Goal: Task Accomplishment & Management: Manage account settings

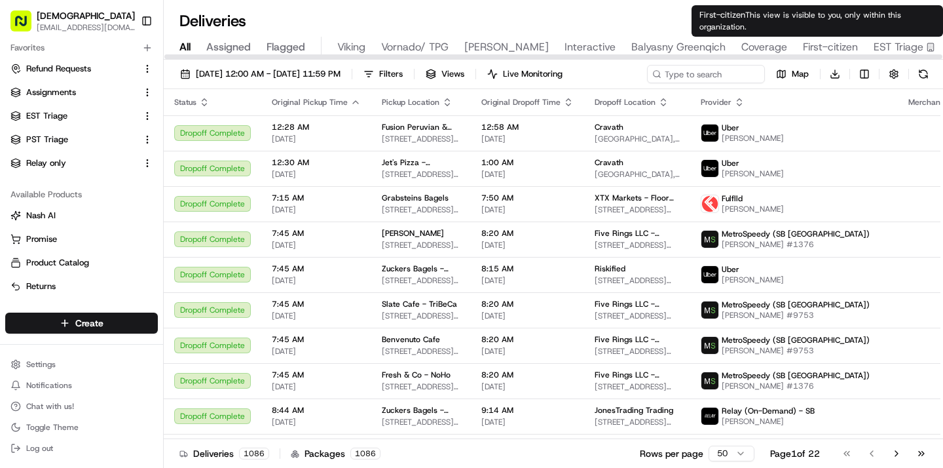
click at [868, 46] on div "All Assigned Flagged Viking Vornado/ TPG Russell Reynolds Interactive Balyasny …" at bounding box center [650, 48] width 972 height 23
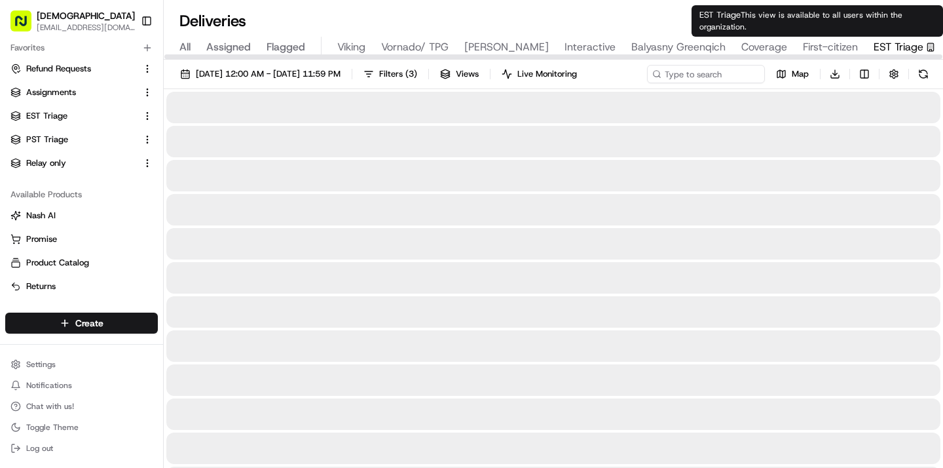
click at [886, 46] on span "EST Triage" at bounding box center [899, 47] width 50 height 16
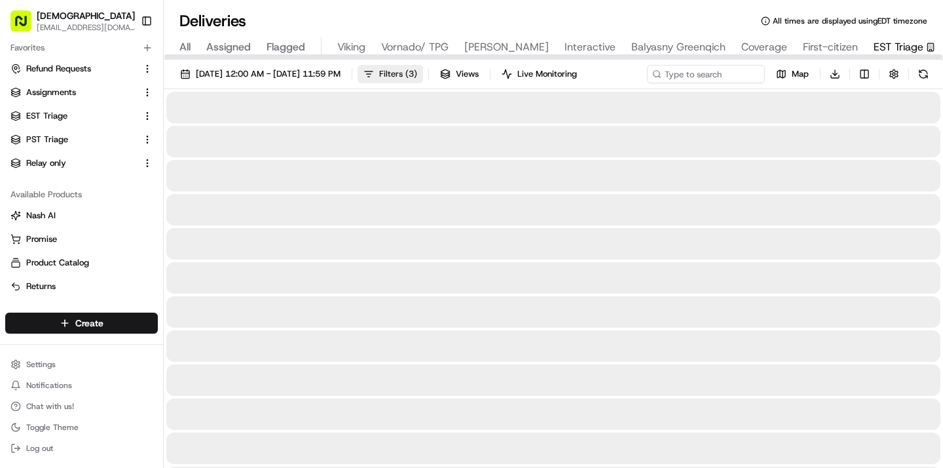
click at [417, 68] on span "Filters ( 3 )" at bounding box center [398, 74] width 38 height 12
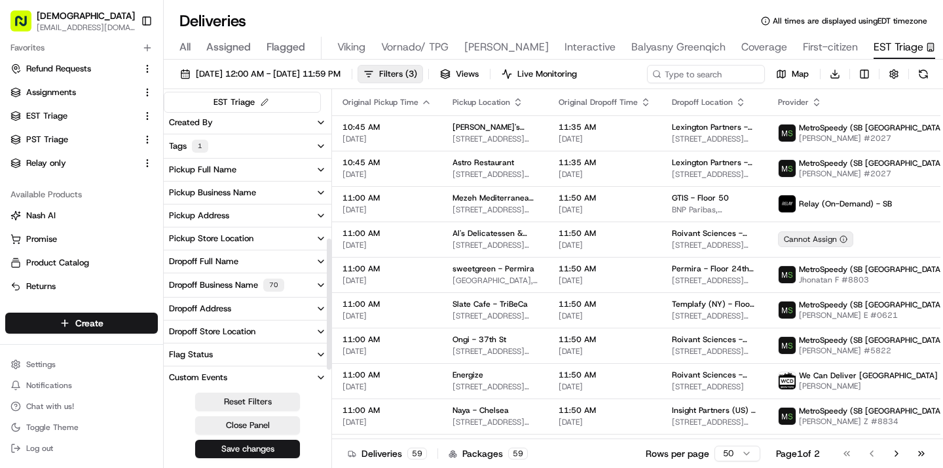
scroll to position [301, 0]
click at [234, 239] on div "Dropoff Business Name 70" at bounding box center [226, 238] width 115 height 13
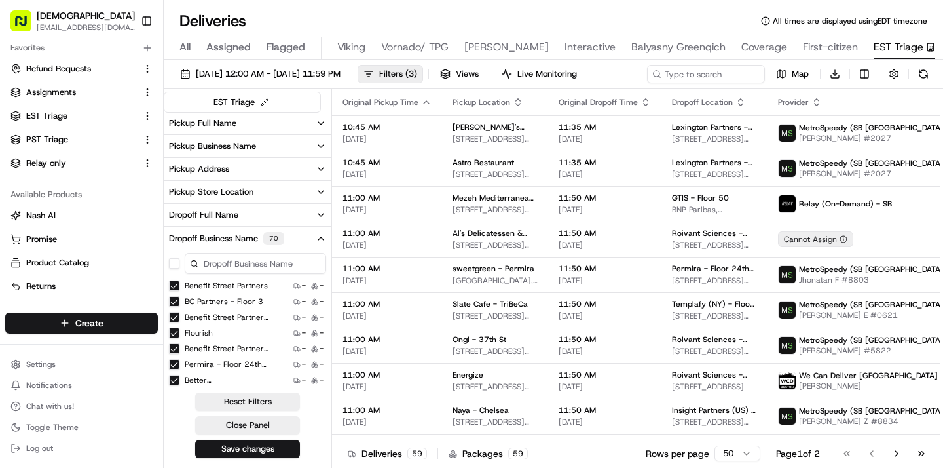
click at [215, 261] on input at bounding box center [255, 263] width 141 height 21
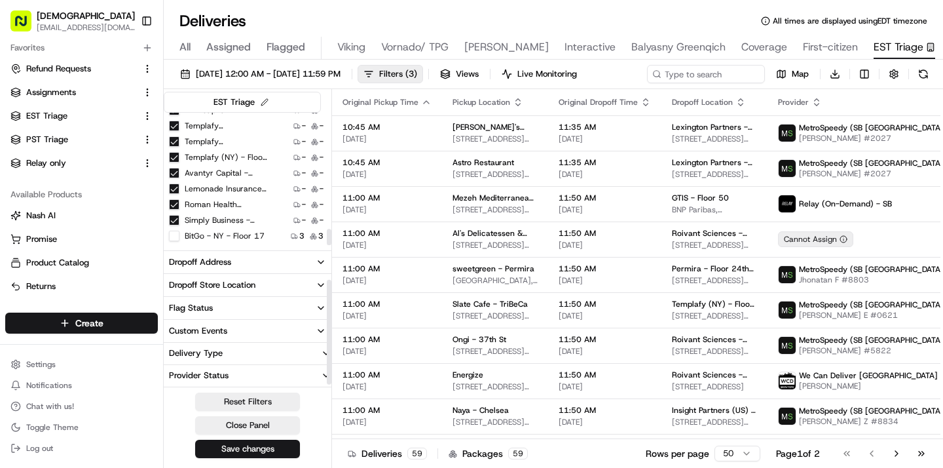
scroll to position [435, 0]
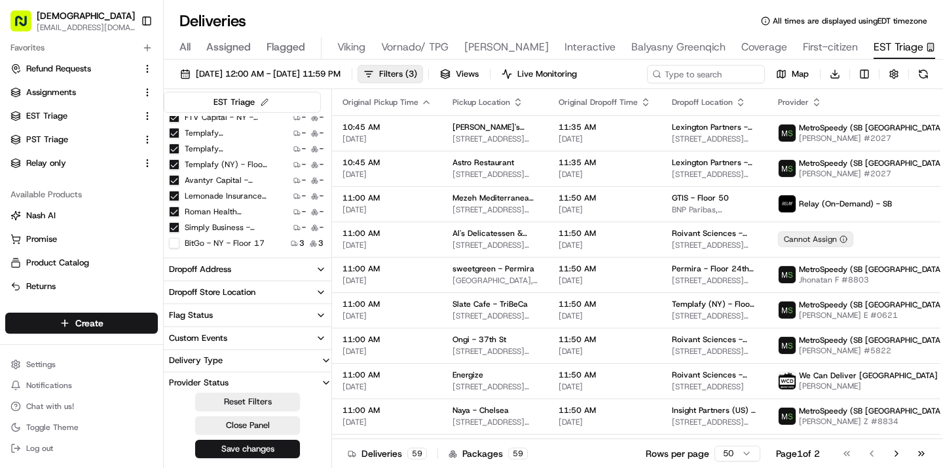
type input "bitgo"
click at [174, 243] on 17 "BitGo - NY - Floor 17" at bounding box center [174, 243] width 10 height 10
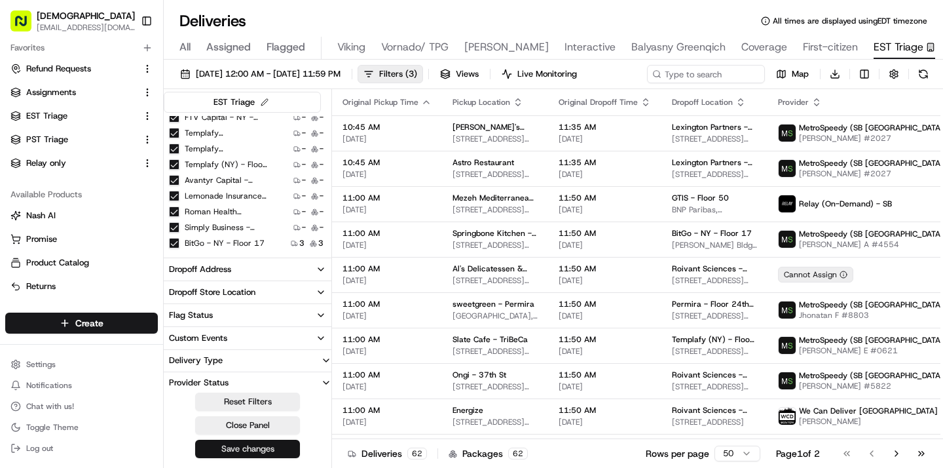
click at [276, 450] on button "Save changes" at bounding box center [247, 448] width 105 height 18
click at [93, 92] on link "Assignments" at bounding box center [73, 92] width 126 height 12
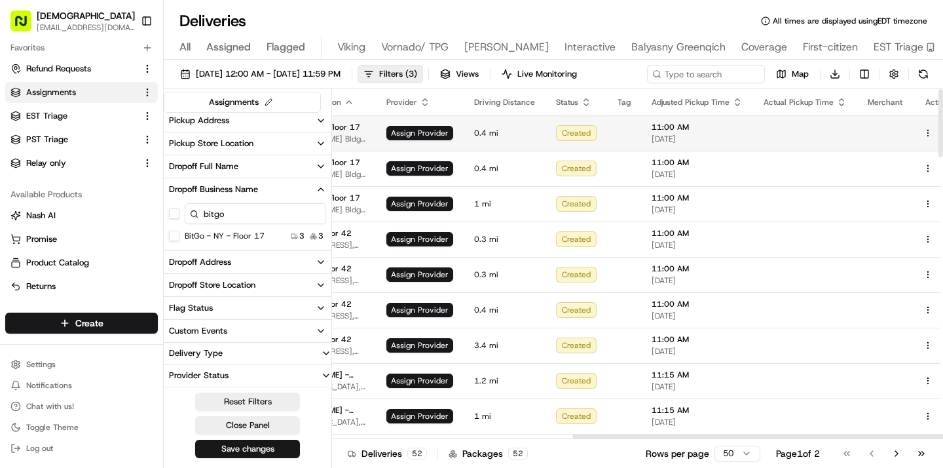
scroll to position [0, 400]
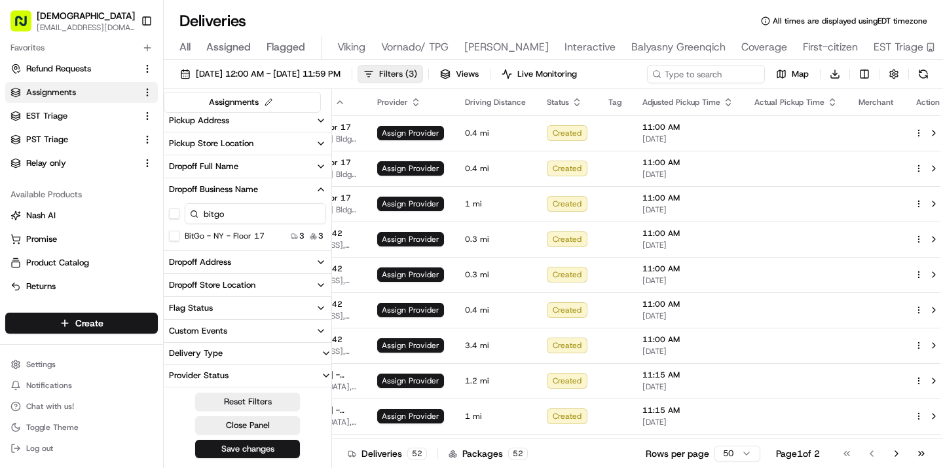
click at [417, 73] on span "Filters ( 3 )" at bounding box center [398, 74] width 38 height 12
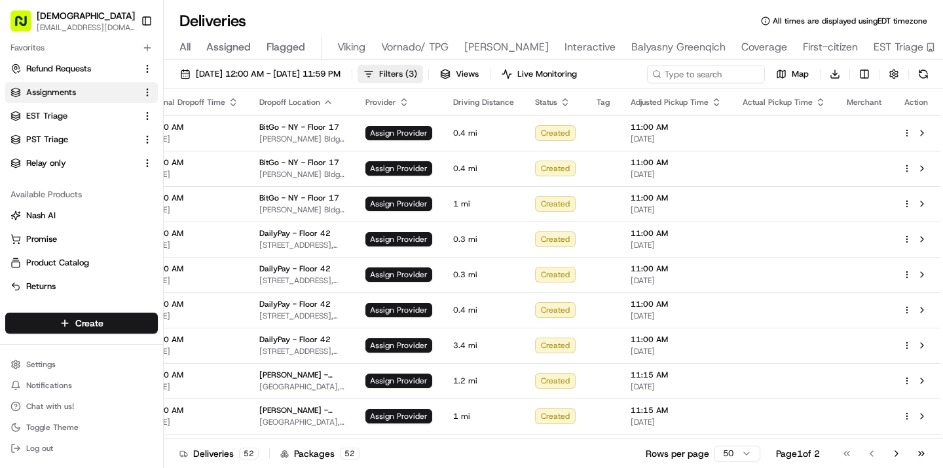
scroll to position [0, 232]
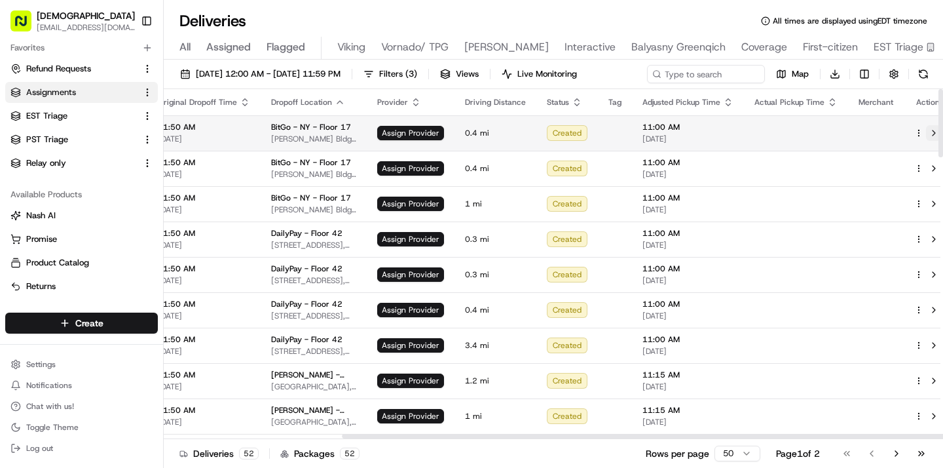
click at [926, 134] on button at bounding box center [934, 133] width 16 height 16
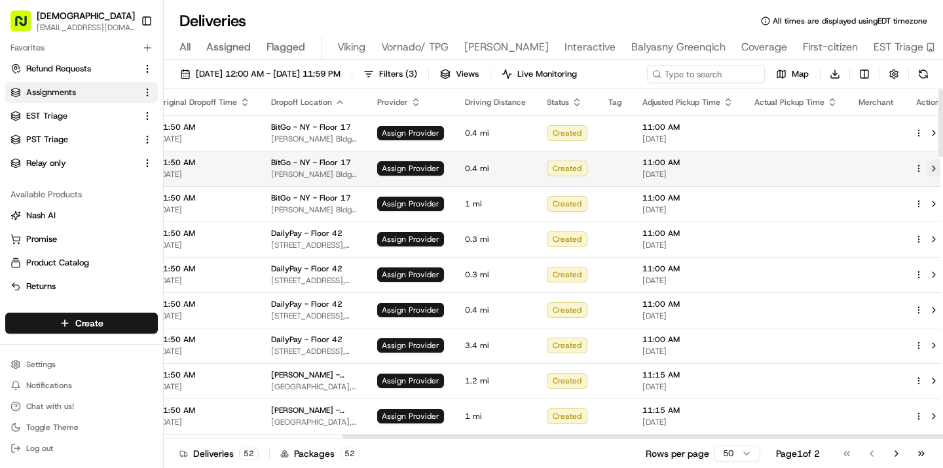
click at [926, 166] on button at bounding box center [934, 168] width 16 height 16
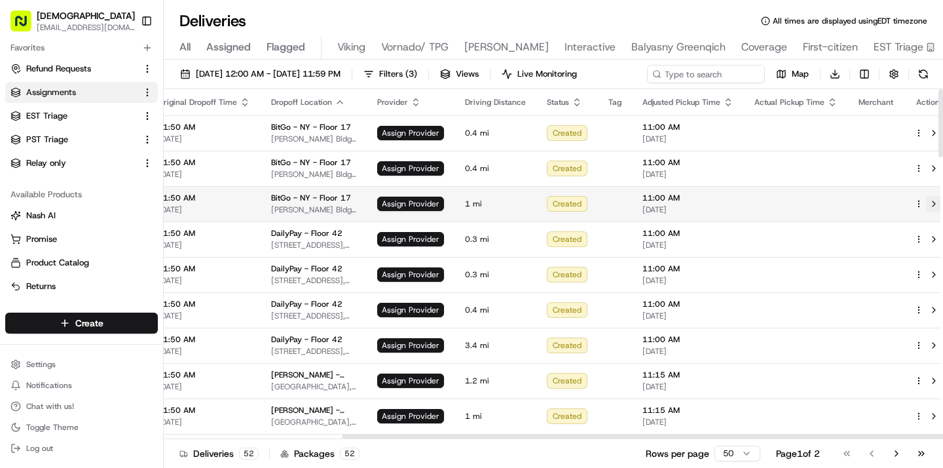
click at [926, 200] on button at bounding box center [934, 204] width 16 height 16
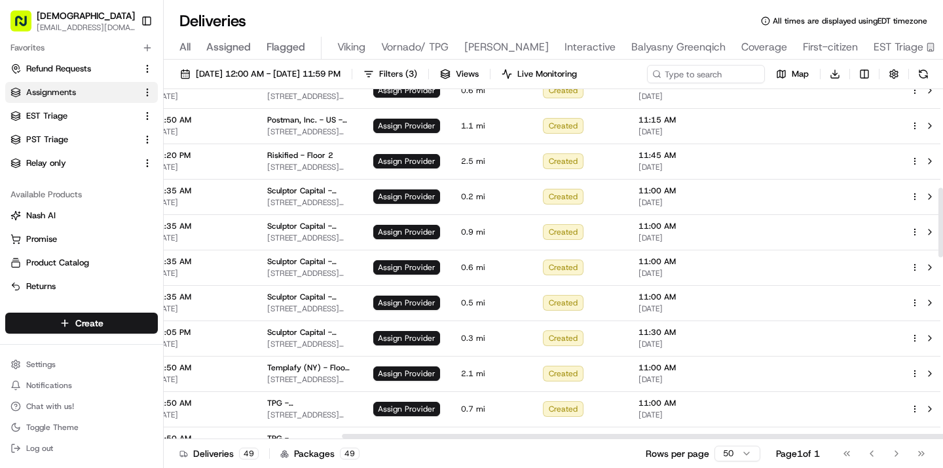
scroll to position [496, 232]
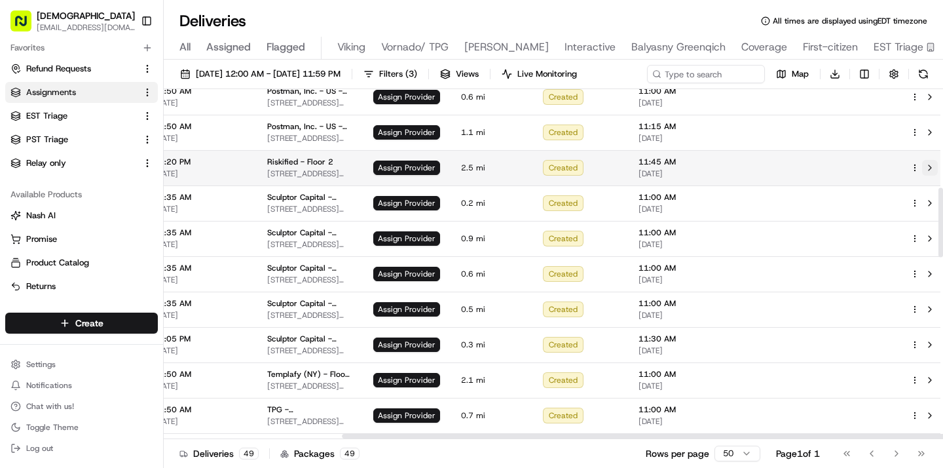
click at [922, 170] on button at bounding box center [930, 168] width 16 height 16
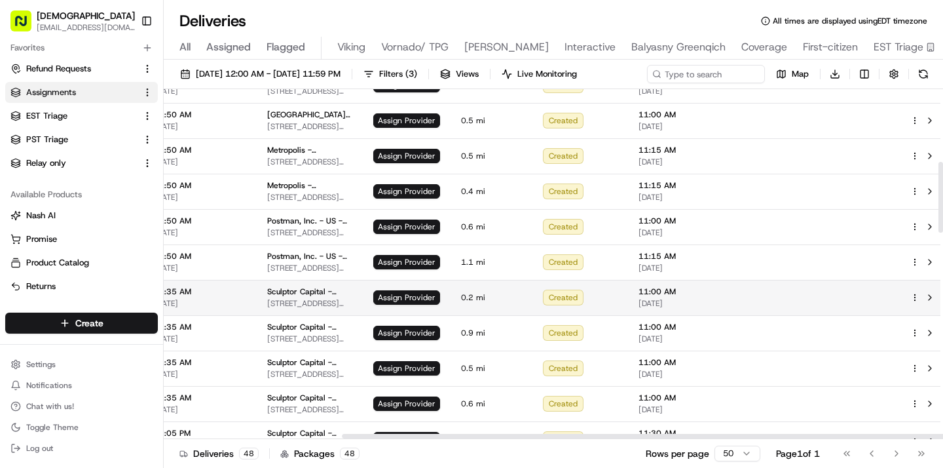
scroll to position [358, 232]
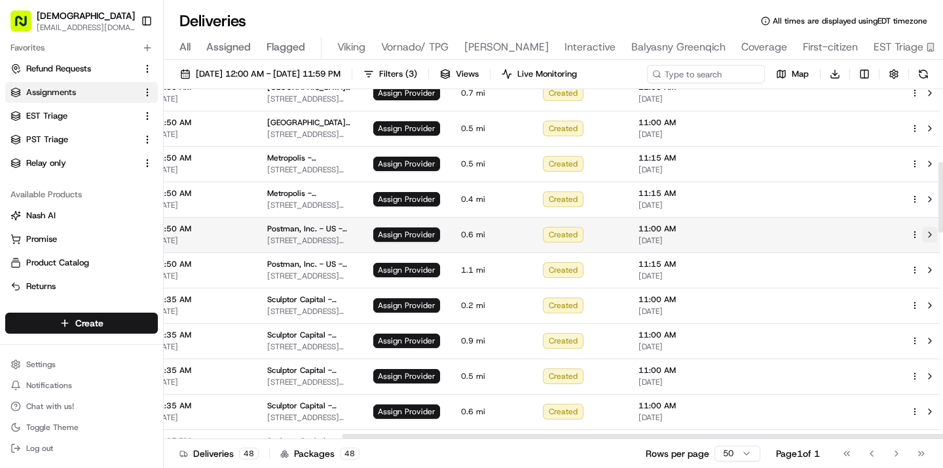
click at [922, 233] on button at bounding box center [930, 235] width 16 height 16
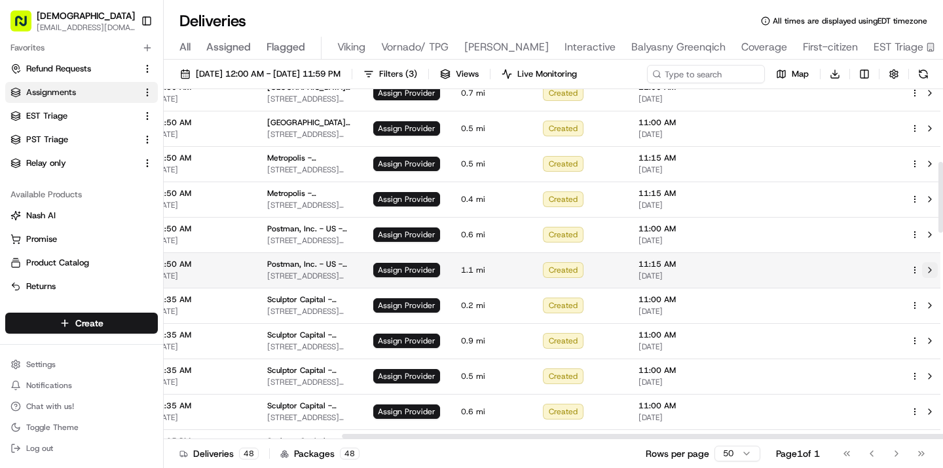
click at [922, 267] on button at bounding box center [930, 270] width 16 height 16
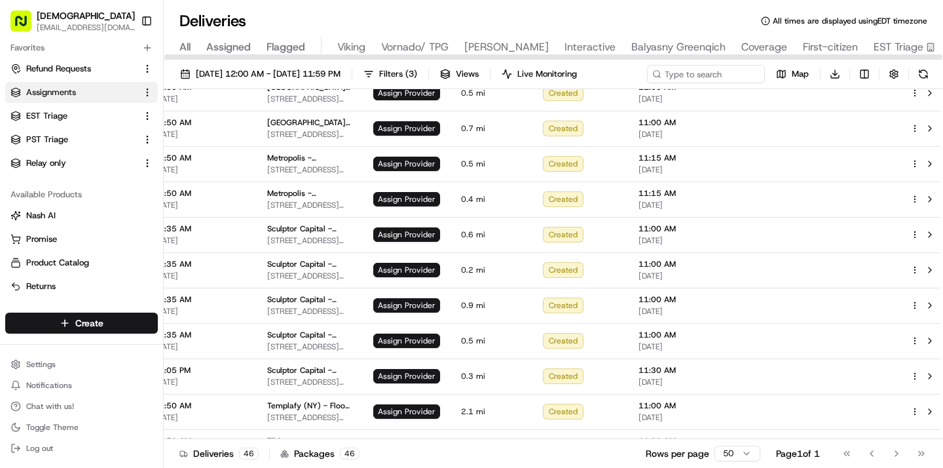
click at [185, 49] on span "All" at bounding box center [184, 47] width 11 height 16
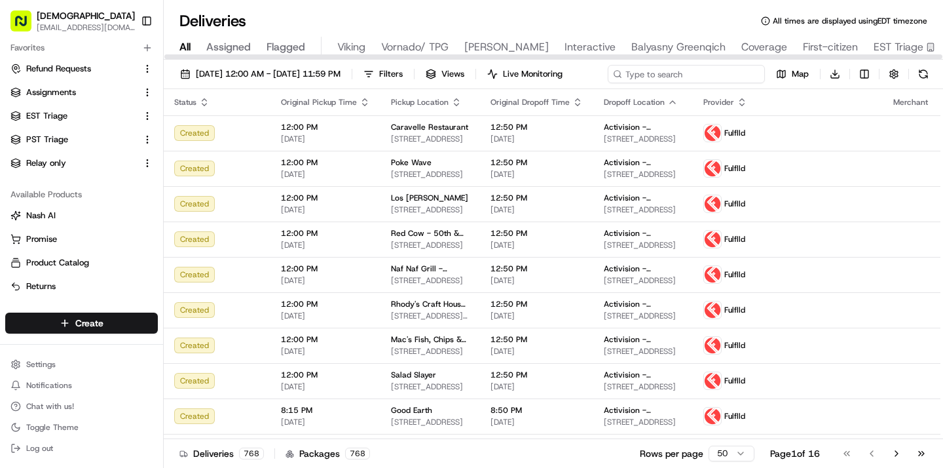
click at [707, 77] on input at bounding box center [686, 74] width 157 height 18
type input "sophies"
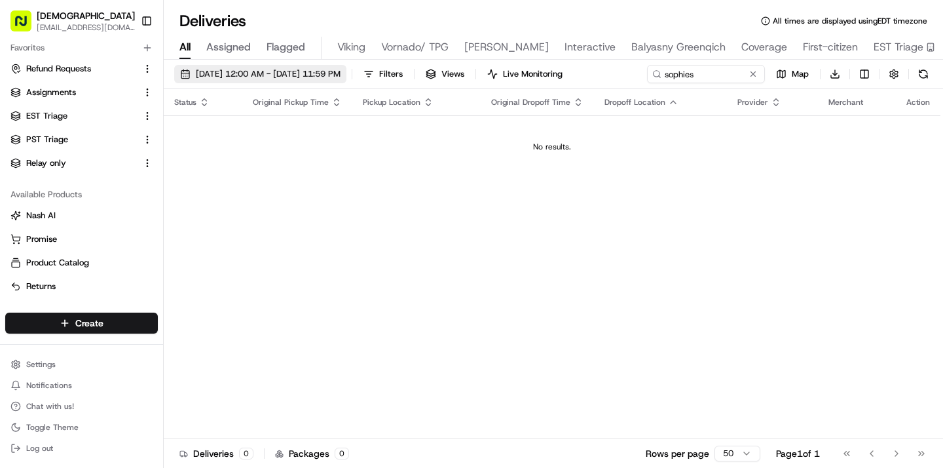
click at [341, 75] on span "09/17/2025 12:00 AM - 09/17/2025 11:59 PM" at bounding box center [268, 74] width 145 height 12
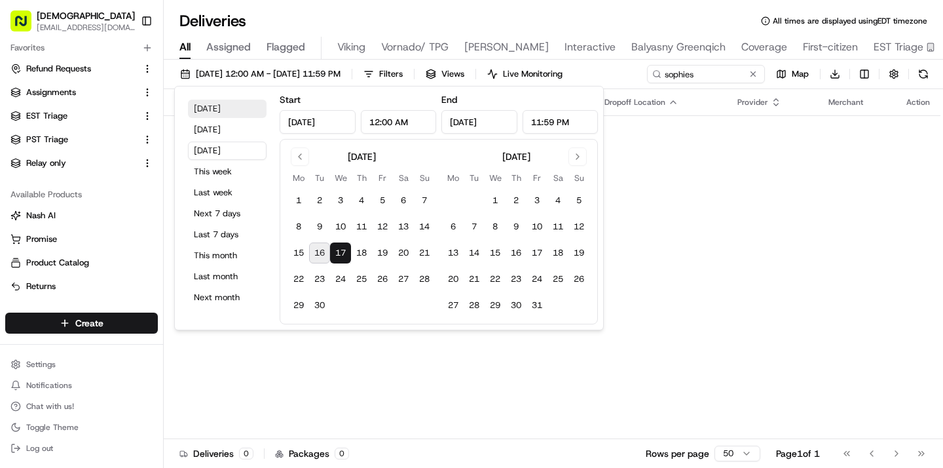
click at [206, 108] on button "Today" at bounding box center [227, 109] width 79 height 18
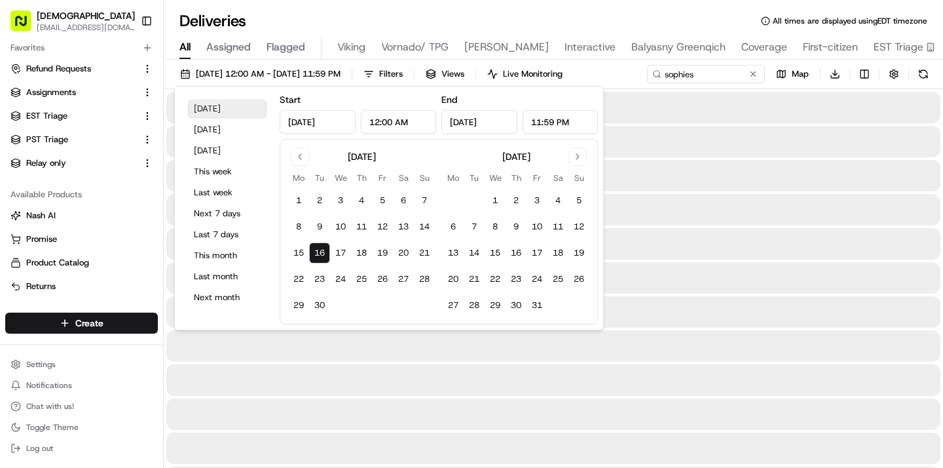
type input "Sep 16, 2025"
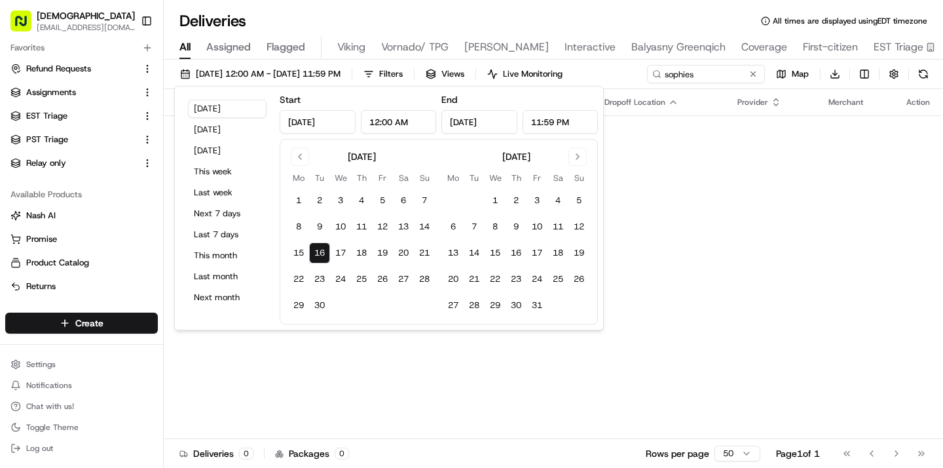
click at [356, 9] on div "Deliveries All times are displayed using EDT timezone All Assigned Flagged Viki…" at bounding box center [553, 234] width 779 height 468
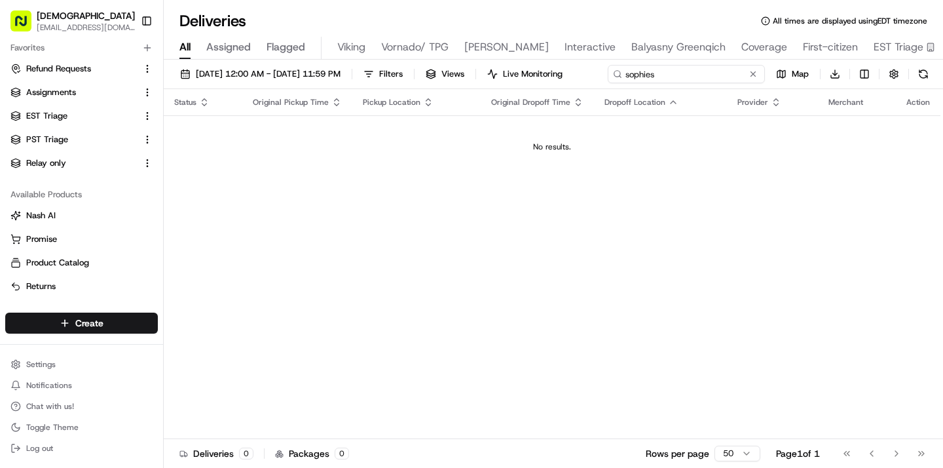
click at [728, 75] on input "sophies" at bounding box center [686, 74] width 157 height 18
type input "sophie"
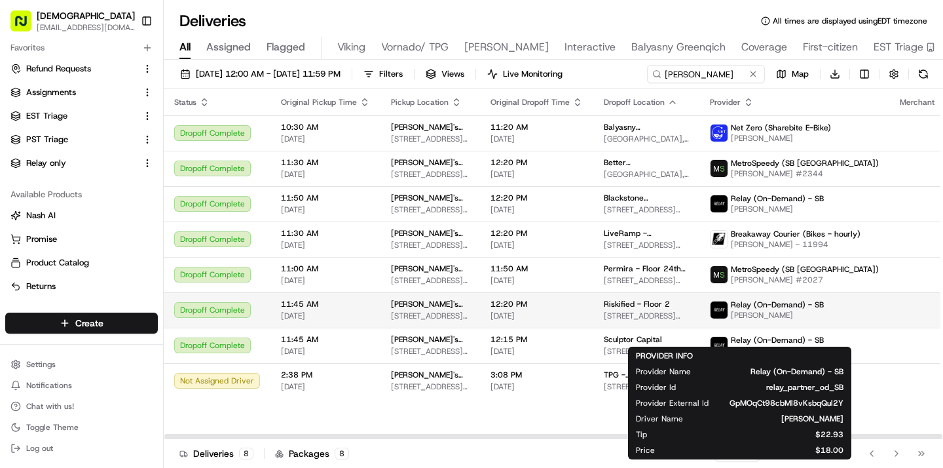
click at [743, 320] on span "Cayetana L." at bounding box center [777, 315] width 93 height 10
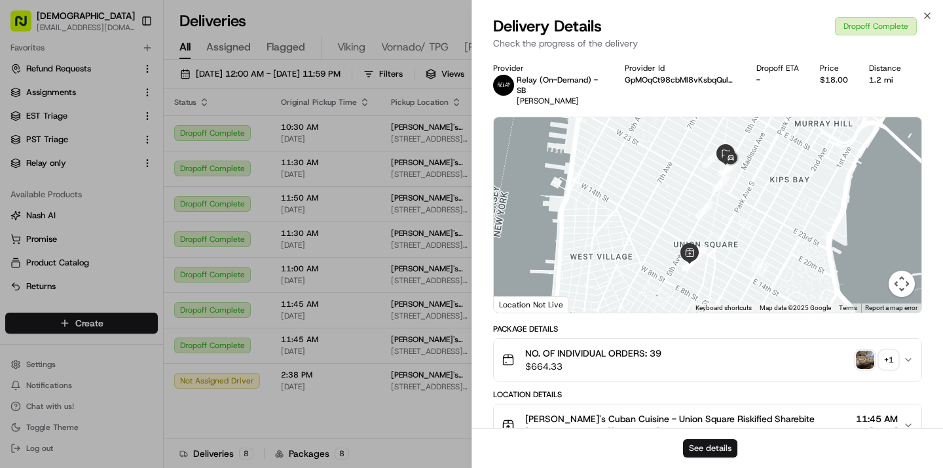
click at [707, 448] on button "See details" at bounding box center [710, 448] width 54 height 18
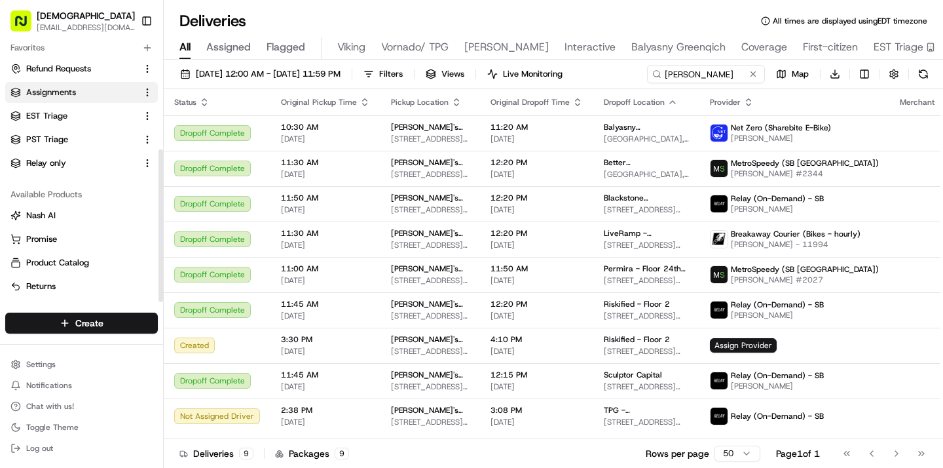
click at [71, 94] on span "Assignments" at bounding box center [51, 92] width 50 height 12
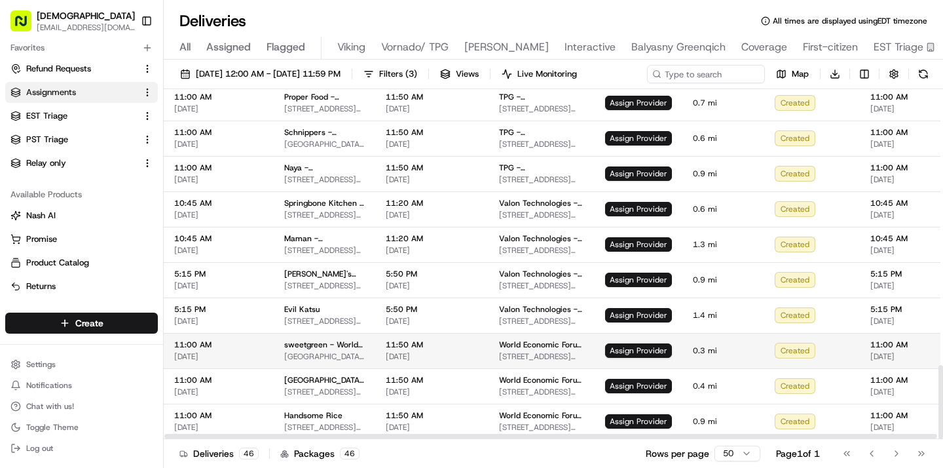
scroll to position [1303, 232]
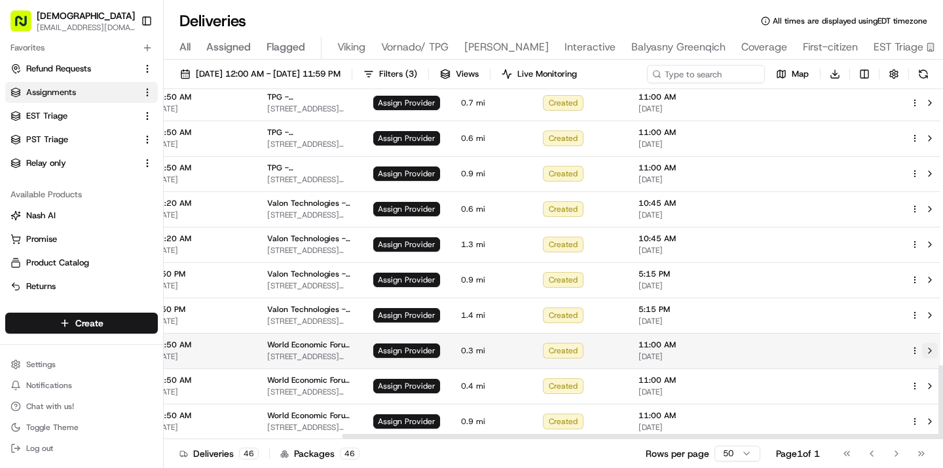
click at [922, 350] on button at bounding box center [930, 350] width 16 height 16
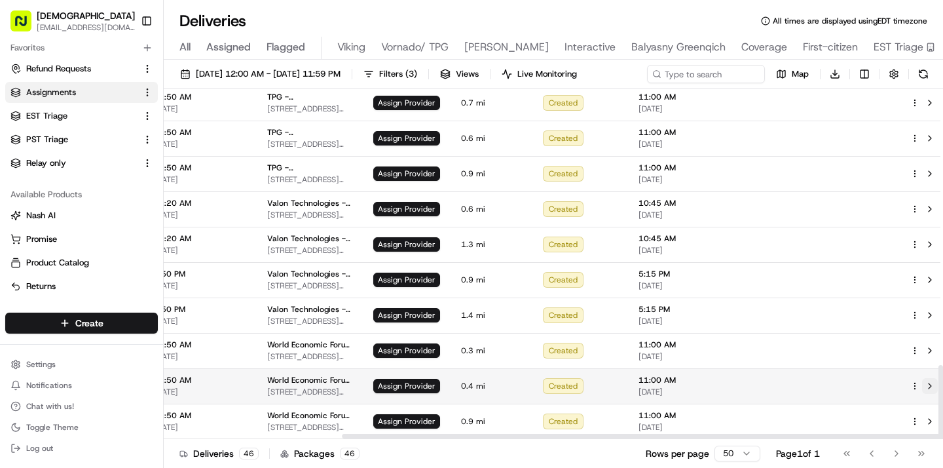
click at [922, 380] on button at bounding box center [930, 386] width 16 height 16
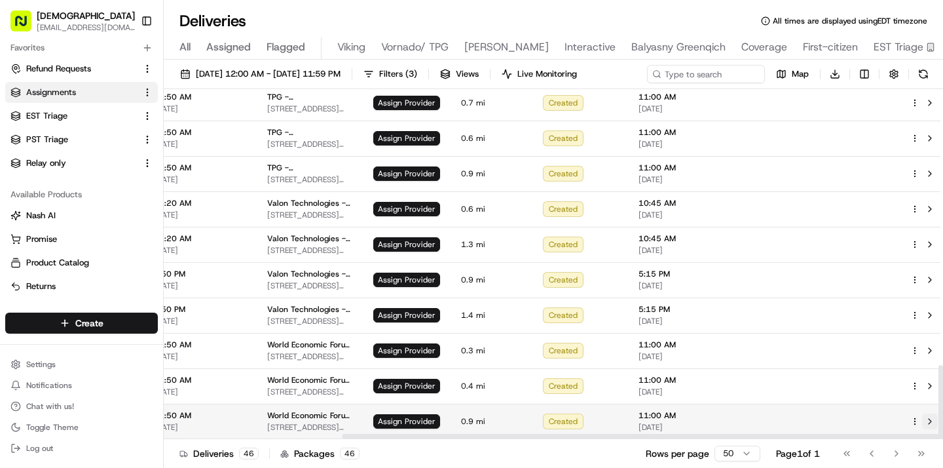
click at [922, 417] on button at bounding box center [930, 421] width 16 height 16
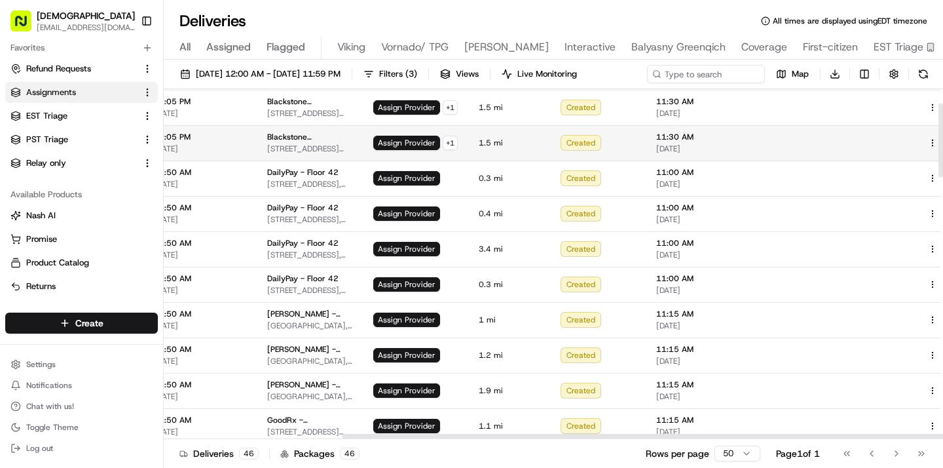
scroll to position [67, 232]
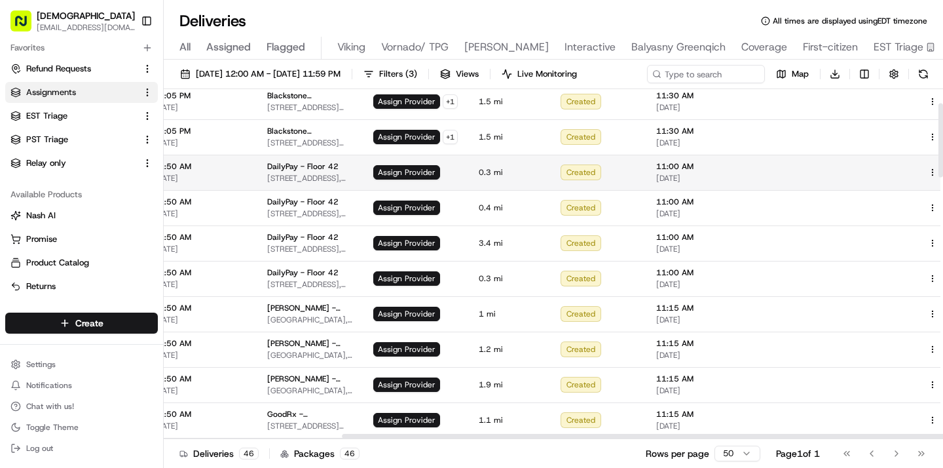
click at [940, 172] on button at bounding box center [948, 172] width 16 height 16
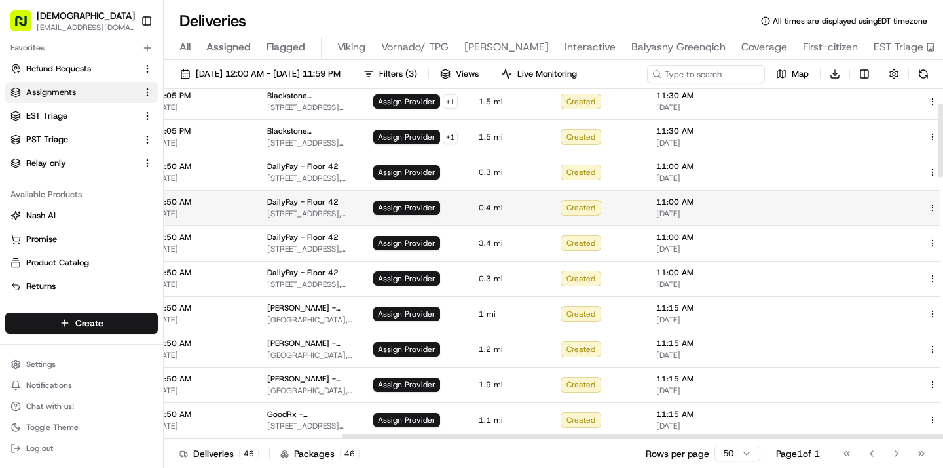
click at [940, 207] on button at bounding box center [948, 208] width 16 height 16
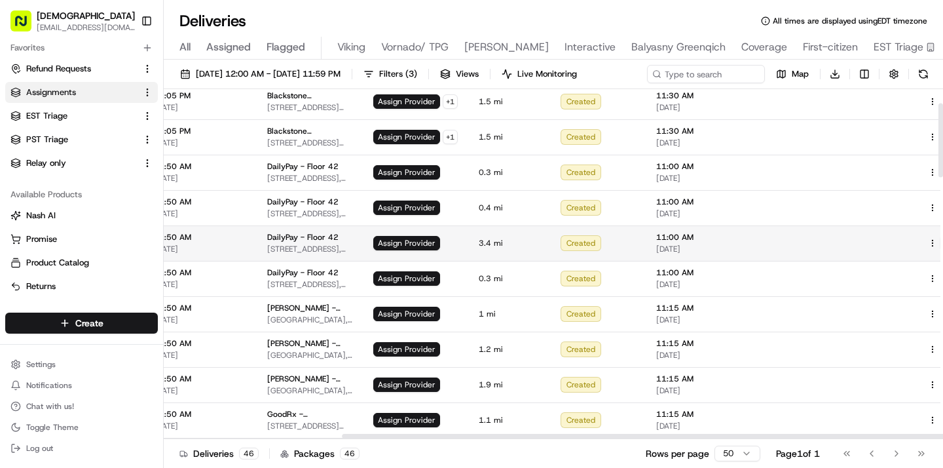
click at [940, 244] on button at bounding box center [948, 243] width 16 height 16
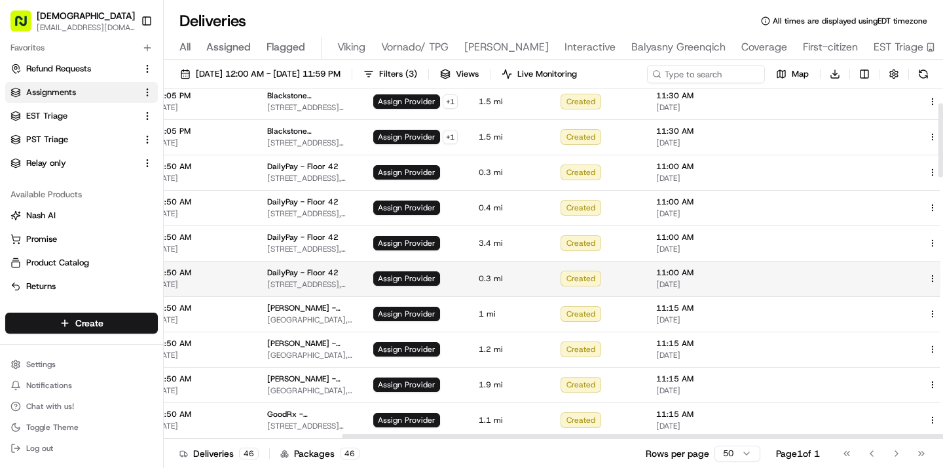
click at [940, 275] on button at bounding box center [948, 278] width 16 height 16
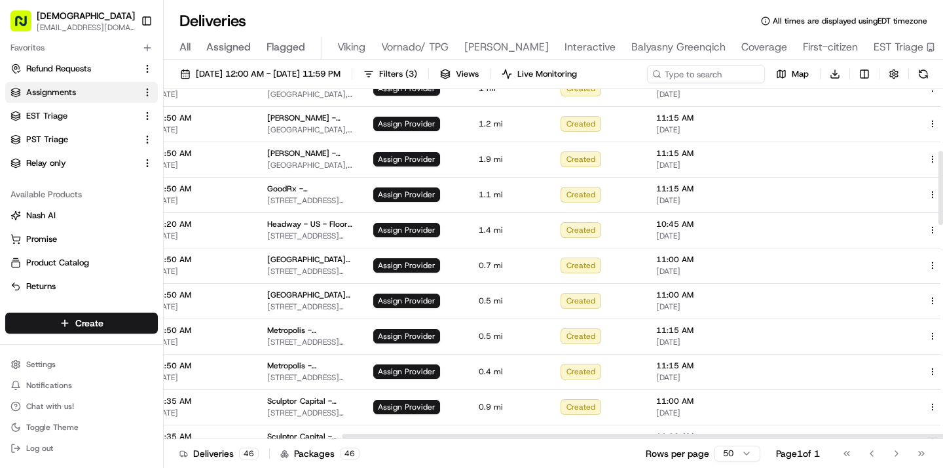
scroll to position [293, 232]
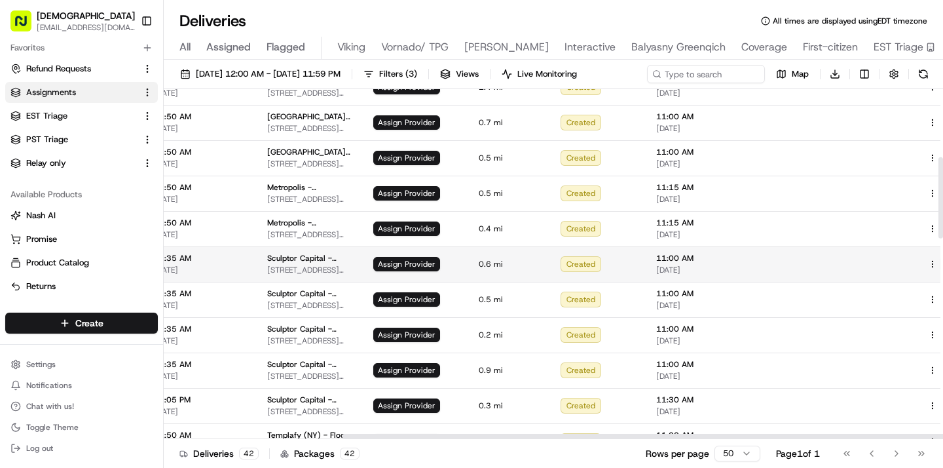
click at [940, 260] on button at bounding box center [948, 264] width 16 height 16
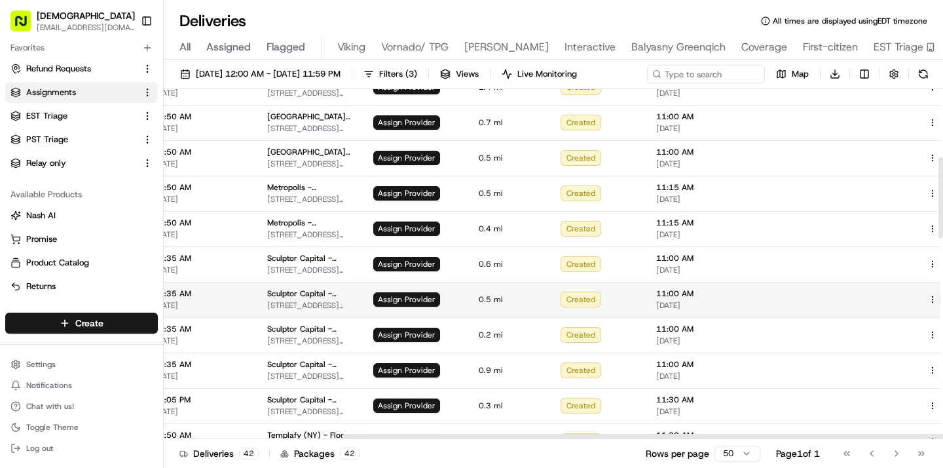
click at [940, 297] on button at bounding box center [948, 299] width 16 height 16
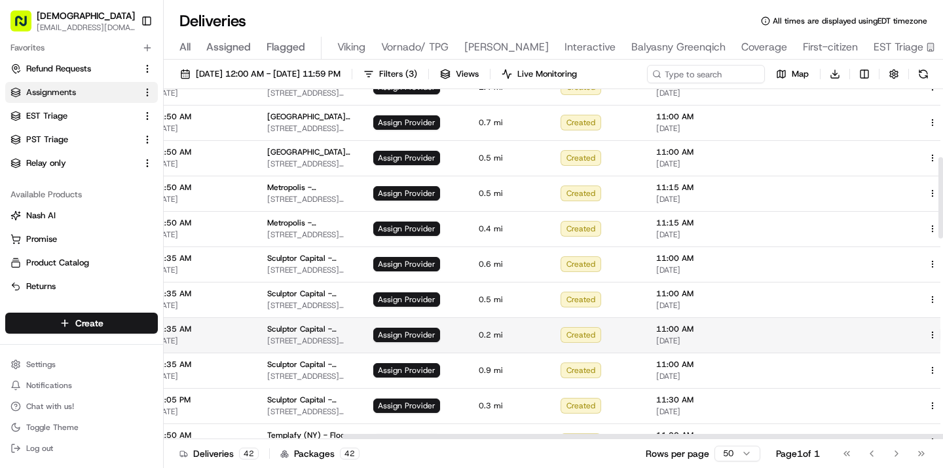
click at [940, 333] on button at bounding box center [948, 335] width 16 height 16
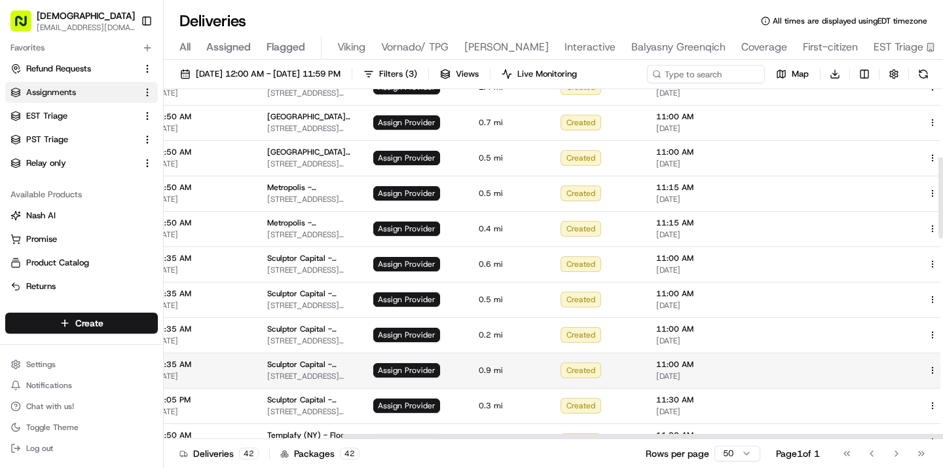
click at [940, 365] on button at bounding box center [948, 370] width 16 height 16
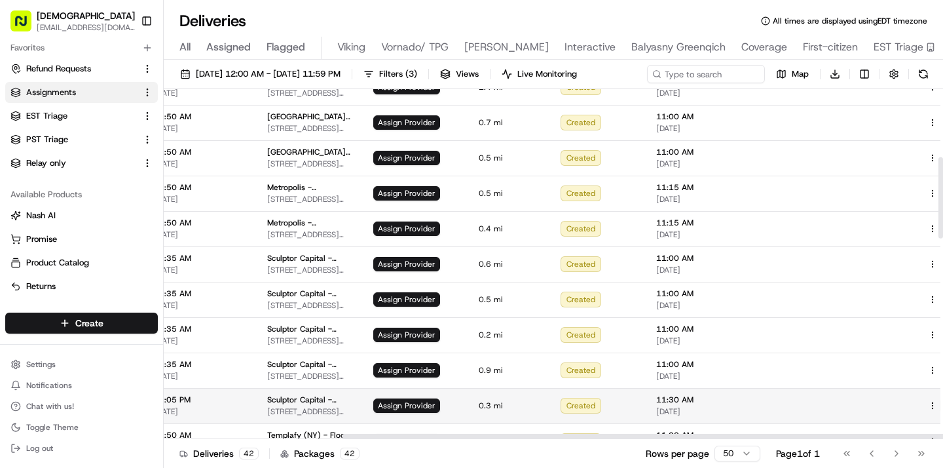
click at [940, 400] on button at bounding box center [948, 406] width 16 height 16
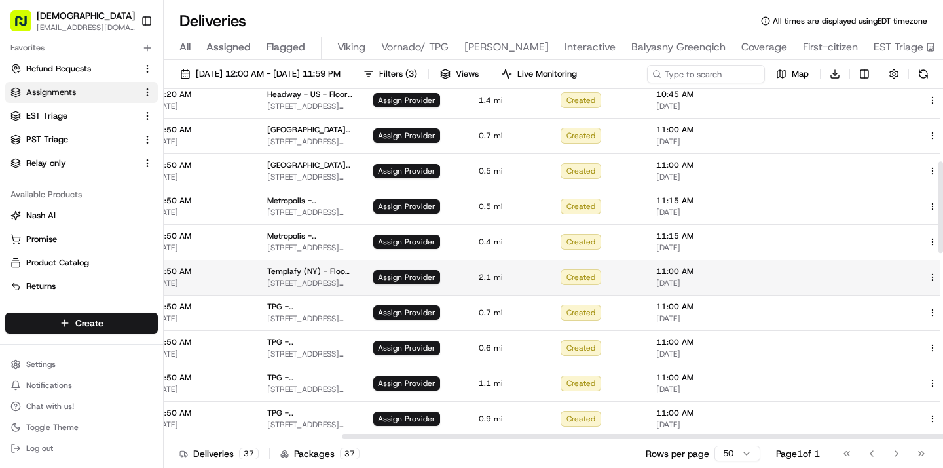
scroll to position [286, 232]
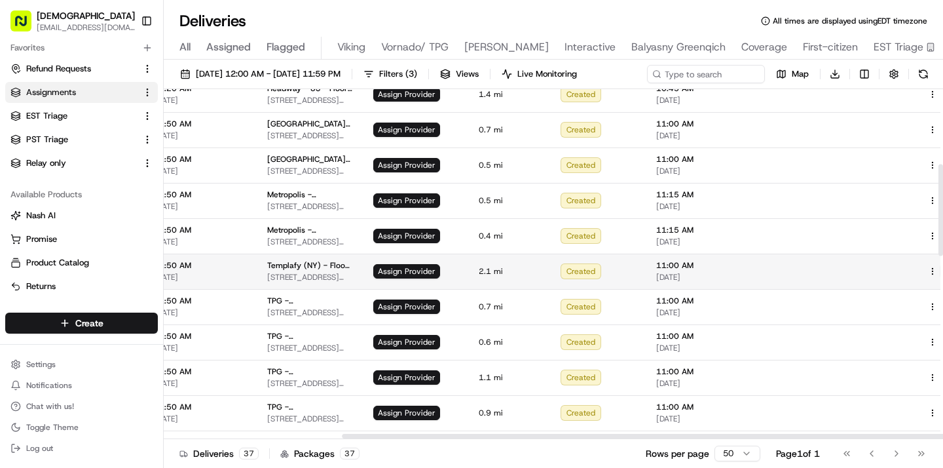
click at [940, 271] on button at bounding box center [948, 271] width 16 height 16
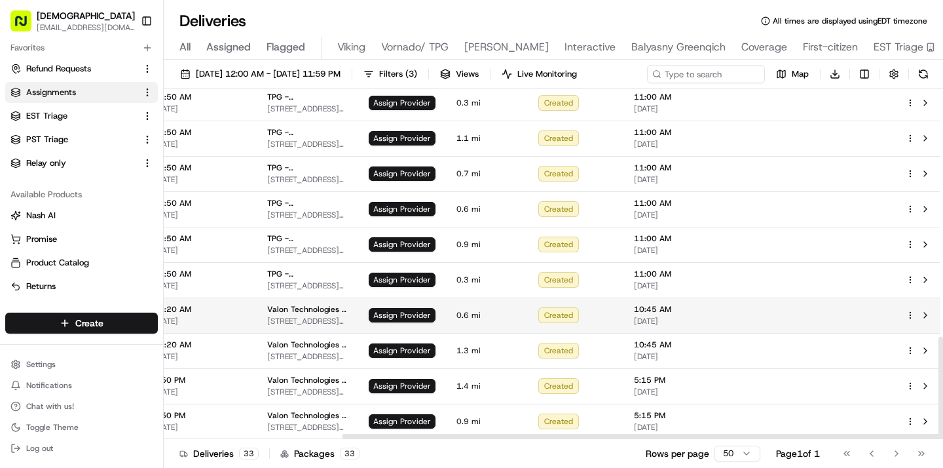
scroll to position [843, 232]
click at [924, 314] on button at bounding box center [925, 315] width 16 height 16
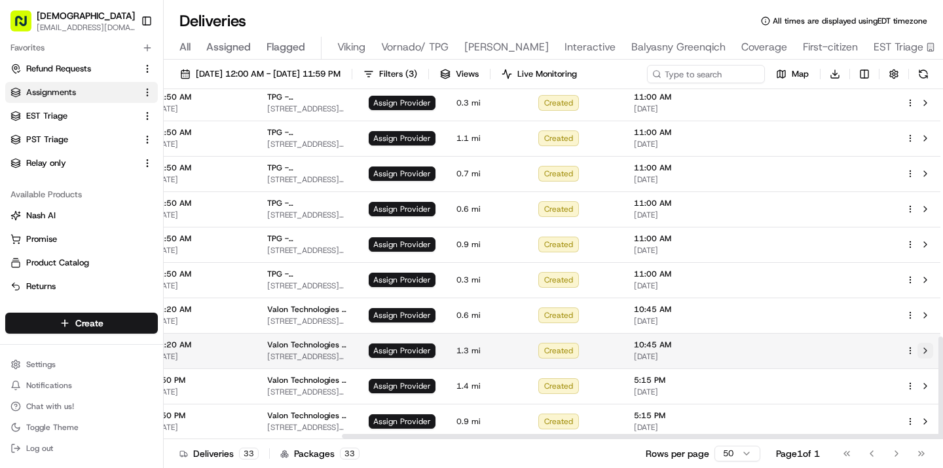
click at [921, 354] on button at bounding box center [925, 350] width 16 height 16
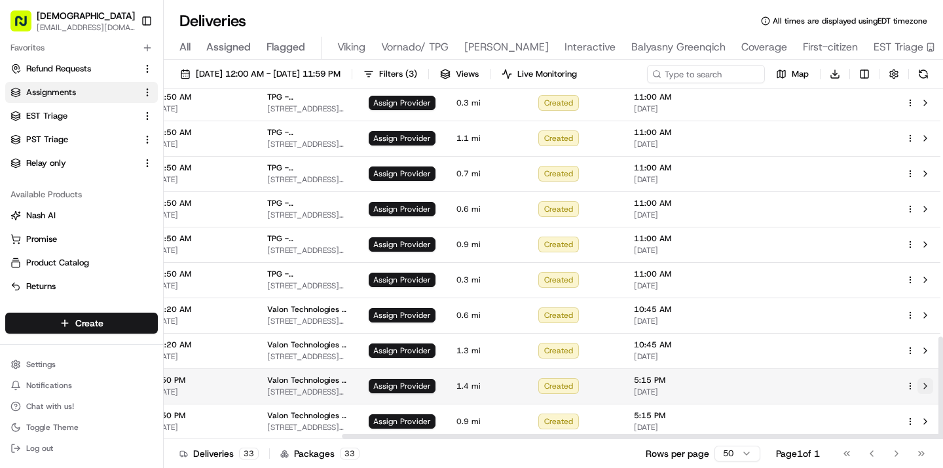
click at [920, 385] on button at bounding box center [925, 386] width 16 height 16
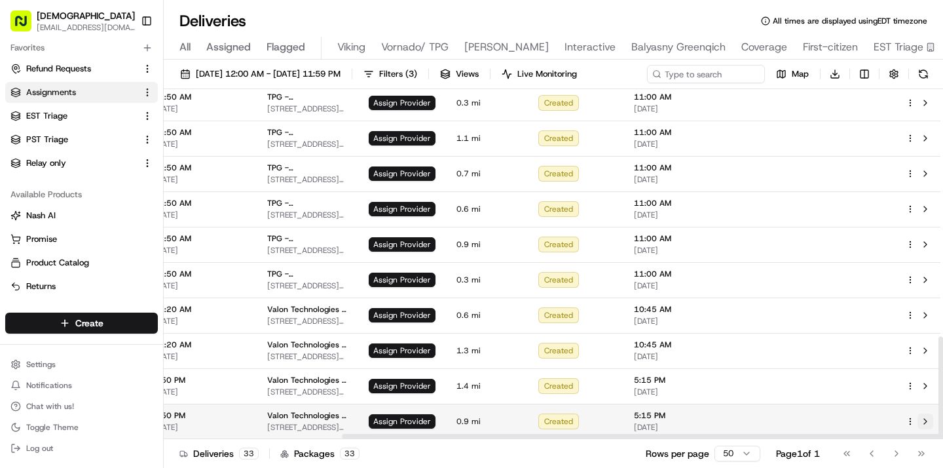
click at [921, 420] on button at bounding box center [925, 421] width 16 height 16
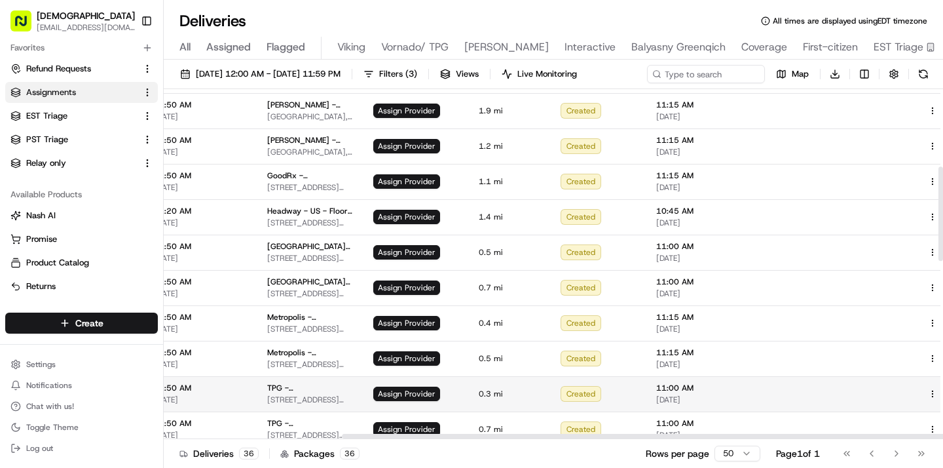
scroll to position [287, 232]
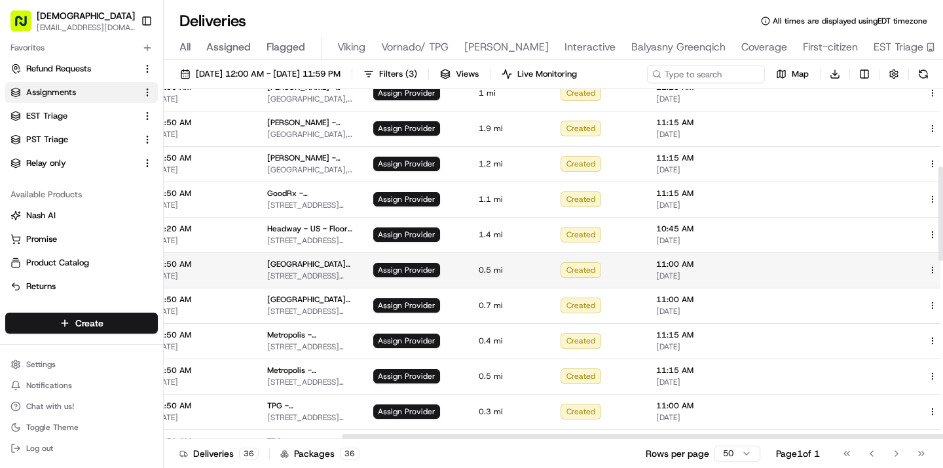
click at [940, 270] on button at bounding box center [948, 270] width 16 height 16
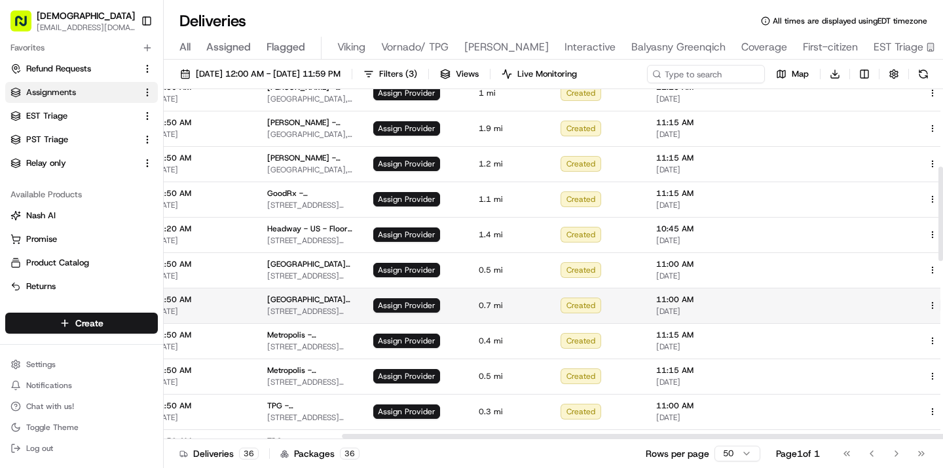
click at [940, 304] on button at bounding box center [948, 305] width 16 height 16
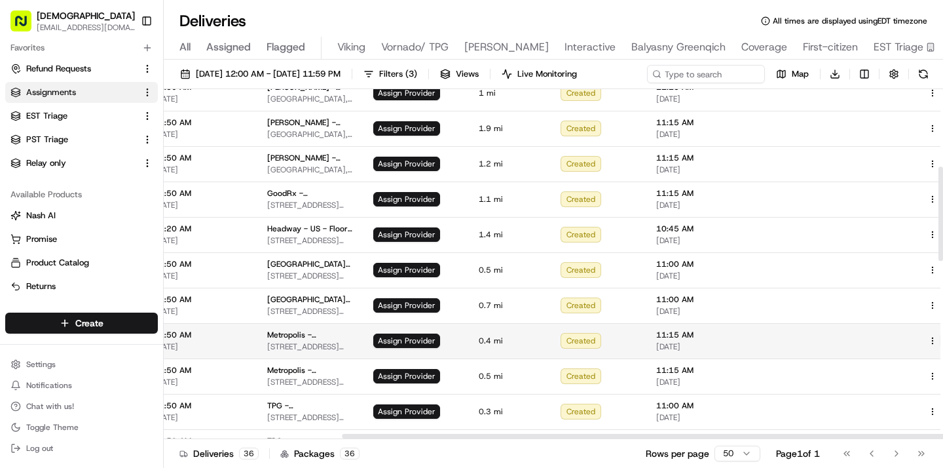
click at [940, 339] on button at bounding box center [948, 341] width 16 height 16
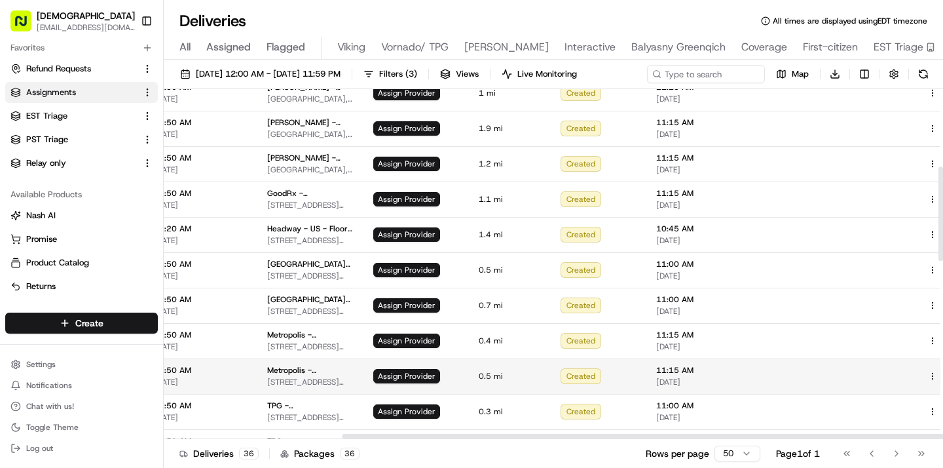
click at [940, 375] on button at bounding box center [948, 376] width 16 height 16
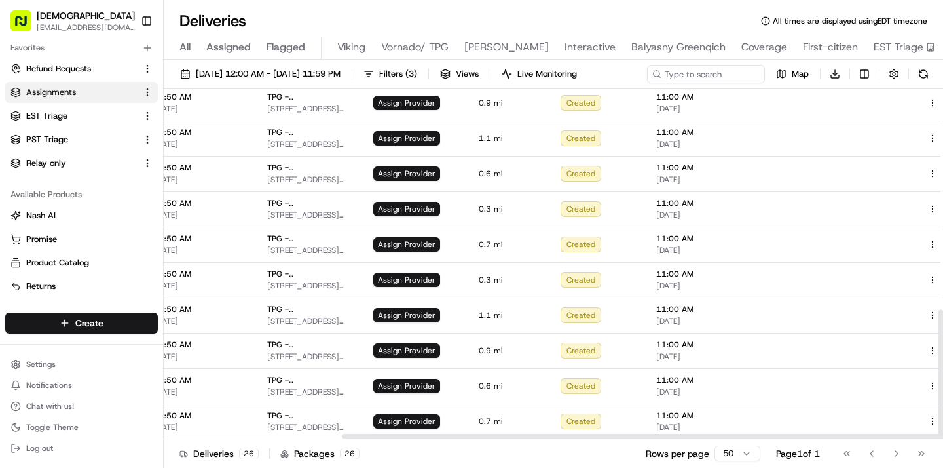
scroll to position [0, 232]
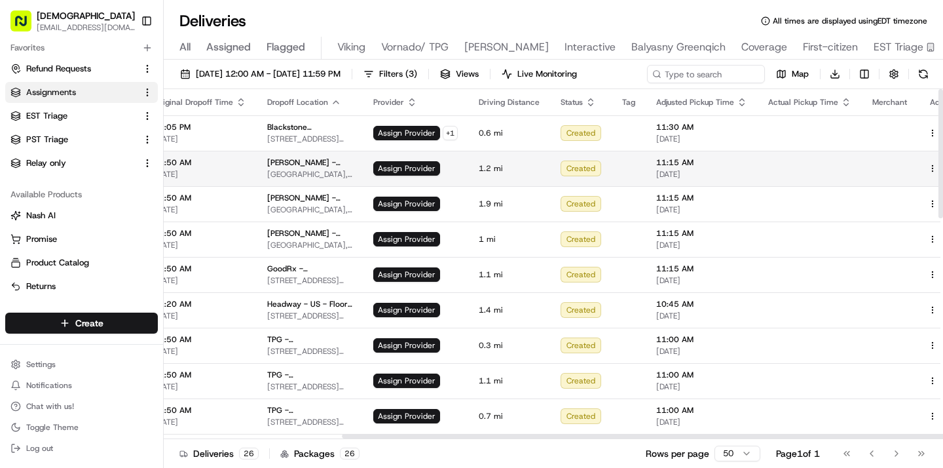
click at [940, 171] on button at bounding box center [948, 168] width 16 height 16
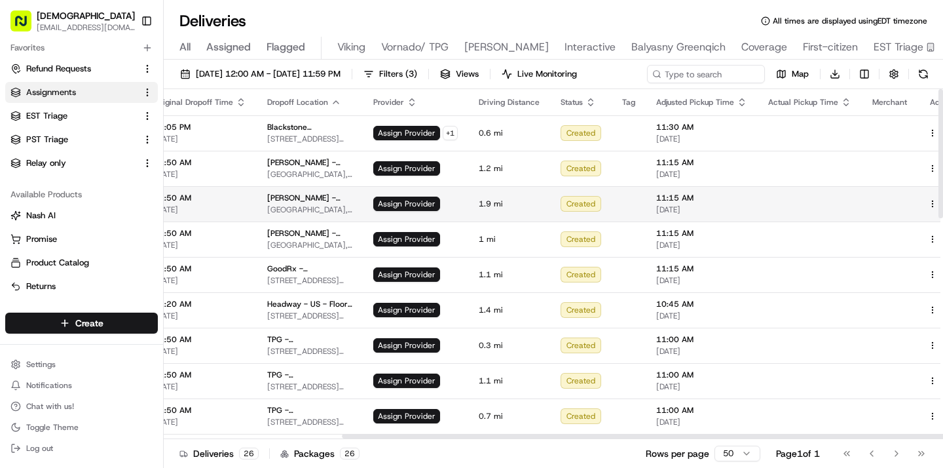
click at [940, 202] on button at bounding box center [948, 204] width 16 height 16
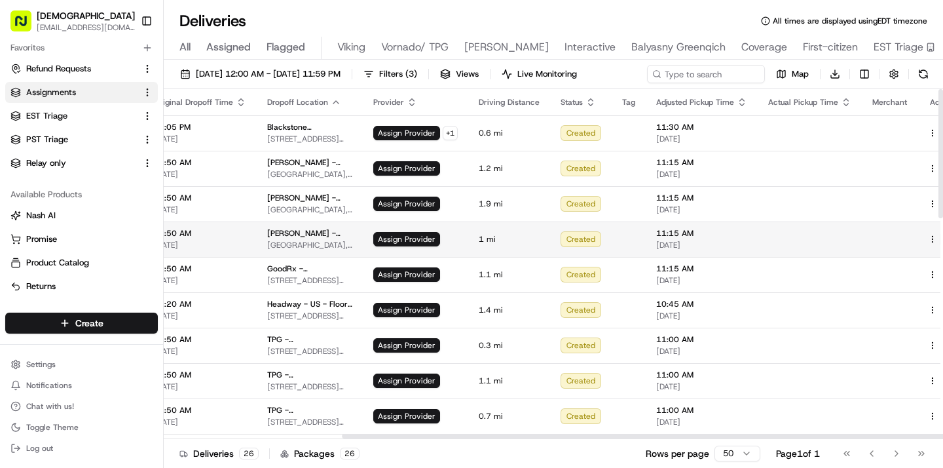
click at [940, 236] on button at bounding box center [948, 239] width 16 height 16
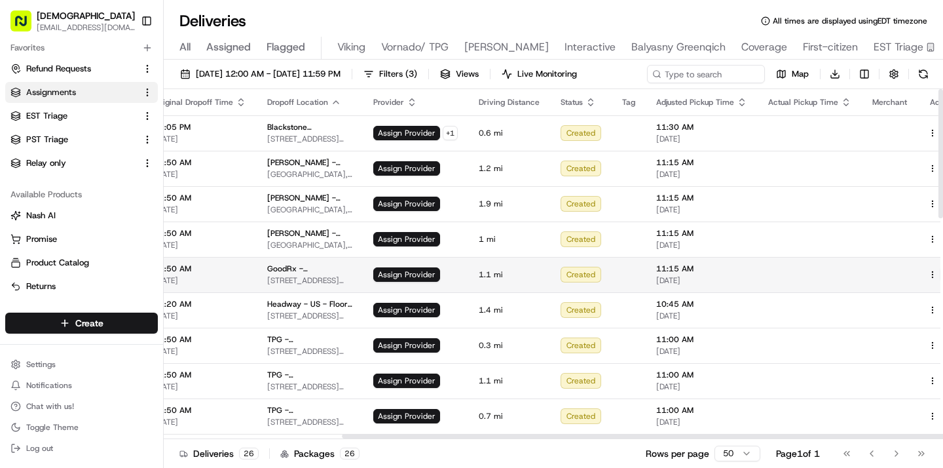
click at [940, 272] on button at bounding box center [948, 275] width 16 height 16
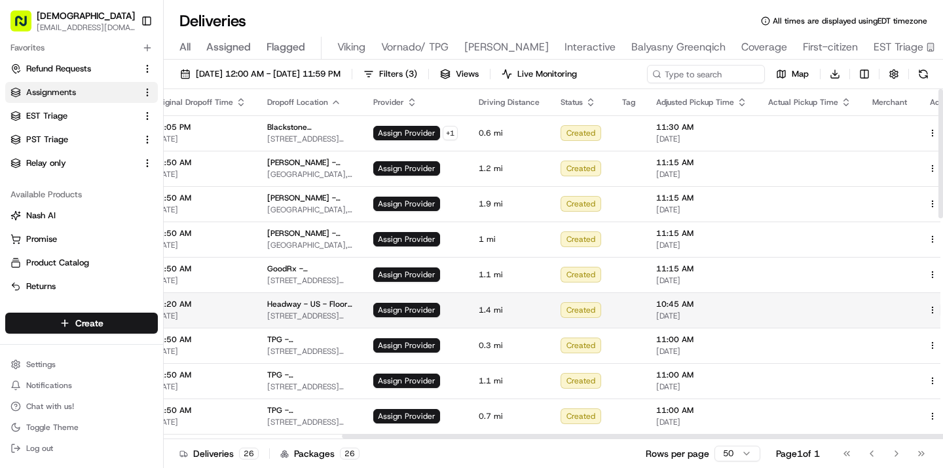
click at [940, 306] on button at bounding box center [948, 310] width 16 height 16
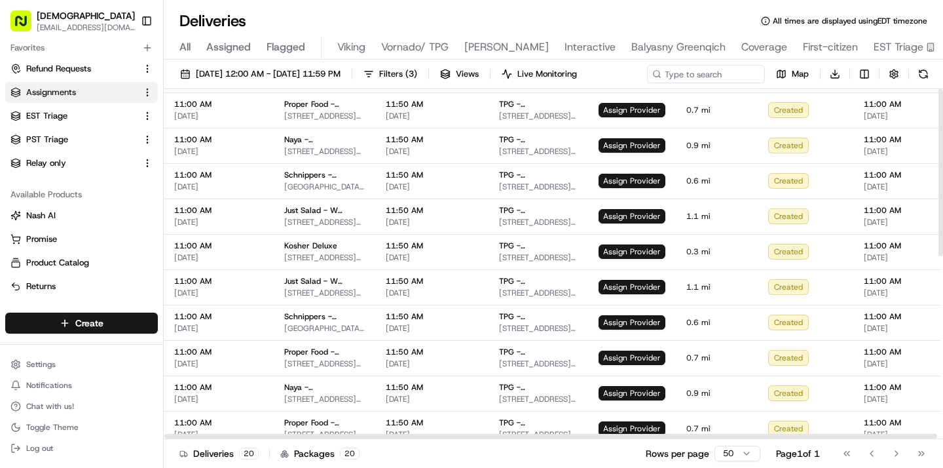
scroll to position [0, 0]
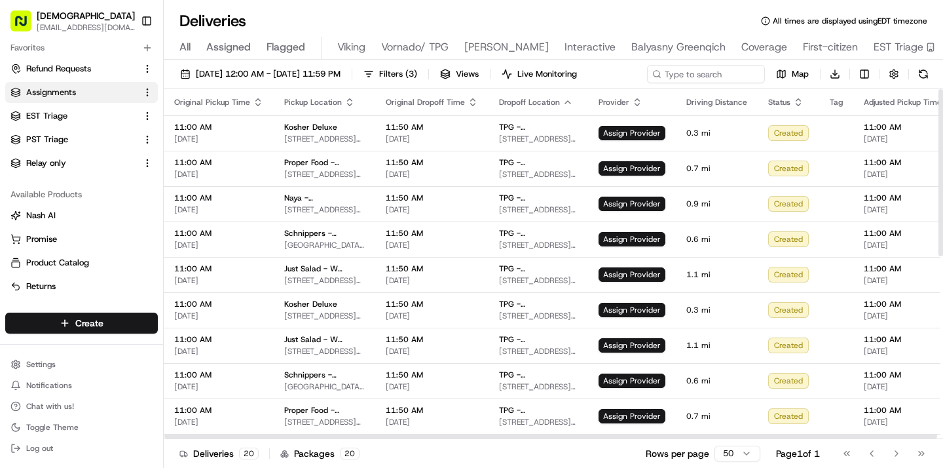
click at [348, 99] on icon "button" at bounding box center [350, 99] width 5 height 2
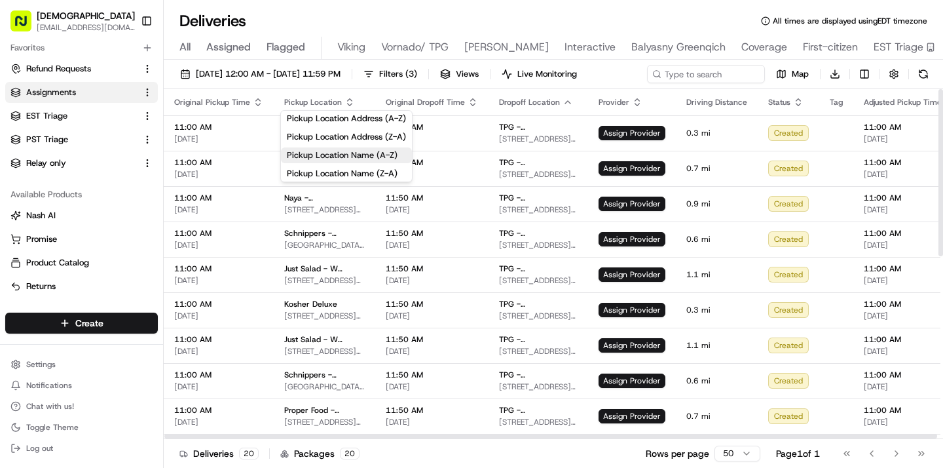
click at [346, 153] on button "Pickup Location Name (A-Z)" at bounding box center [346, 155] width 131 height 16
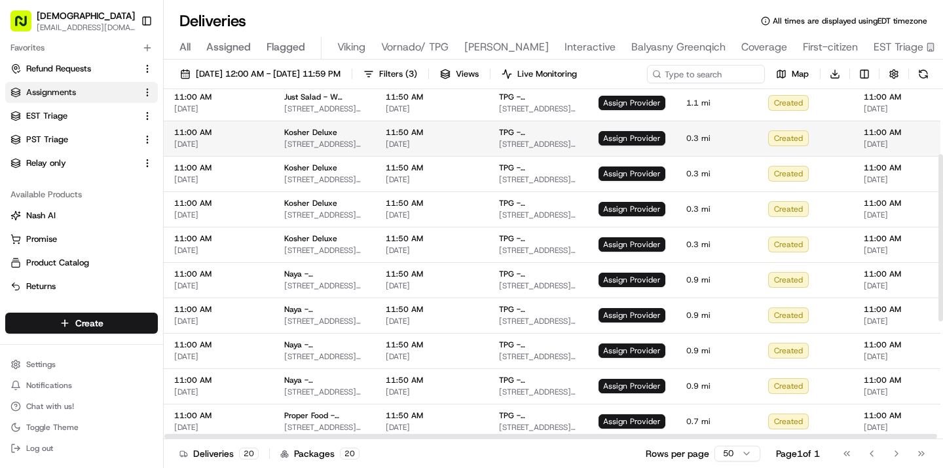
scroll to position [136, 232]
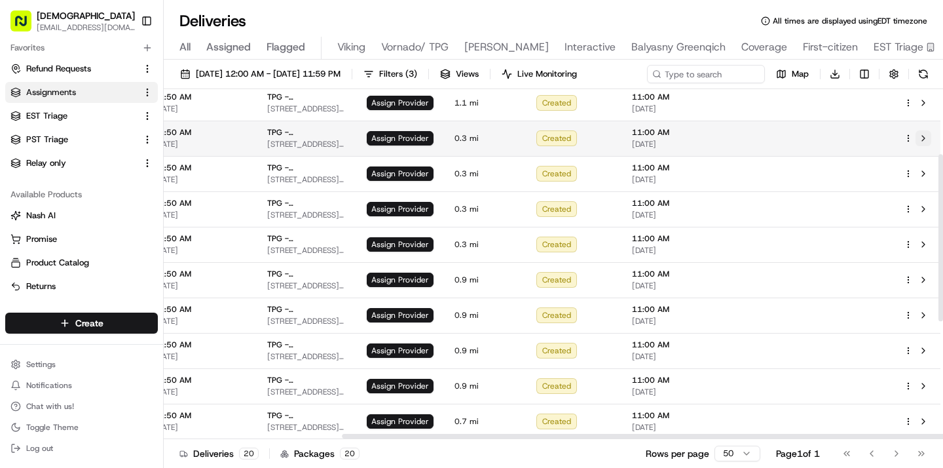
click at [923, 138] on button at bounding box center [924, 138] width 16 height 16
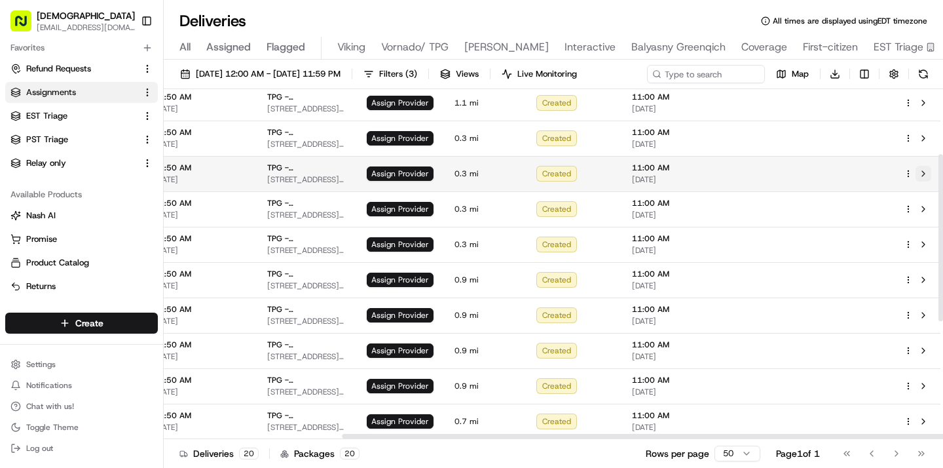
click at [924, 171] on button at bounding box center [924, 174] width 16 height 16
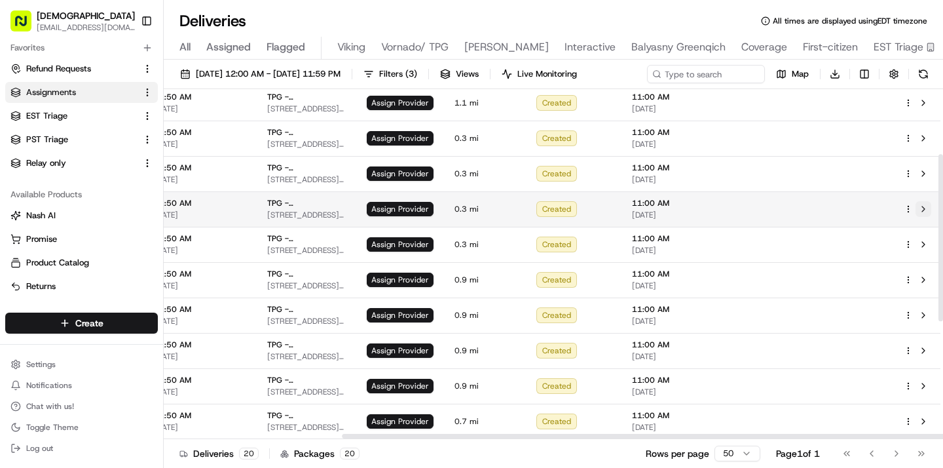
click at [926, 208] on button at bounding box center [924, 209] width 16 height 16
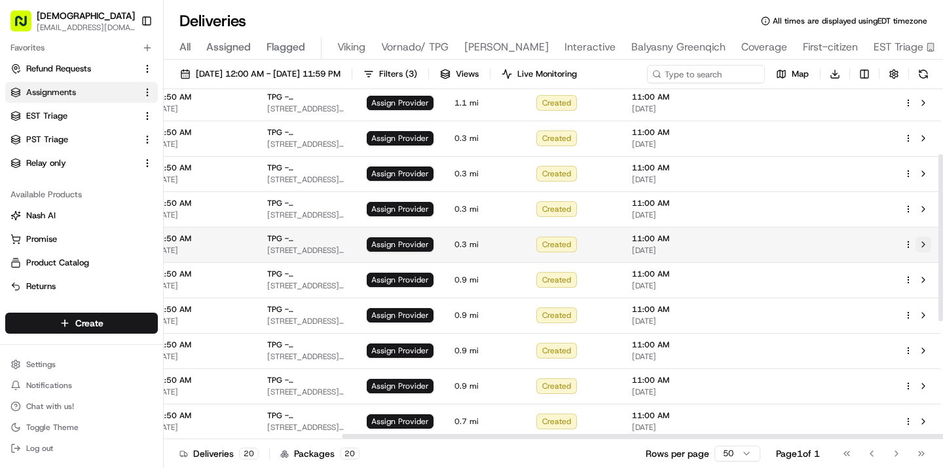
click at [921, 244] on button at bounding box center [924, 244] width 16 height 16
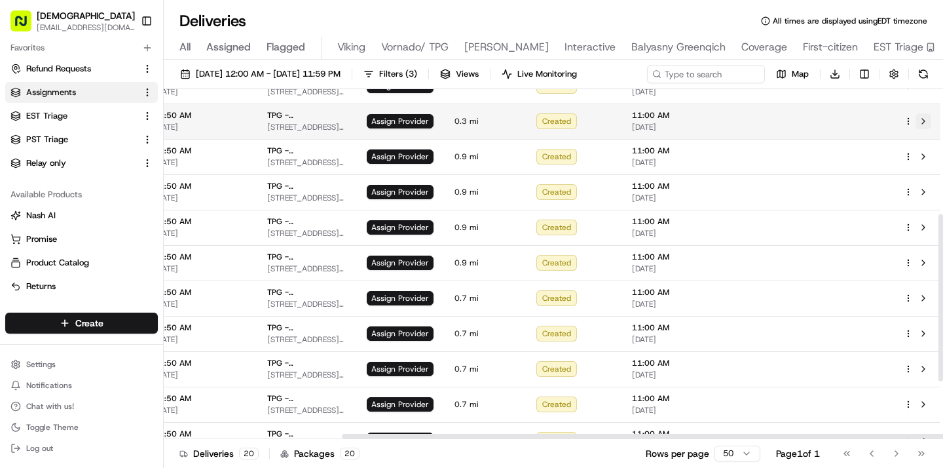
scroll to position [257, 232]
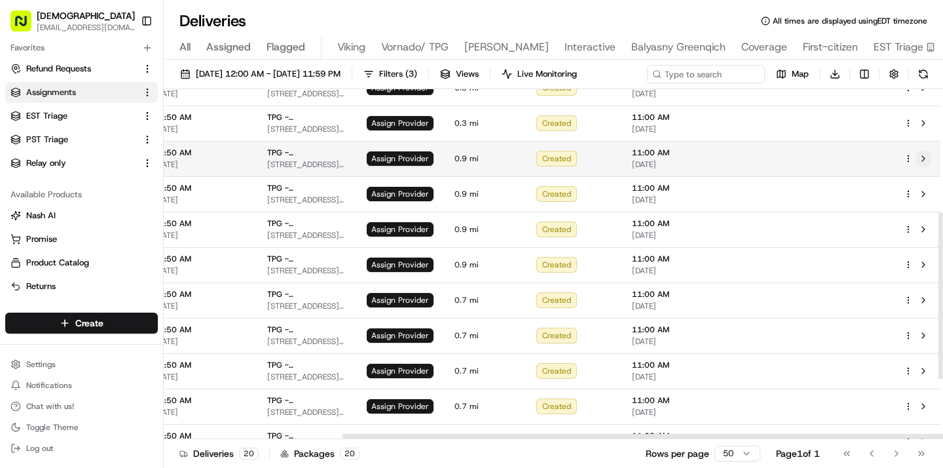
click at [926, 157] on button at bounding box center [924, 159] width 16 height 16
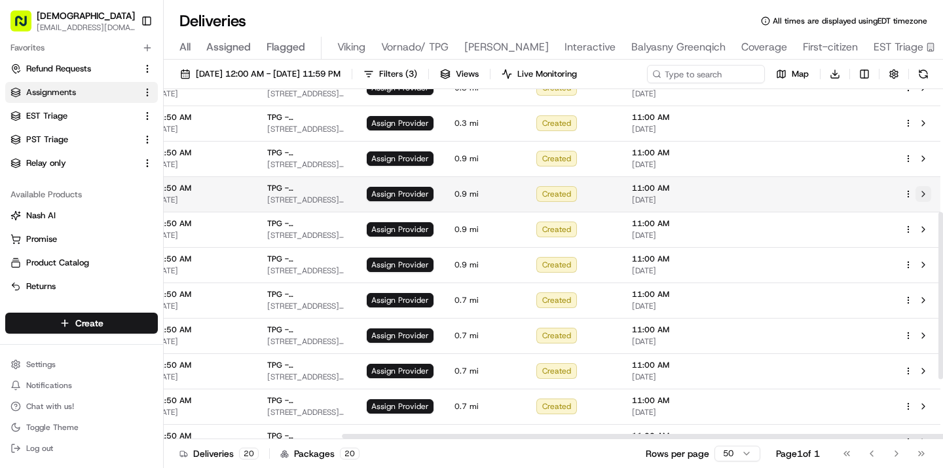
click at [925, 194] on button at bounding box center [924, 194] width 16 height 16
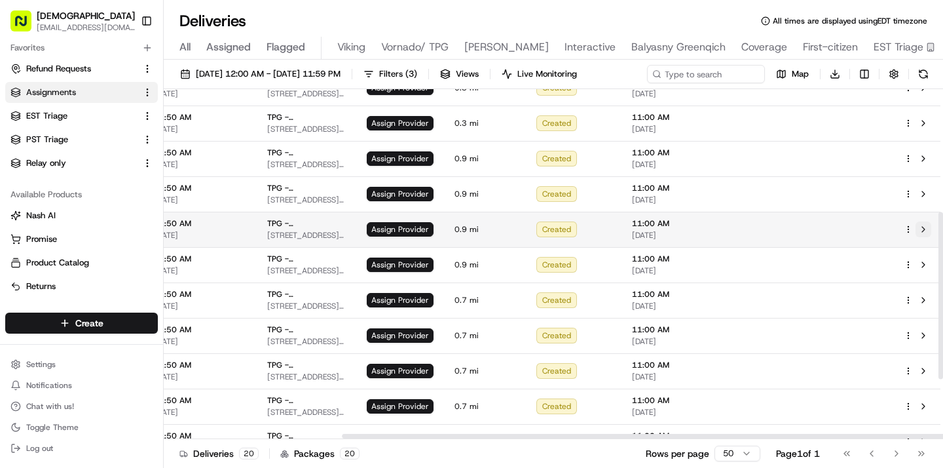
click at [924, 227] on button at bounding box center [924, 229] width 16 height 16
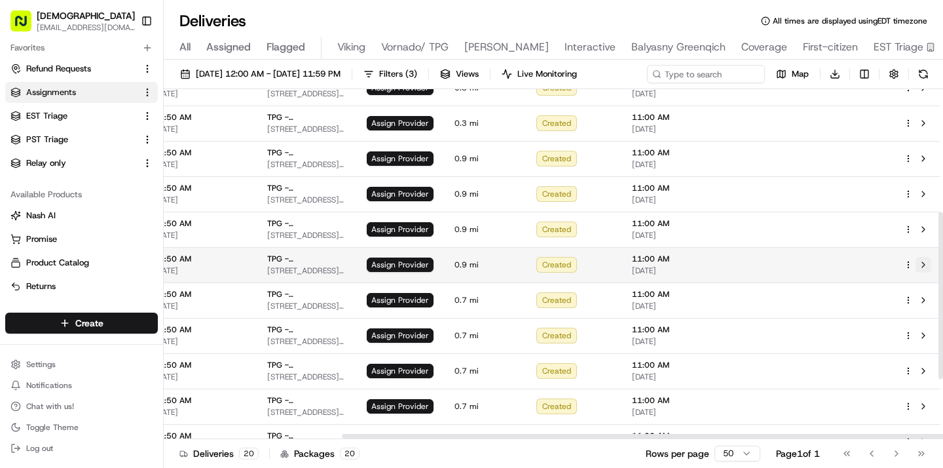
click at [924, 262] on button at bounding box center [924, 265] width 16 height 16
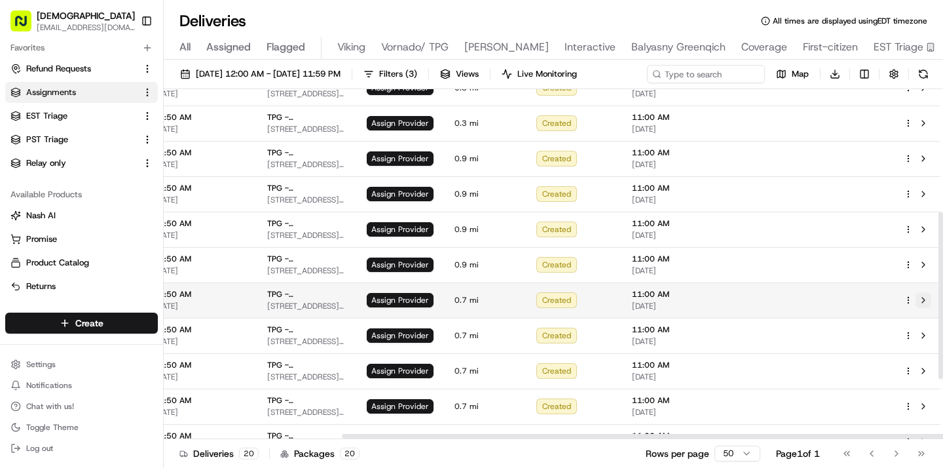
click at [925, 297] on button at bounding box center [924, 300] width 16 height 16
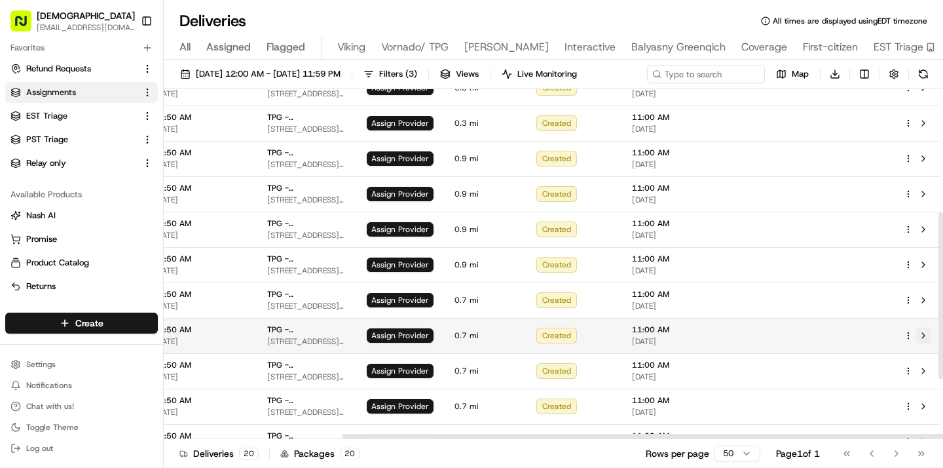
click at [923, 334] on button at bounding box center [924, 335] width 16 height 16
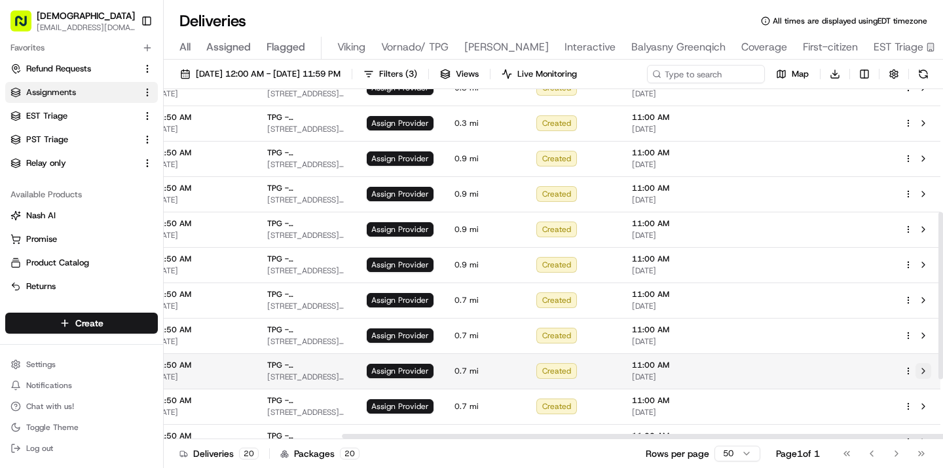
click at [923, 367] on button at bounding box center [924, 371] width 16 height 16
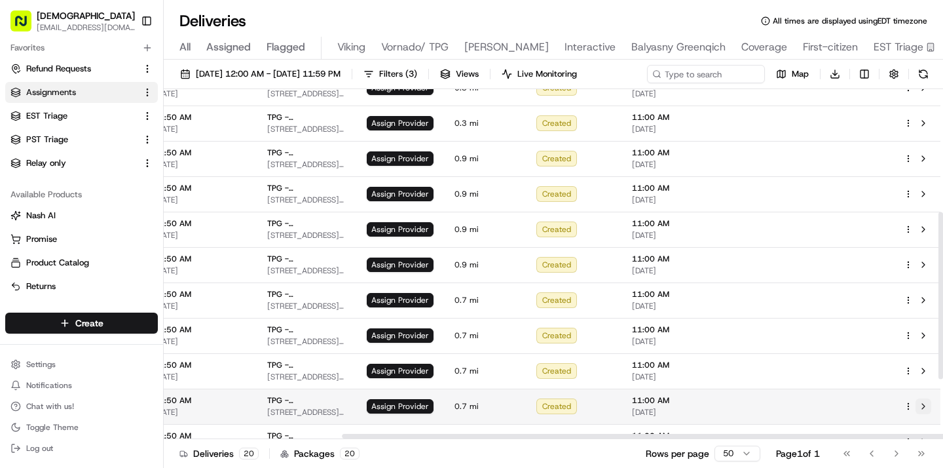
click at [923, 405] on button at bounding box center [924, 406] width 16 height 16
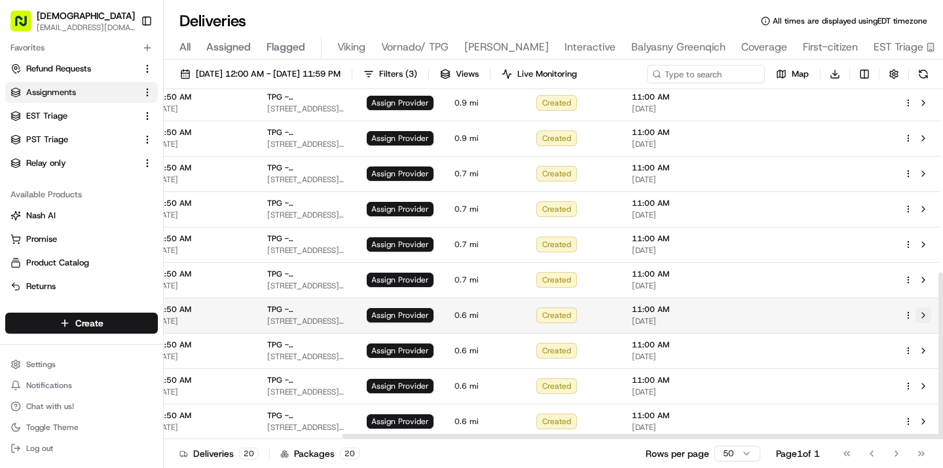
click at [920, 312] on button at bounding box center [924, 315] width 16 height 16
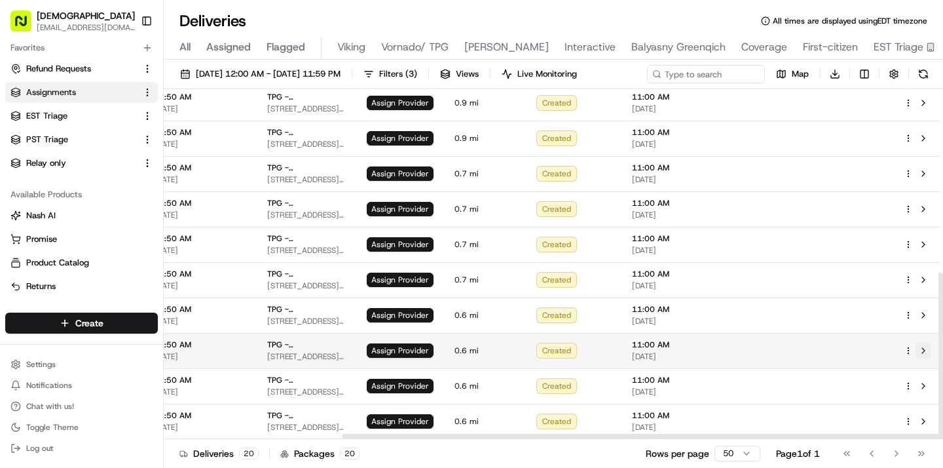
click at [921, 350] on button at bounding box center [924, 350] width 16 height 16
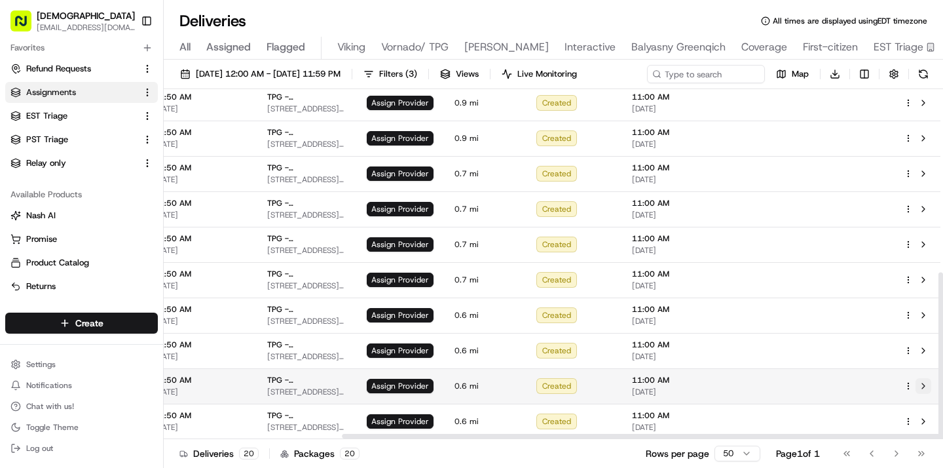
click at [923, 381] on button at bounding box center [924, 386] width 16 height 16
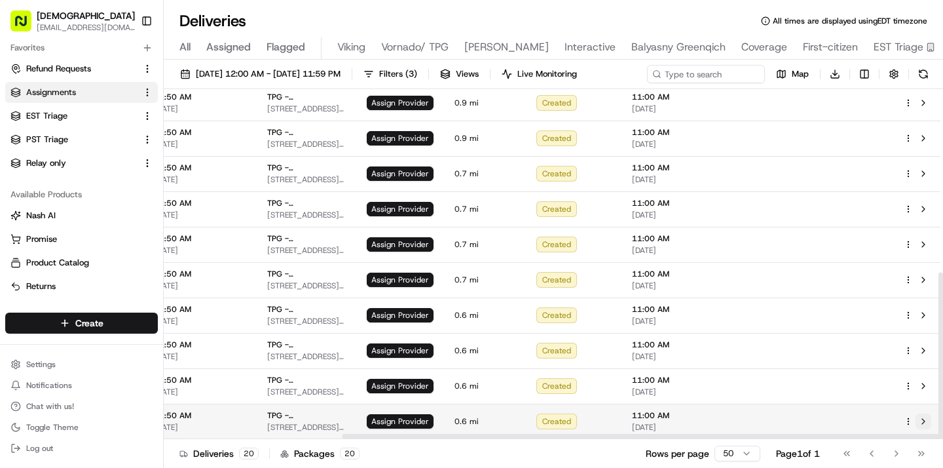
click at [923, 423] on button at bounding box center [924, 421] width 16 height 16
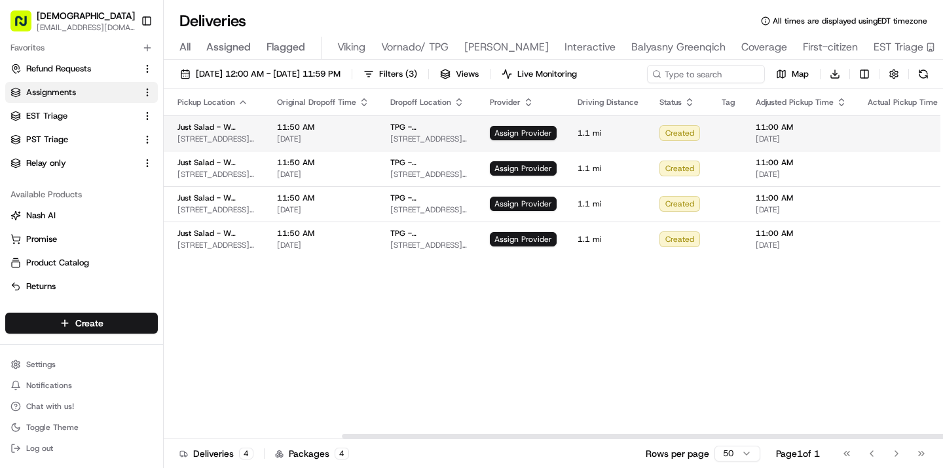
scroll to position [0, 232]
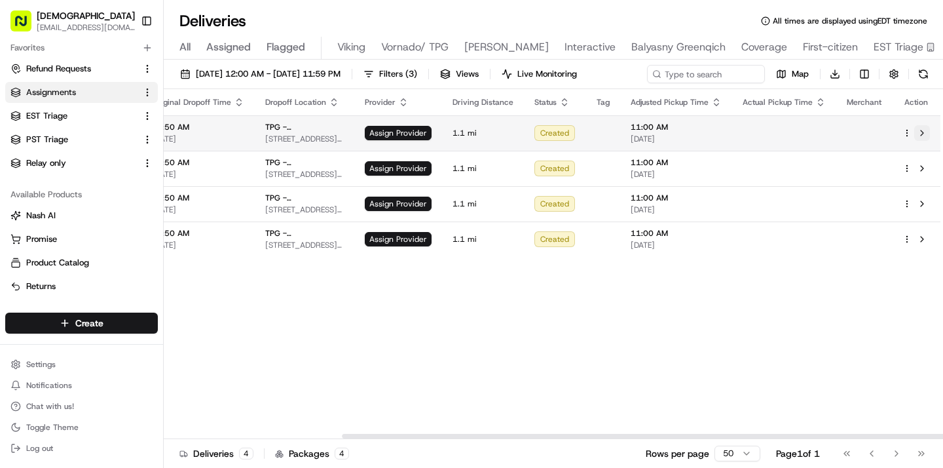
click at [923, 130] on button at bounding box center [922, 133] width 16 height 16
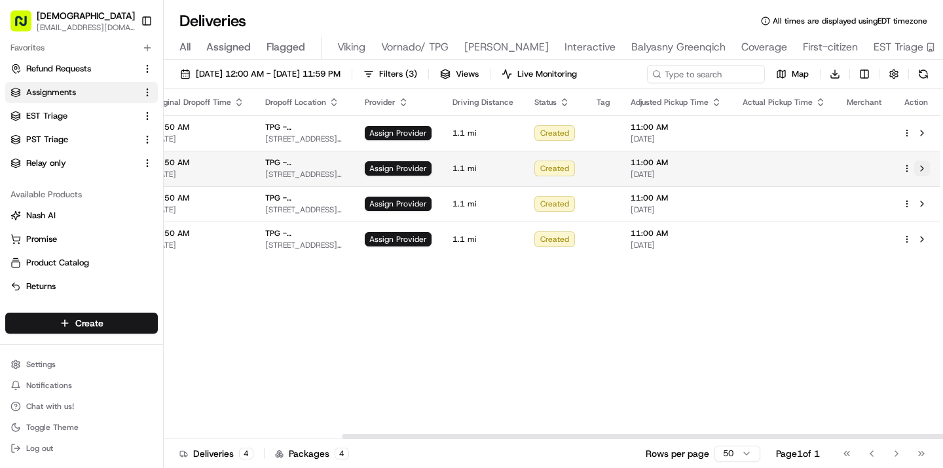
click at [921, 165] on button at bounding box center [922, 168] width 16 height 16
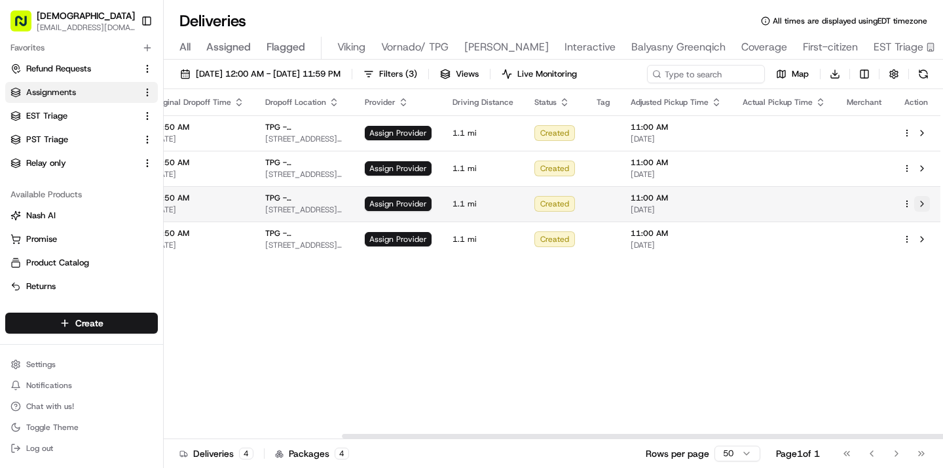
click at [921, 200] on button at bounding box center [922, 204] width 16 height 16
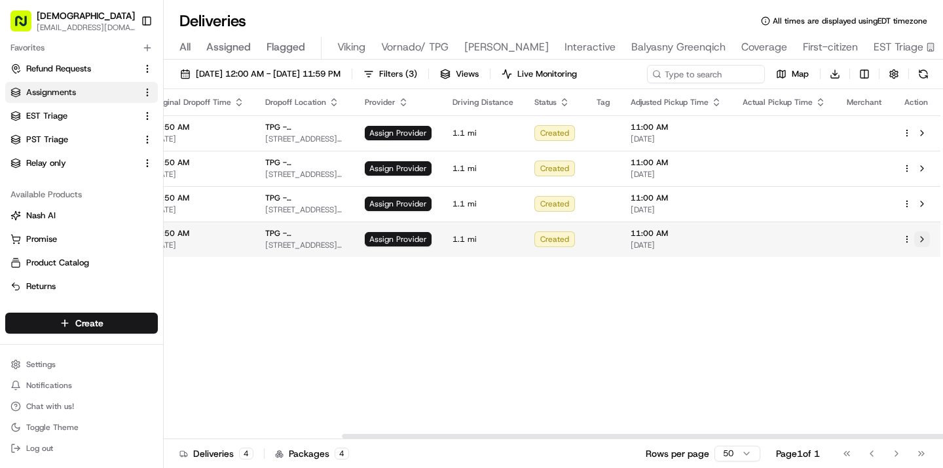
click at [921, 236] on button at bounding box center [922, 239] width 16 height 16
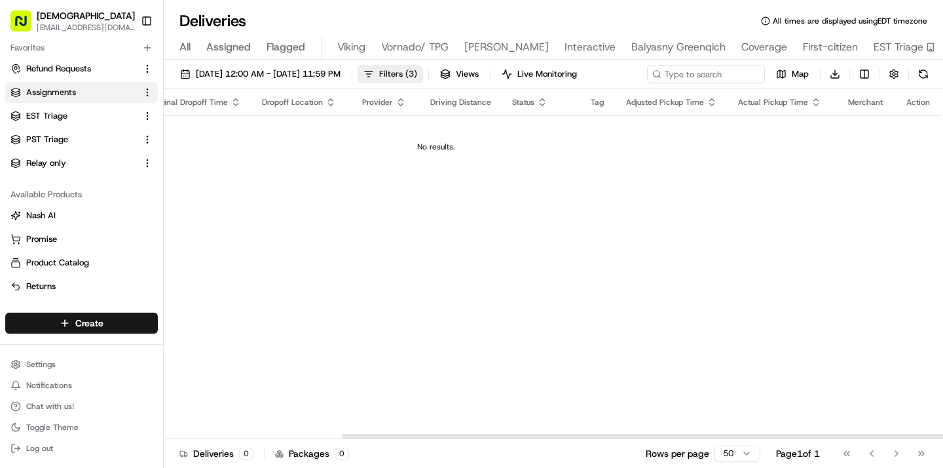
click at [417, 69] on span "( 3 )" at bounding box center [411, 74] width 12 height 12
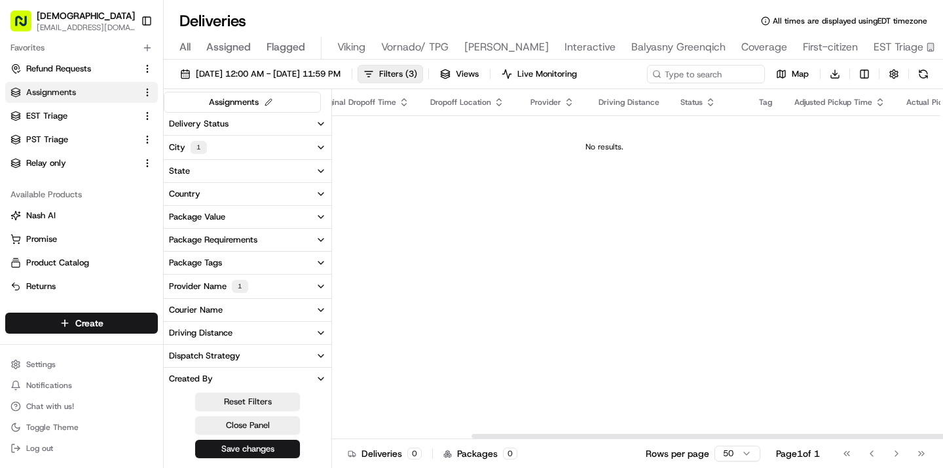
click at [292, 145] on button "City 1" at bounding box center [248, 148] width 168 height 24
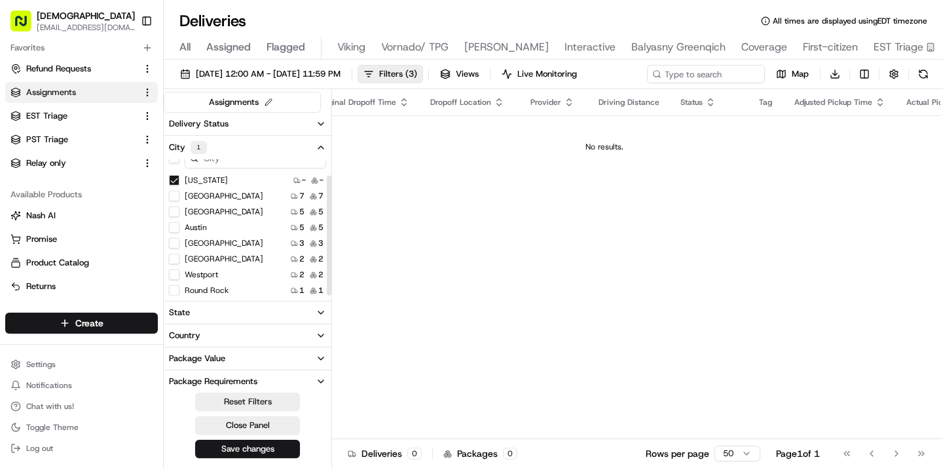
scroll to position [18, 0]
click at [173, 257] on button "Greenwich" at bounding box center [174, 255] width 10 height 10
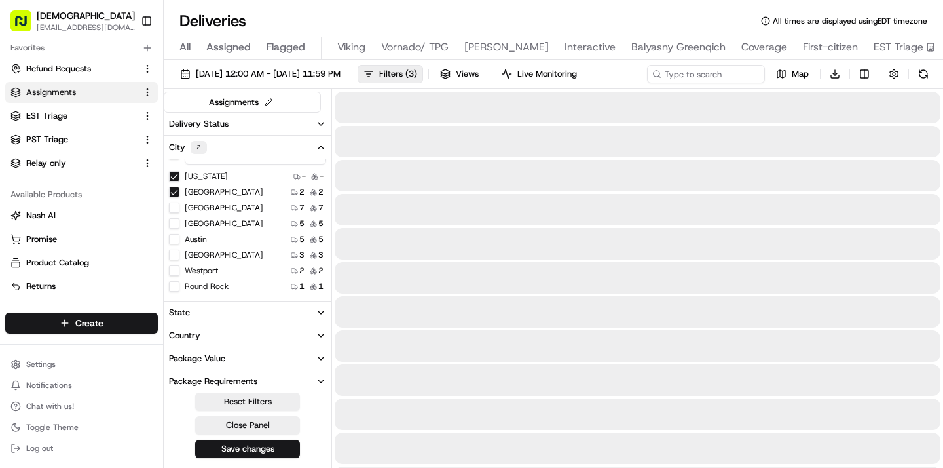
click at [176, 270] on button "Westport" at bounding box center [174, 270] width 10 height 10
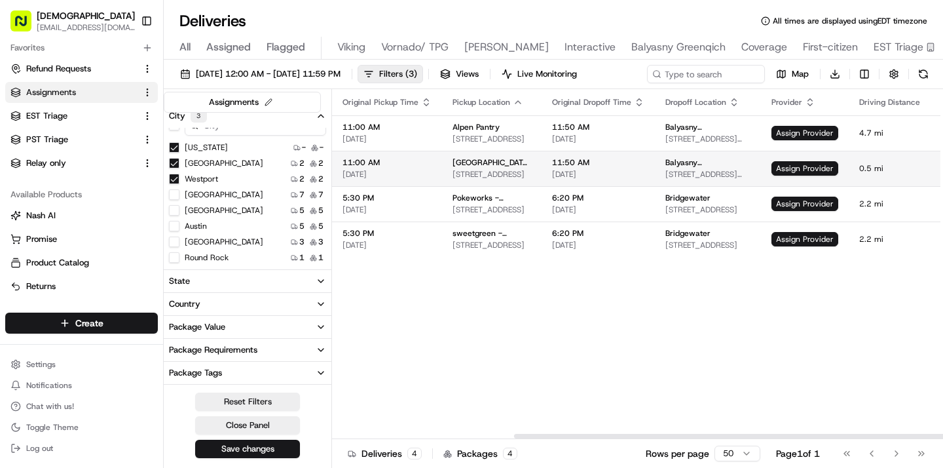
scroll to position [0, 400]
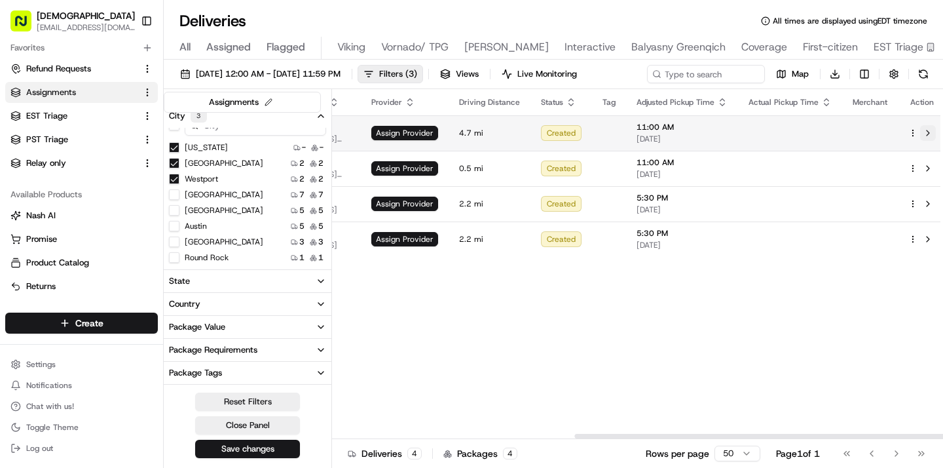
type button "on"
click at [920, 131] on button at bounding box center [928, 133] width 16 height 16
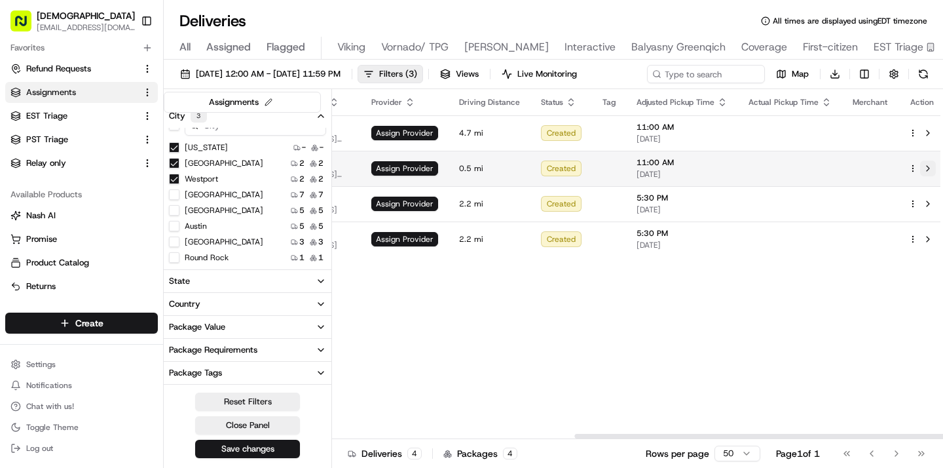
click at [923, 167] on button at bounding box center [928, 168] width 16 height 16
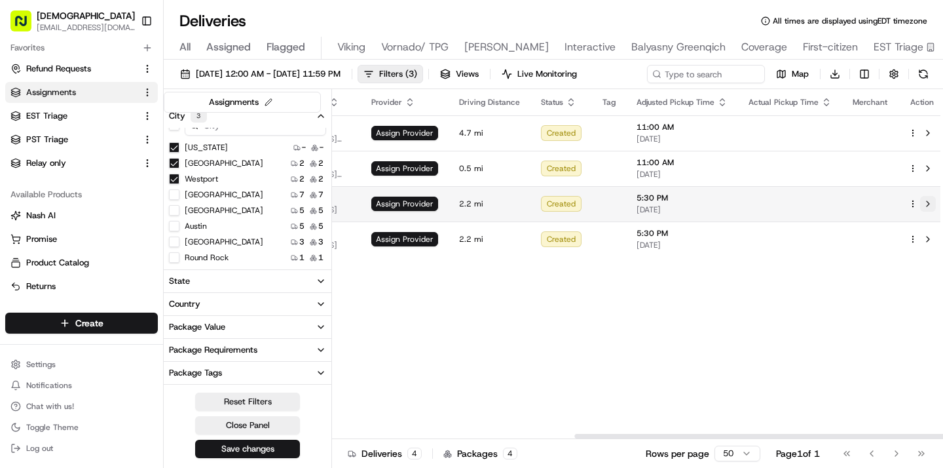
click at [922, 201] on button at bounding box center [928, 204] width 16 height 16
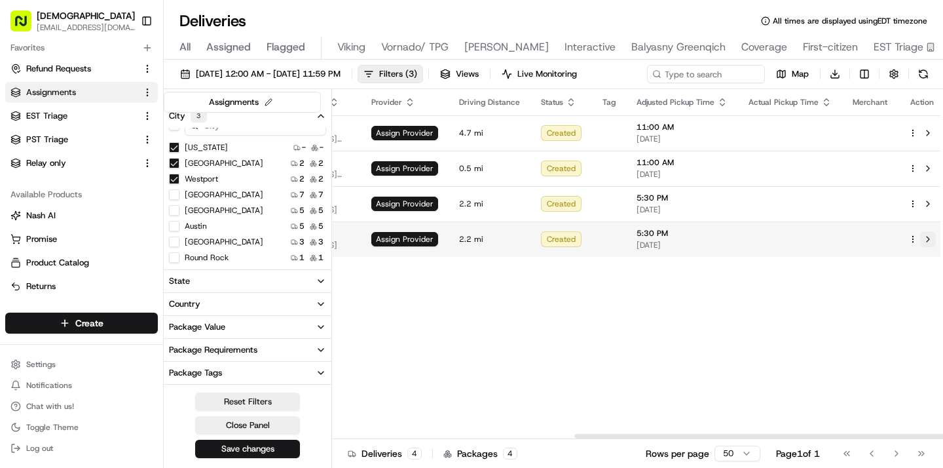
click at [921, 238] on button at bounding box center [928, 239] width 16 height 16
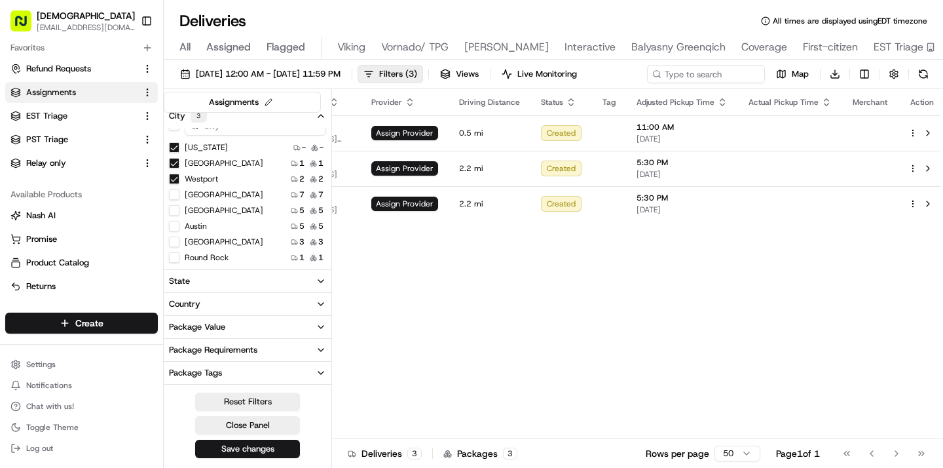
scroll to position [18, 0]
click at [177, 224] on button "Austin" at bounding box center [174, 223] width 10 height 10
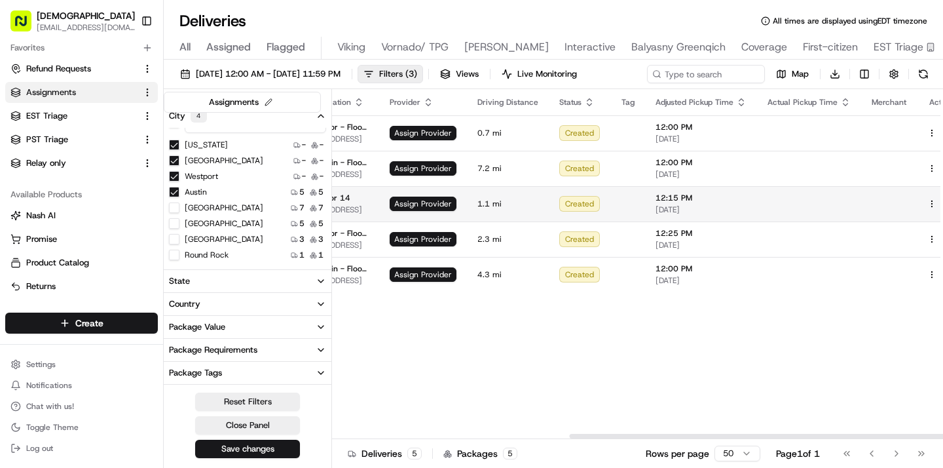
scroll to position [0, 392]
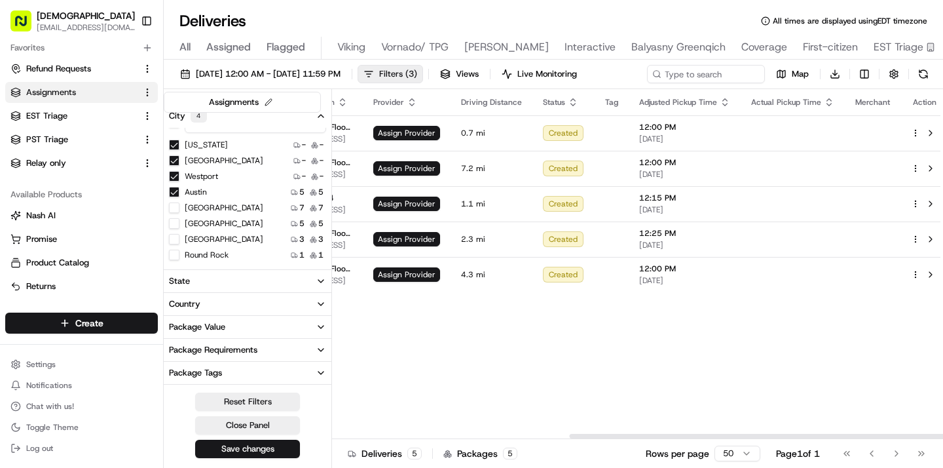
click at [417, 73] on span "( 3 )" at bounding box center [411, 74] width 12 height 12
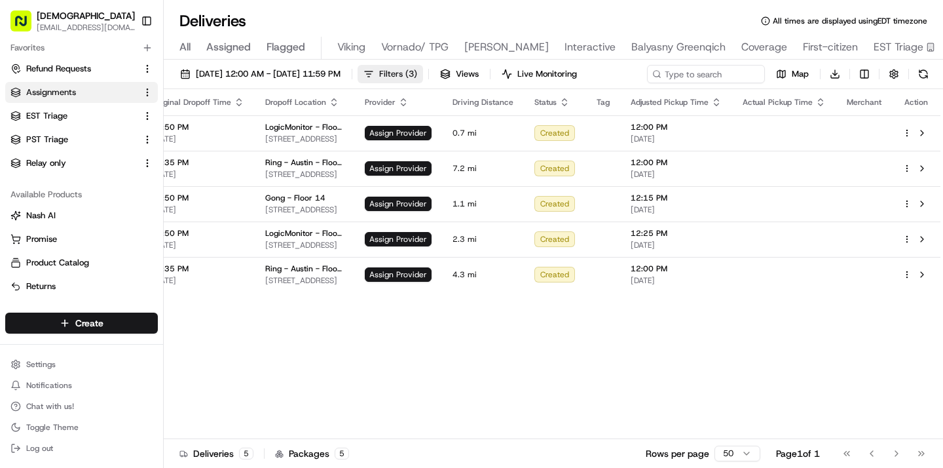
scroll to position [0, 232]
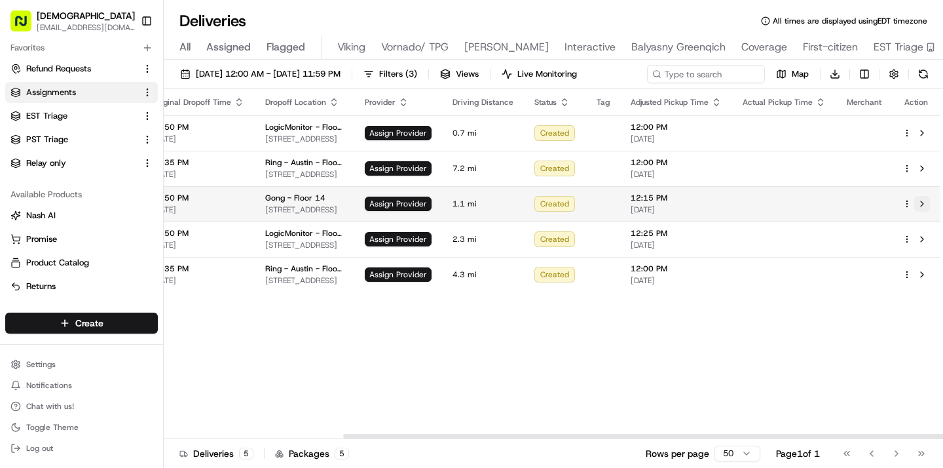
click at [923, 204] on button at bounding box center [922, 204] width 16 height 16
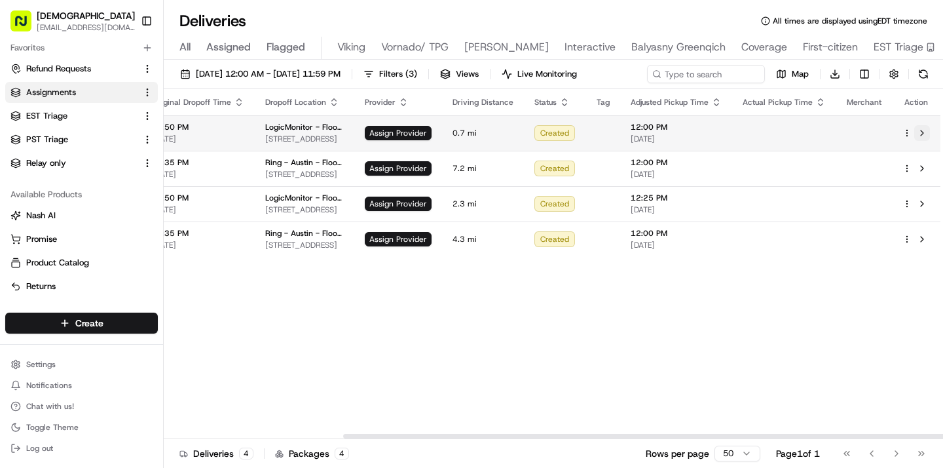
click at [921, 132] on button at bounding box center [922, 133] width 16 height 16
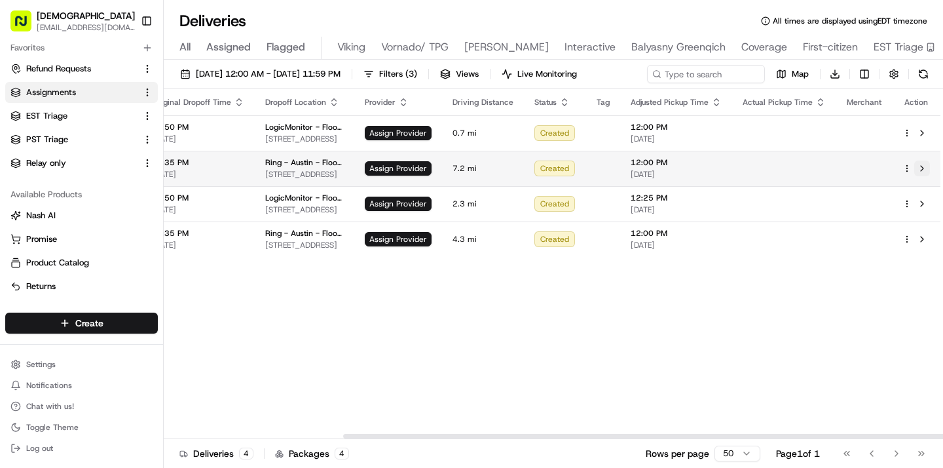
click at [924, 166] on button at bounding box center [922, 168] width 16 height 16
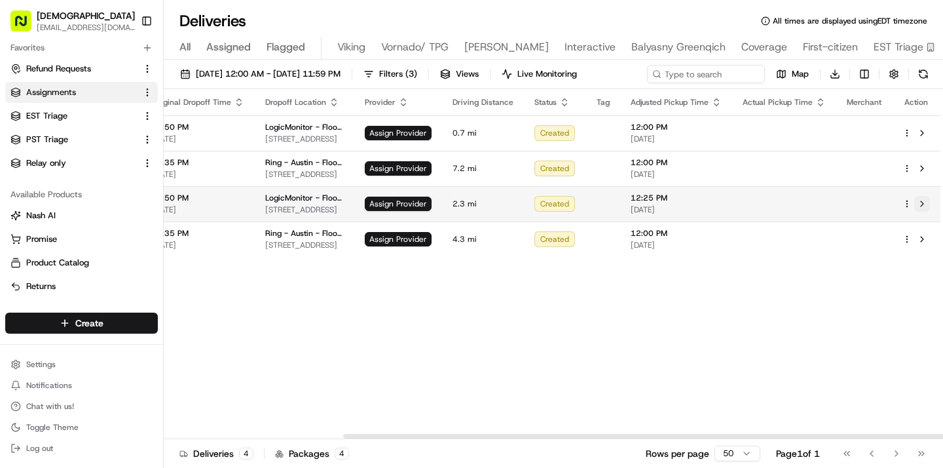
click at [922, 206] on button at bounding box center [922, 204] width 16 height 16
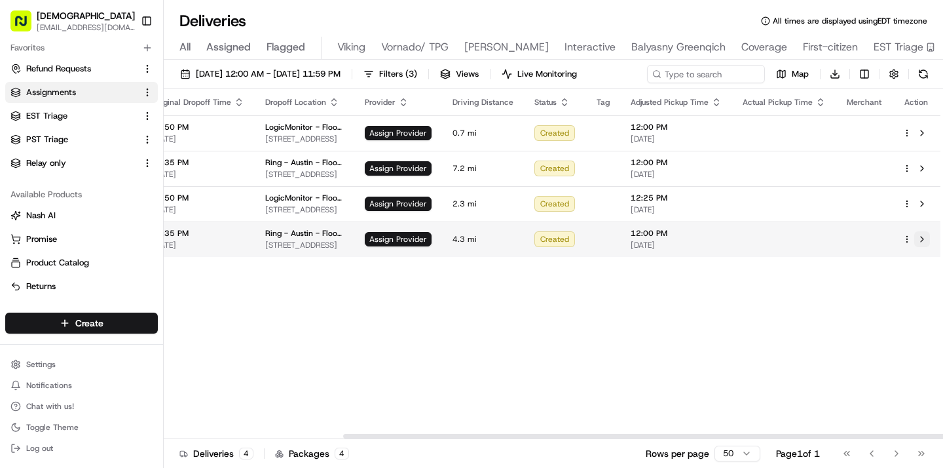
click at [923, 241] on button at bounding box center [922, 239] width 16 height 16
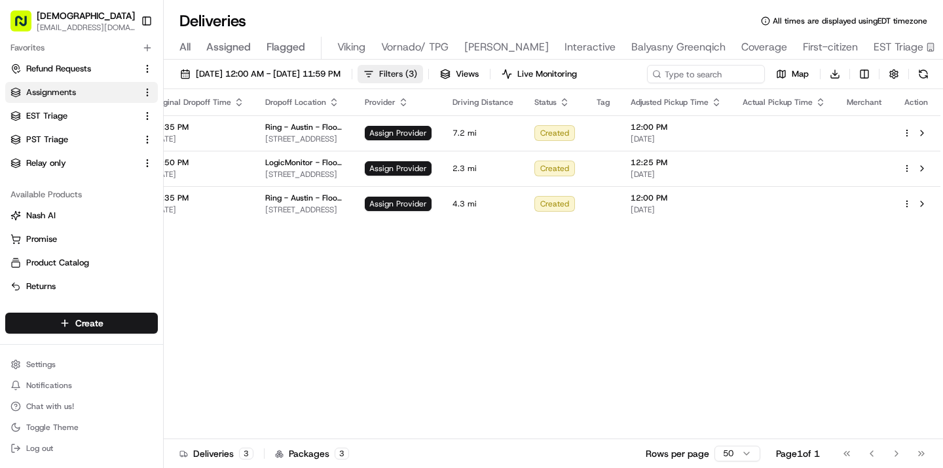
click at [423, 75] on button "Filters ( 3 )" at bounding box center [390, 74] width 65 height 18
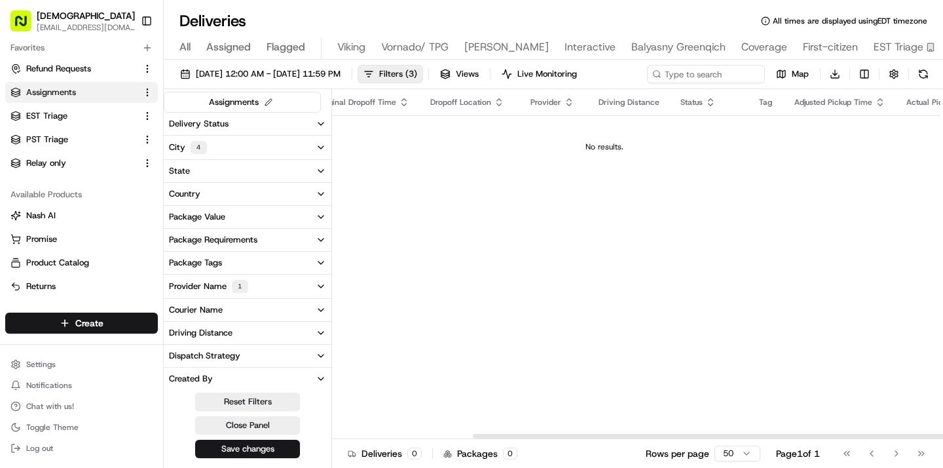
click at [289, 145] on button "City 4" at bounding box center [248, 148] width 168 height 24
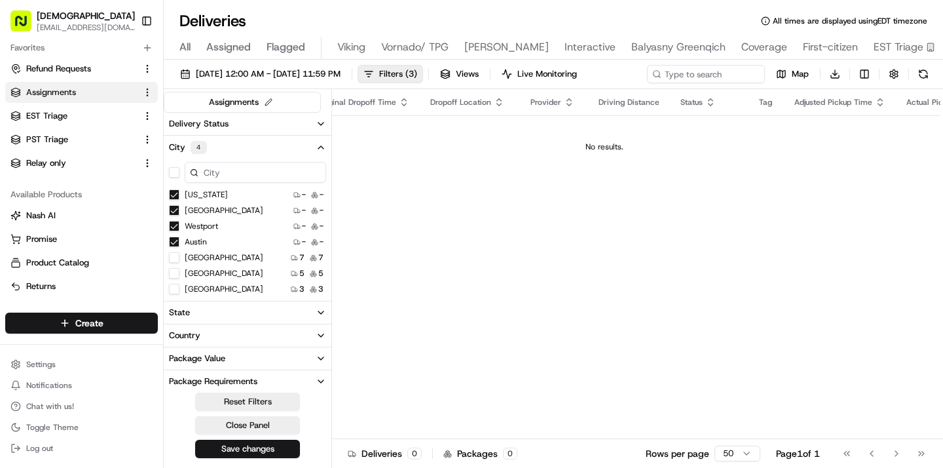
click at [171, 259] on button "Chicago" at bounding box center [174, 257] width 10 height 10
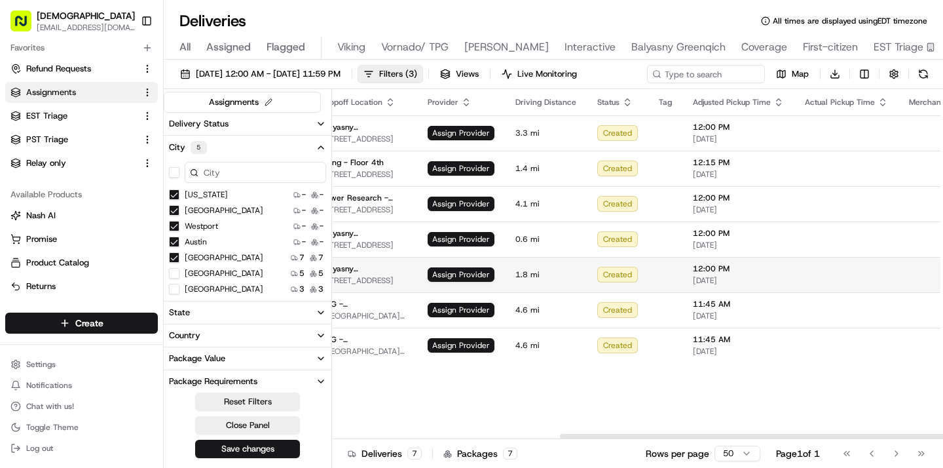
scroll to position [0, 400]
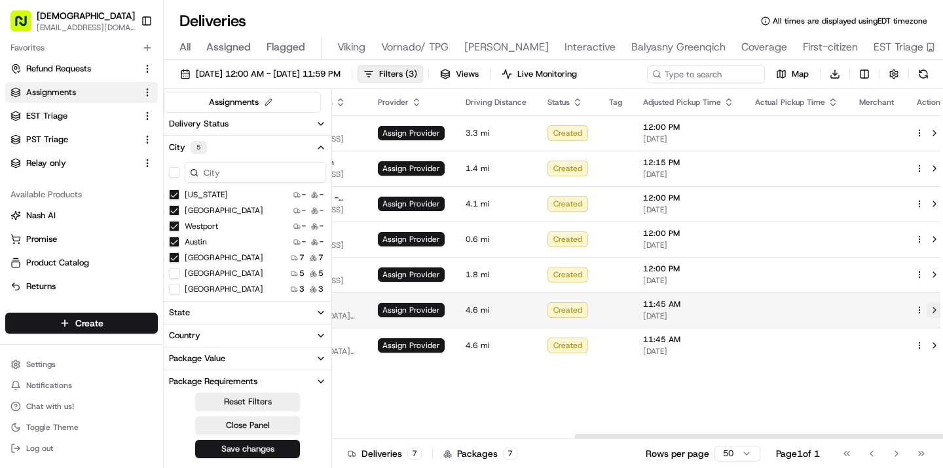
type button "on"
click at [927, 310] on button at bounding box center [935, 310] width 16 height 16
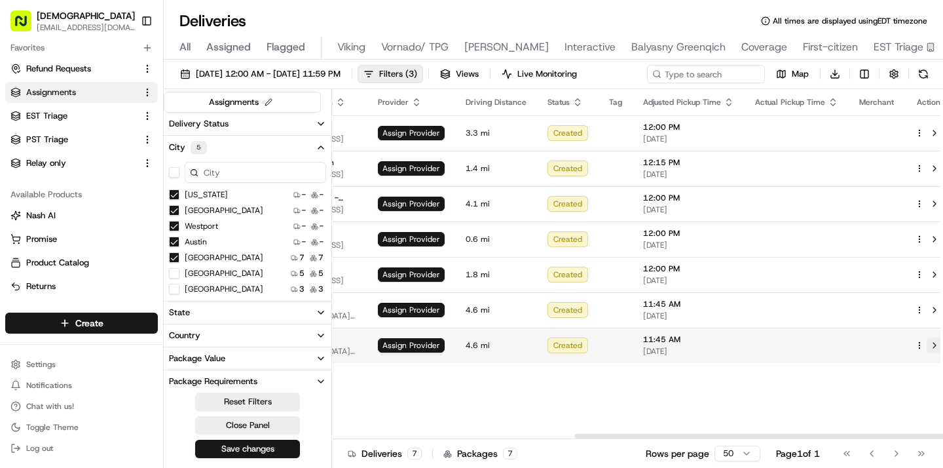
click at [927, 341] on button at bounding box center [935, 345] width 16 height 16
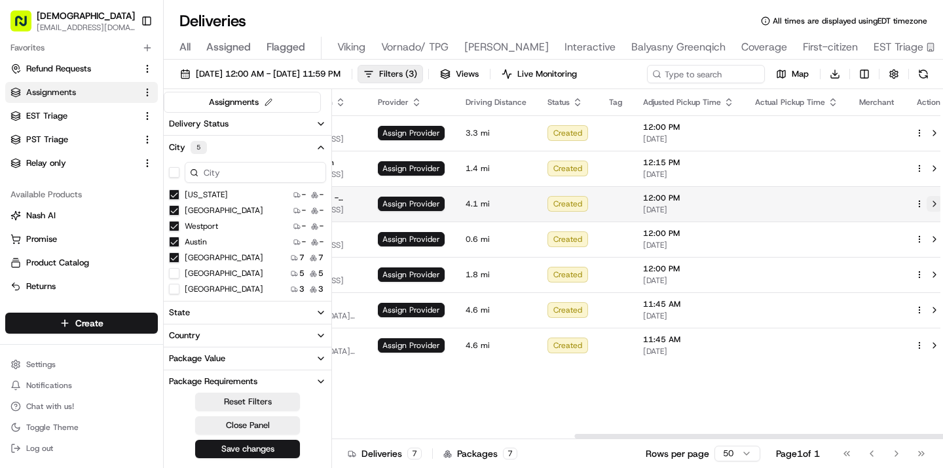
click at [927, 206] on button at bounding box center [935, 204] width 16 height 16
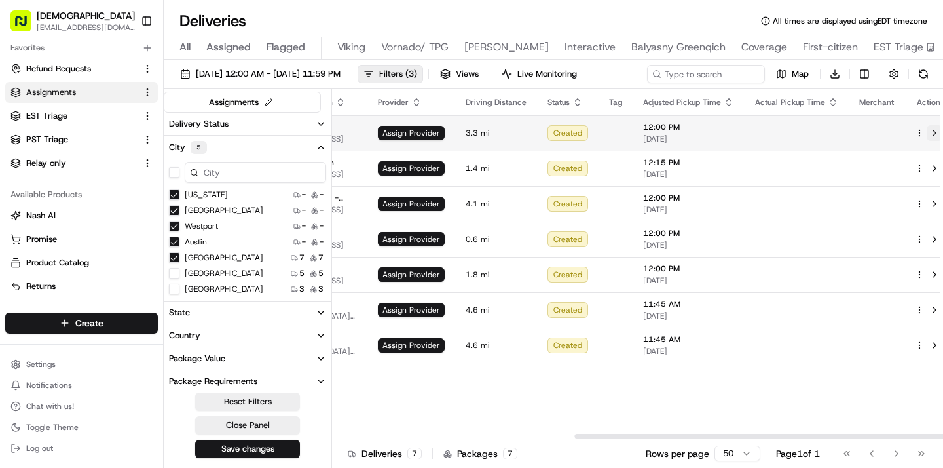
click at [927, 135] on button at bounding box center [935, 133] width 16 height 16
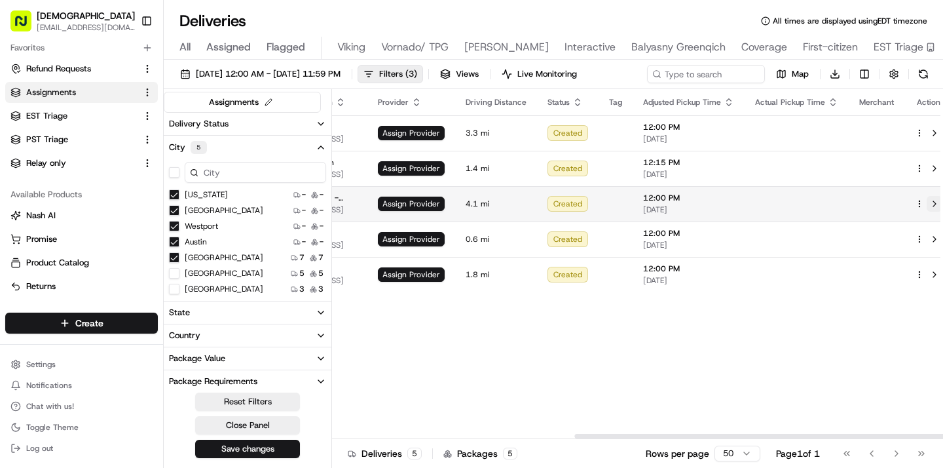
click at [927, 201] on button at bounding box center [935, 204] width 16 height 16
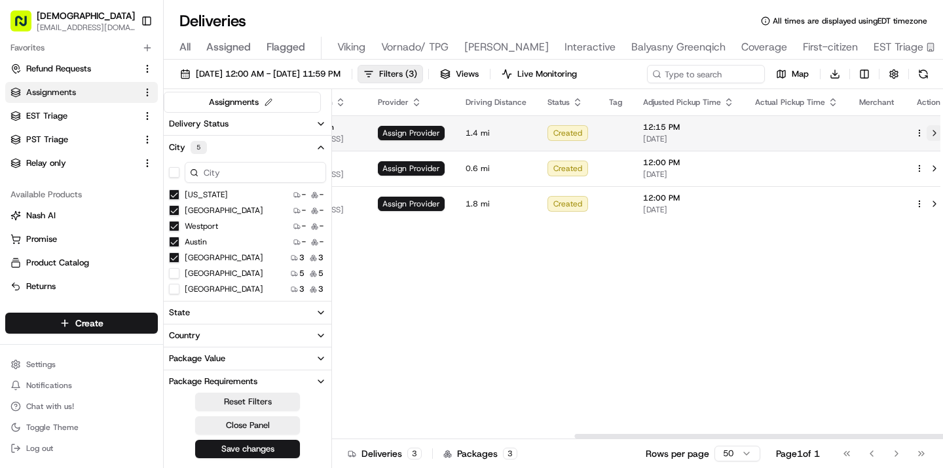
click at [927, 134] on button at bounding box center [935, 133] width 16 height 16
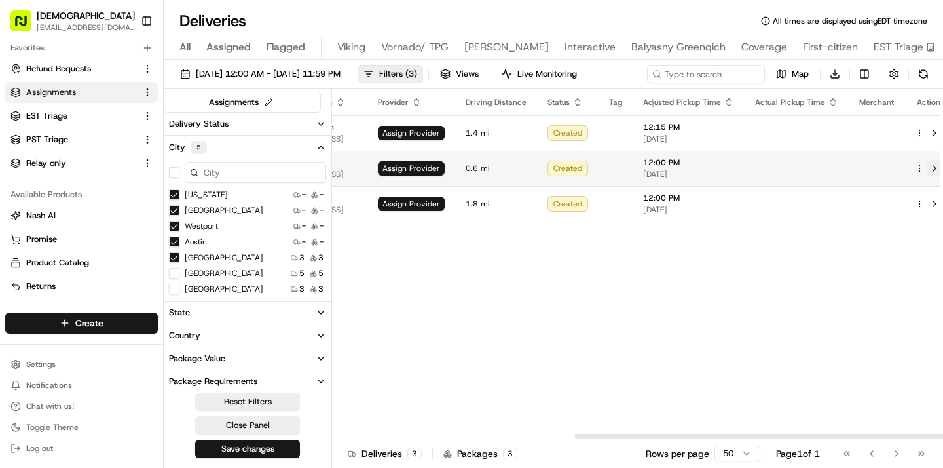
click at [927, 169] on button at bounding box center [935, 168] width 16 height 16
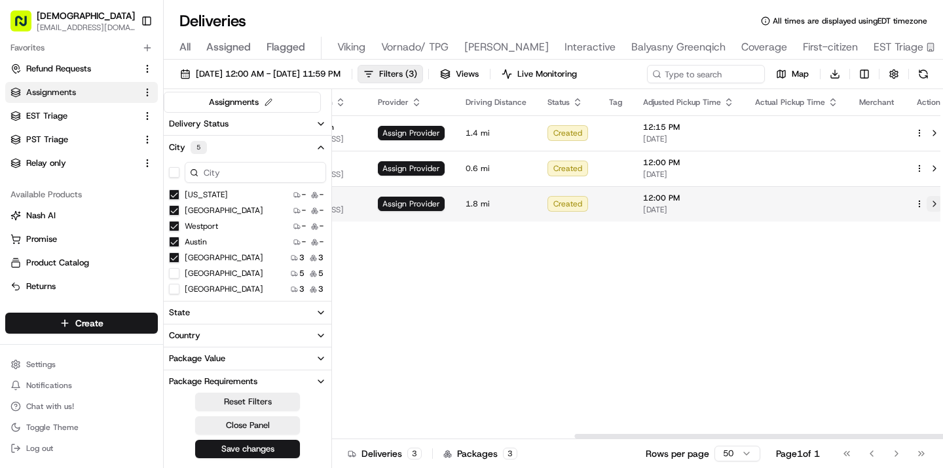
click at [927, 206] on button at bounding box center [935, 204] width 16 height 16
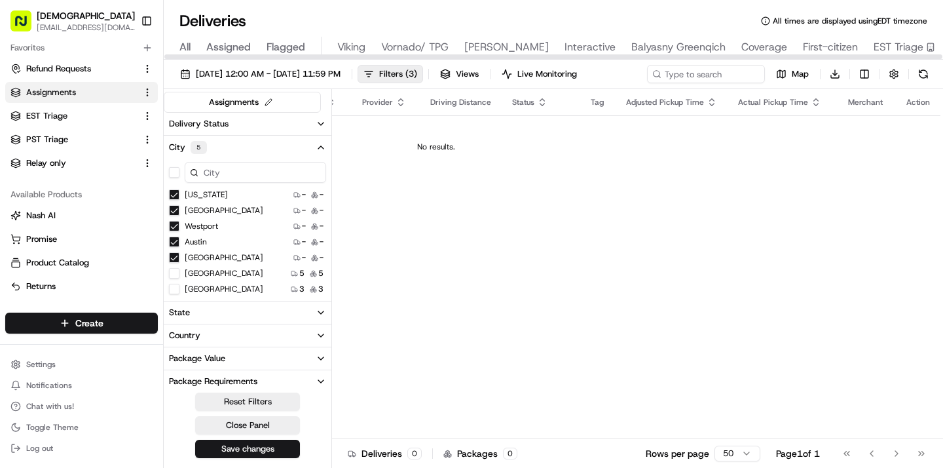
click at [187, 46] on span "All" at bounding box center [184, 47] width 11 height 16
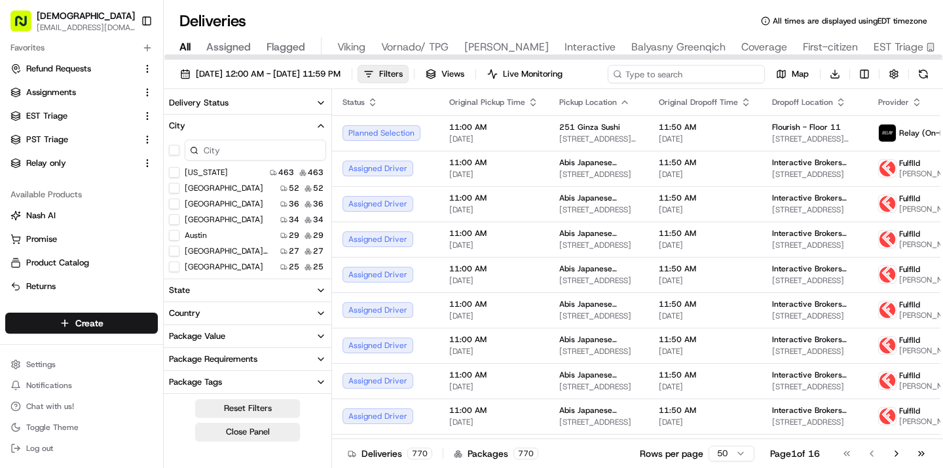
click at [729, 81] on input at bounding box center [686, 74] width 157 height 18
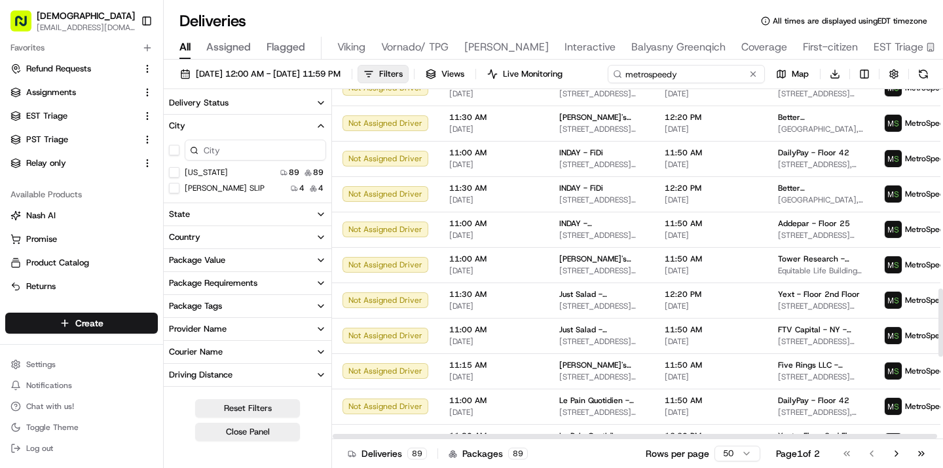
scroll to position [1445, 0]
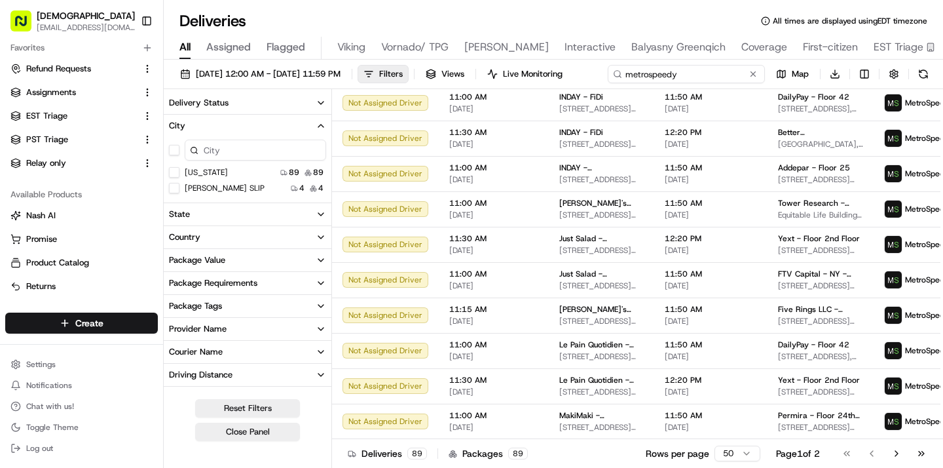
type input "metrospeedy"
click at [744, 450] on html "Sharebite kennique@sharebite.com Toggle Sidebar Orders Deliveries Control Orche…" at bounding box center [471, 234] width 943 height 468
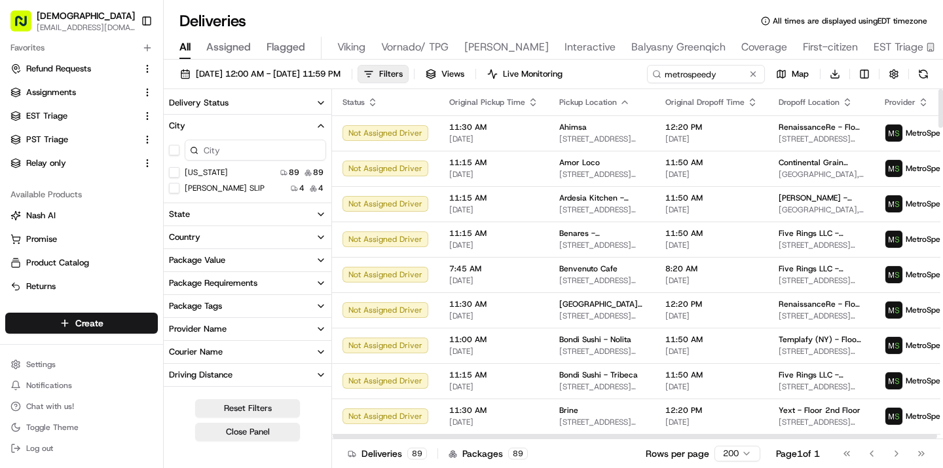
click at [842, 103] on icon "button" at bounding box center [847, 102] width 10 height 10
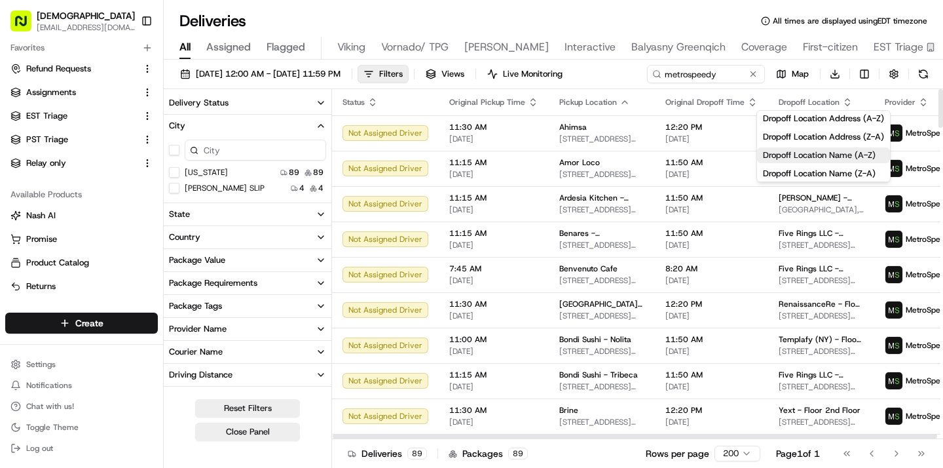
click at [800, 153] on button "Dropoff Location Name (A-Z)" at bounding box center [823, 155] width 133 height 16
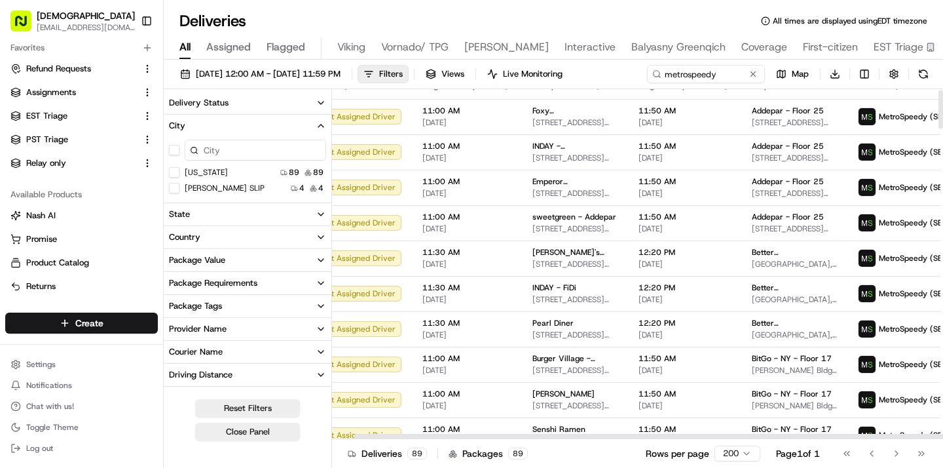
scroll to position [0, 27]
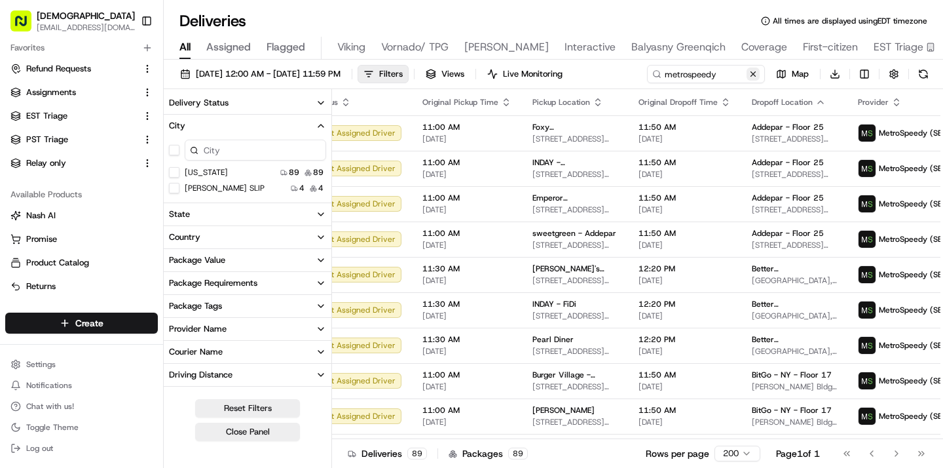
click at [750, 77] on button at bounding box center [753, 73] width 13 height 13
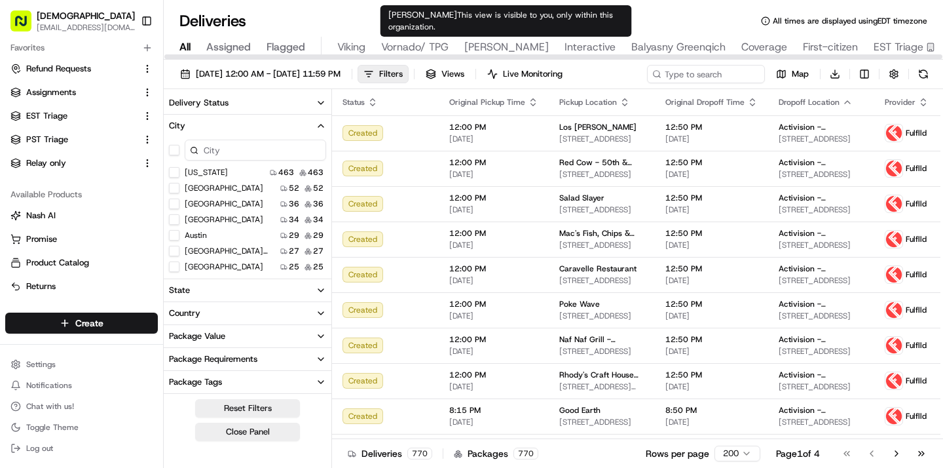
click at [520, 46] on span "Russell Reynolds" at bounding box center [506, 47] width 84 height 16
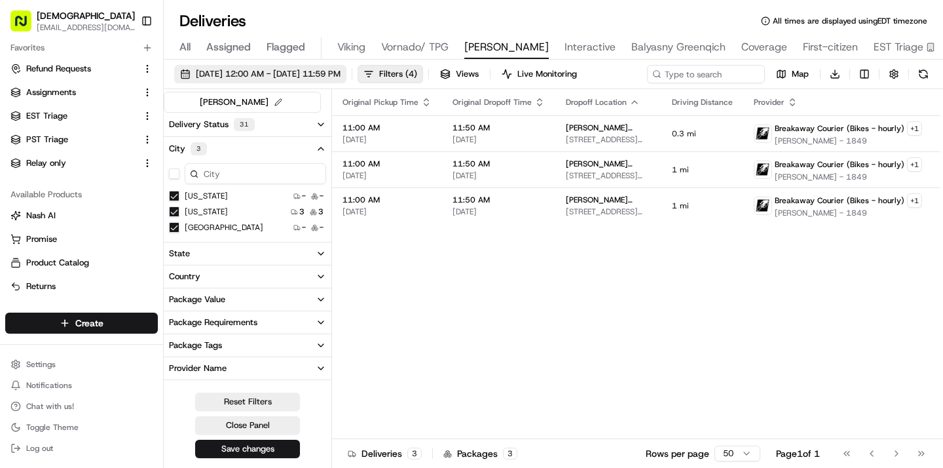
click at [341, 74] on span "09/16/2025 12:00 AM - 09/16/2025 11:59 PM" at bounding box center [268, 74] width 145 height 12
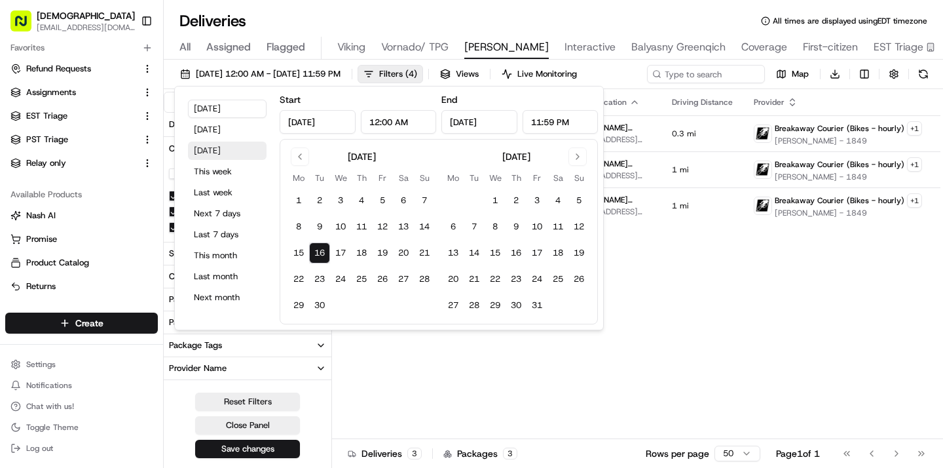
click at [234, 157] on button "Tomorrow" at bounding box center [227, 150] width 79 height 18
type input "Sep 17, 2025"
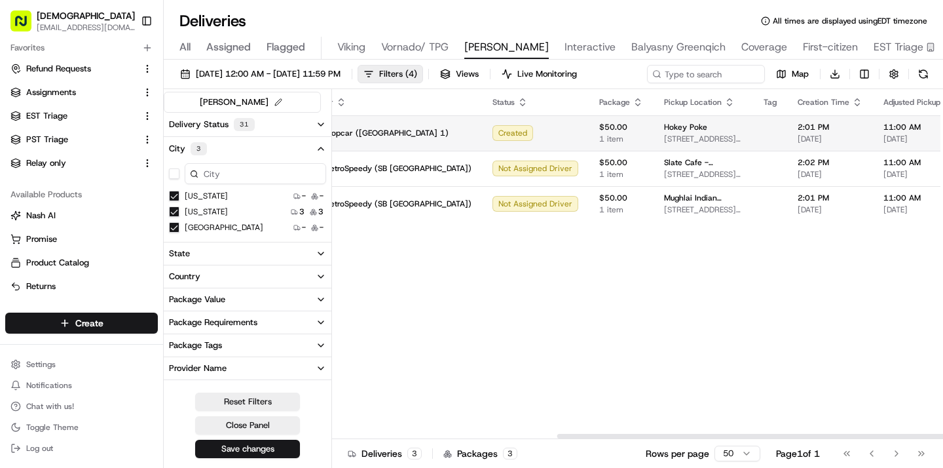
scroll to position [0, 618]
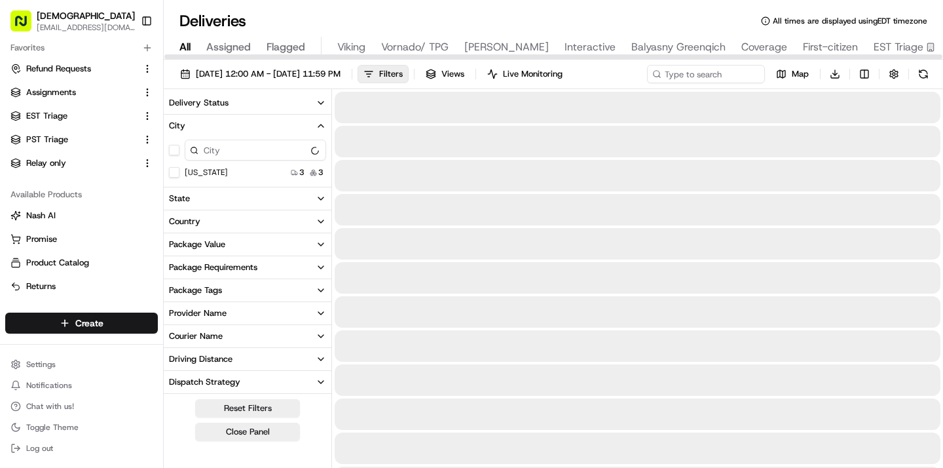
click at [188, 46] on span "All" at bounding box center [184, 47] width 11 height 16
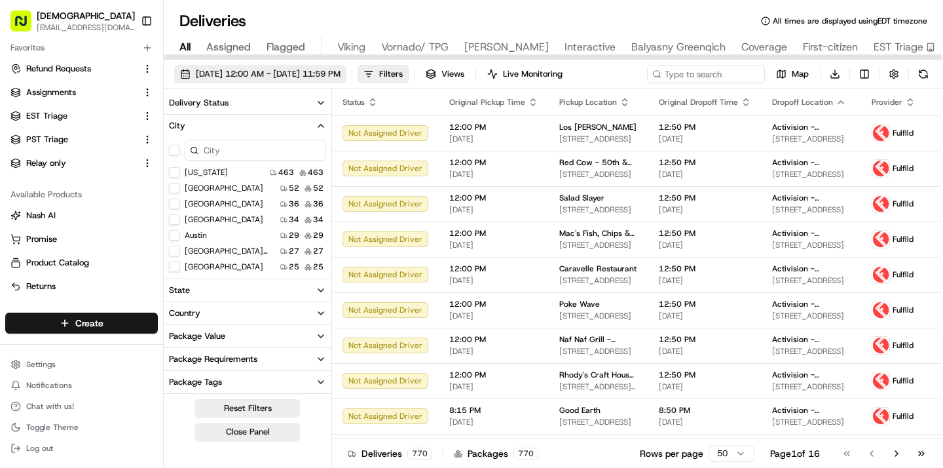
click at [253, 77] on span "09/17/2025 12:00 AM - 09/17/2025 11:59 PM" at bounding box center [268, 74] width 145 height 12
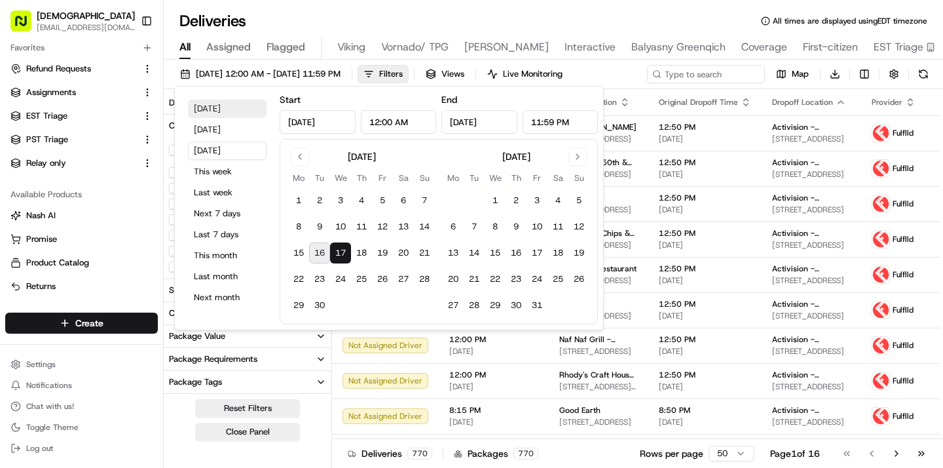
click at [213, 105] on button "Today" at bounding box center [227, 109] width 79 height 18
type input "Sep 16, 2025"
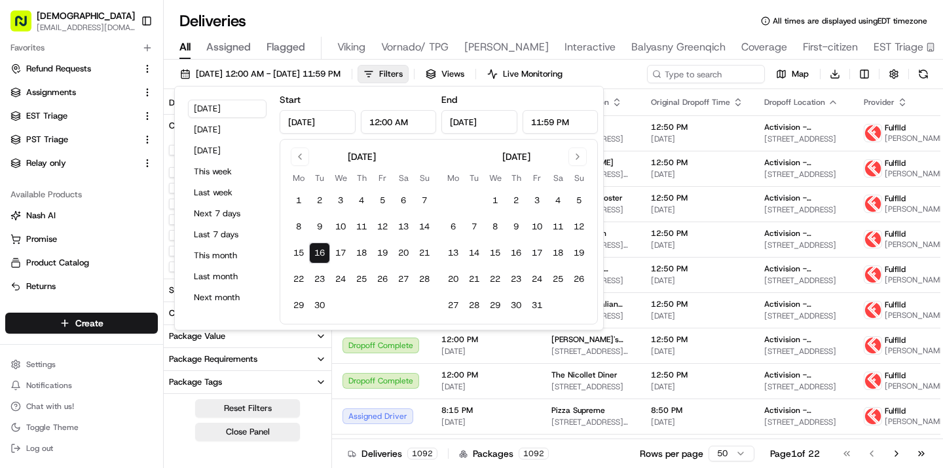
click at [405, 29] on div "Deliveries All times are displayed using EDT timezone" at bounding box center [553, 20] width 779 height 21
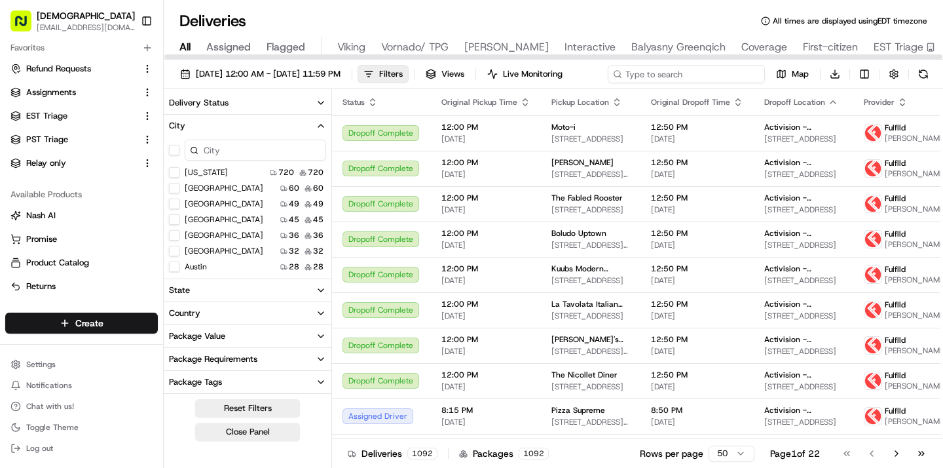
click at [686, 71] on input at bounding box center [686, 74] width 157 height 18
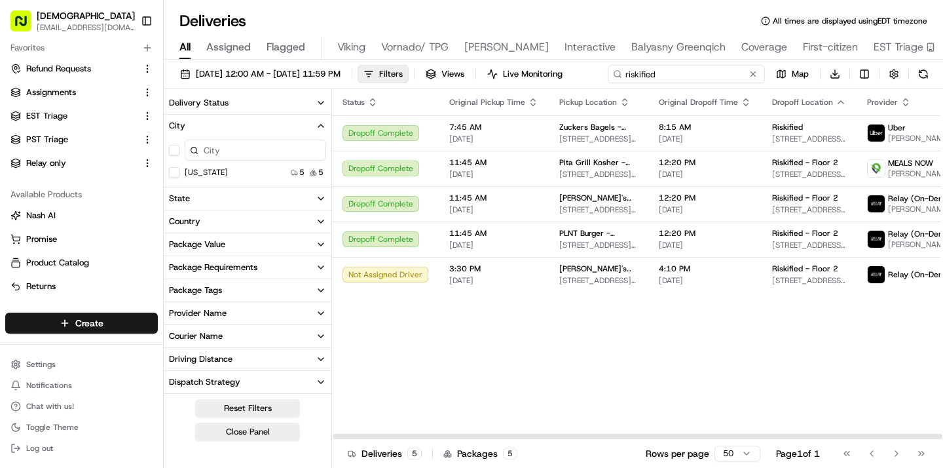
type input "riskified"
click at [494, 342] on div "Status Original Pickup Time Pickup Location Original Dropoff Time Dropoff Locat…" at bounding box center [714, 264] width 764 height 350
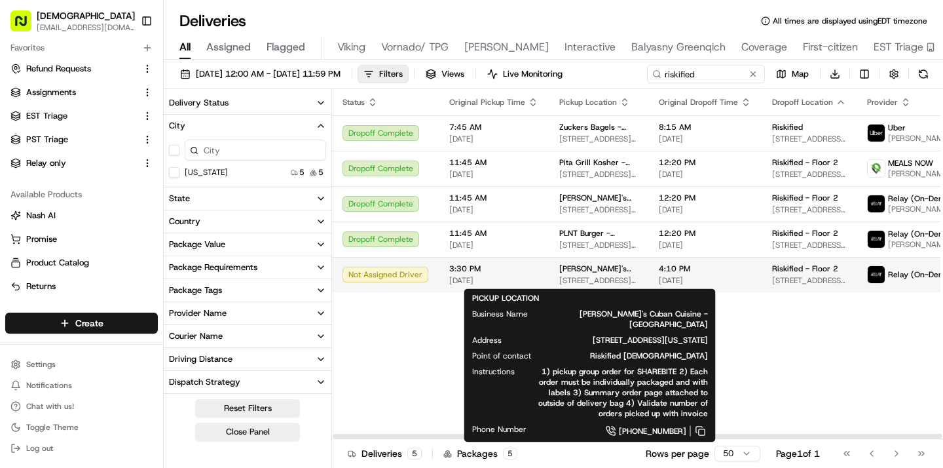
click at [583, 266] on span "Sophie's Cuban Cuisine - Union Square" at bounding box center [598, 268] width 79 height 10
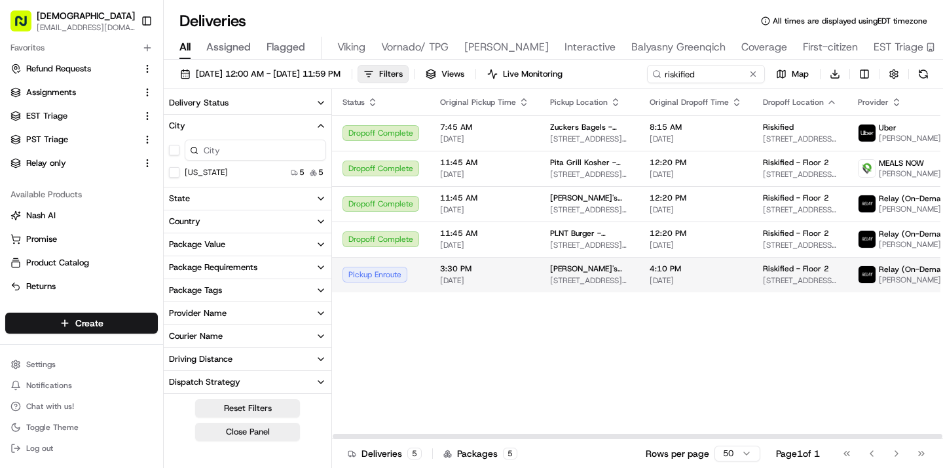
click at [612, 282] on span "28 E 12th St, New York, NY 10003, USA" at bounding box center [589, 280] width 79 height 10
click at [523, 269] on span "3:30 PM" at bounding box center [484, 268] width 89 height 10
click at [502, 267] on span "3:30 PM" at bounding box center [484, 268] width 89 height 10
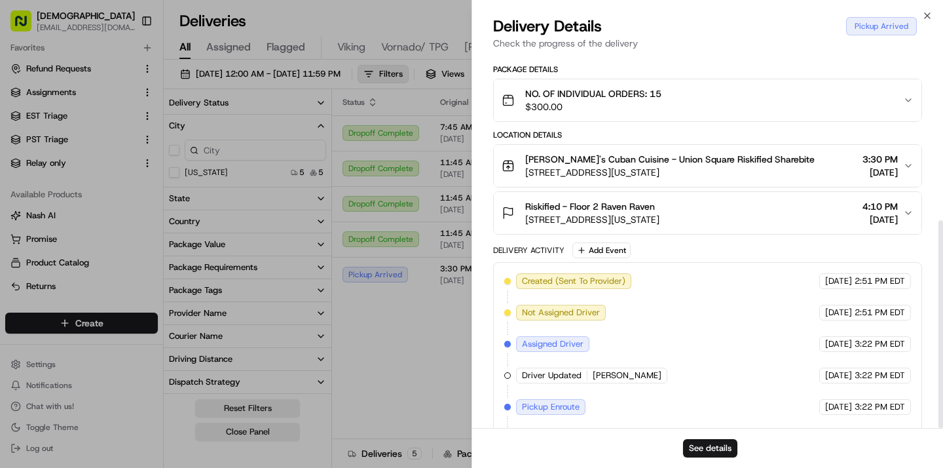
scroll to position [297, 0]
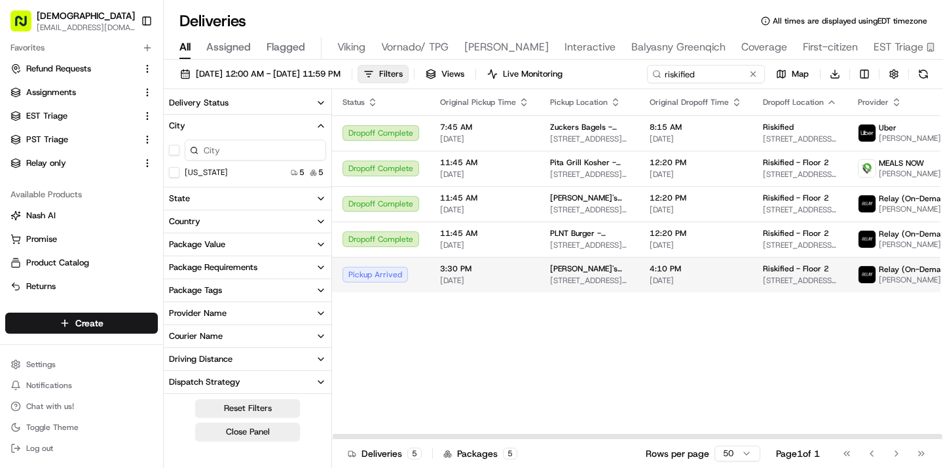
click at [546, 277] on td "Sophie's Cuban Cuisine - Union Square 28 E 12th St, New York, NY 10003, USA" at bounding box center [590, 274] width 100 height 35
click at [467, 347] on div "Status Original Pickup Time Pickup Location Original Dropoff Time Dropoff Locat…" at bounding box center [709, 264] width 754 height 350
click at [396, 280] on div "Pickup Complete" at bounding box center [380, 275] width 77 height 16
click at [561, 273] on span "Sophie's Cuban Cuisine - Union Square" at bounding box center [589, 268] width 79 height 10
click at [550, 276] on span "28 E 12th St, New York, NY 10003, USA" at bounding box center [589, 280] width 79 height 10
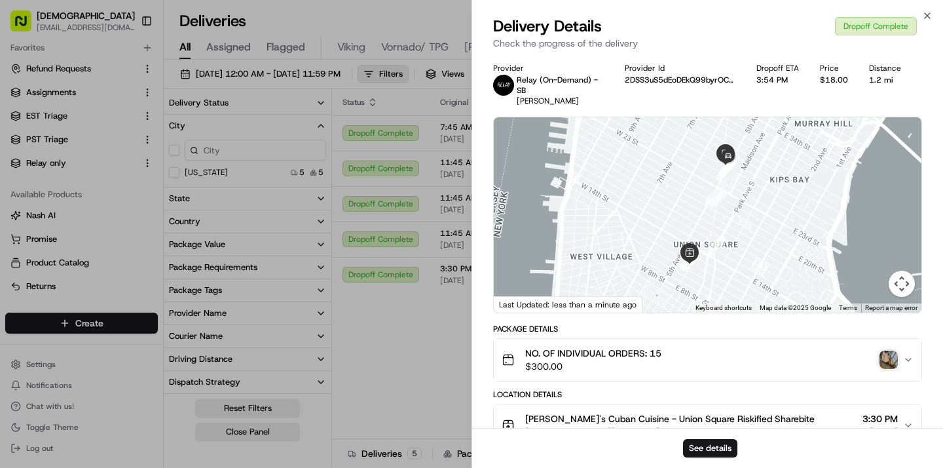
click at [893, 357] on img "button" at bounding box center [888, 359] width 18 height 18
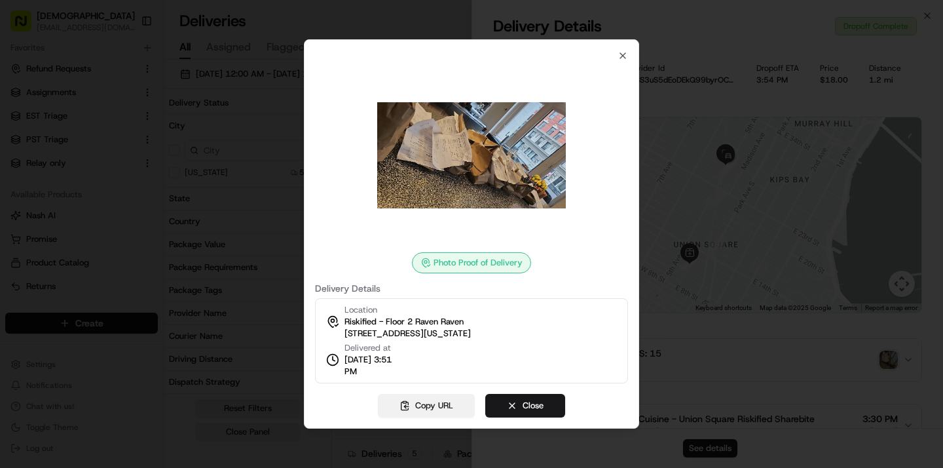
click at [438, 405] on button "Copy URL" at bounding box center [426, 406] width 97 height 24
click at [532, 411] on button "Close" at bounding box center [525, 406] width 80 height 24
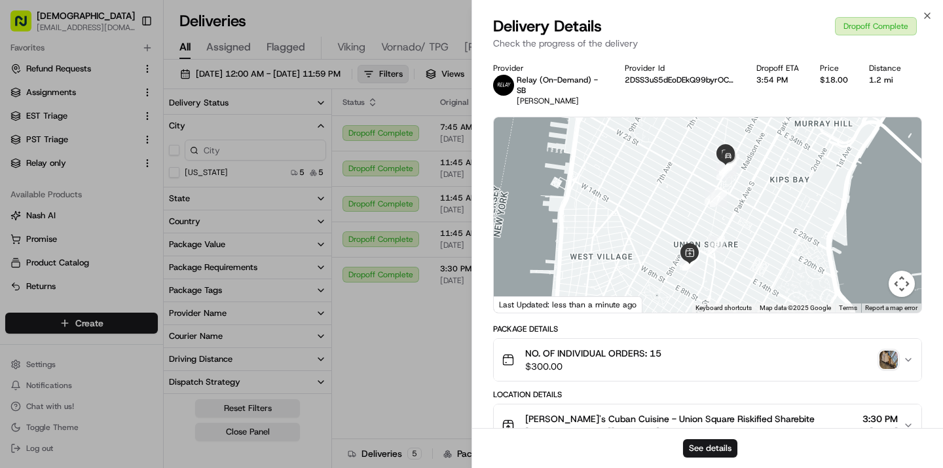
click at [888, 352] on img "button" at bounding box center [888, 359] width 18 height 18
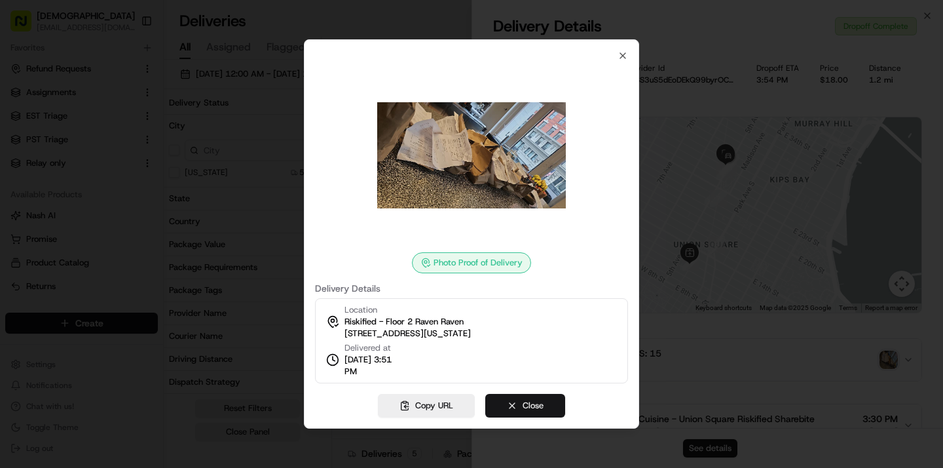
click at [512, 401] on button "Close" at bounding box center [525, 406] width 80 height 24
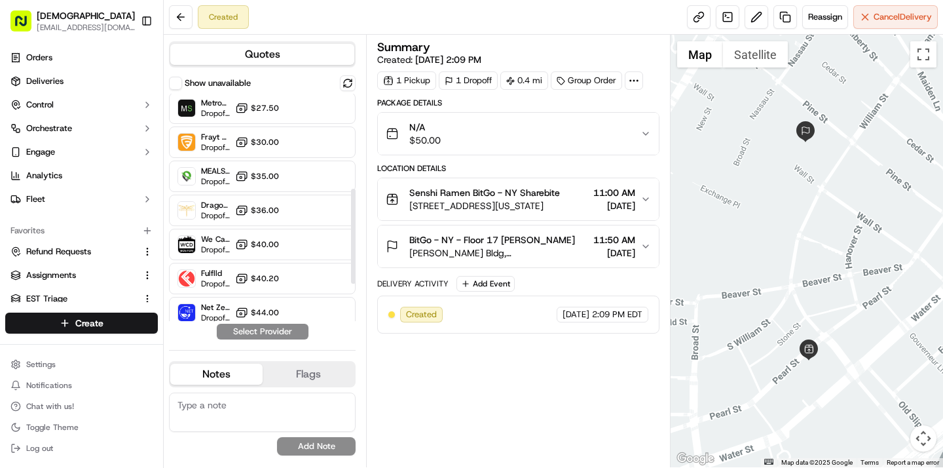
scroll to position [209, 0]
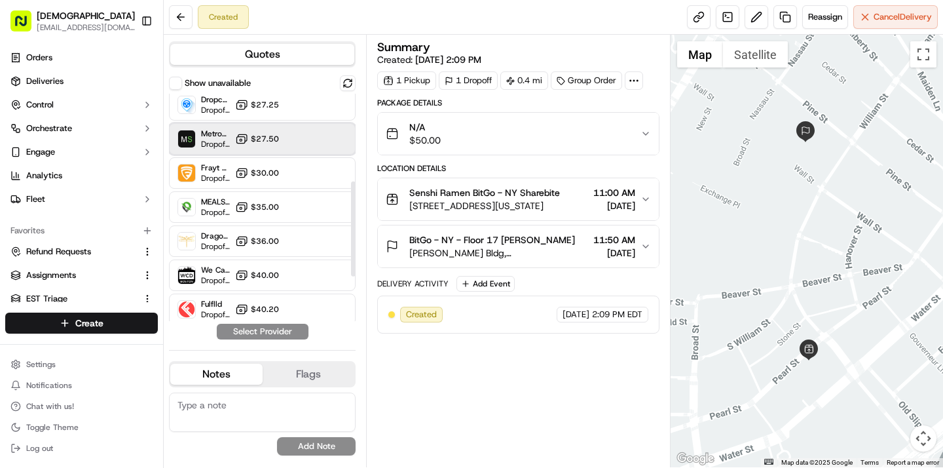
click at [300, 144] on div "MetroSpeedy (SB [GEOGRAPHIC_DATA]) Dropoff ETA - $27.50" at bounding box center [262, 138] width 187 height 31
click at [275, 326] on button "Assign Provider" at bounding box center [262, 332] width 93 height 16
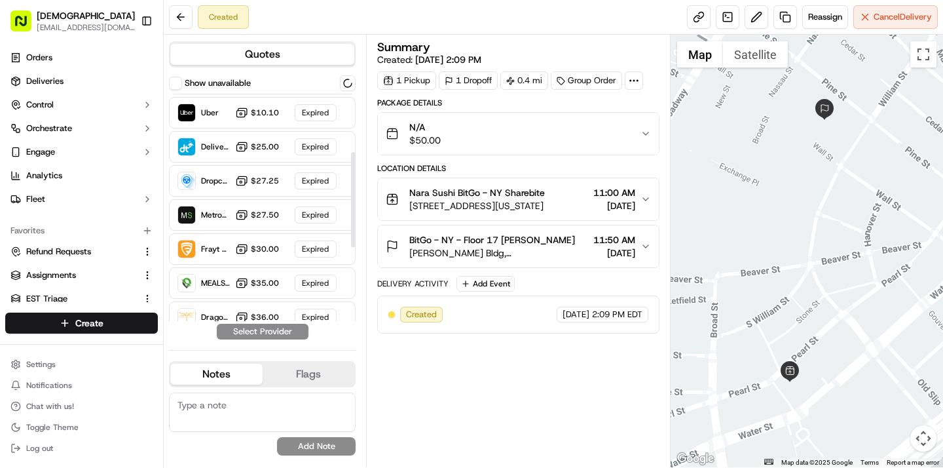
scroll to position [138, 0]
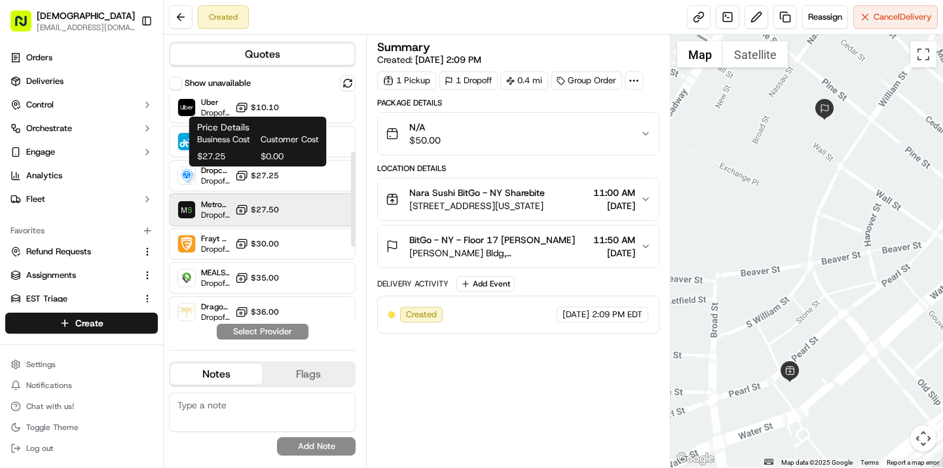
click at [244, 200] on div "MetroSpeedy (SB NYC) Dropoff ETA - $27.50" at bounding box center [262, 209] width 187 height 31
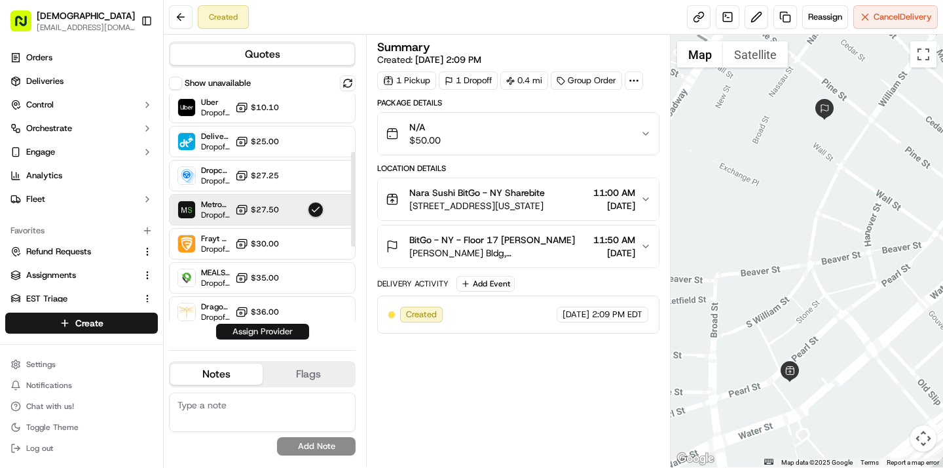
click at [247, 331] on button "Assign Provider" at bounding box center [262, 332] width 93 height 16
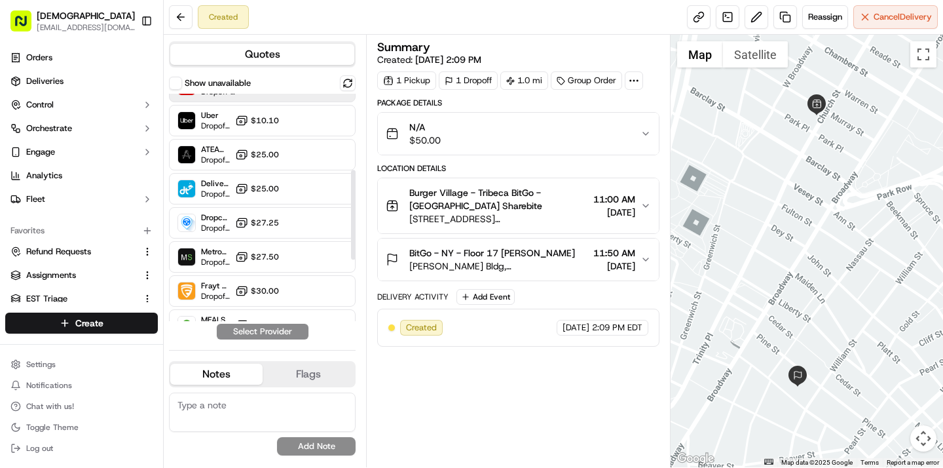
scroll to position [193, 0]
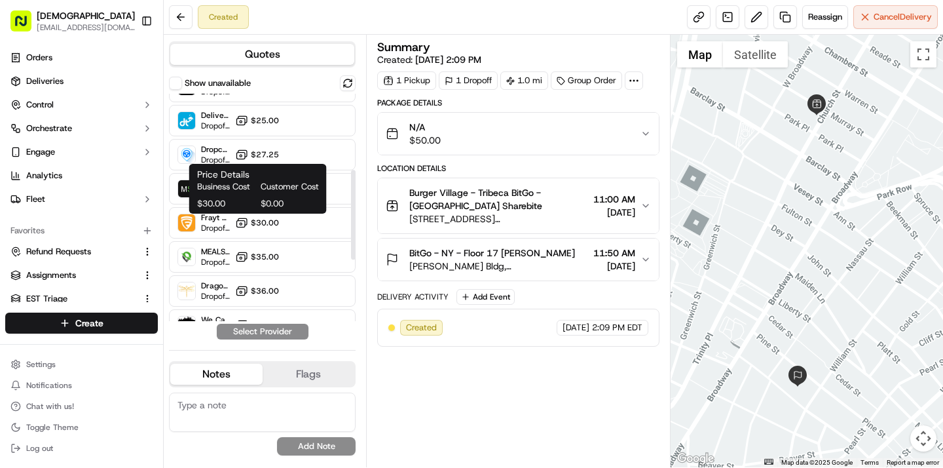
click at [274, 179] on h1 "Price Details" at bounding box center [258, 174] width 122 height 13
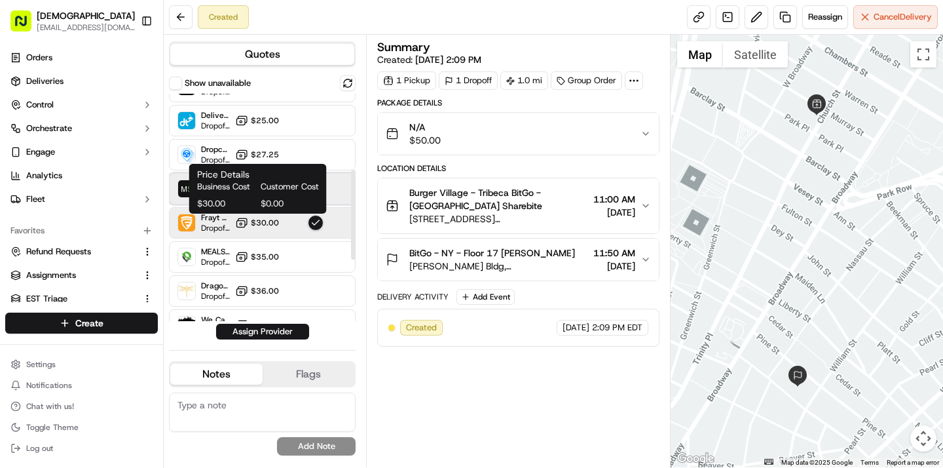
click at [332, 185] on div "MetroSpeedy (SB [GEOGRAPHIC_DATA]) Dropoff ETA - $27.50" at bounding box center [262, 188] width 187 height 31
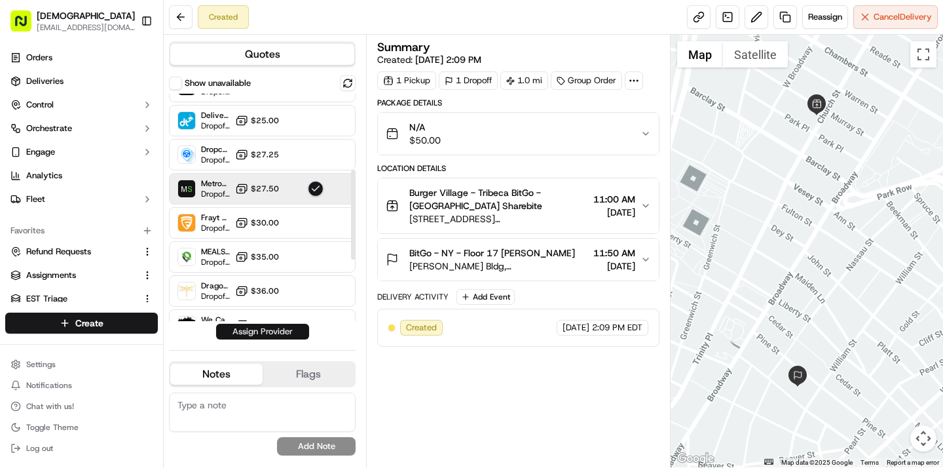
click at [263, 328] on button "Assign Provider" at bounding box center [262, 332] width 93 height 16
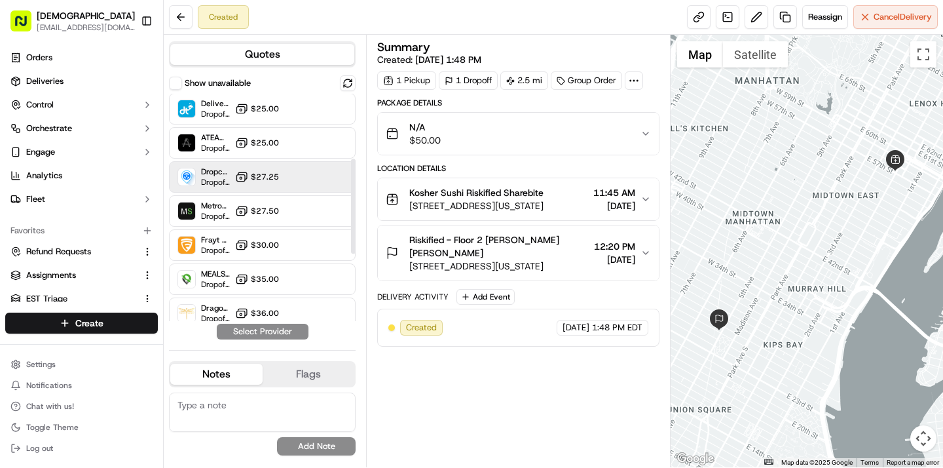
scroll to position [162, 0]
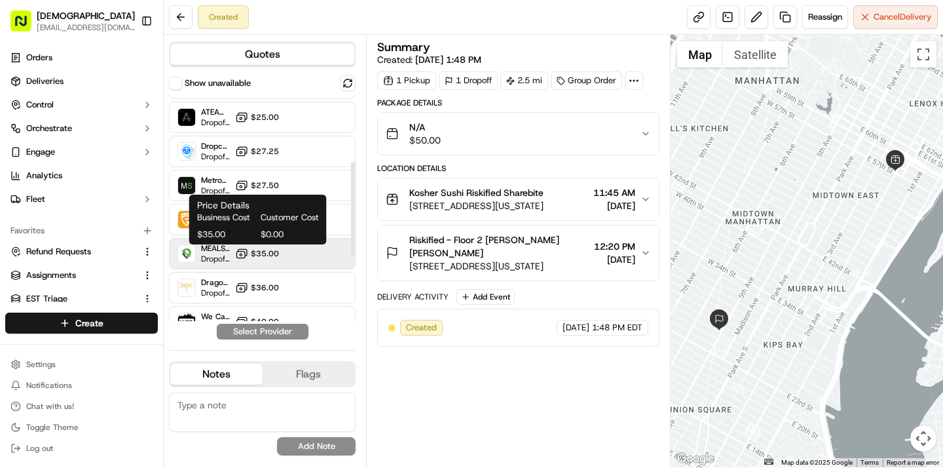
click at [260, 257] on span "$35.00" at bounding box center [265, 253] width 28 height 10
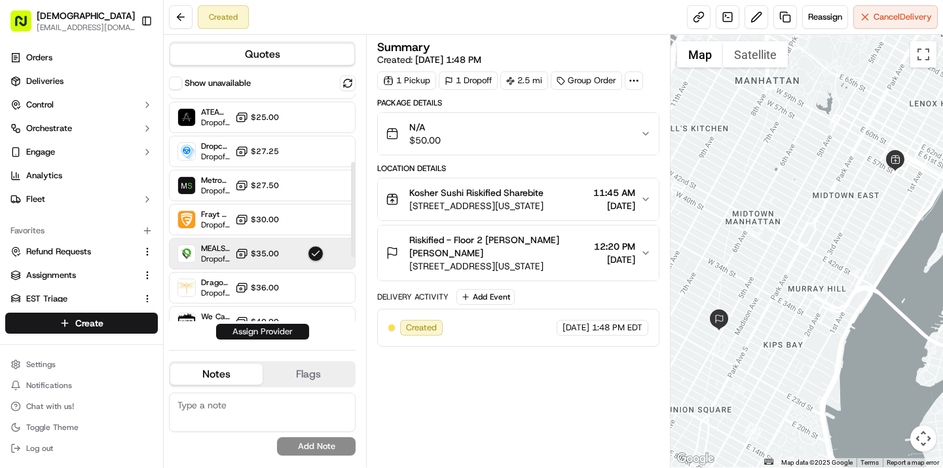
click at [278, 328] on button "Assign Provider" at bounding box center [262, 332] width 93 height 16
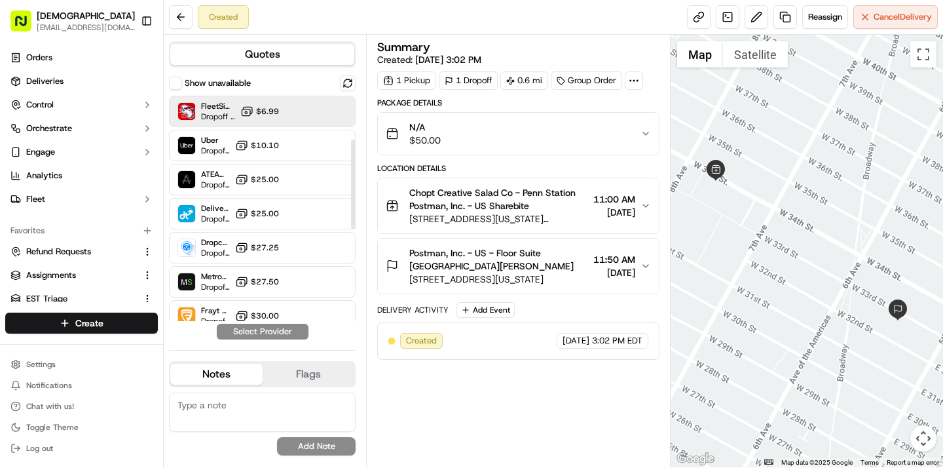
scroll to position [134, 0]
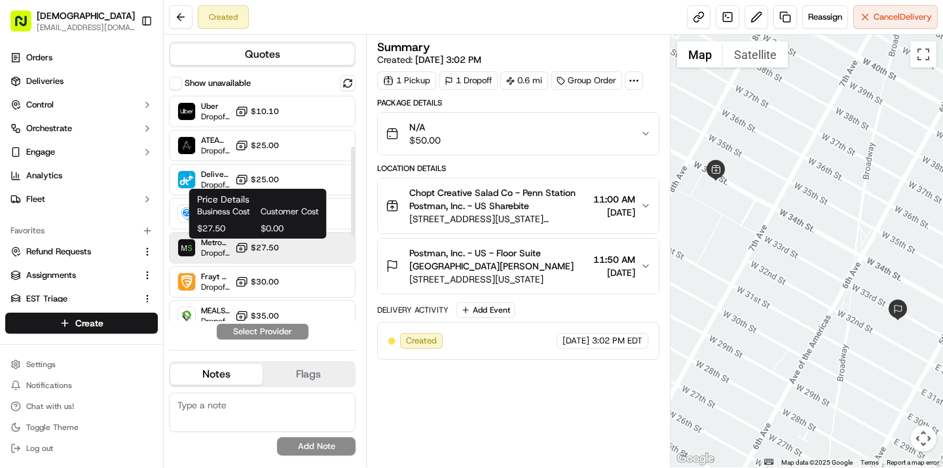
click at [241, 253] on icon at bounding box center [241, 247] width 13 height 13
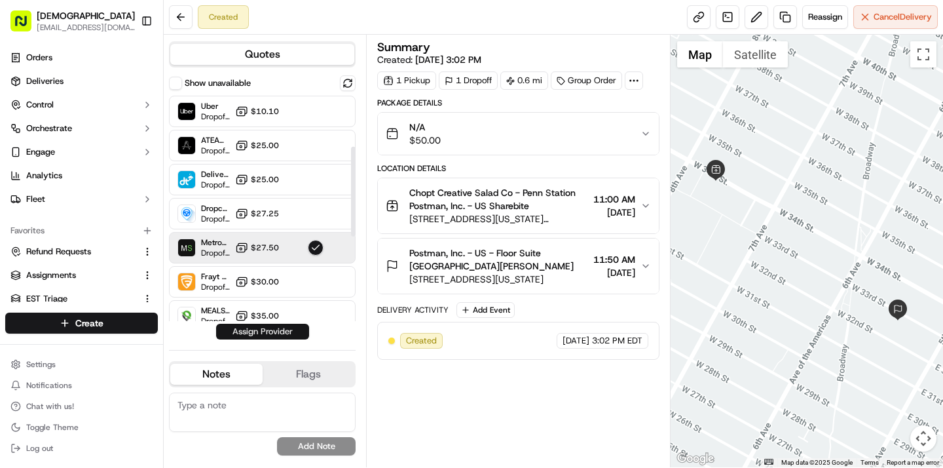
click at [238, 331] on button "Assign Provider" at bounding box center [262, 332] width 93 height 16
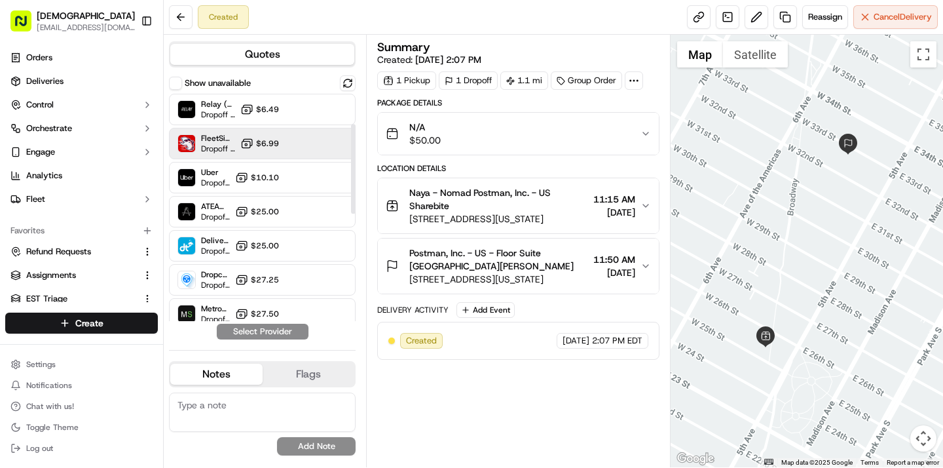
scroll to position [78, 0]
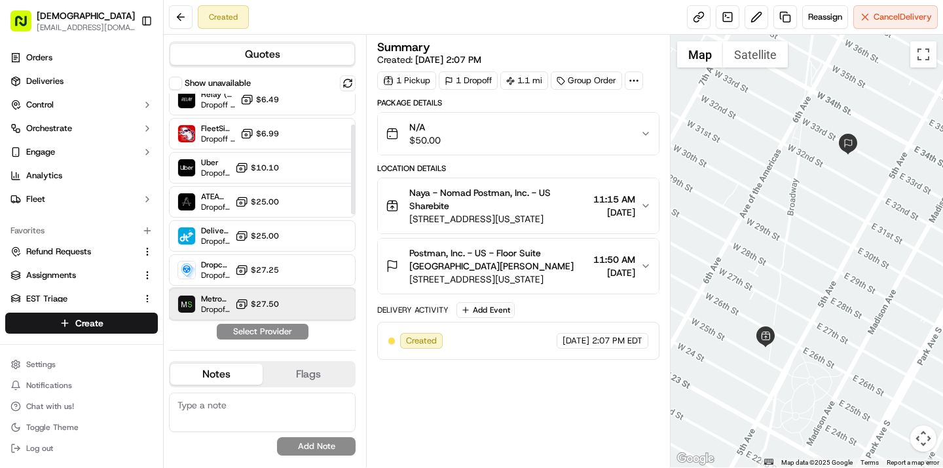
click at [200, 308] on div "MetroSpeedy (SB [GEOGRAPHIC_DATA]) Dropoff ETA -" at bounding box center [203, 303] width 52 height 21
click at [251, 331] on button "Assign Provider" at bounding box center [262, 332] width 93 height 16
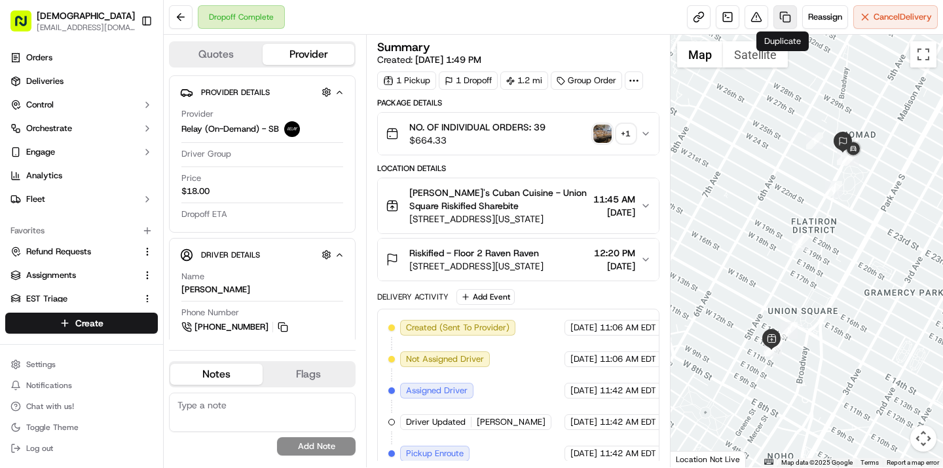
click at [781, 24] on link at bounding box center [785, 17] width 24 height 24
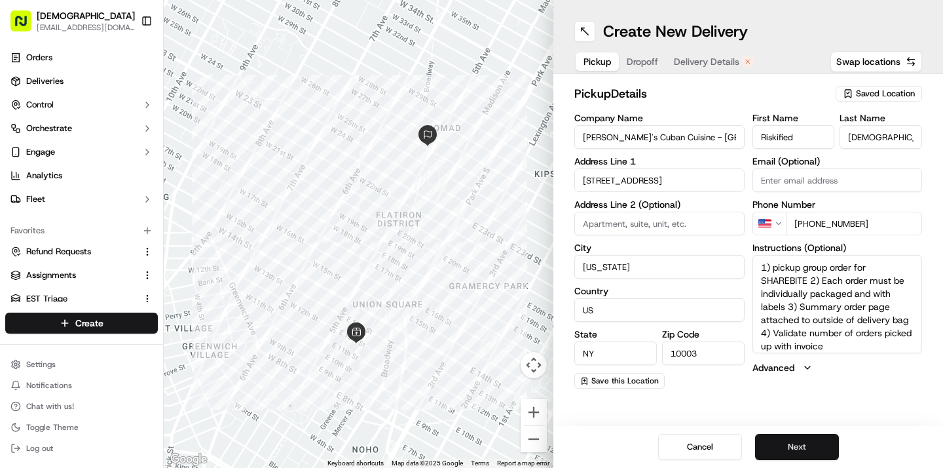
click at [809, 445] on button "Next" at bounding box center [797, 447] width 84 height 26
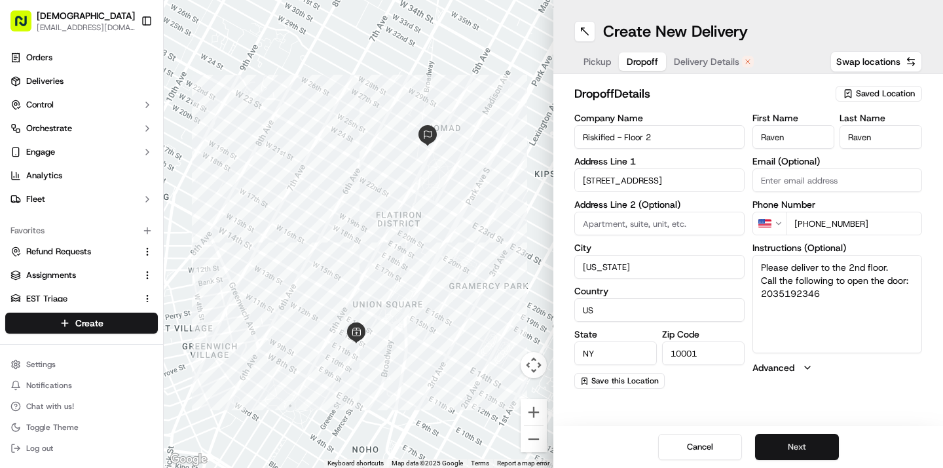
click at [809, 445] on button "Next" at bounding box center [797, 447] width 84 height 26
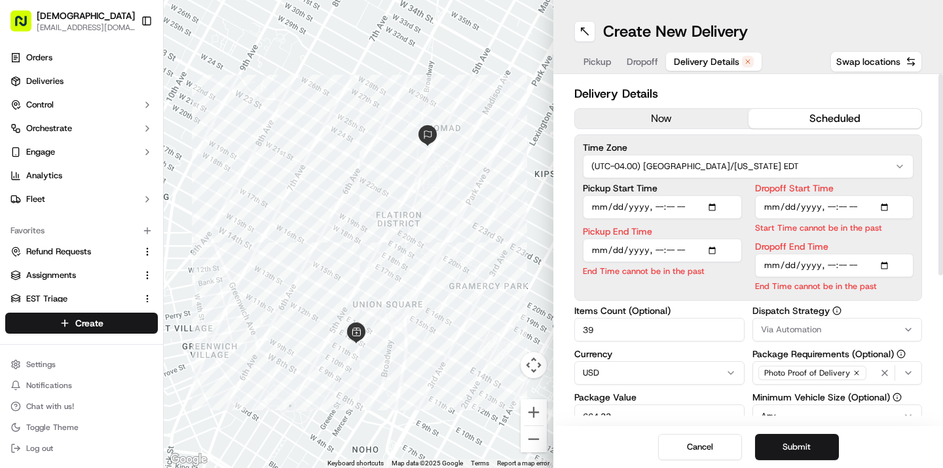
click at [660, 206] on input "Pickup Start Time" at bounding box center [662, 207] width 159 height 24
type input "2025-09-16T15:30"
click at [659, 252] on div "Pickup End Time End Time cannot be in the past" at bounding box center [662, 252] width 159 height 50
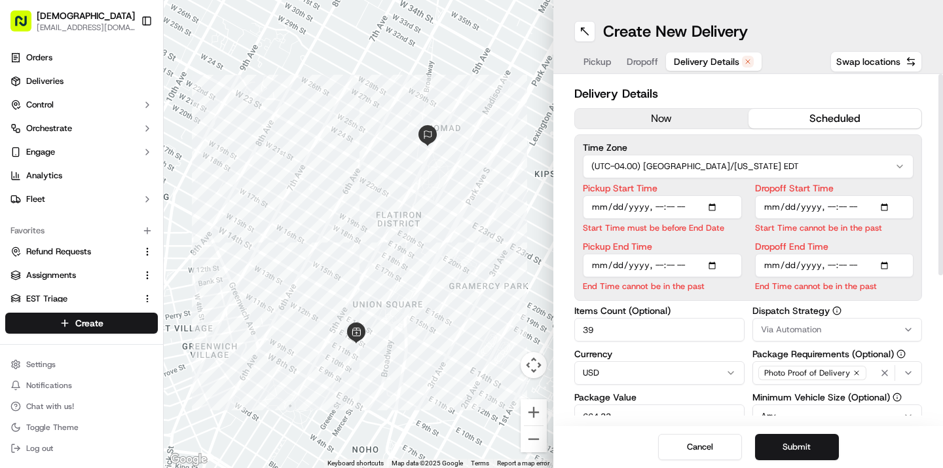
type input "2025-09-16T15:45"
click at [834, 212] on input "Dropoff Start Time" at bounding box center [834, 207] width 159 height 24
type input "2025-09-16T15:50"
click at [828, 266] on input "Dropoff End Time" at bounding box center [834, 265] width 159 height 24
type input "2025-09-16T16:10"
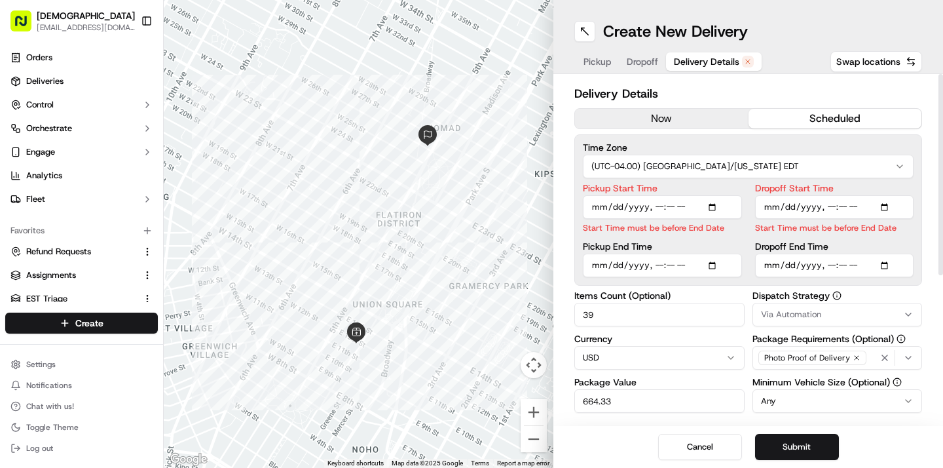
click at [667, 325] on input "39" at bounding box center [659, 315] width 170 height 24
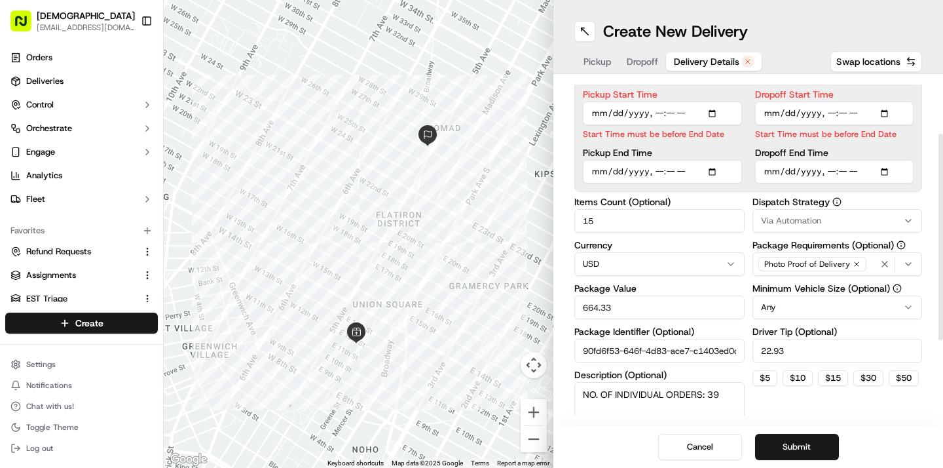
scroll to position [98, 0]
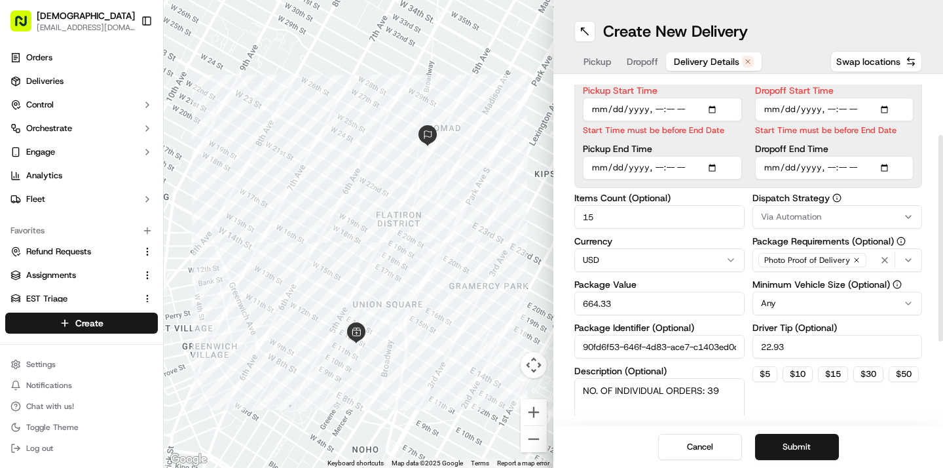
type input "15"
click at [643, 306] on input "664.33" at bounding box center [659, 303] width 170 height 24
click at [643, 307] on input "664.33" at bounding box center [659, 303] width 170 height 24
type input "300"
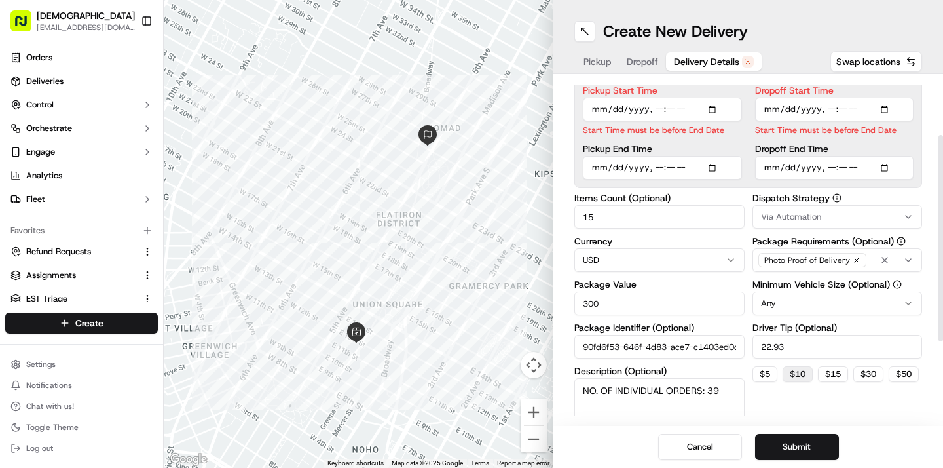
click at [798, 375] on button "$ 10" at bounding box center [798, 374] width 30 height 16
type input "10"
click at [726, 390] on textarea "NO. OF INDIVIDUAL ORDERS: 39" at bounding box center [659, 414] width 170 height 73
type textarea "NO. OF INDIVIDUAL ORDERS: 15"
click at [766, 438] on button "Submit" at bounding box center [797, 447] width 84 height 26
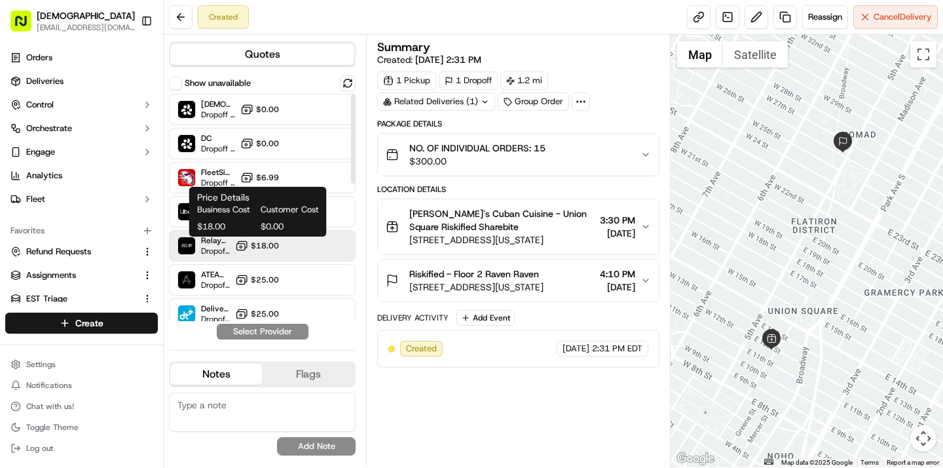
click at [275, 240] on span "$18.00" at bounding box center [265, 245] width 28 height 10
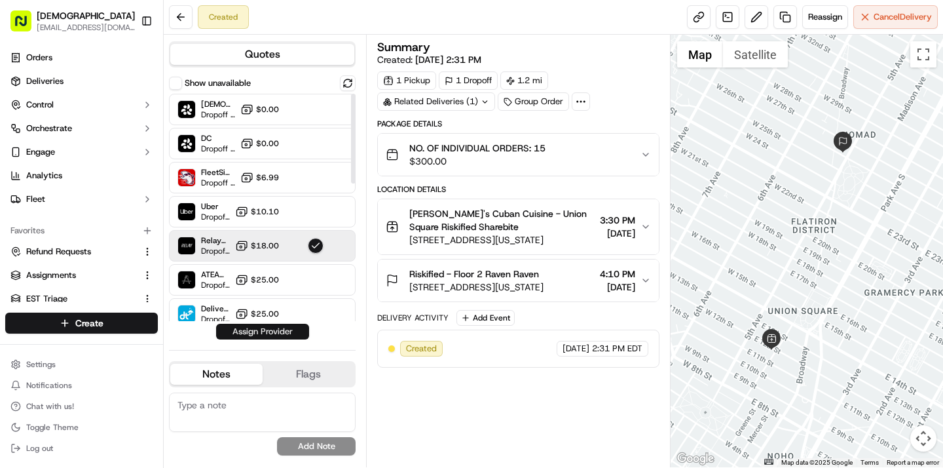
click at [276, 332] on button "Assign Provider" at bounding box center [262, 332] width 93 height 16
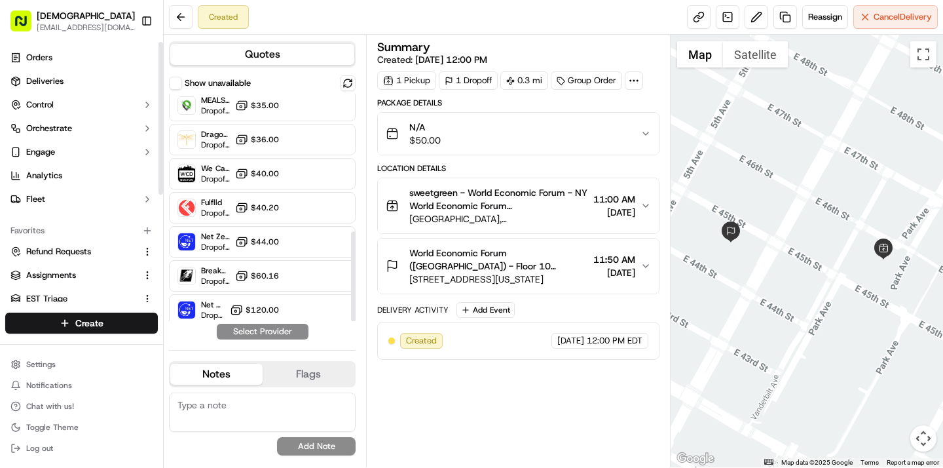
scroll to position [349, 0]
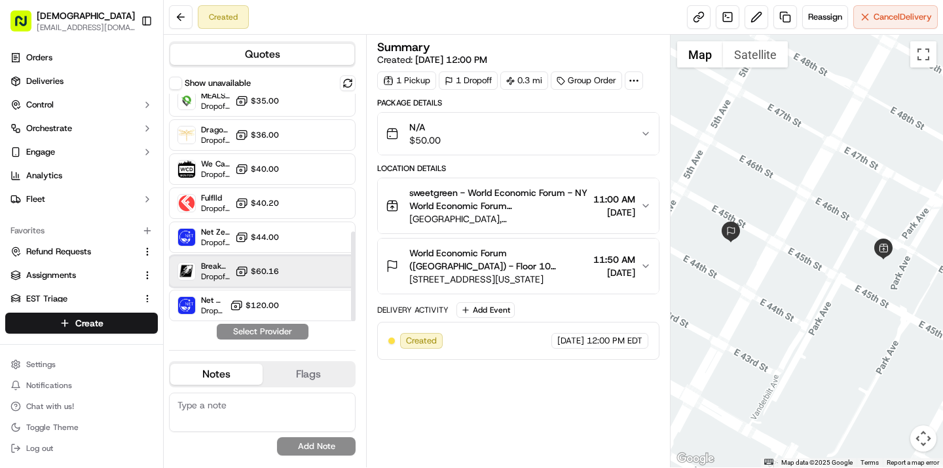
click at [220, 265] on span "Breakaway Courier (Bikes - hourly)" at bounding box center [215, 266] width 29 height 10
click at [238, 329] on button "Assign Provider" at bounding box center [262, 332] width 93 height 16
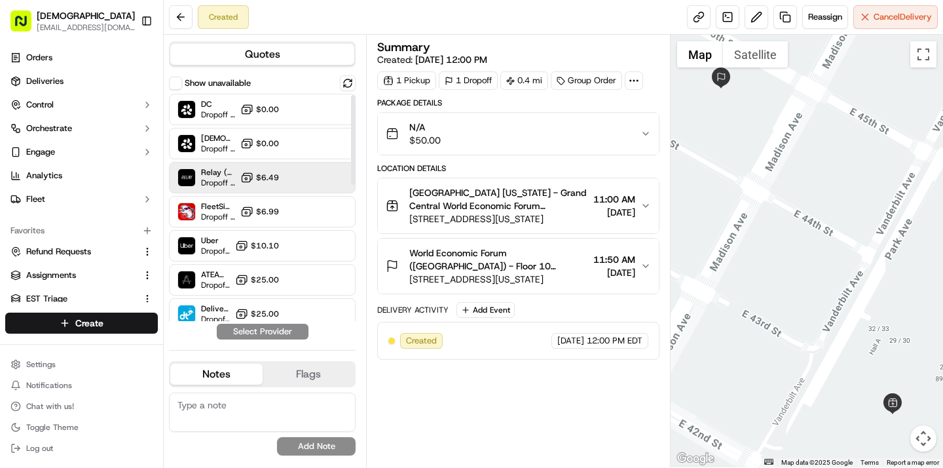
scroll to position [349, 0]
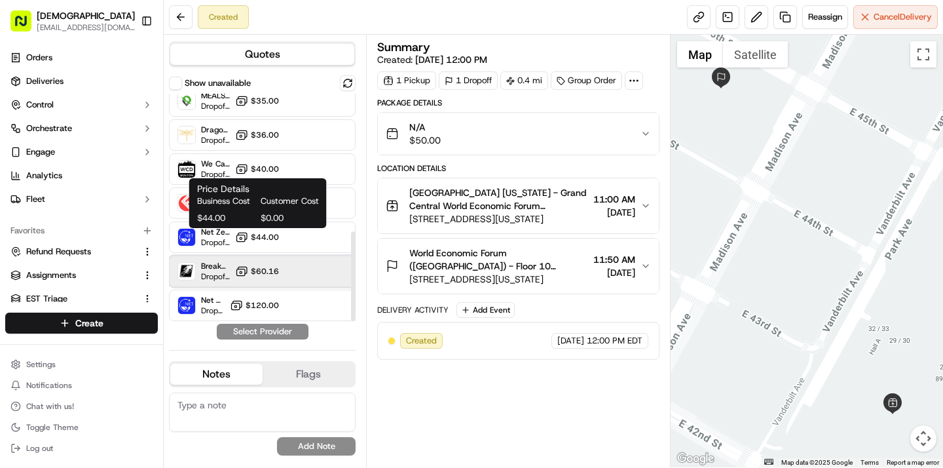
click at [261, 263] on div "Breakaway Courier (Bikes - hourly) Dropoff ETA - $60.16" at bounding box center [262, 270] width 187 height 31
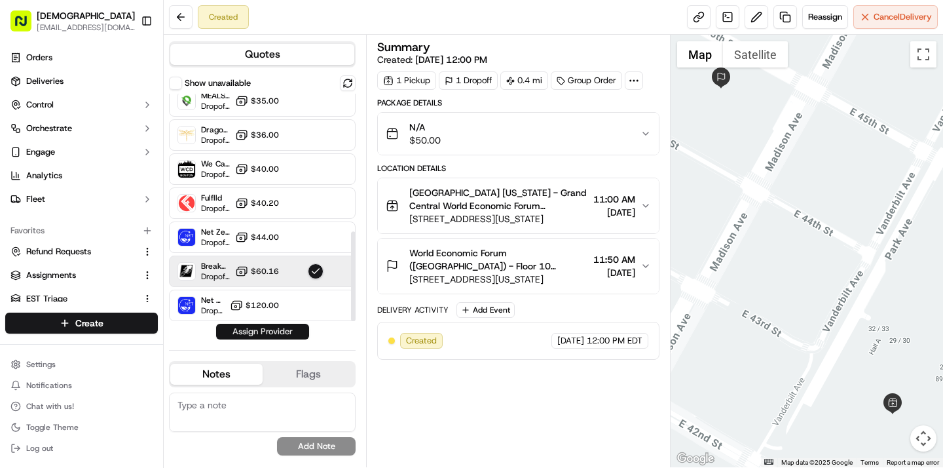
click at [261, 327] on button "Assign Provider" at bounding box center [262, 332] width 93 height 16
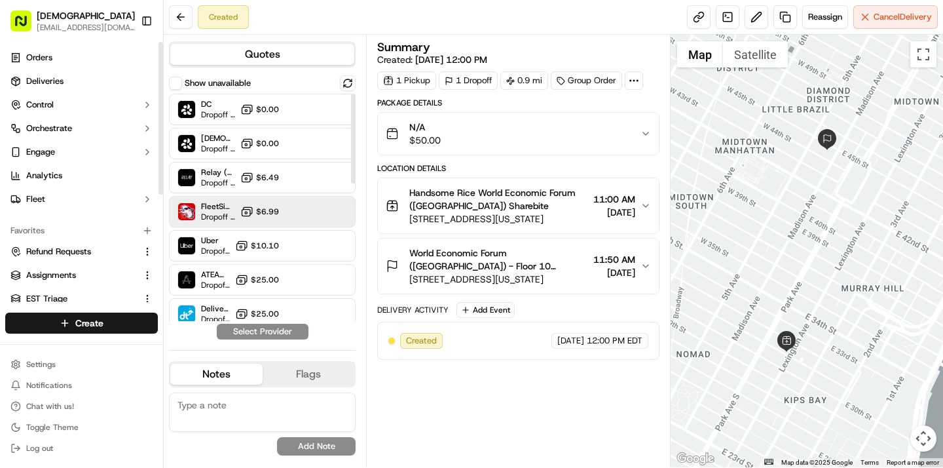
scroll to position [349, 0]
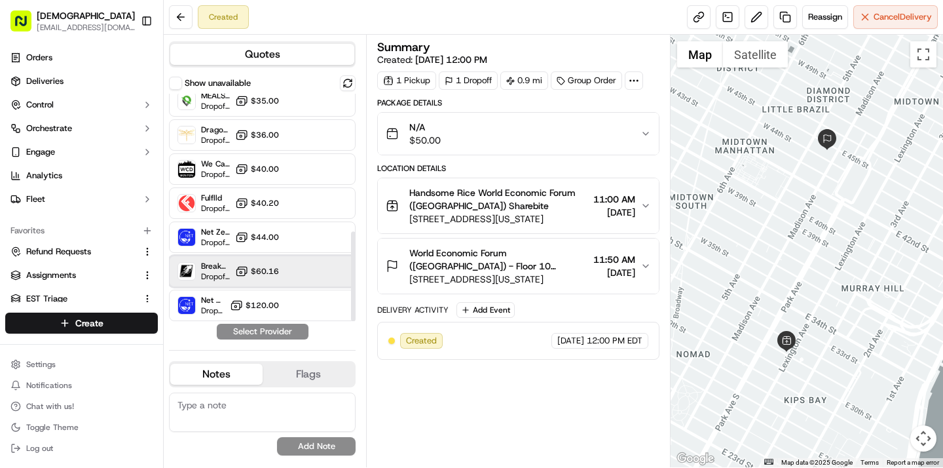
click at [227, 263] on span "Breakaway Courier (Bikes - hourly)" at bounding box center [215, 266] width 29 height 10
click at [243, 332] on button "Assign Provider" at bounding box center [262, 332] width 93 height 16
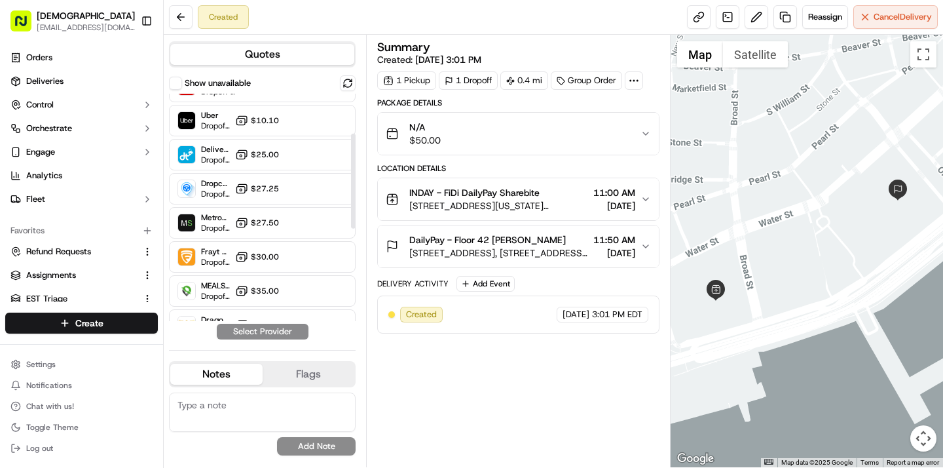
scroll to position [200, 0]
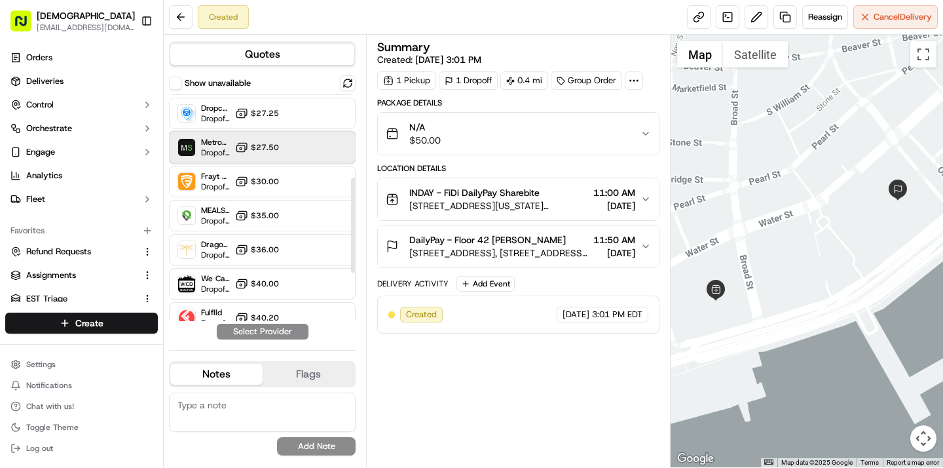
click at [342, 153] on div "MetroSpeedy (SB [GEOGRAPHIC_DATA]) Dropoff ETA - $27.50" at bounding box center [262, 147] width 187 height 31
click at [265, 331] on button "Assign Provider" at bounding box center [262, 332] width 93 height 16
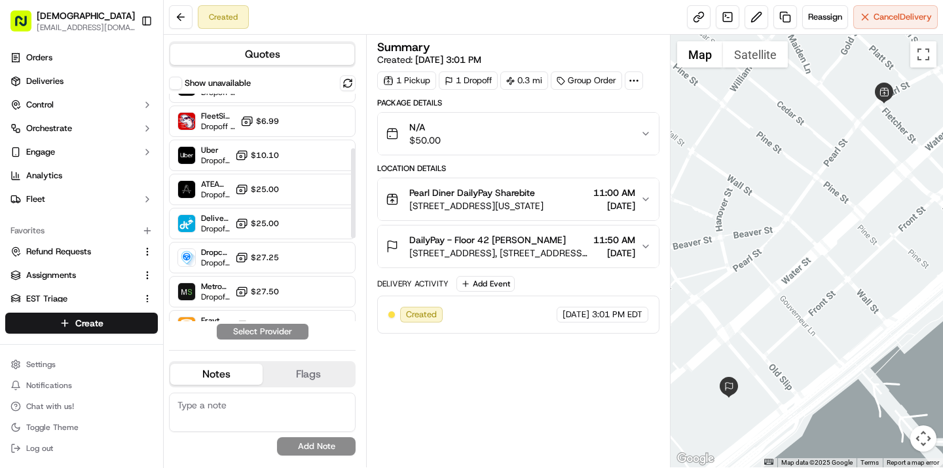
scroll to position [138, 0]
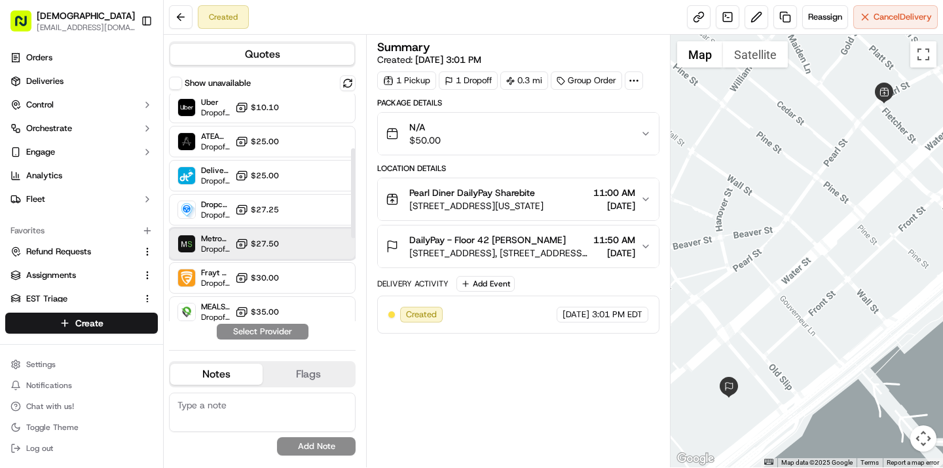
click at [284, 243] on div "MetroSpeedy (SB [GEOGRAPHIC_DATA]) Dropoff ETA - $27.50" at bounding box center [262, 243] width 187 height 31
click at [263, 331] on button "Assign Provider" at bounding box center [262, 332] width 93 height 16
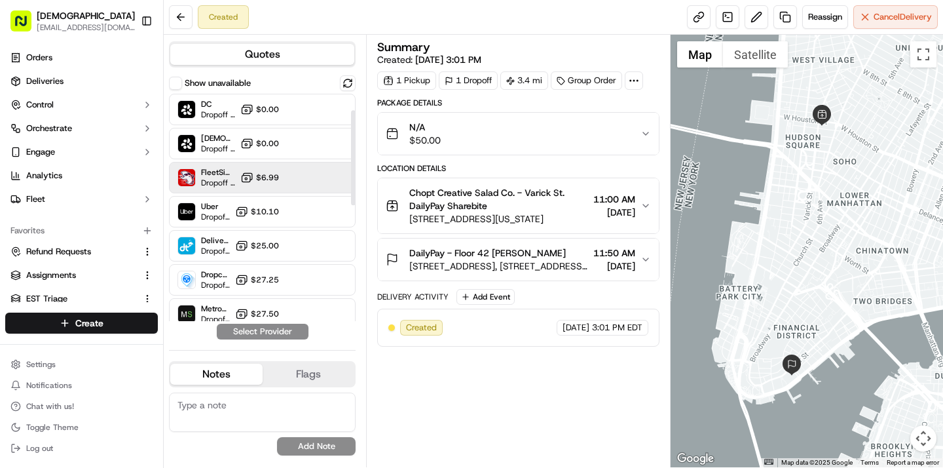
scroll to position [45, 0]
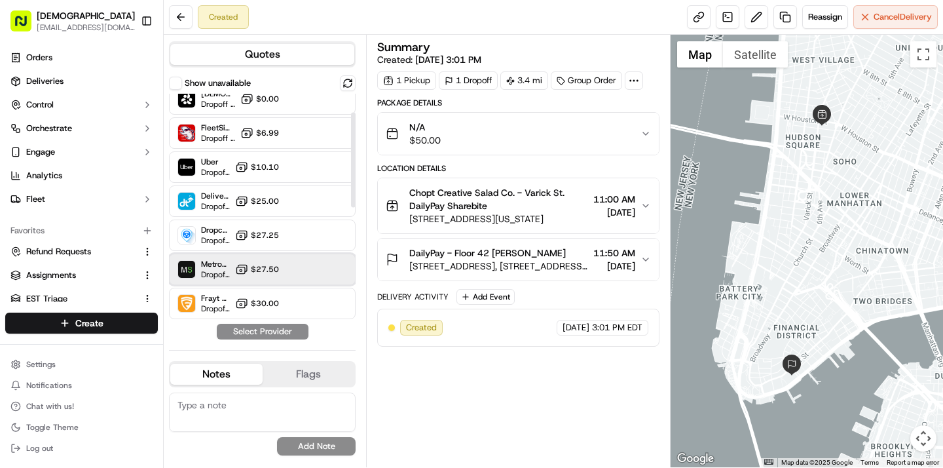
click at [234, 265] on div "MetroSpeedy (SB [GEOGRAPHIC_DATA]) Dropoff ETA - $27.50" at bounding box center [262, 268] width 187 height 31
click at [249, 332] on button "Assign Provider" at bounding box center [262, 332] width 93 height 16
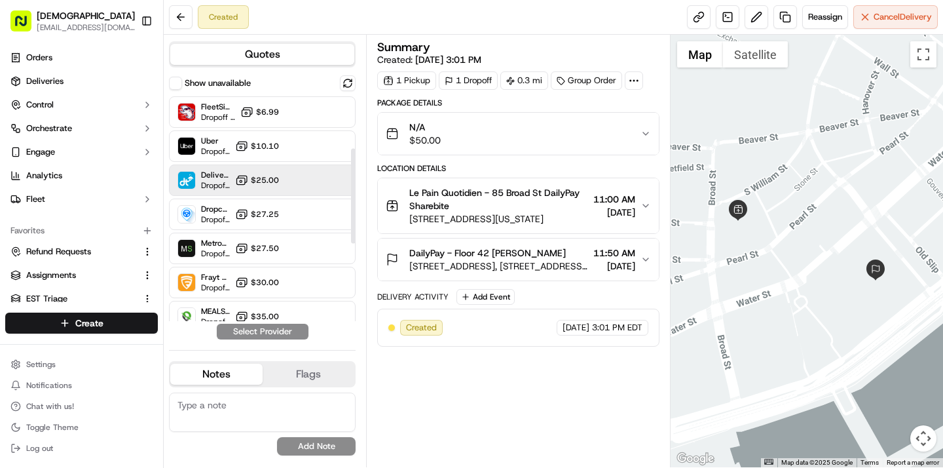
scroll to position [168, 0]
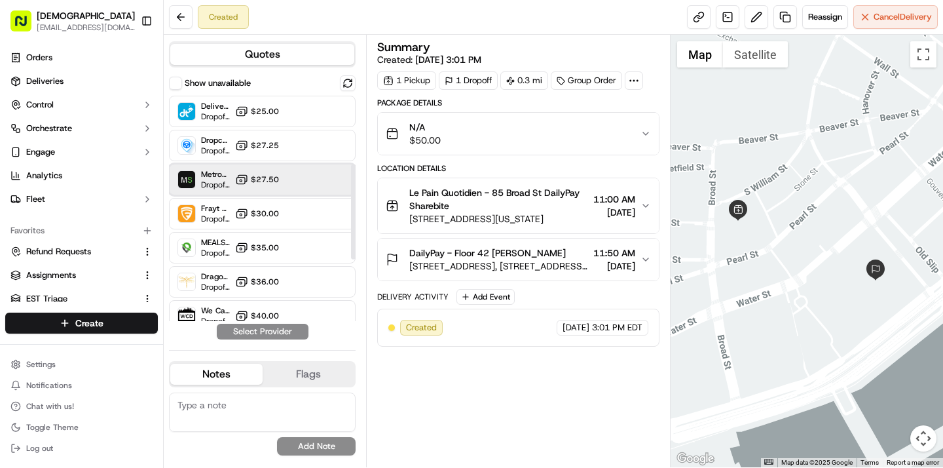
click at [287, 181] on div "MetroSpeedy (SB [GEOGRAPHIC_DATA]) Dropoff ETA - $27.50" at bounding box center [262, 179] width 187 height 31
click at [273, 329] on button "Assign Provider" at bounding box center [262, 332] width 93 height 16
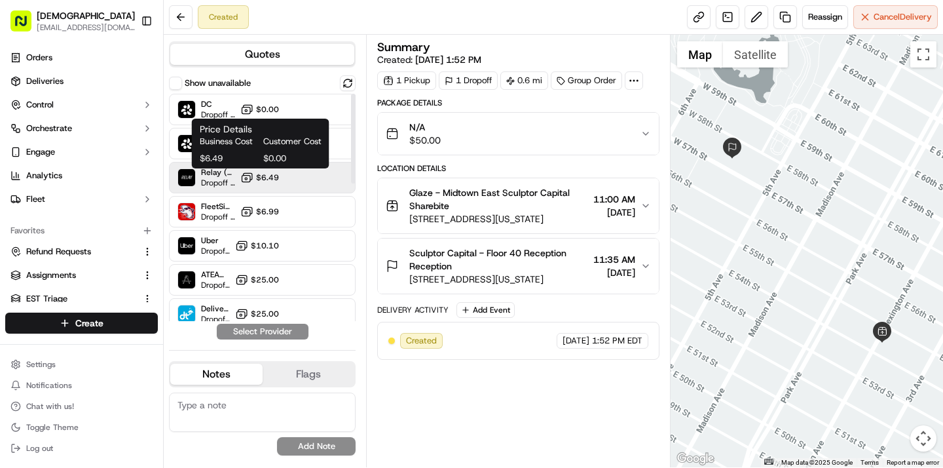
click at [245, 181] on rect at bounding box center [246, 179] width 9 height 7
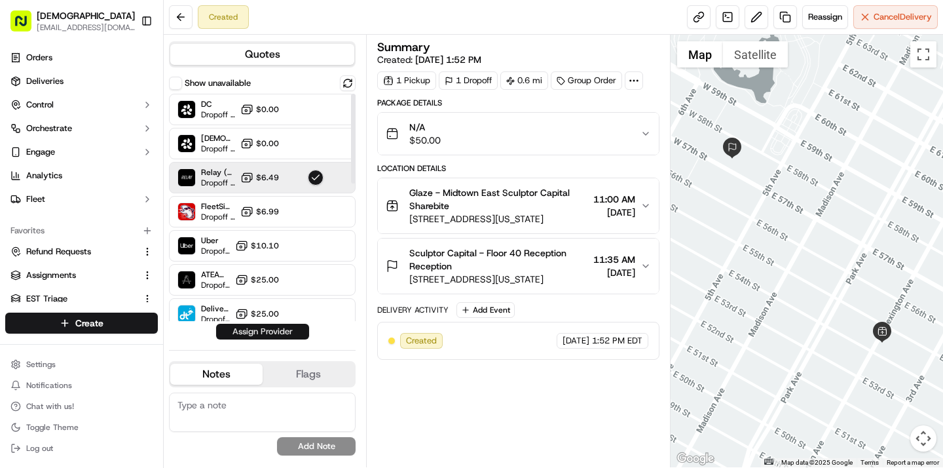
click at [251, 333] on button "Assign Provider" at bounding box center [262, 332] width 93 height 16
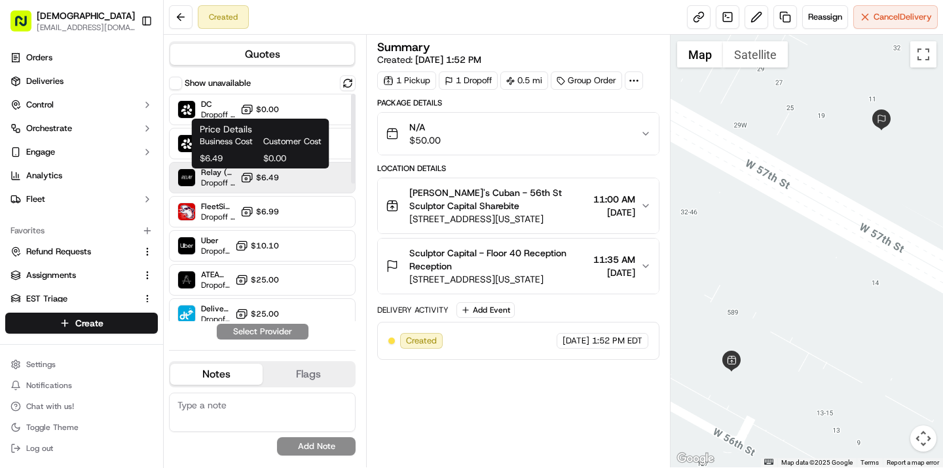
click at [248, 176] on icon at bounding box center [246, 177] width 13 height 13
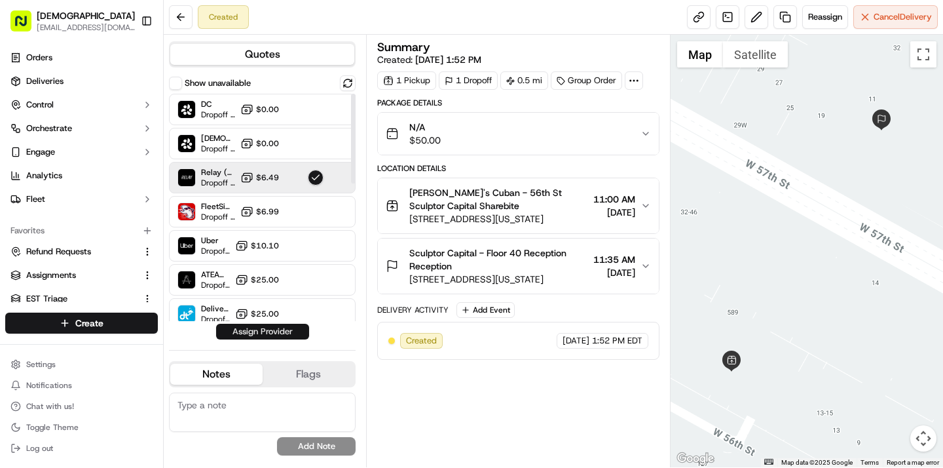
click at [235, 330] on button "Assign Provider" at bounding box center [262, 332] width 93 height 16
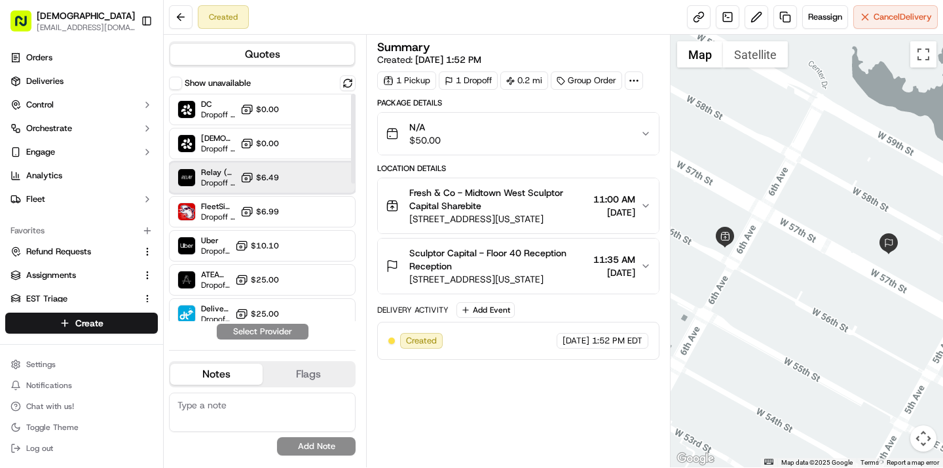
click at [190, 176] on img at bounding box center [186, 177] width 17 height 17
click at [257, 331] on button "Assign Provider" at bounding box center [262, 332] width 93 height 16
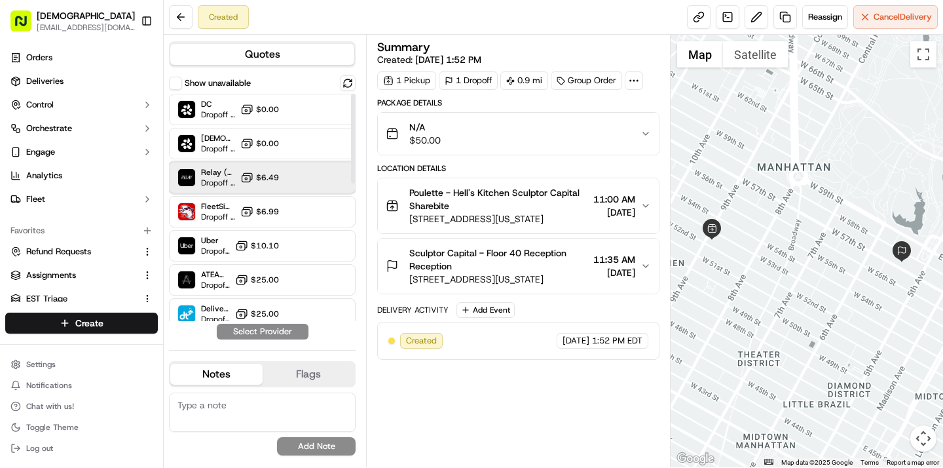
click at [215, 185] on span "Dropoff ETA -" at bounding box center [218, 182] width 34 height 10
click at [281, 333] on button "Assign Provider" at bounding box center [262, 332] width 93 height 16
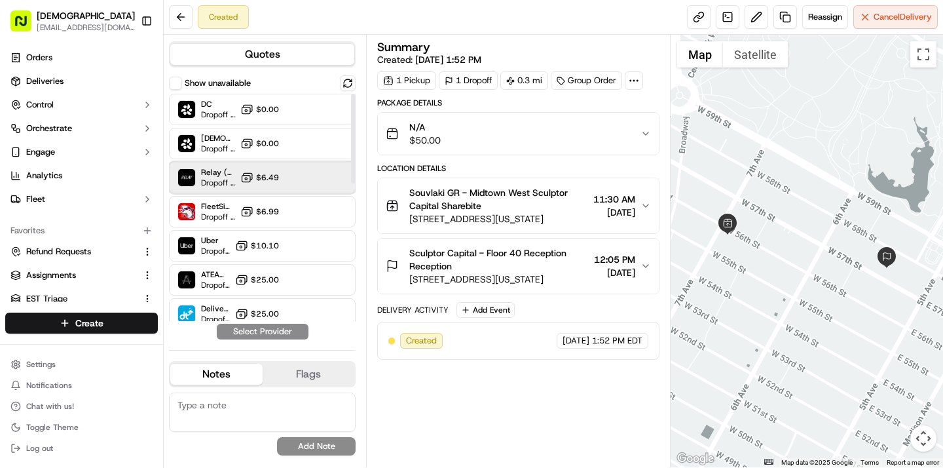
click at [225, 183] on span "Dropoff ETA -" at bounding box center [218, 182] width 34 height 10
click at [275, 335] on button "Assign Provider" at bounding box center [262, 332] width 93 height 16
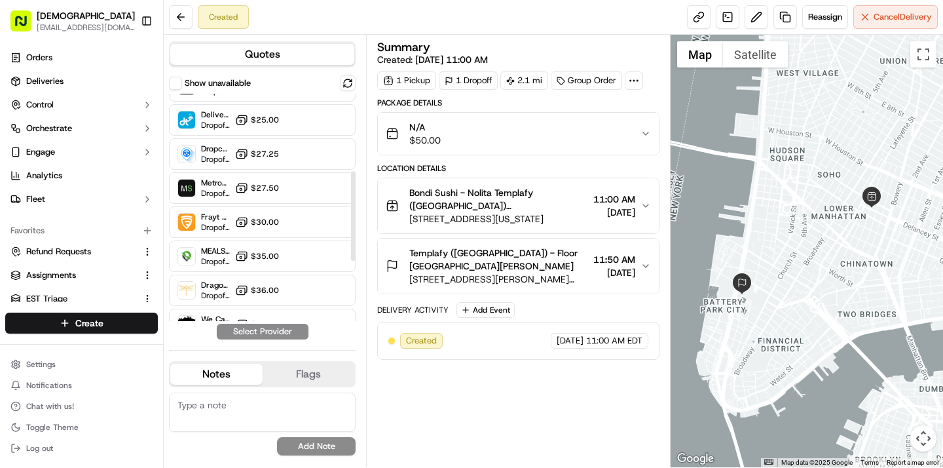
scroll to position [196, 0]
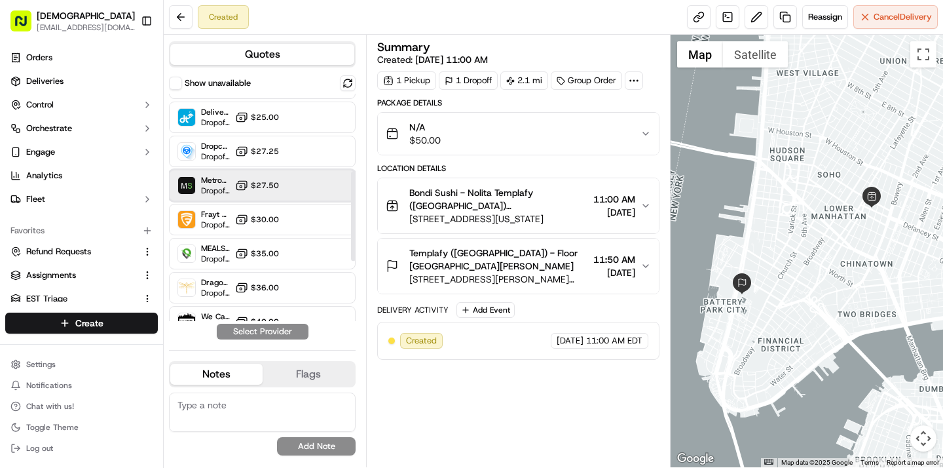
click at [284, 179] on div "MetroSpeedy (SB [GEOGRAPHIC_DATA]) Dropoff ETA - $27.50" at bounding box center [262, 185] width 187 height 31
click at [280, 325] on button "Assign Provider" at bounding box center [262, 332] width 93 height 16
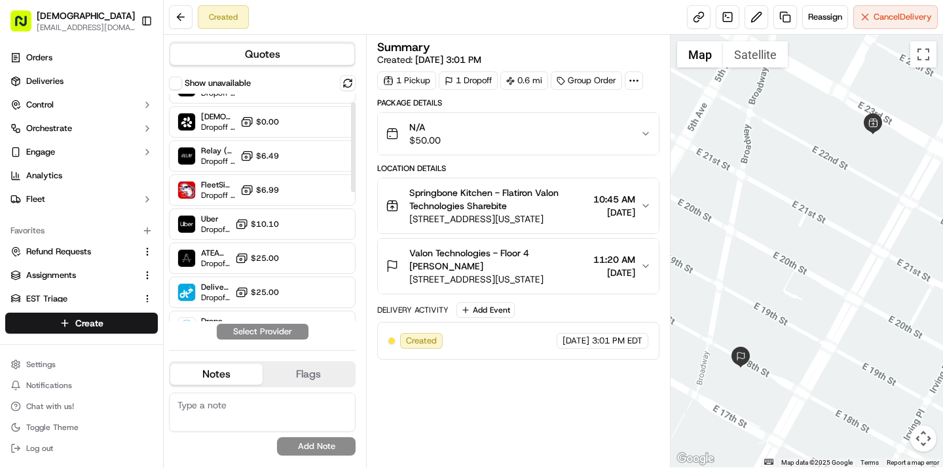
scroll to position [349, 0]
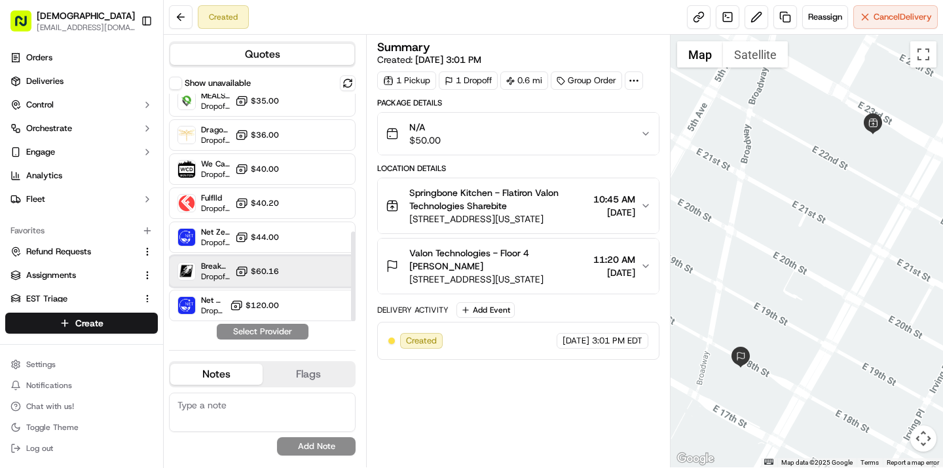
click at [312, 270] on div at bounding box center [316, 271] width 16 height 16
click at [289, 331] on button "Assign Provider" at bounding box center [262, 332] width 93 height 16
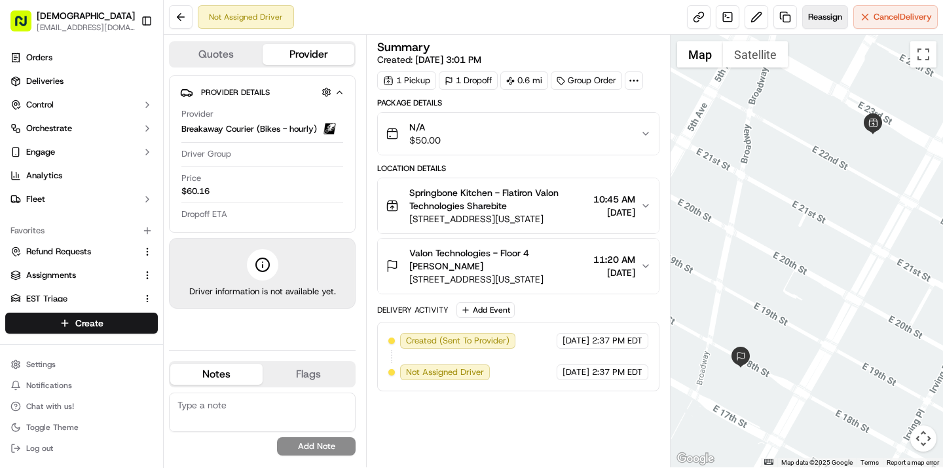
click at [828, 22] on span "Reassign" at bounding box center [825, 17] width 34 height 12
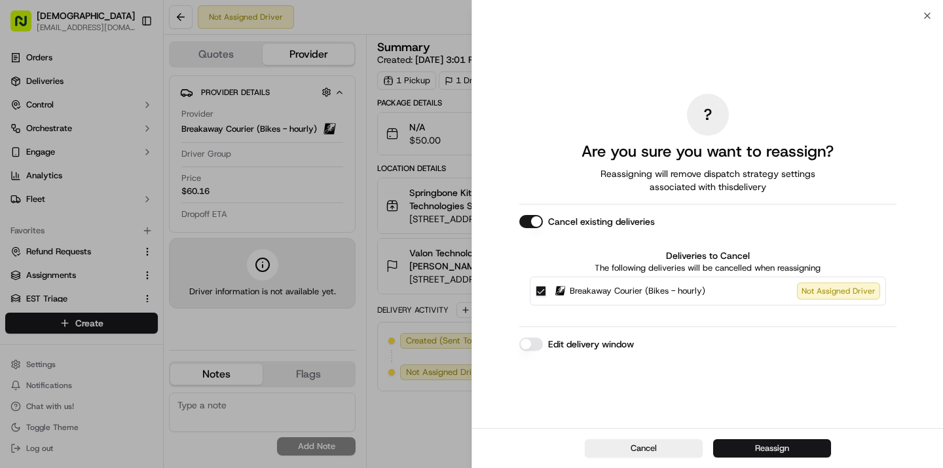
click at [787, 451] on button "Reassign" at bounding box center [772, 448] width 118 height 18
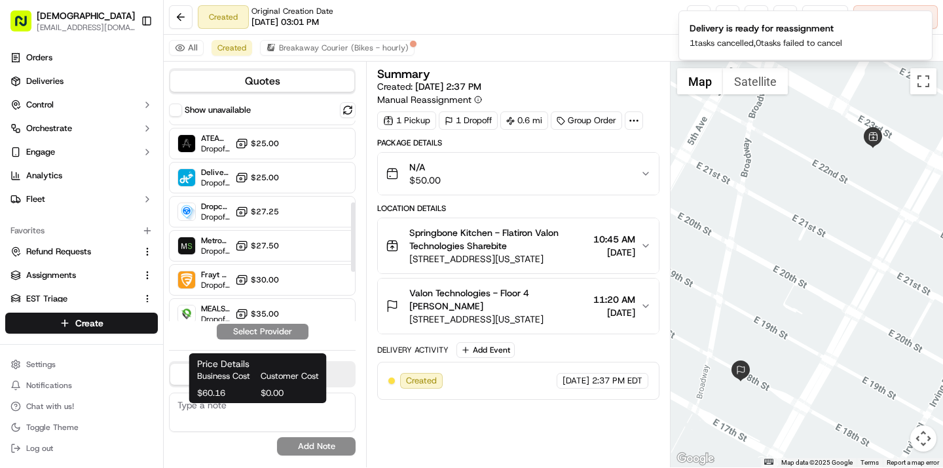
scroll to position [154, 0]
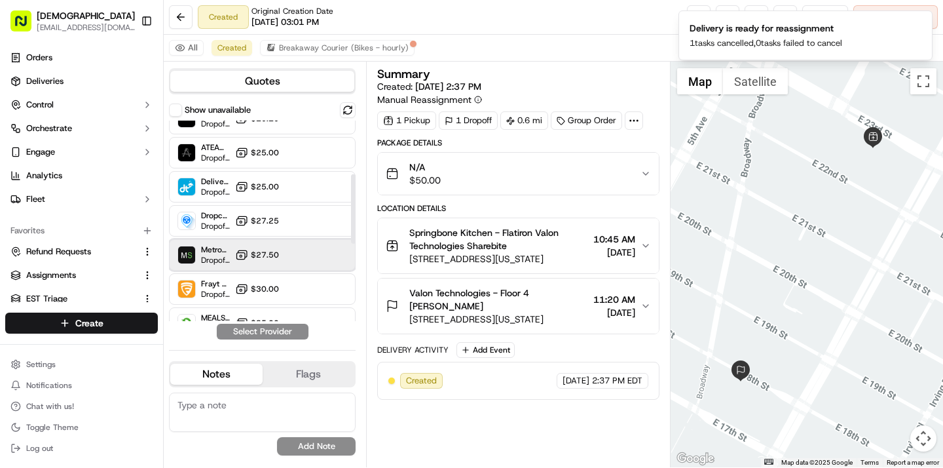
click at [313, 250] on div at bounding box center [316, 255] width 16 height 16
click at [280, 331] on button "Assign Provider" at bounding box center [262, 332] width 93 height 16
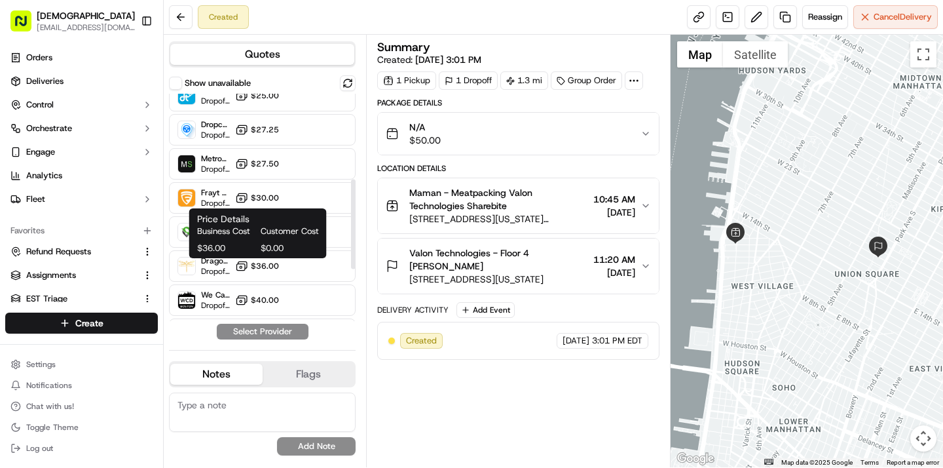
scroll to position [217, 0]
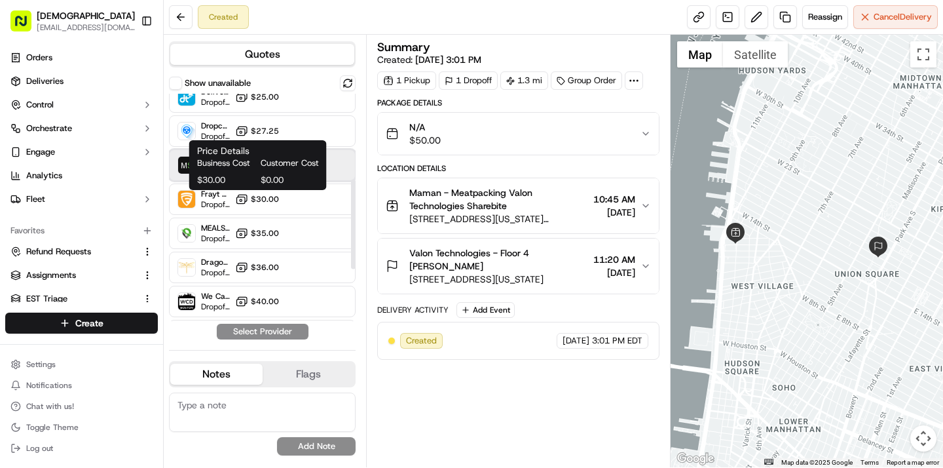
click at [342, 158] on div "MetroSpeedy (SB [GEOGRAPHIC_DATA]) Dropoff ETA - $27.50" at bounding box center [262, 164] width 187 height 31
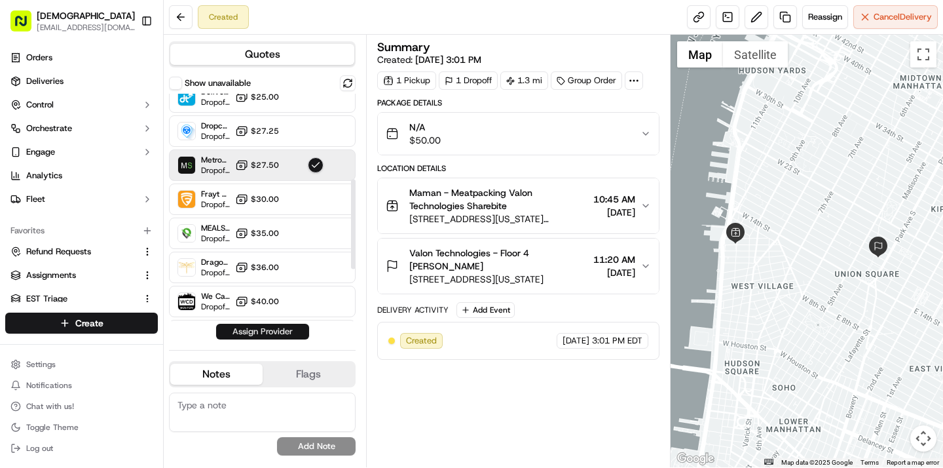
click at [267, 333] on button "Assign Provider" at bounding box center [262, 332] width 93 height 16
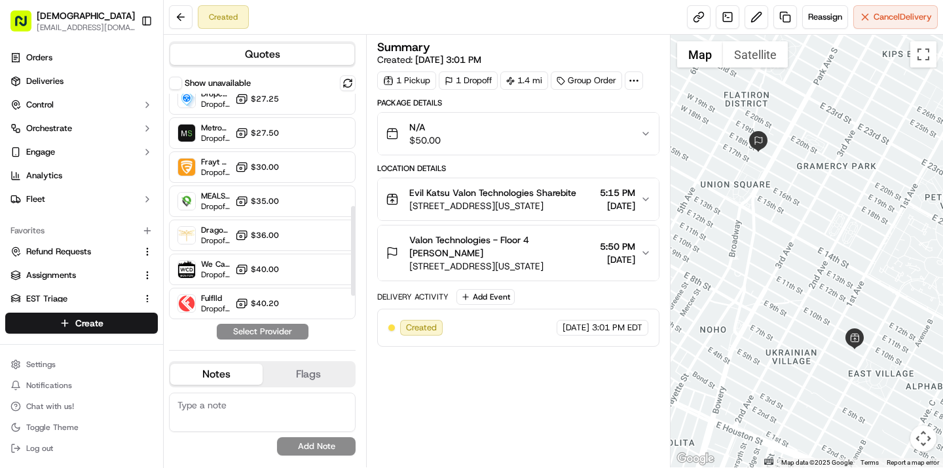
scroll to position [232, 0]
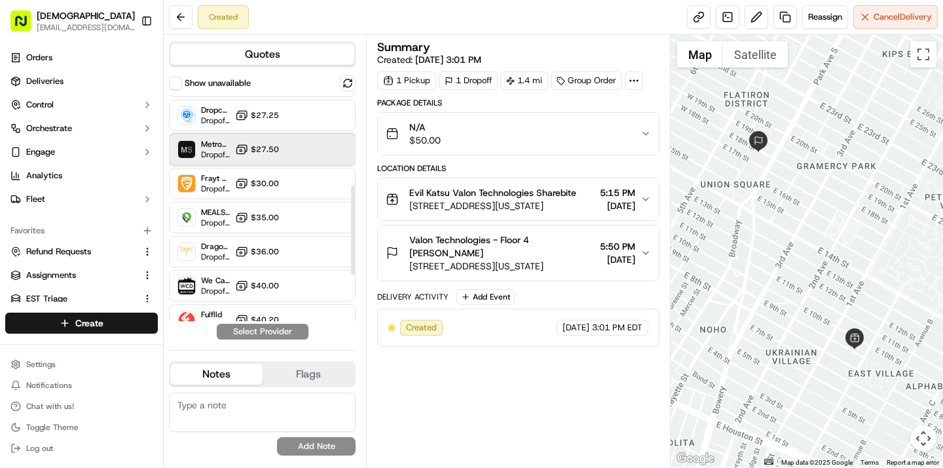
click at [286, 144] on div "MetroSpeedy (SB [GEOGRAPHIC_DATA]) Dropoff ETA - $27.50" at bounding box center [262, 149] width 187 height 31
click at [284, 334] on button "Assign Provider" at bounding box center [262, 332] width 93 height 16
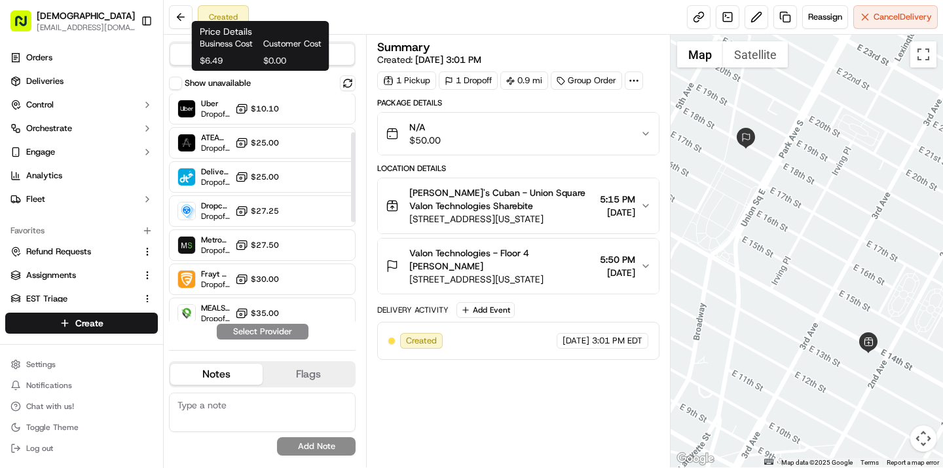
scroll to position [167, 0]
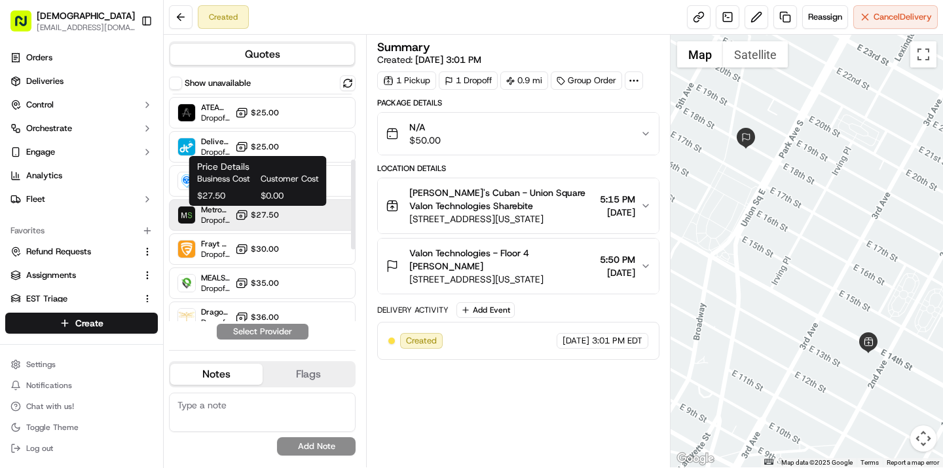
click at [239, 213] on rect at bounding box center [241, 216] width 9 height 7
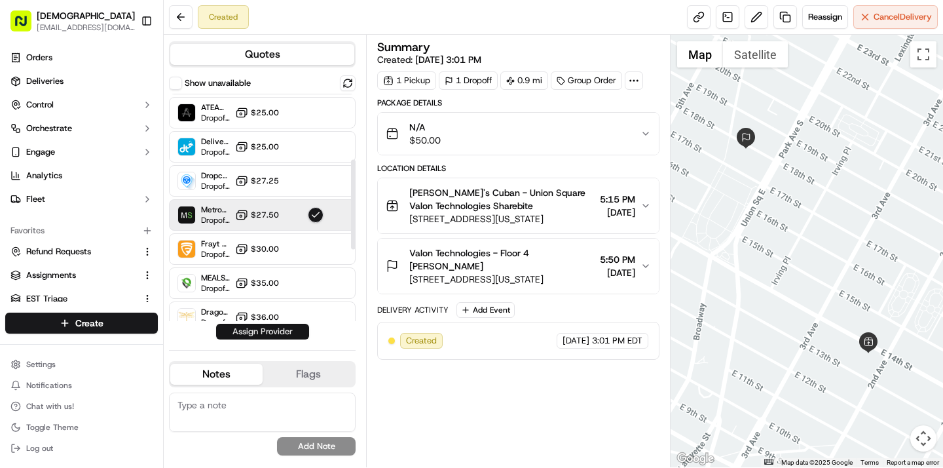
click at [265, 335] on button "Assign Provider" at bounding box center [262, 332] width 93 height 16
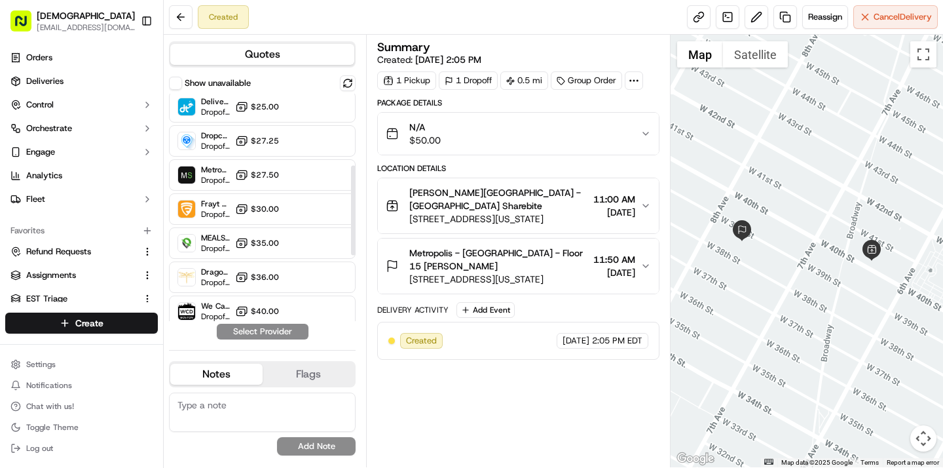
scroll to position [181, 0]
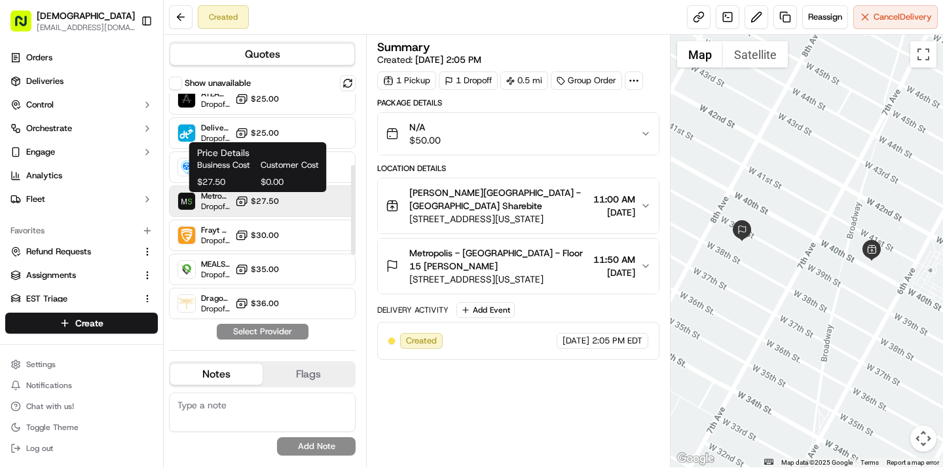
click at [274, 202] on span "$27.50" at bounding box center [265, 201] width 28 height 10
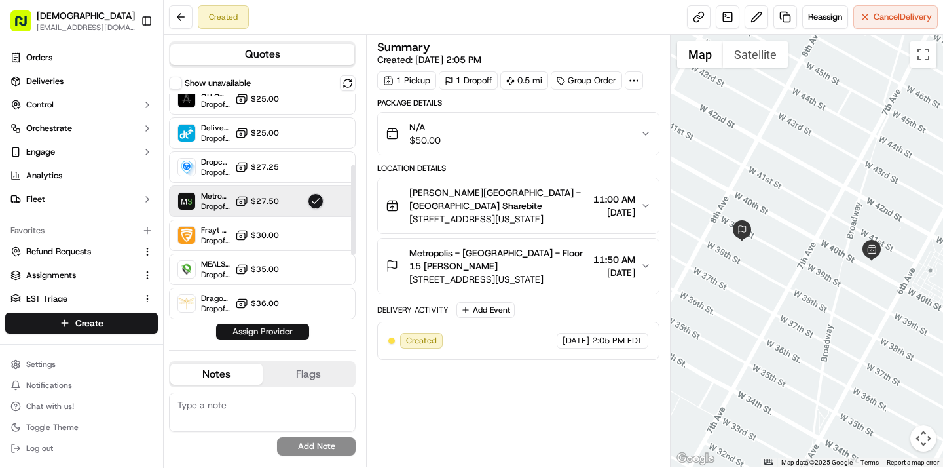
click at [261, 334] on button "Assign Provider" at bounding box center [262, 332] width 93 height 16
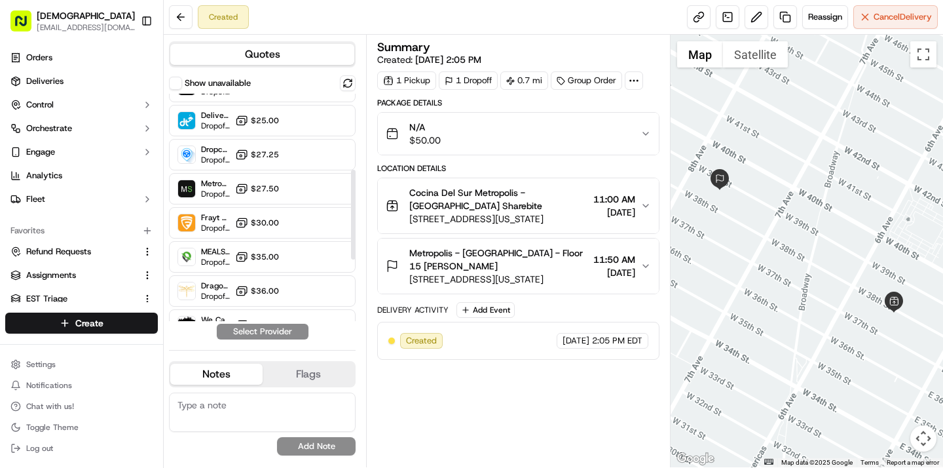
scroll to position [193, 0]
click at [336, 188] on div "MetroSpeedy (SB NYC) Dropoff ETA - $27.50" at bounding box center [262, 189] width 187 height 31
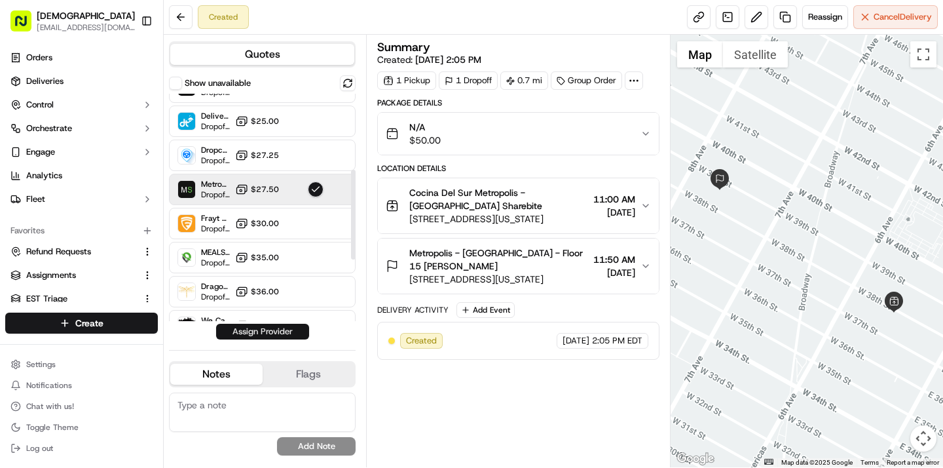
click at [286, 333] on button "Assign Provider" at bounding box center [262, 332] width 93 height 16
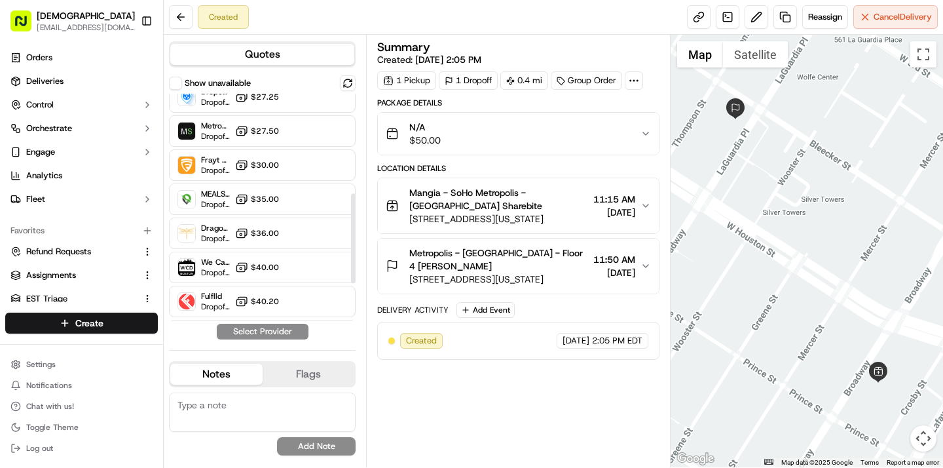
scroll to position [250, 0]
click at [331, 127] on div "MetroSpeedy (SB NYC) Dropoff ETA - $27.50" at bounding box center [262, 131] width 187 height 31
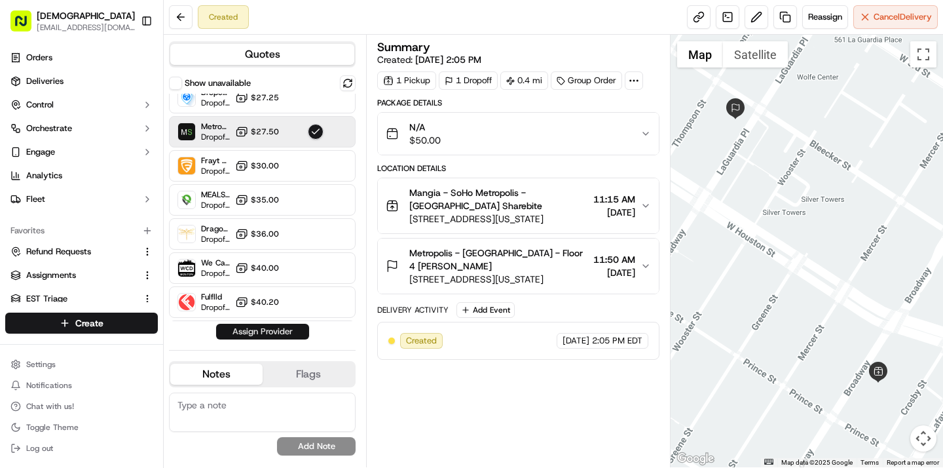
click at [276, 337] on button "Assign Provider" at bounding box center [262, 332] width 93 height 16
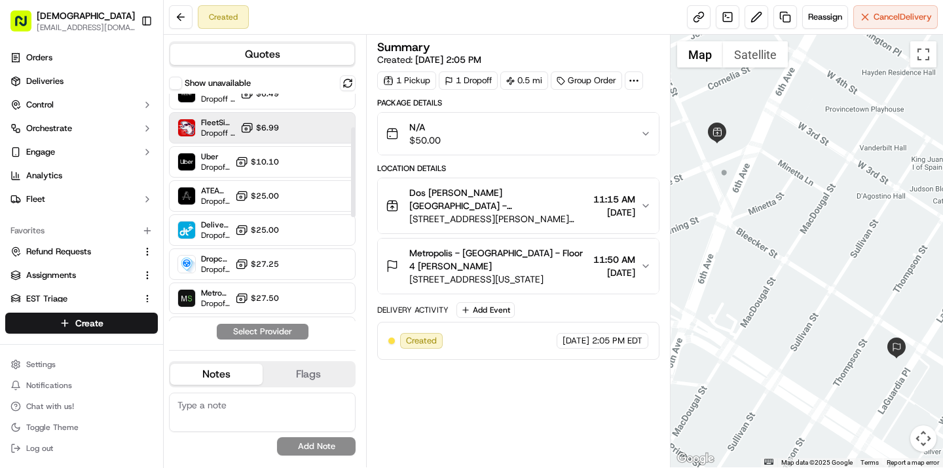
scroll to position [85, 0]
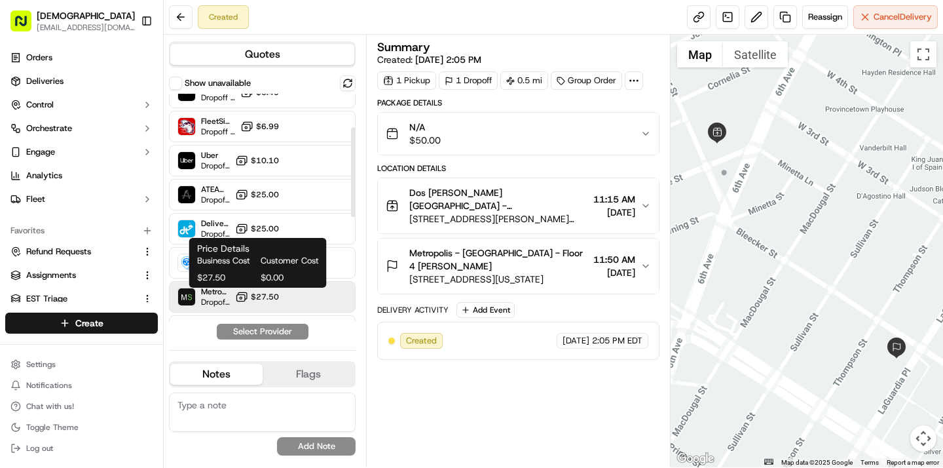
click at [255, 292] on span "$27.50" at bounding box center [265, 296] width 28 height 10
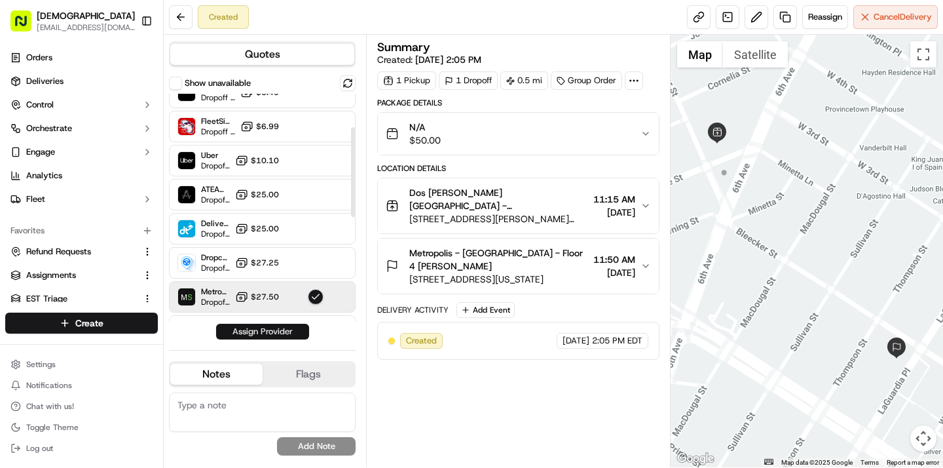
click at [269, 324] on button "Assign Provider" at bounding box center [262, 332] width 93 height 16
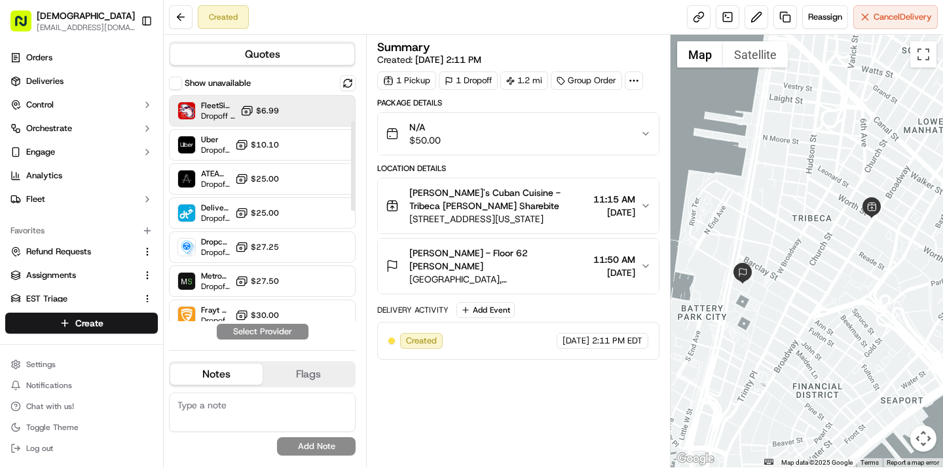
scroll to position [134, 0]
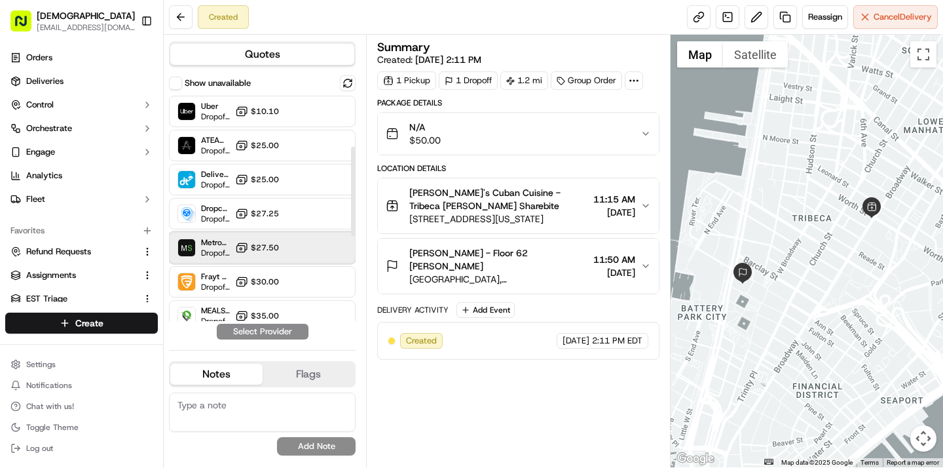
click at [272, 257] on div "MetroSpeedy (SB [GEOGRAPHIC_DATA]) Dropoff ETA - $27.50" at bounding box center [262, 247] width 187 height 31
click at [279, 332] on button "Assign Provider" at bounding box center [262, 332] width 93 height 16
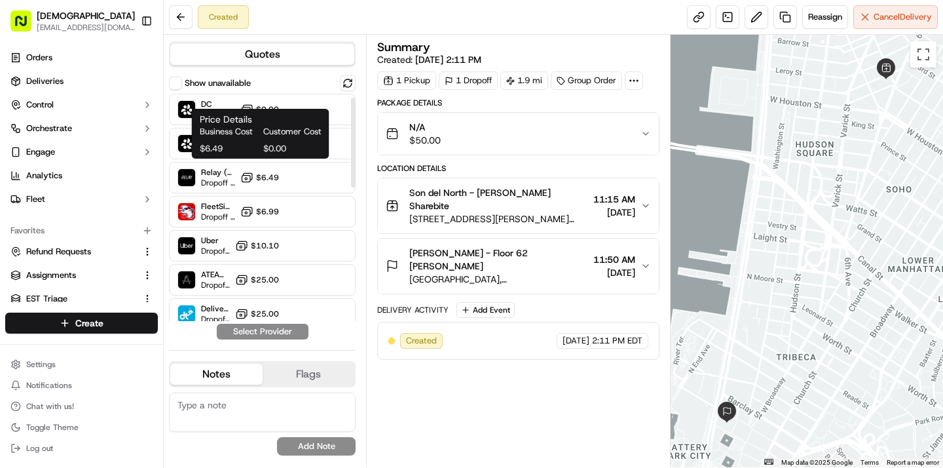
scroll to position [279, 0]
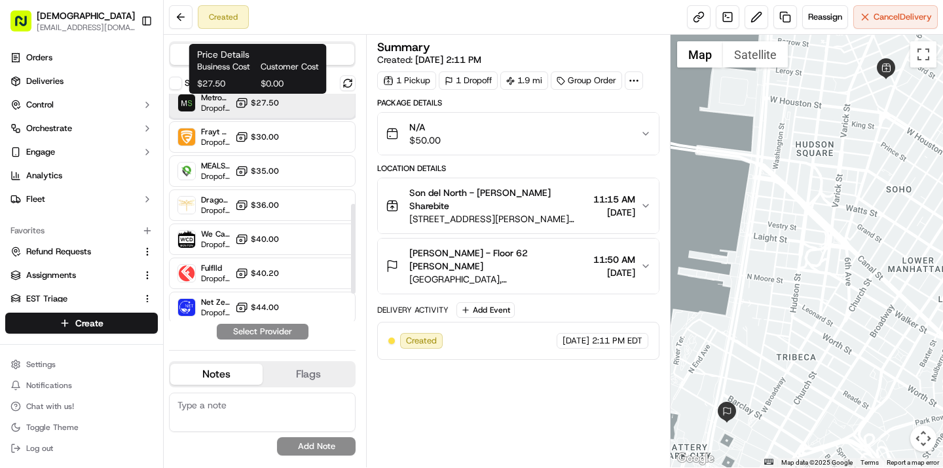
click at [280, 106] on div "MetroSpeedy (SB NYC) Dropoff ETA - $27.50" at bounding box center [262, 102] width 187 height 31
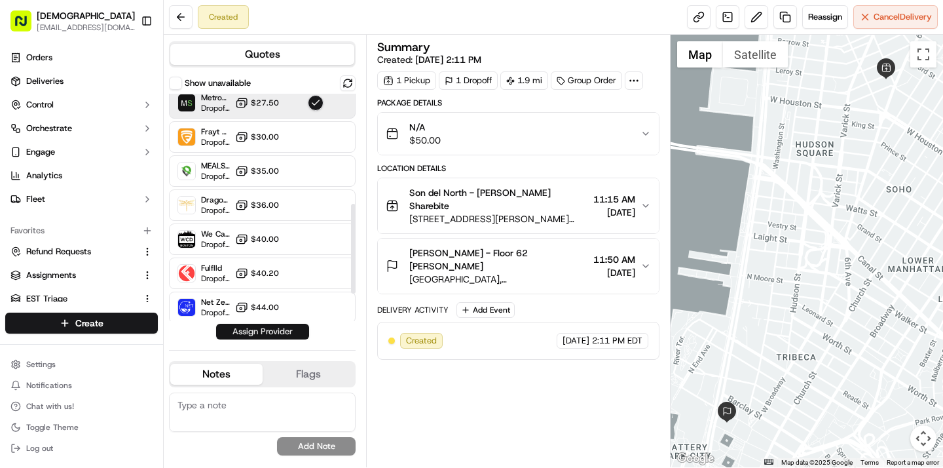
click at [295, 329] on button "Assign Provider" at bounding box center [262, 332] width 93 height 16
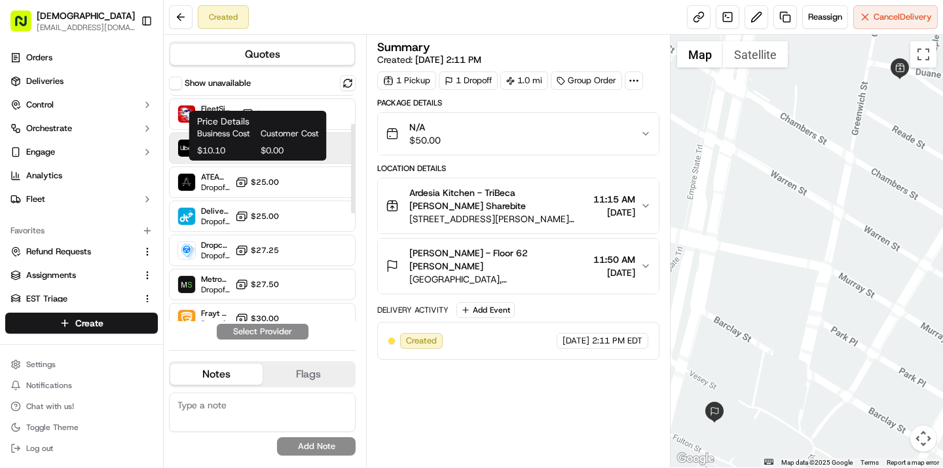
scroll to position [125, 0]
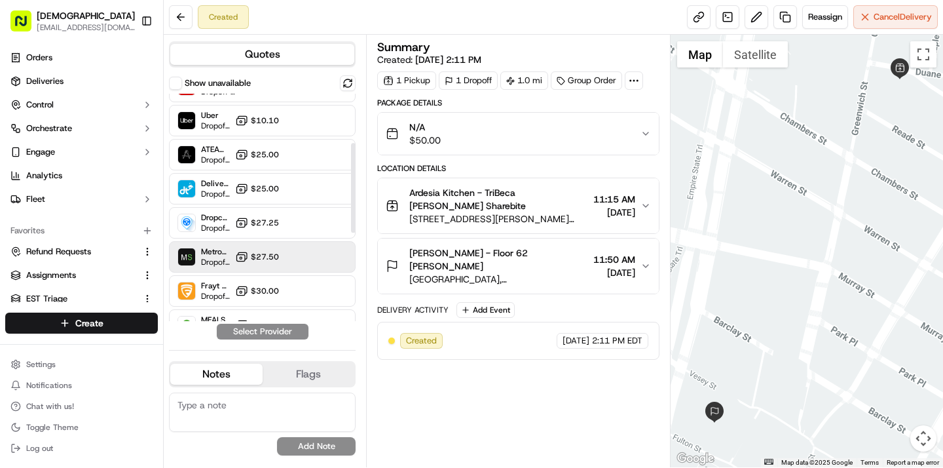
click at [240, 262] on icon at bounding box center [241, 256] width 13 height 13
click at [276, 334] on button "Assign Provider" at bounding box center [262, 332] width 93 height 16
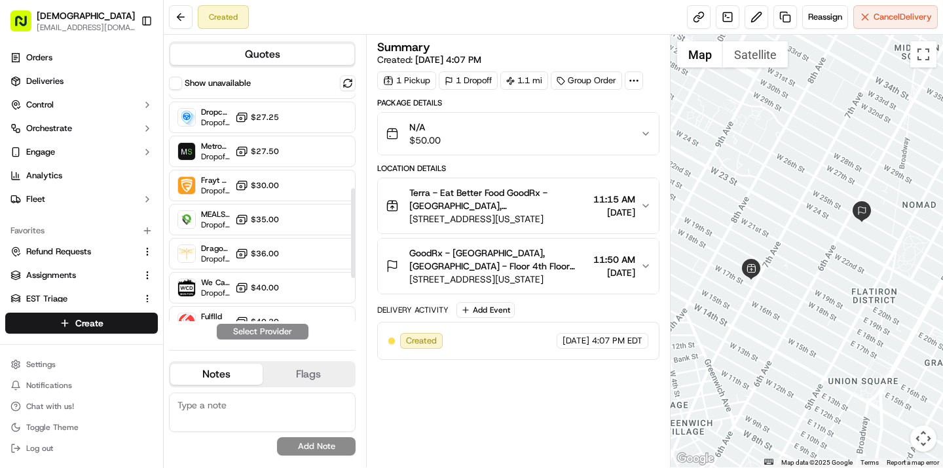
scroll to position [251, 0]
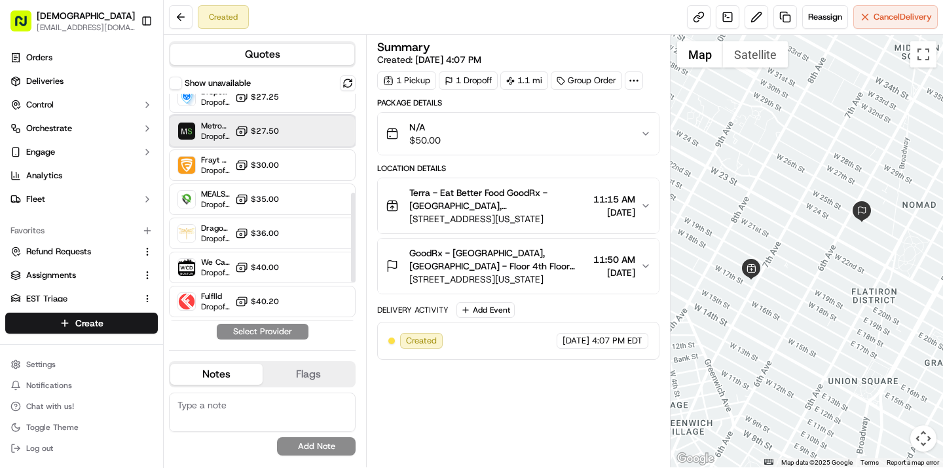
click at [318, 128] on div at bounding box center [316, 131] width 16 height 16
click at [288, 330] on button "Assign Provider" at bounding box center [262, 332] width 93 height 16
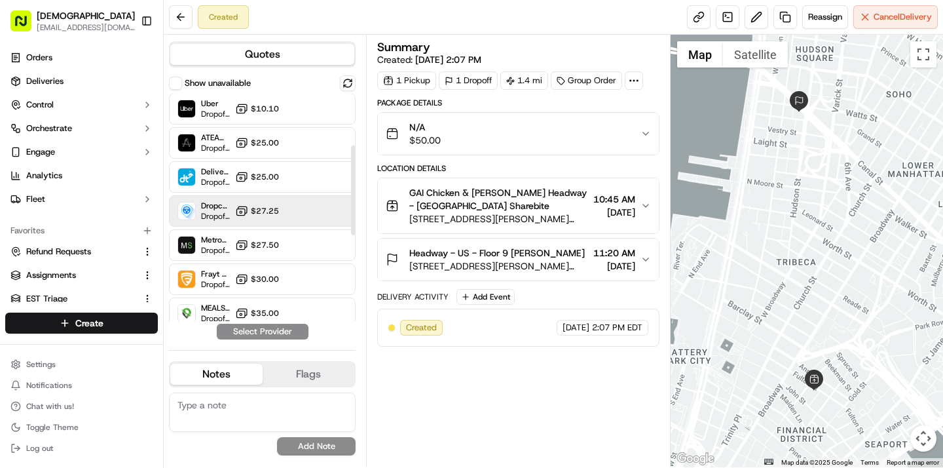
scroll to position [142, 0]
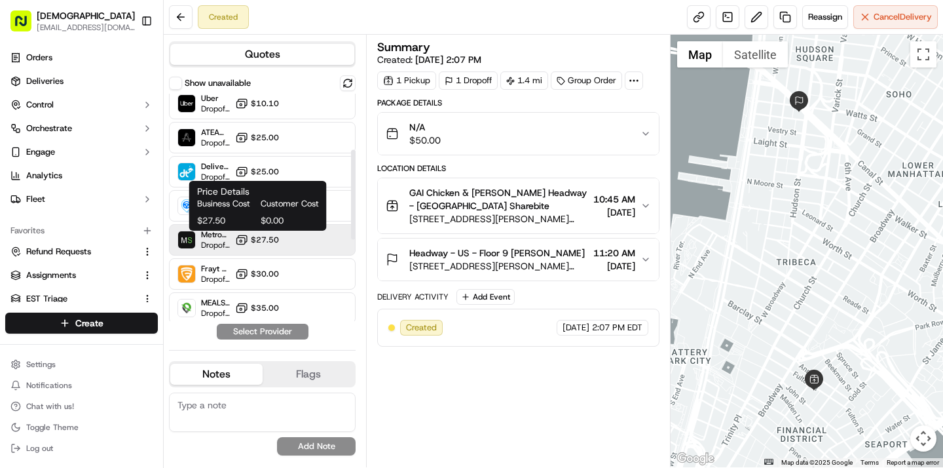
click at [271, 237] on span "$27.50" at bounding box center [265, 239] width 28 height 10
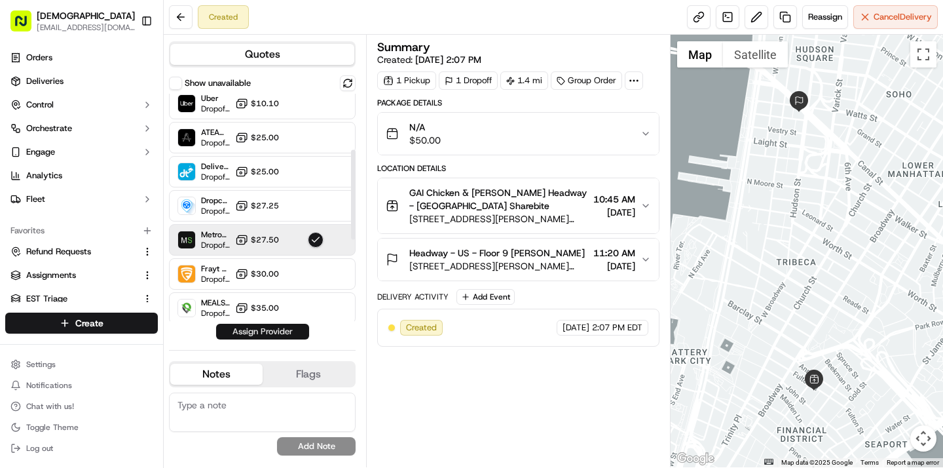
click at [274, 335] on button "Assign Provider" at bounding box center [262, 332] width 93 height 16
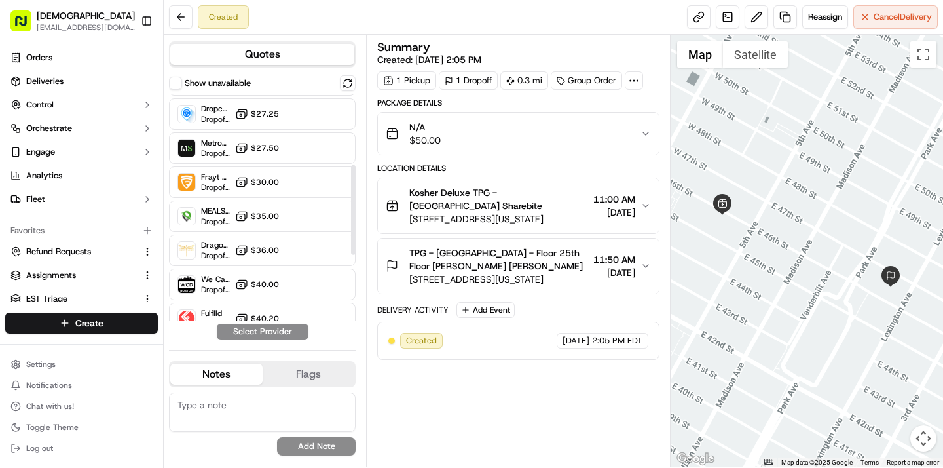
scroll to position [177, 0]
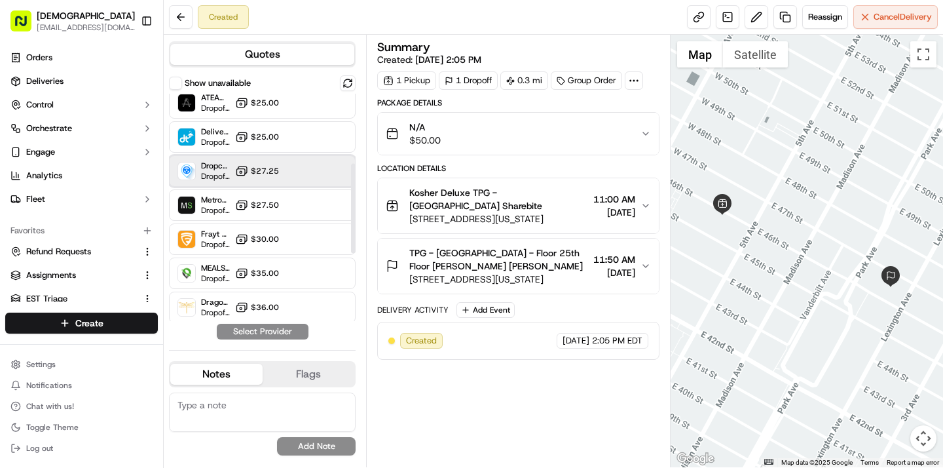
click at [251, 177] on div "Dropcar (NYC 1) Dropoff ETA 21 hours $27.25" at bounding box center [262, 170] width 187 height 31
click at [266, 339] on button "Assign Provider" at bounding box center [262, 332] width 93 height 16
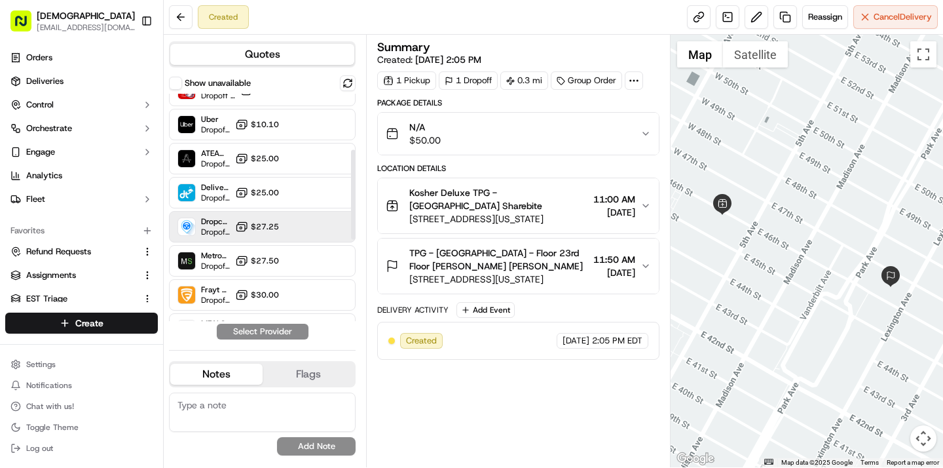
scroll to position [142, 0]
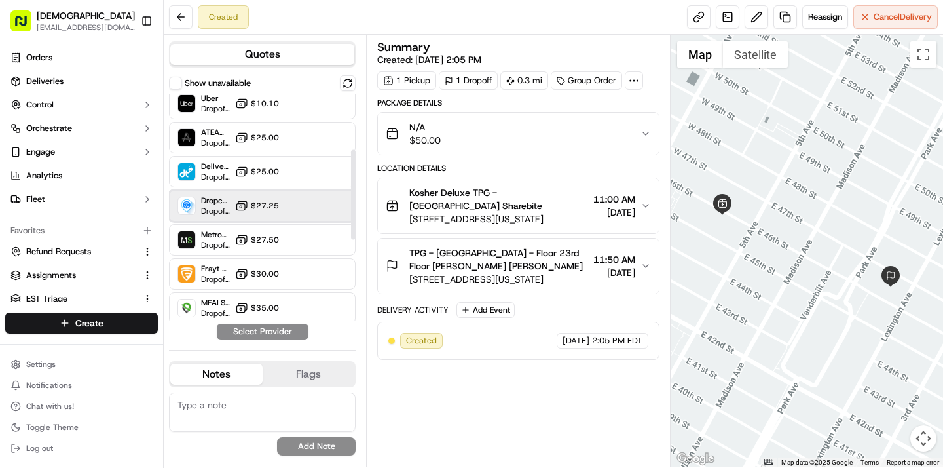
click at [248, 215] on div "Dropcar ([GEOGRAPHIC_DATA] 1) Dropoff ETA 21 hours $27.25" at bounding box center [262, 205] width 187 height 31
click at [253, 329] on button "Assign Provider" at bounding box center [262, 332] width 93 height 16
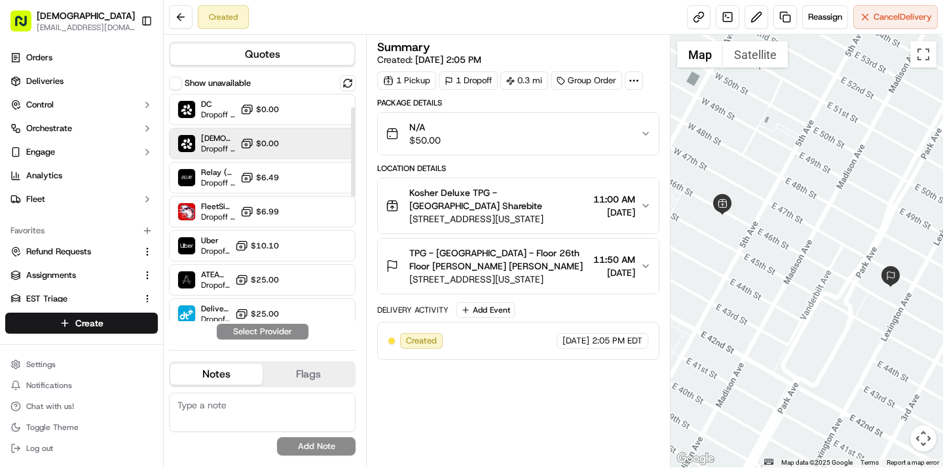
scroll to position [75, 0]
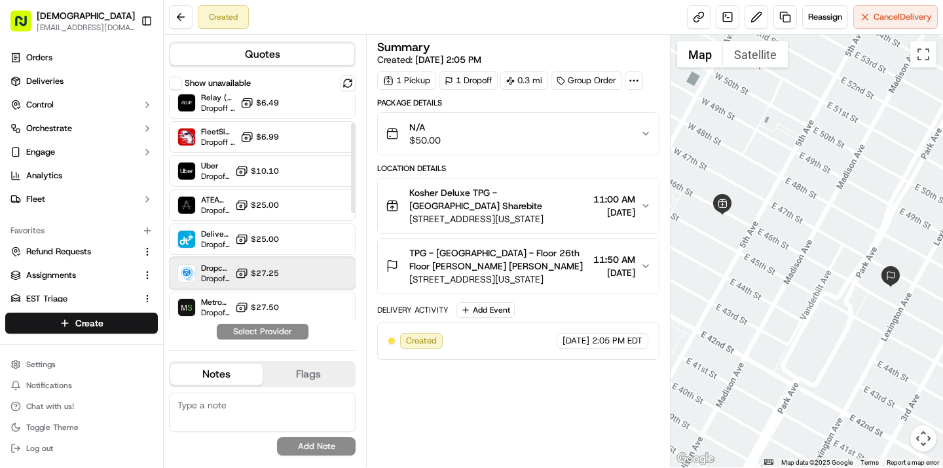
click at [220, 263] on span "Dropcar ([GEOGRAPHIC_DATA] 1)" at bounding box center [215, 268] width 29 height 10
click at [238, 327] on button "Assign Provider" at bounding box center [262, 332] width 93 height 16
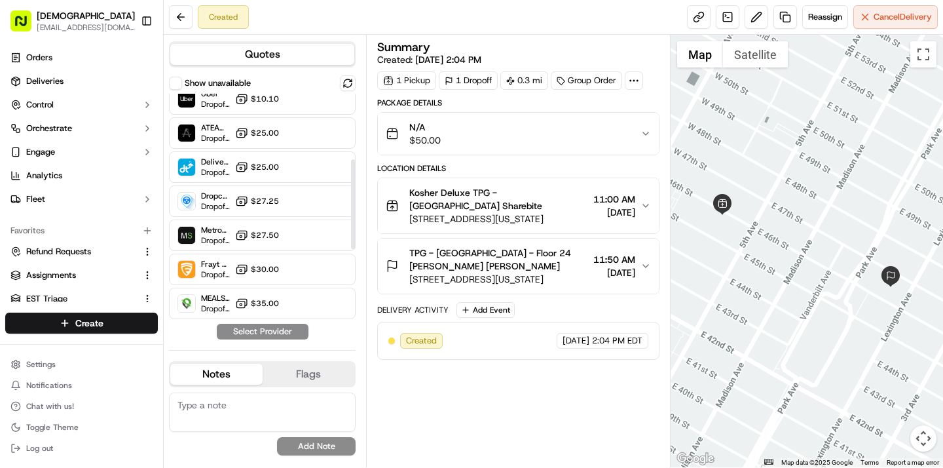
scroll to position [190, 0]
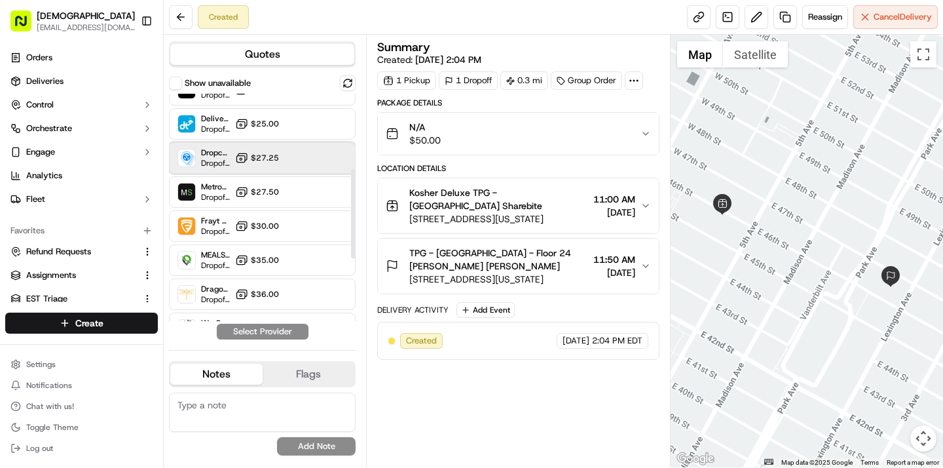
click at [212, 166] on span "Dropoff ETA 21 hours" at bounding box center [215, 163] width 29 height 10
click at [250, 335] on button "Assign Provider" at bounding box center [262, 332] width 93 height 16
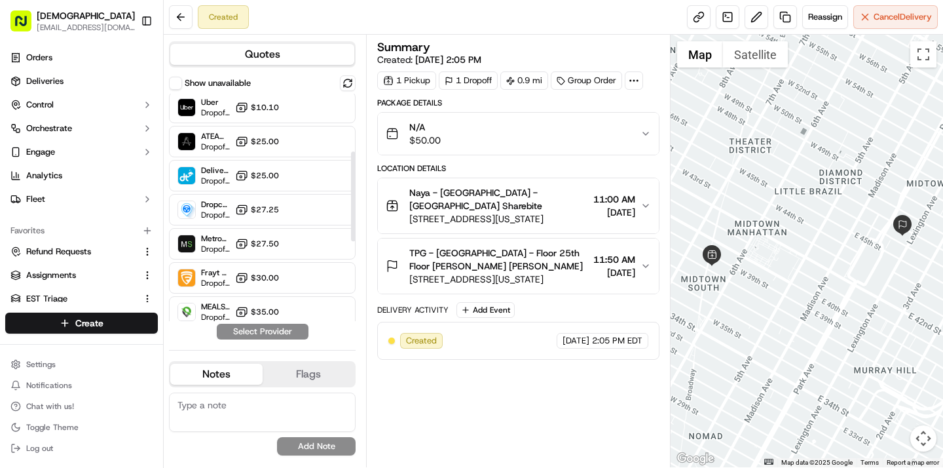
scroll to position [147, 0]
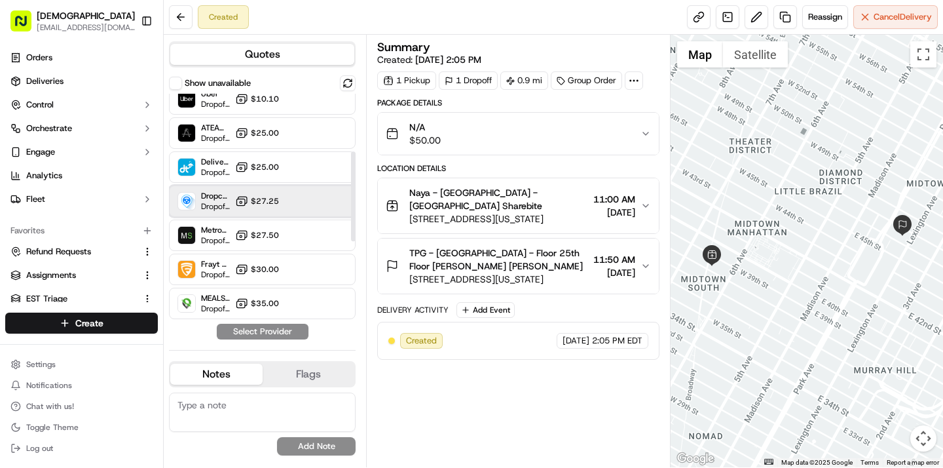
click at [208, 208] on span "Dropoff ETA 21 hours" at bounding box center [215, 206] width 29 height 10
click at [265, 338] on button "Assign Provider" at bounding box center [262, 332] width 93 height 16
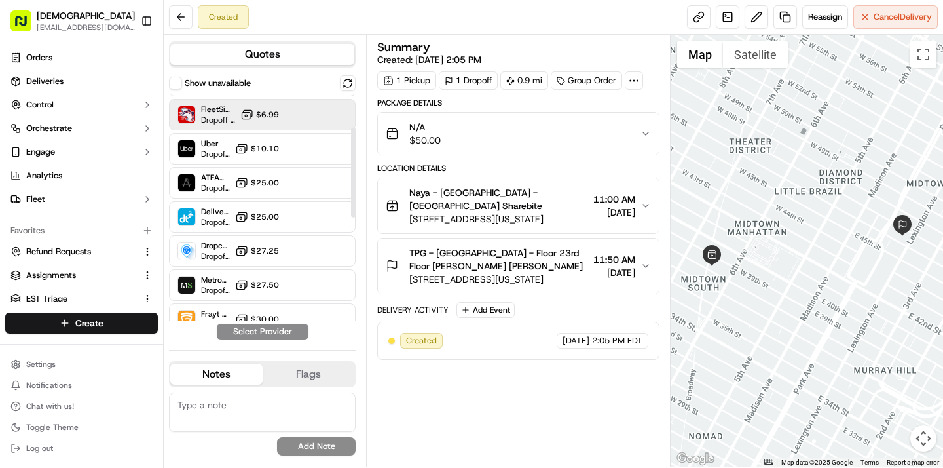
scroll to position [118, 0]
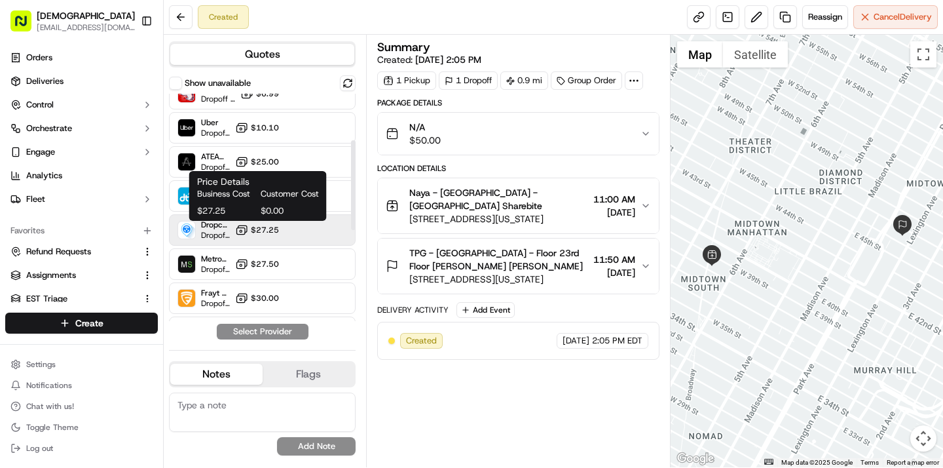
click at [258, 229] on span "$27.25" at bounding box center [265, 230] width 28 height 10
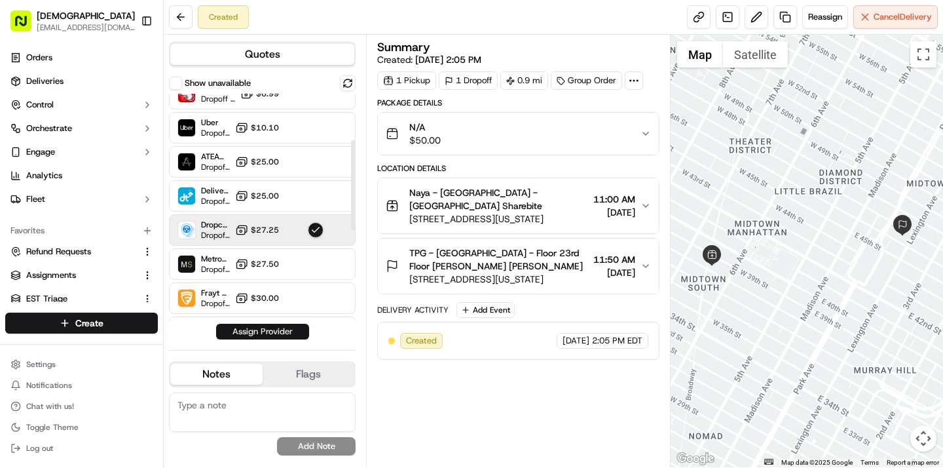
click at [280, 329] on button "Assign Provider" at bounding box center [262, 332] width 93 height 16
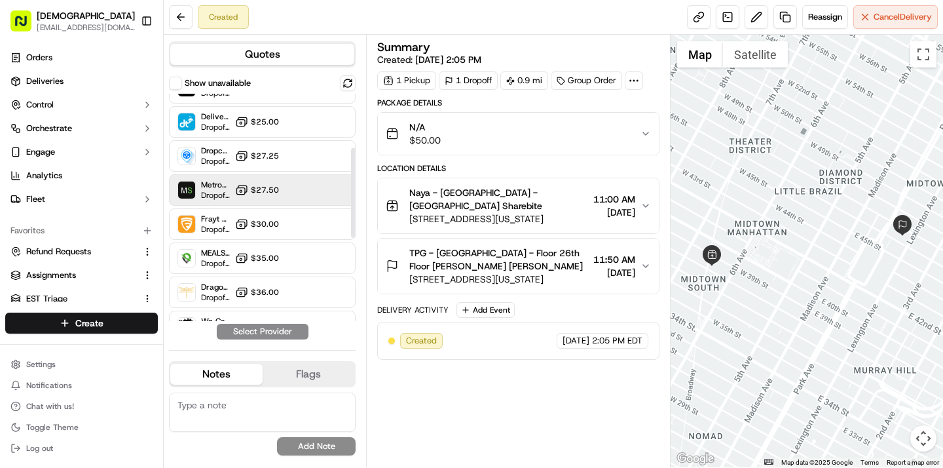
scroll to position [221, 0]
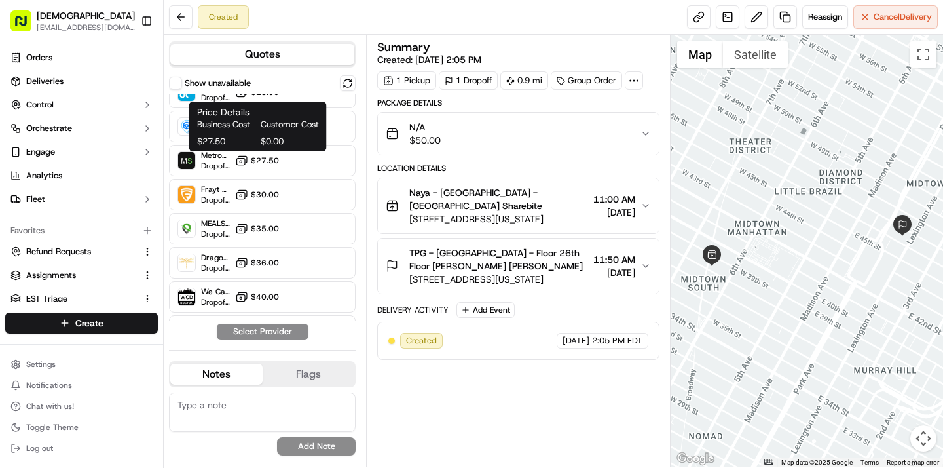
click at [320, 126] on div "Price Details Business Cost Customer Cost $27.50 $0.00 Price Details Business C…" at bounding box center [258, 127] width 138 height 50
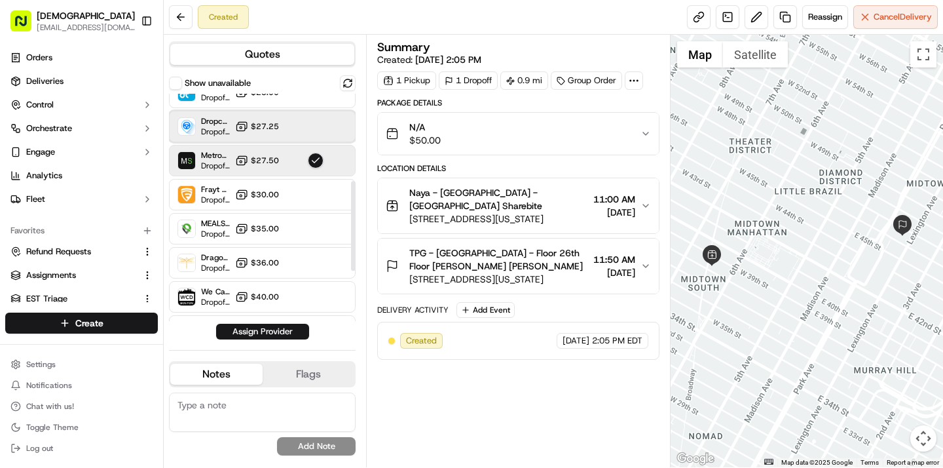
click at [350, 132] on div "Dropcar ([GEOGRAPHIC_DATA] 1) Dropoff ETA 21 hours $27.25" at bounding box center [262, 126] width 187 height 31
click at [302, 327] on button "Assign Provider" at bounding box center [262, 332] width 93 height 16
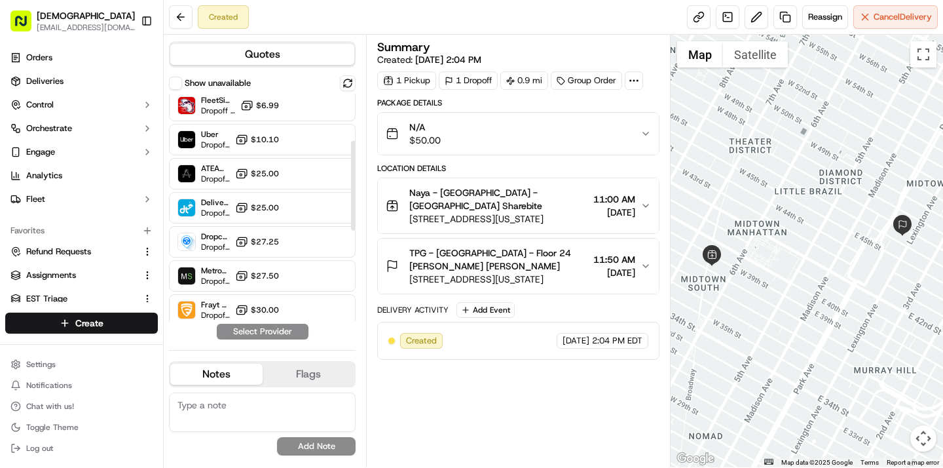
scroll to position [144, 0]
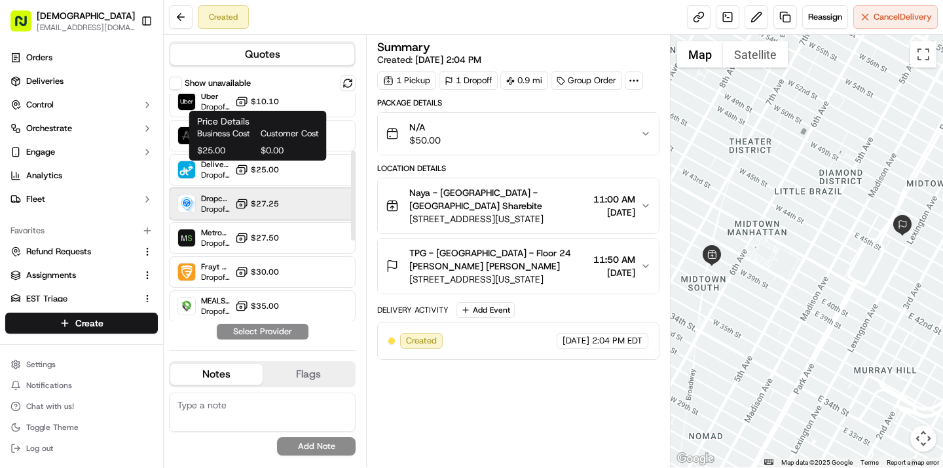
click at [248, 196] on div "Dropcar ([GEOGRAPHIC_DATA] 1) Dropoff ETA 21 hours $27.25" at bounding box center [262, 203] width 187 height 31
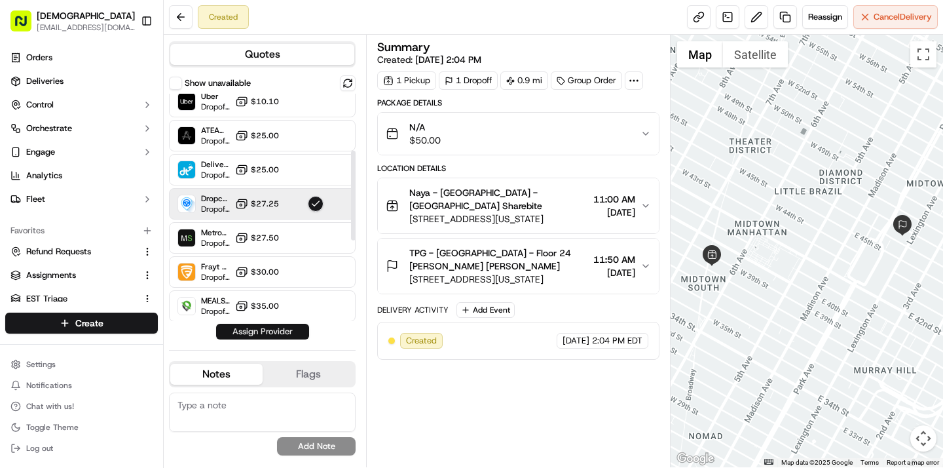
click at [253, 334] on button "Assign Provider" at bounding box center [262, 332] width 93 height 16
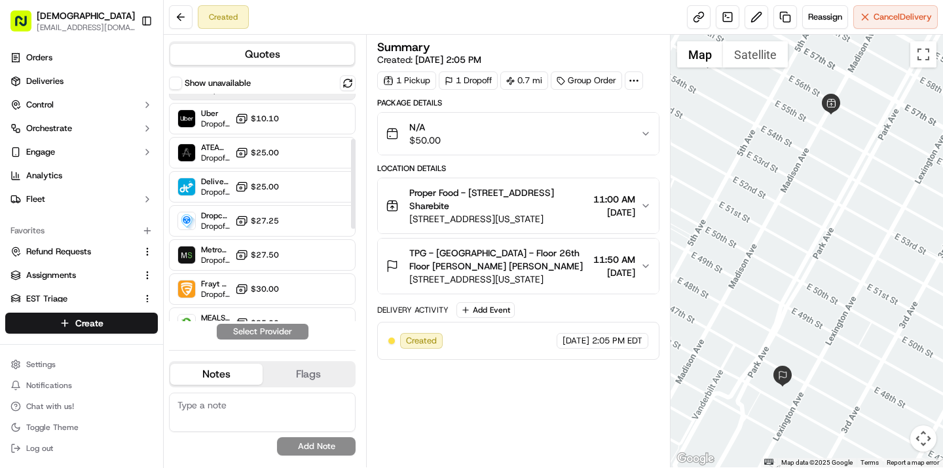
scroll to position [157, 0]
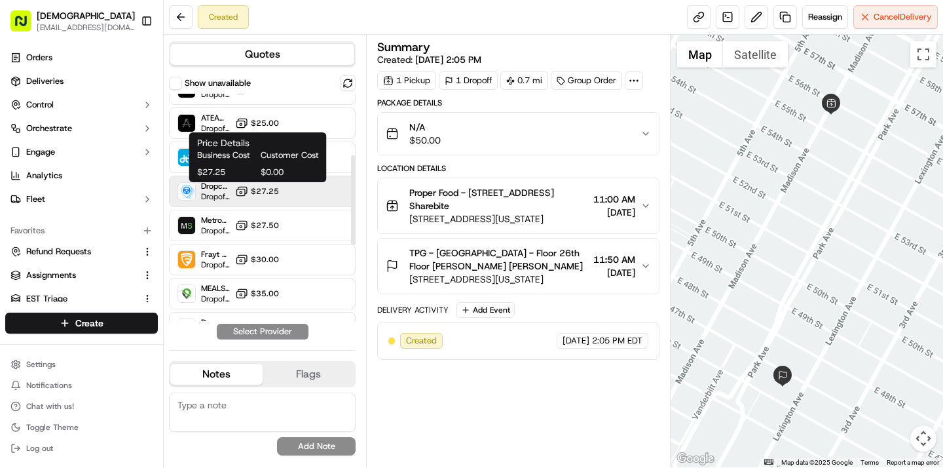
click at [271, 190] on span "$27.25" at bounding box center [265, 191] width 28 height 10
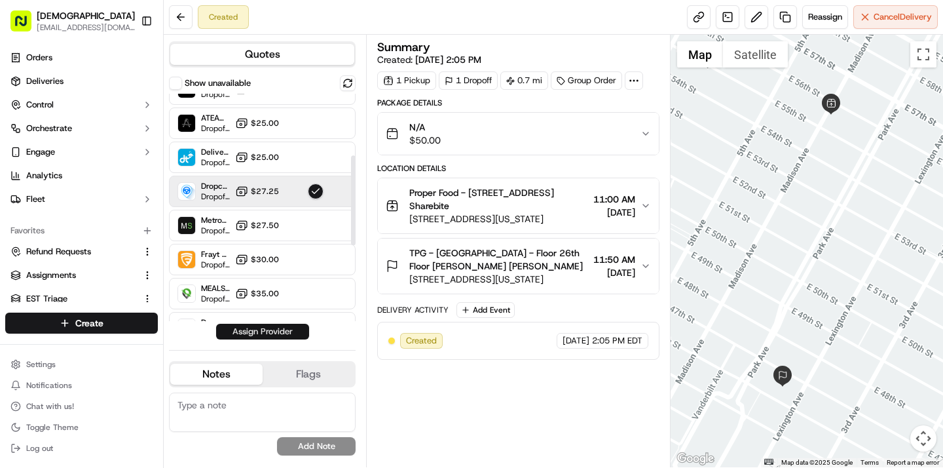
click at [296, 330] on button "Assign Provider" at bounding box center [262, 332] width 93 height 16
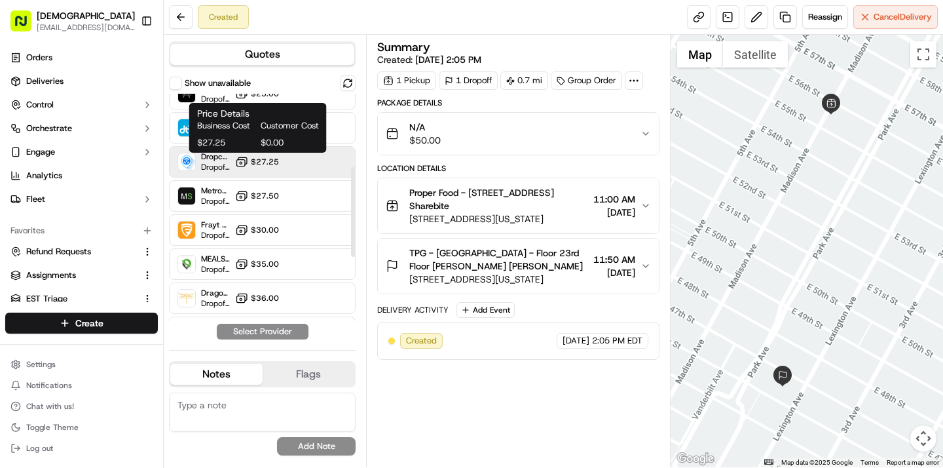
click at [270, 159] on span "$27.25" at bounding box center [265, 162] width 28 height 10
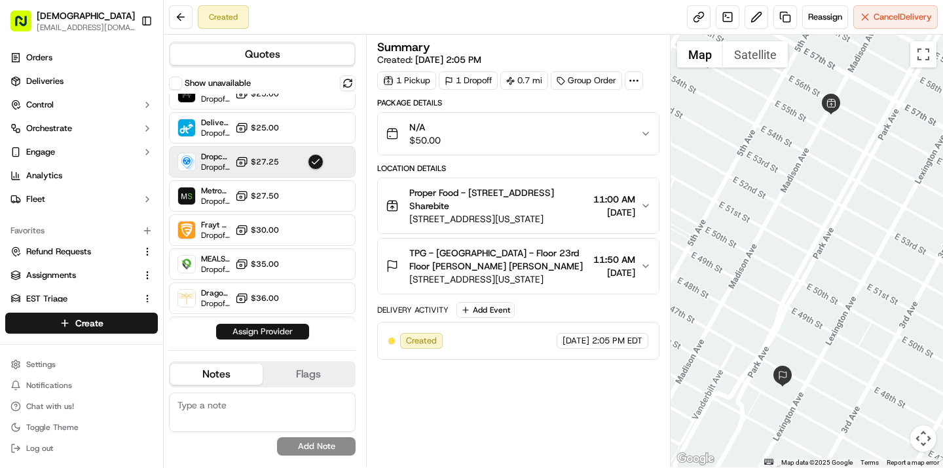
click at [300, 334] on button "Assign Provider" at bounding box center [262, 332] width 93 height 16
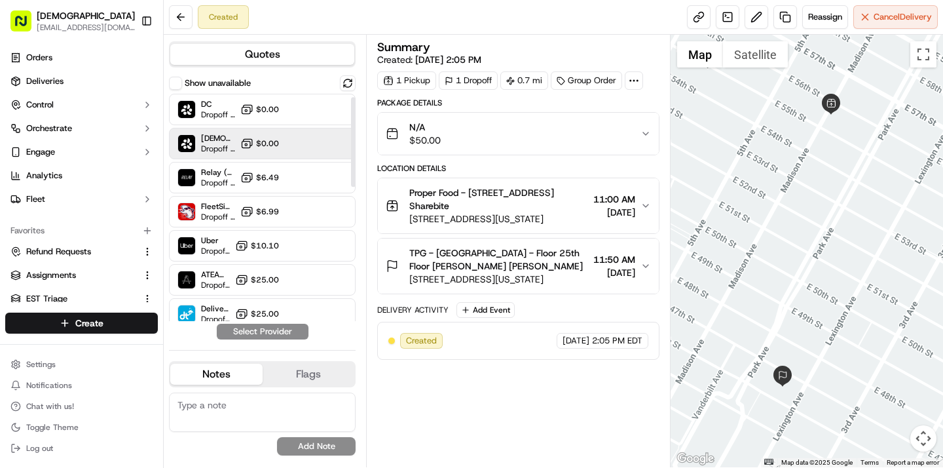
scroll to position [86, 0]
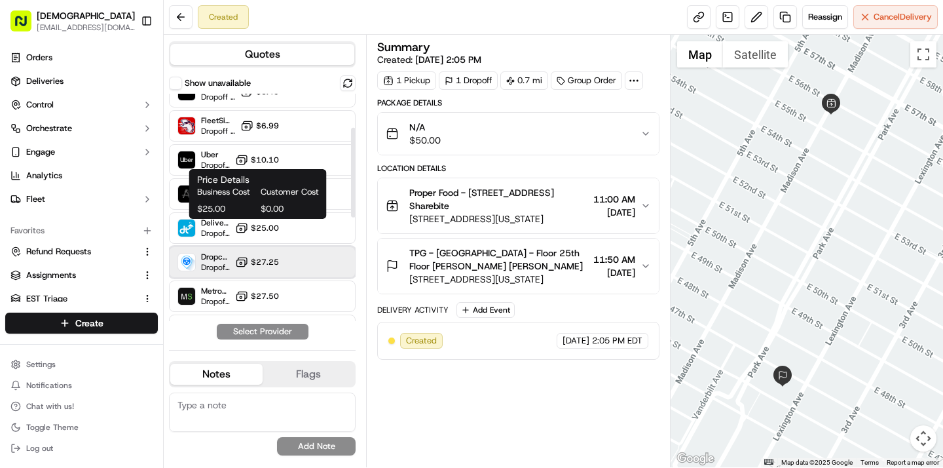
click at [250, 255] on div "Dropcar ([GEOGRAPHIC_DATA] 1) Dropoff ETA 21 hours $27.25" at bounding box center [262, 261] width 187 height 31
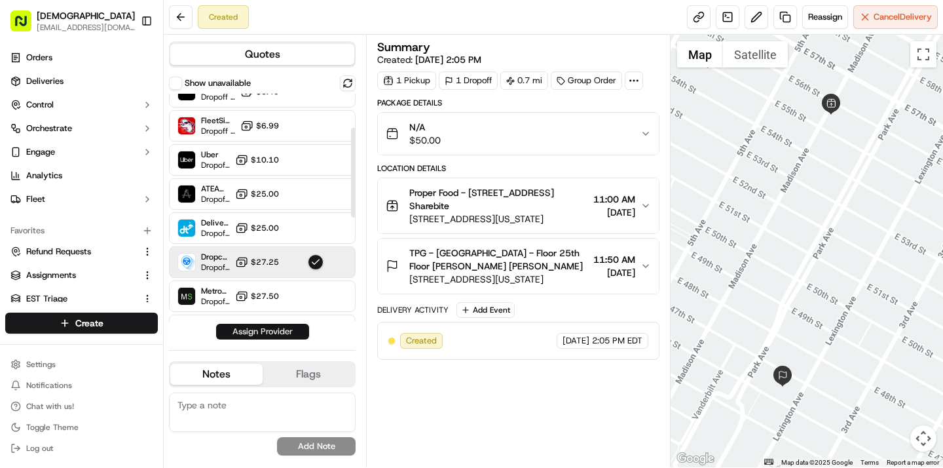
click at [261, 331] on button "Assign Provider" at bounding box center [262, 332] width 93 height 16
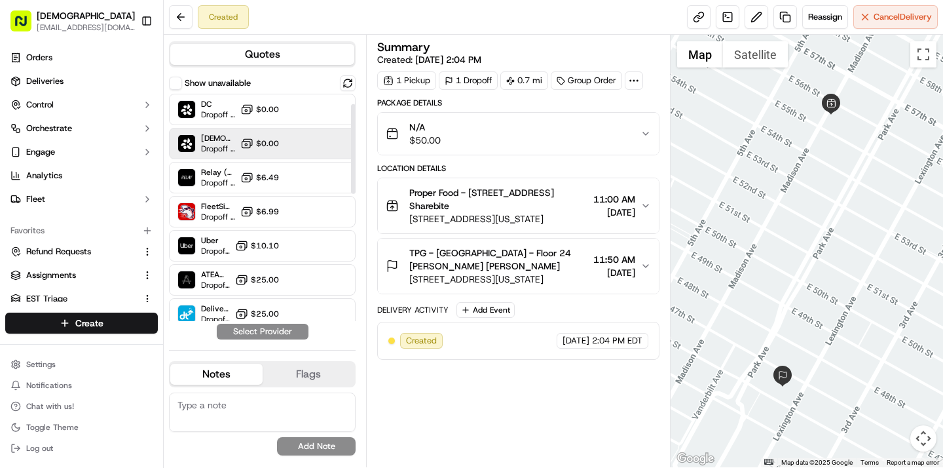
scroll to position [75, 0]
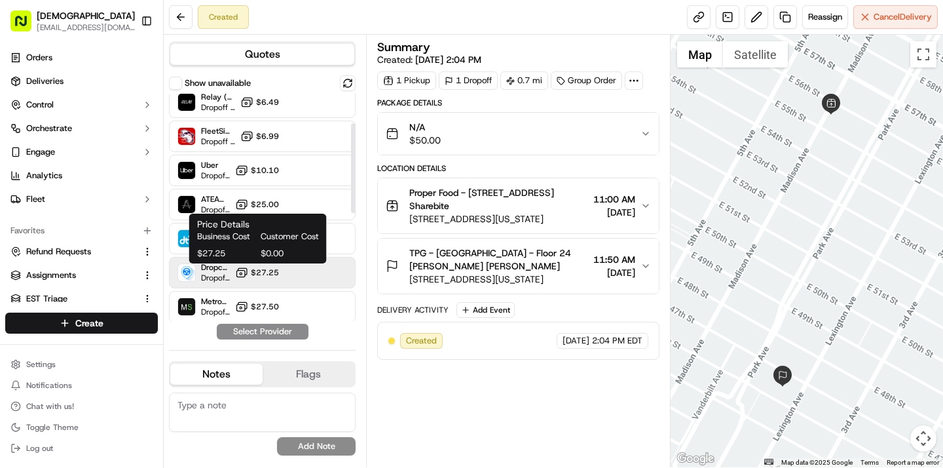
click at [269, 272] on span "$27.25" at bounding box center [265, 272] width 28 height 10
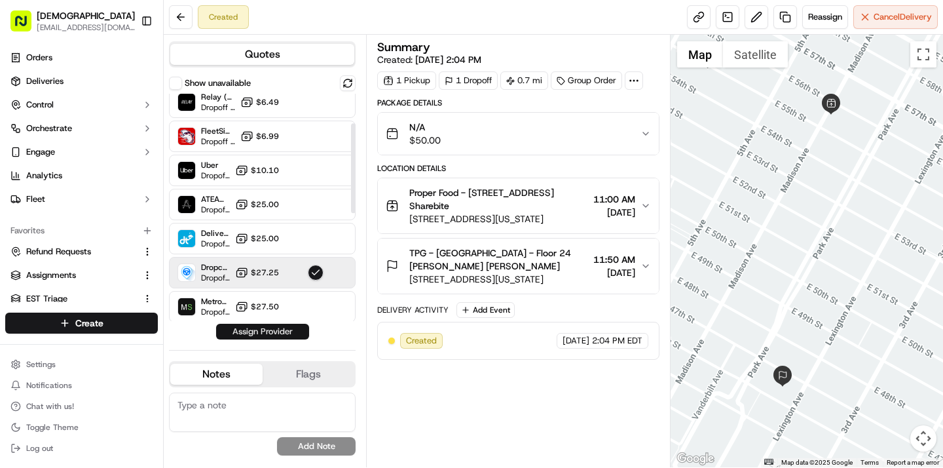
click at [272, 332] on button "Assign Provider" at bounding box center [262, 332] width 93 height 16
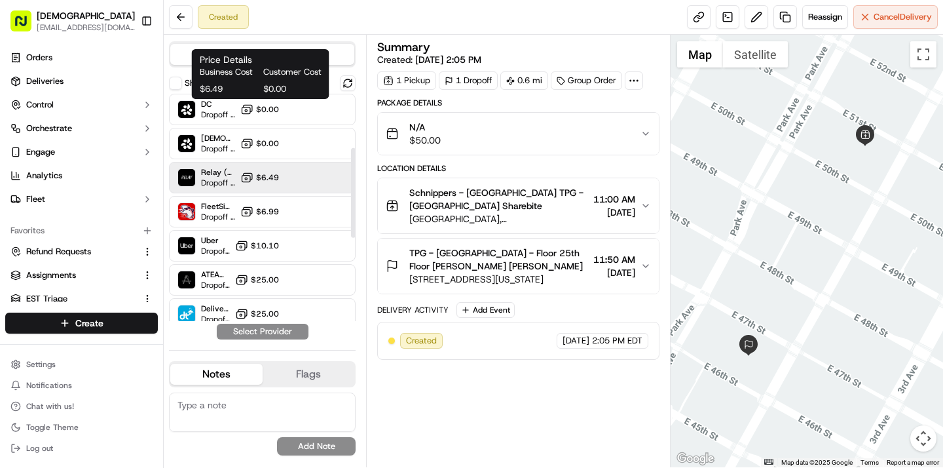
scroll to position [246, 0]
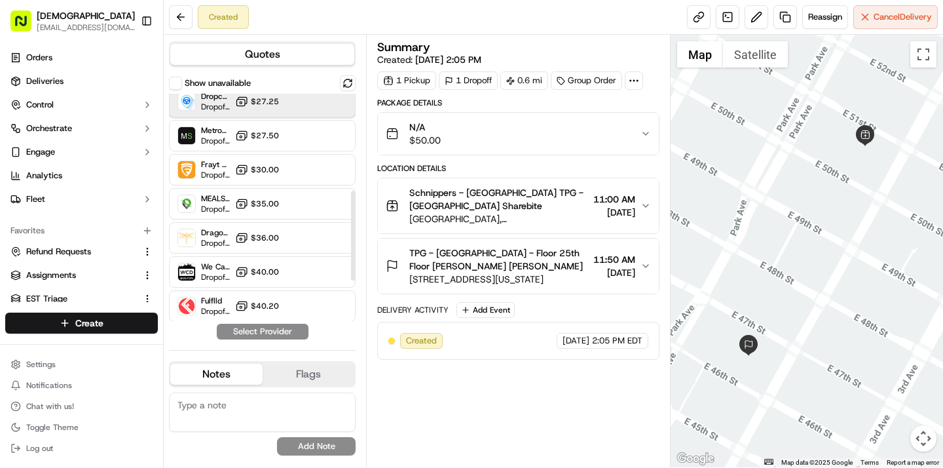
click at [280, 105] on div "Dropcar ([GEOGRAPHIC_DATA] 1) Dropoff ETA 21 hours $27.25" at bounding box center [262, 101] width 187 height 31
click at [285, 335] on button "Assign Provider" at bounding box center [262, 332] width 93 height 16
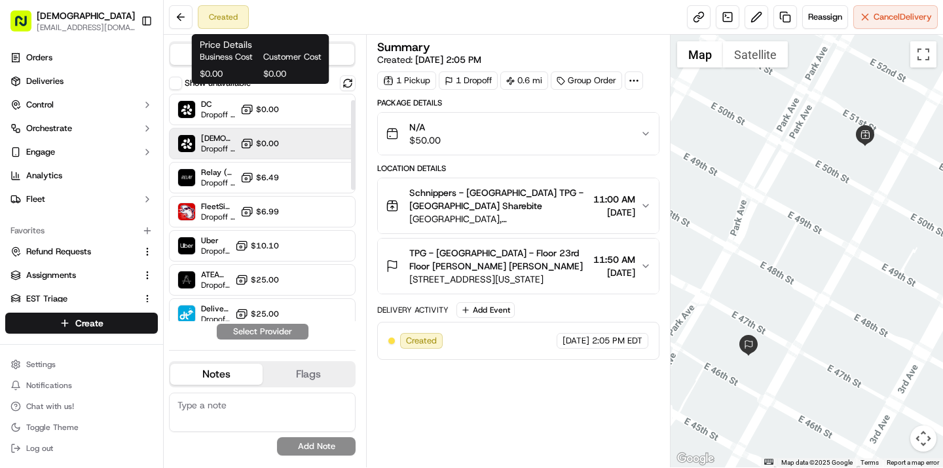
scroll to position [72, 0]
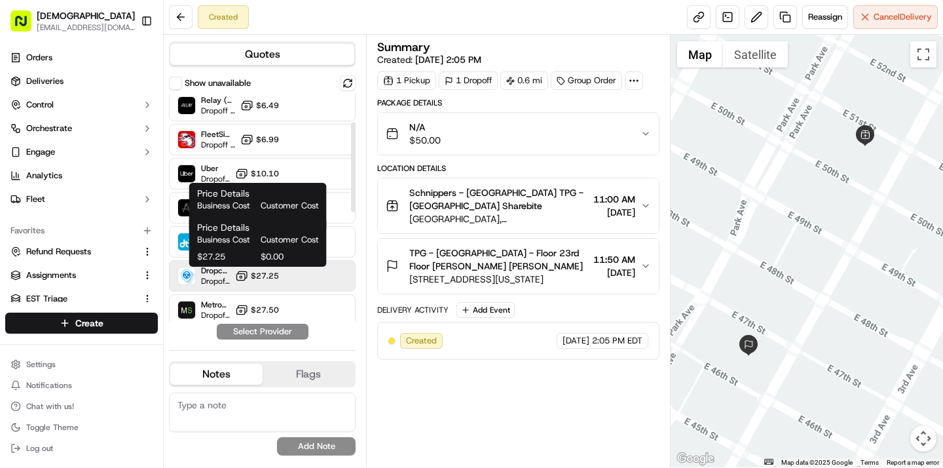
click at [262, 275] on span "$27.25" at bounding box center [265, 275] width 28 height 10
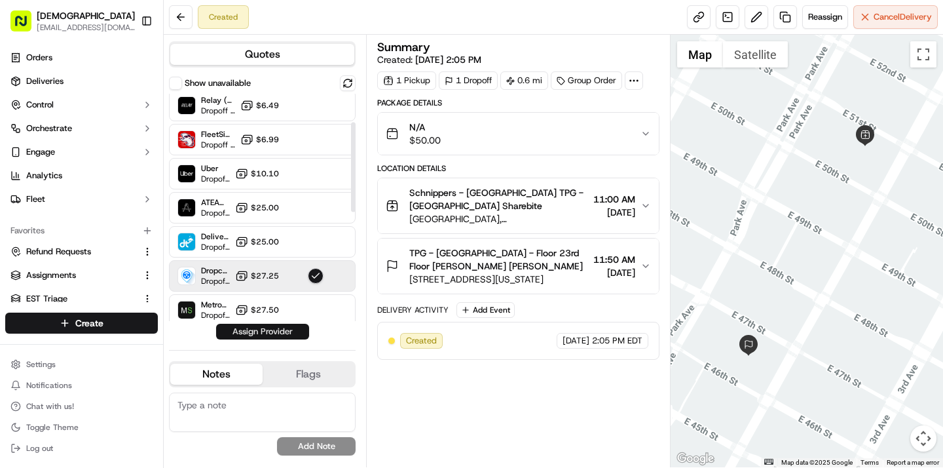
click at [270, 331] on button "Assign Provider" at bounding box center [262, 332] width 93 height 16
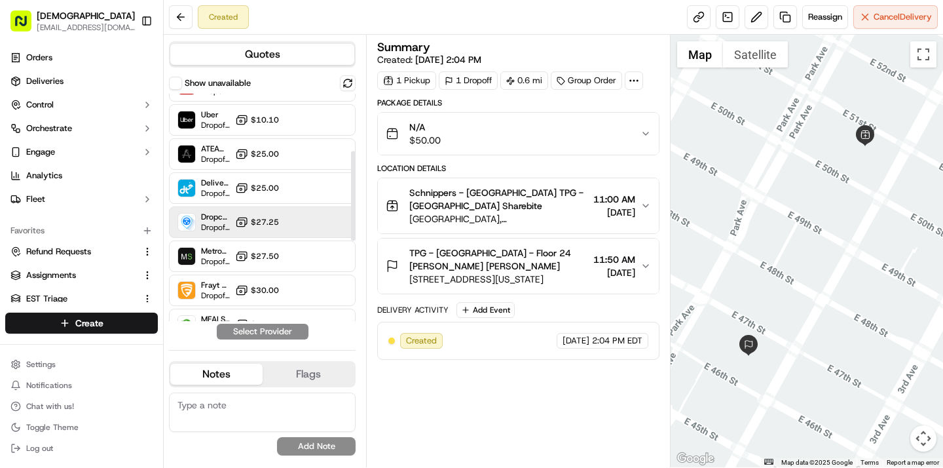
scroll to position [145, 0]
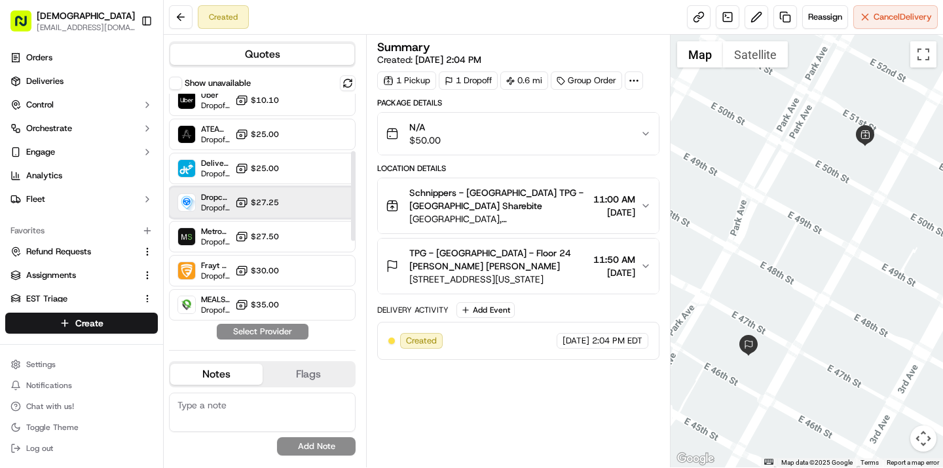
click at [287, 200] on div "Dropcar ([GEOGRAPHIC_DATA] 1) Dropoff ETA 21 hours $27.25" at bounding box center [262, 202] width 187 height 31
click at [291, 337] on button "Assign Provider" at bounding box center [262, 332] width 93 height 16
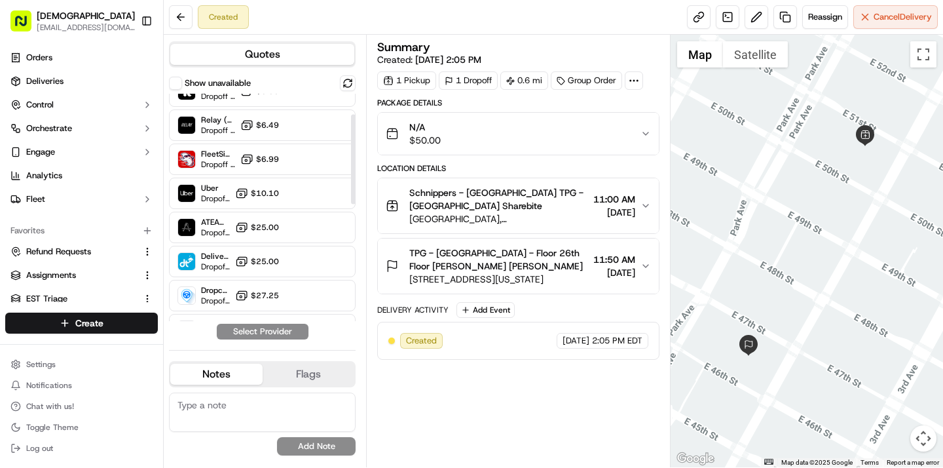
scroll to position [56, 0]
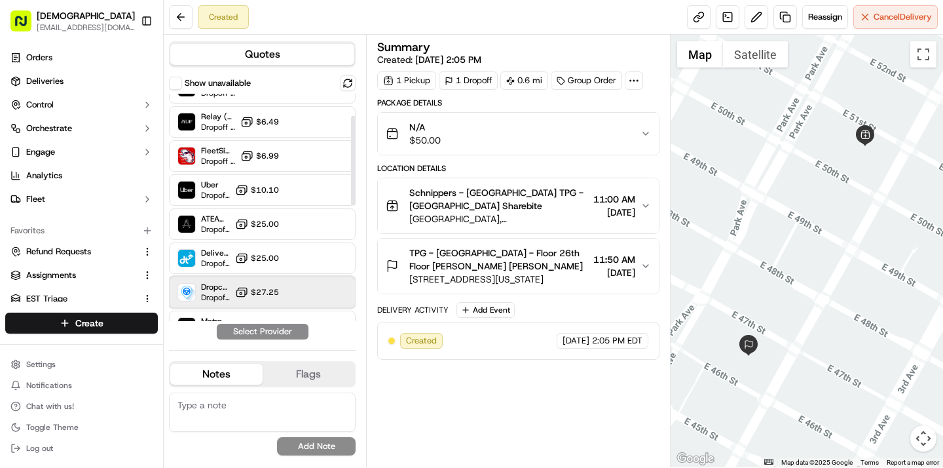
click at [234, 287] on div "Dropcar ([GEOGRAPHIC_DATA] 1) Dropoff ETA 21 hours $27.25" at bounding box center [262, 291] width 187 height 31
click at [254, 326] on button "Assign Provider" at bounding box center [262, 332] width 93 height 16
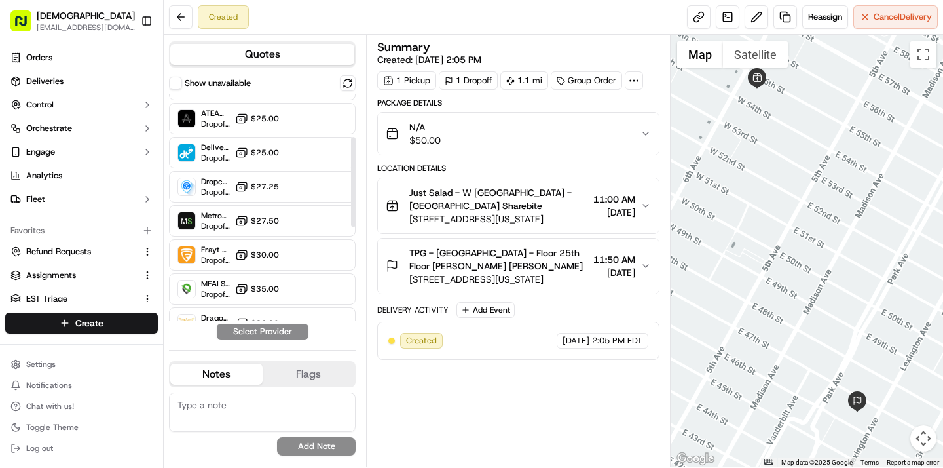
scroll to position [196, 0]
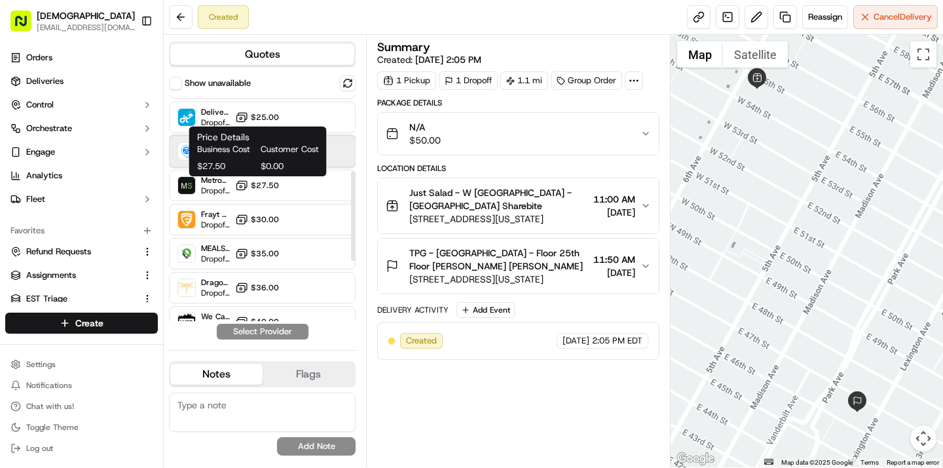
click at [330, 144] on div "Dropcar ([GEOGRAPHIC_DATA] 1) Dropoff ETA 21 hours $27.25" at bounding box center [262, 151] width 187 height 31
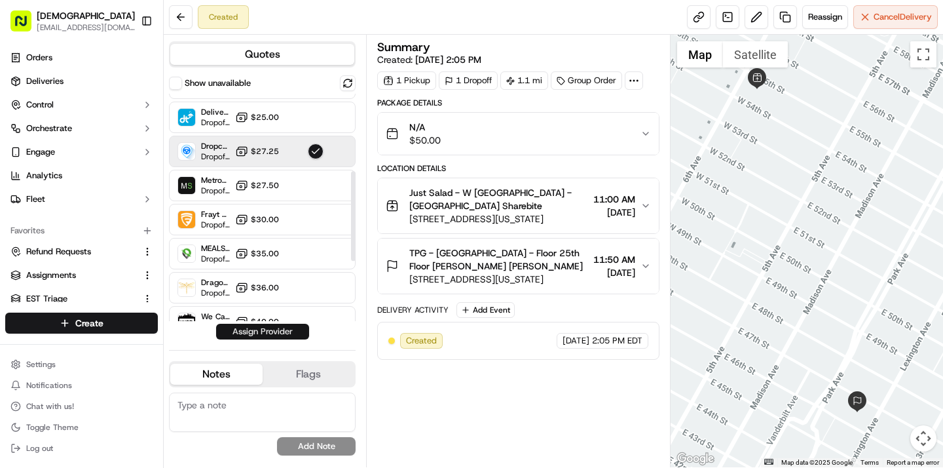
click at [253, 336] on button "Assign Provider" at bounding box center [262, 332] width 93 height 16
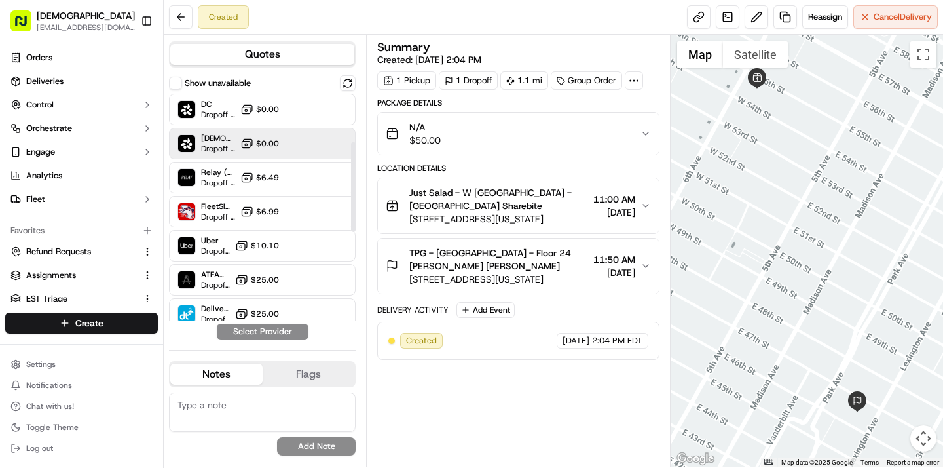
scroll to position [189, 0]
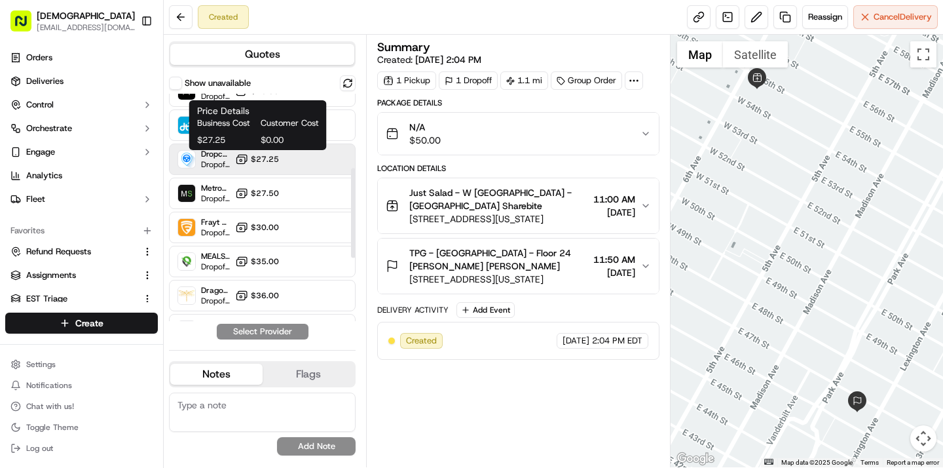
click at [256, 158] on span "$27.25" at bounding box center [265, 159] width 28 height 10
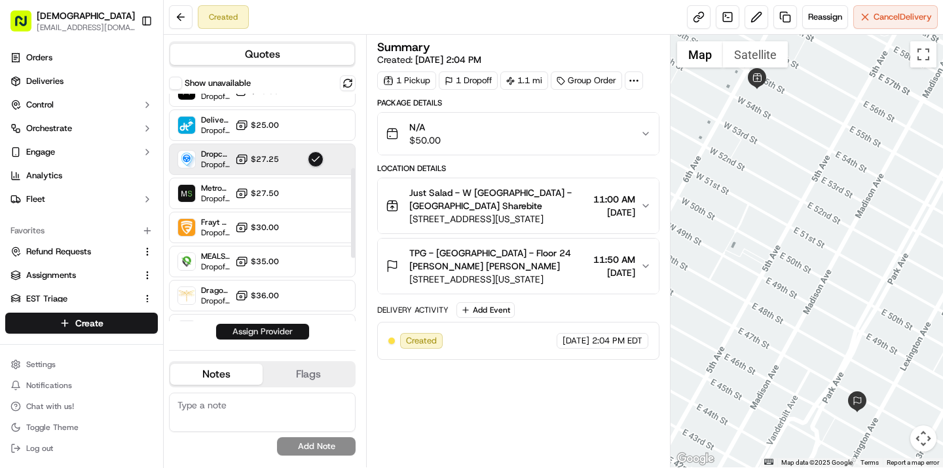
click at [259, 331] on button "Assign Provider" at bounding box center [262, 332] width 93 height 16
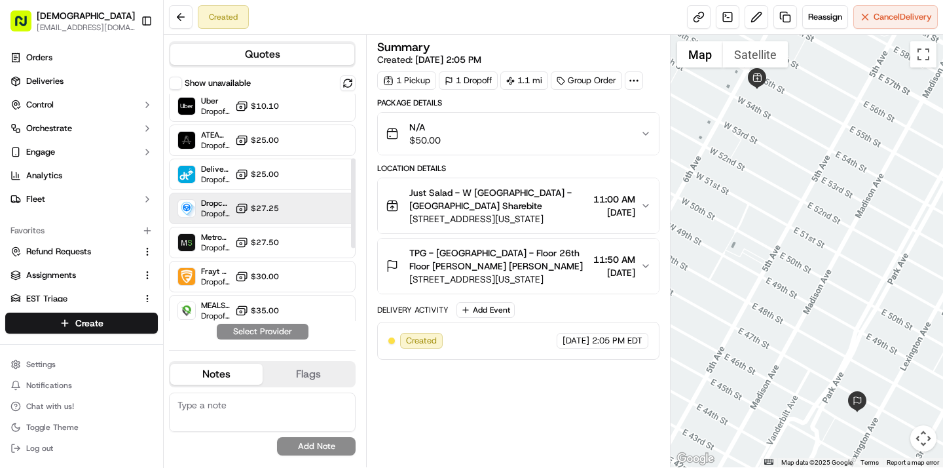
scroll to position [164, 0]
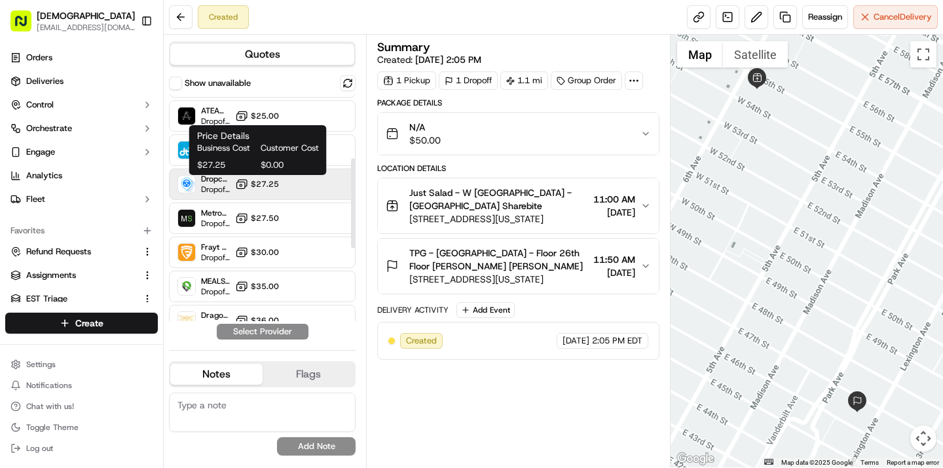
click at [250, 178] on button "$27.25" at bounding box center [257, 183] width 44 height 13
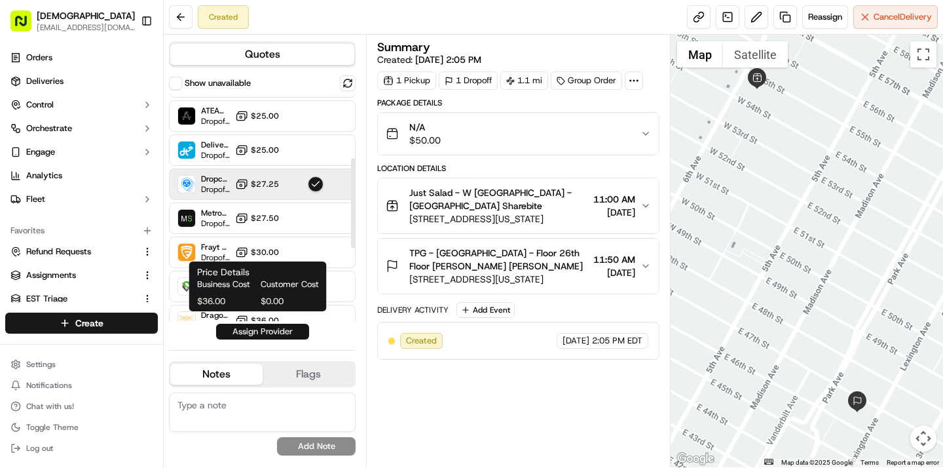
click at [261, 329] on button "Assign Provider" at bounding box center [262, 332] width 93 height 16
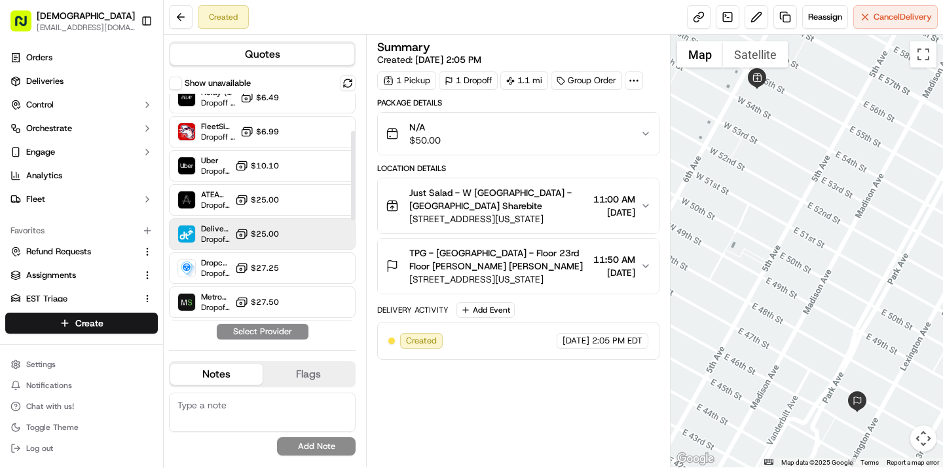
scroll to position [94, 0]
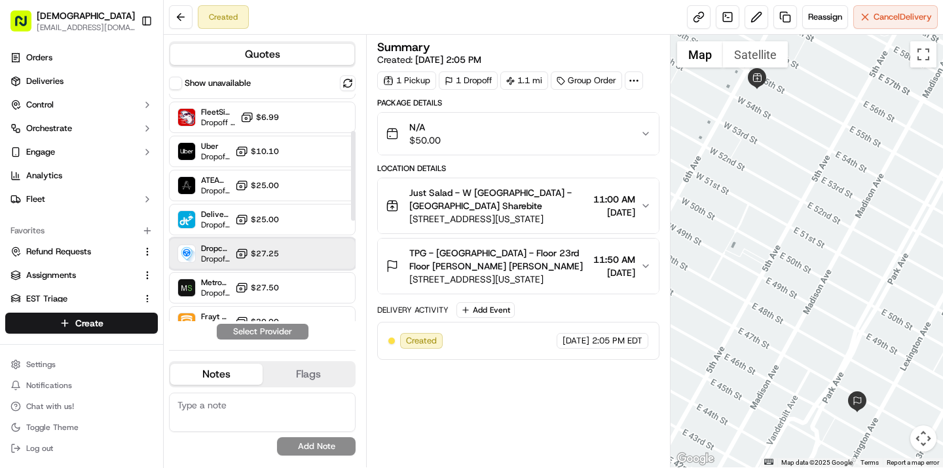
click at [234, 256] on div "Dropcar ([GEOGRAPHIC_DATA] 1) Dropoff ETA 21 hours $27.25" at bounding box center [262, 253] width 187 height 31
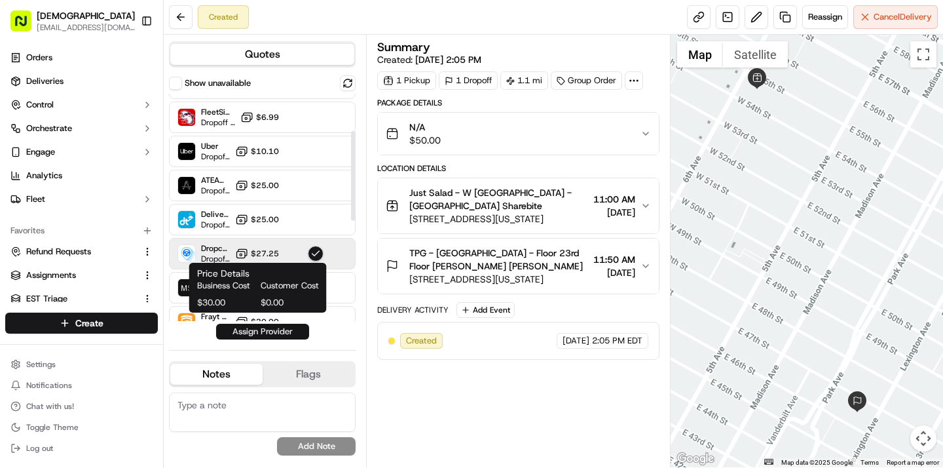
click at [255, 335] on button "Assign Provider" at bounding box center [262, 332] width 93 height 16
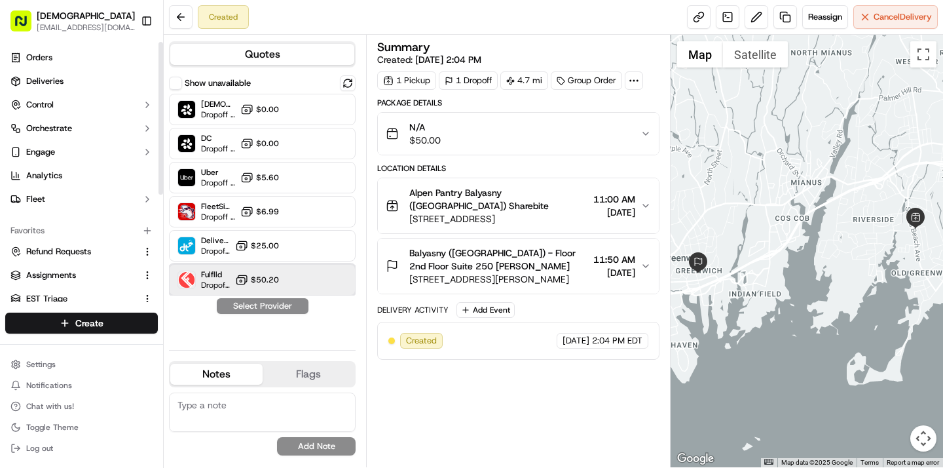
click at [206, 278] on span "Fulflld" at bounding box center [215, 274] width 29 height 10
click at [242, 306] on button "Assign Provider" at bounding box center [262, 306] width 93 height 16
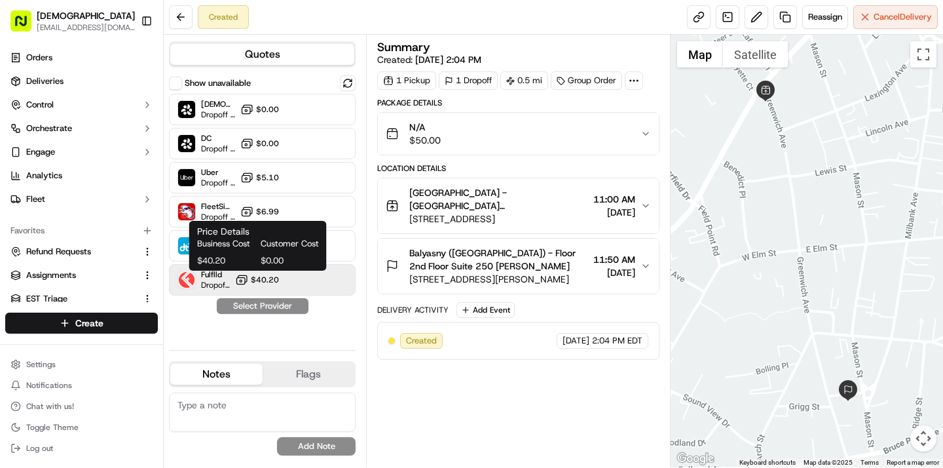
click at [269, 278] on span "$40.20" at bounding box center [265, 279] width 28 height 10
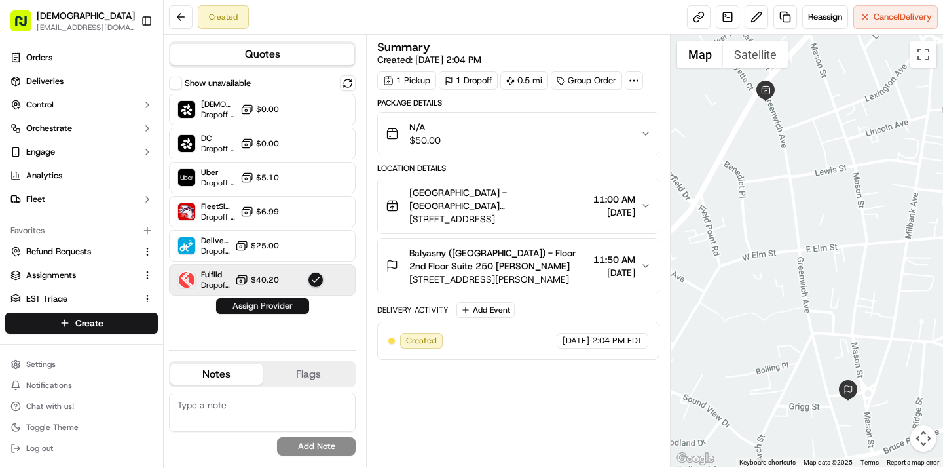
click at [270, 303] on button "Assign Provider" at bounding box center [262, 306] width 93 height 16
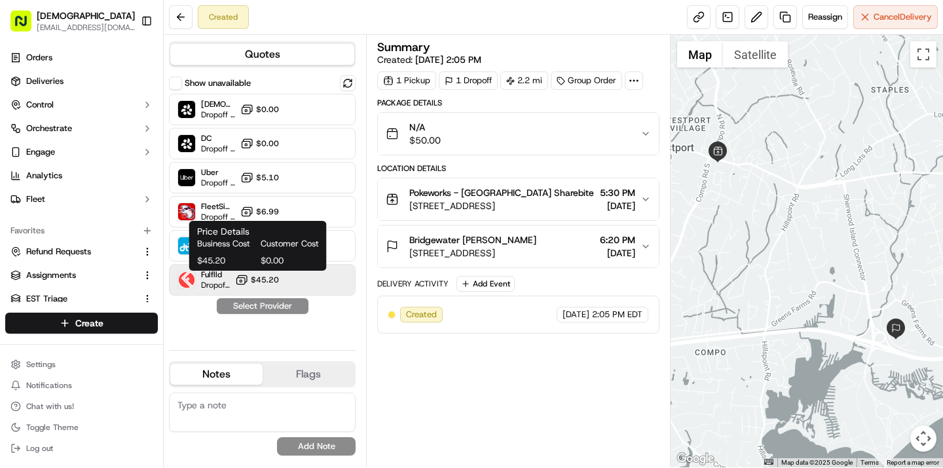
click at [247, 276] on icon at bounding box center [242, 278] width 9 height 7
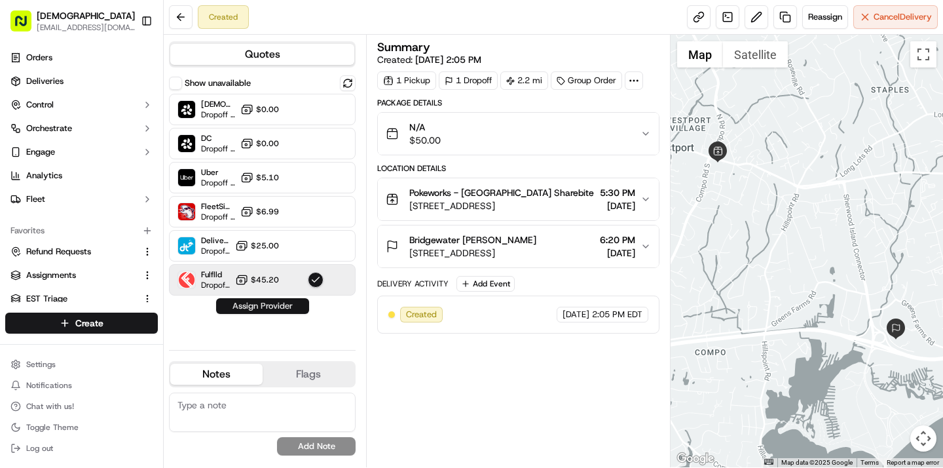
click at [253, 308] on button "Assign Provider" at bounding box center [262, 306] width 93 height 16
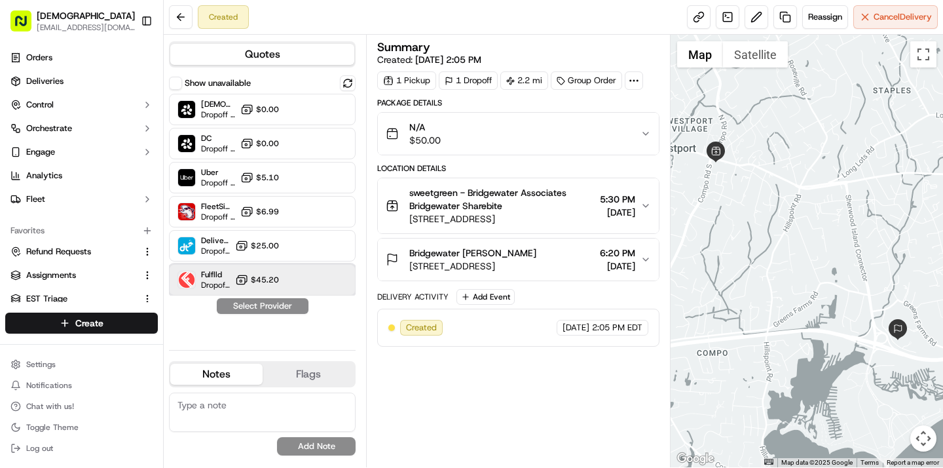
click at [223, 269] on span "Fulflld" at bounding box center [215, 274] width 29 height 10
click at [251, 303] on button "Assign Provider" at bounding box center [262, 306] width 93 height 16
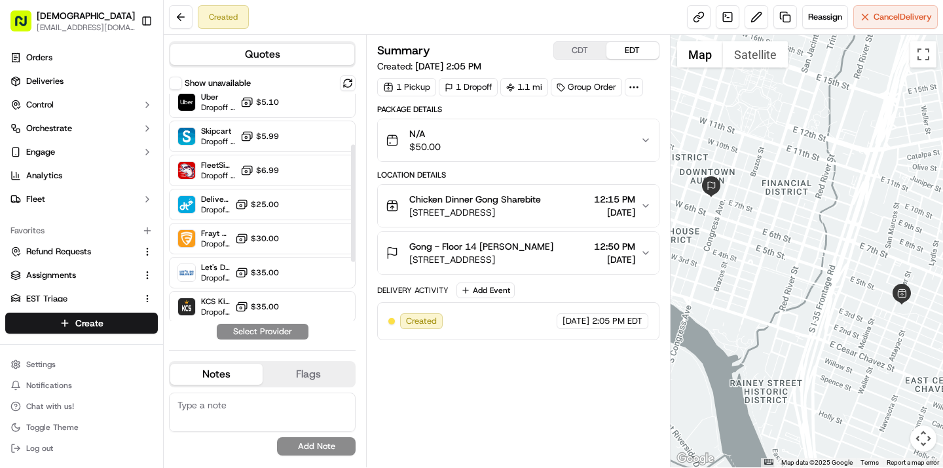
scroll to position [134, 0]
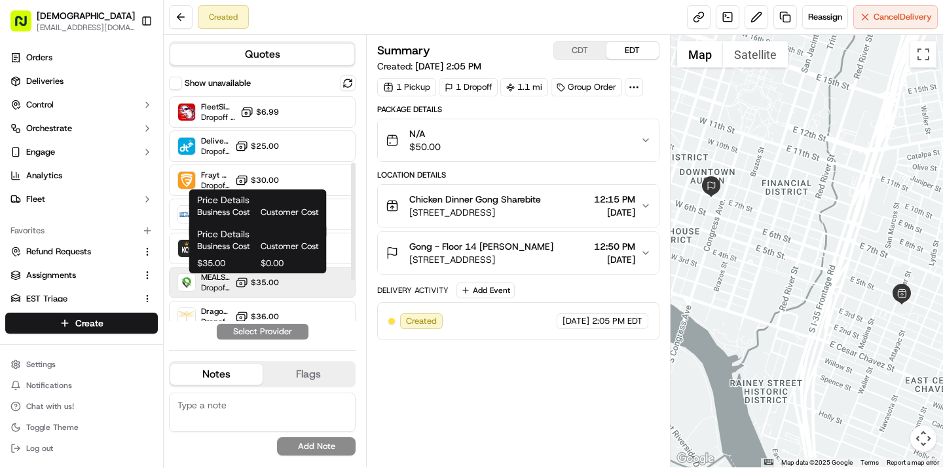
click at [240, 284] on icon at bounding box center [241, 282] width 13 height 13
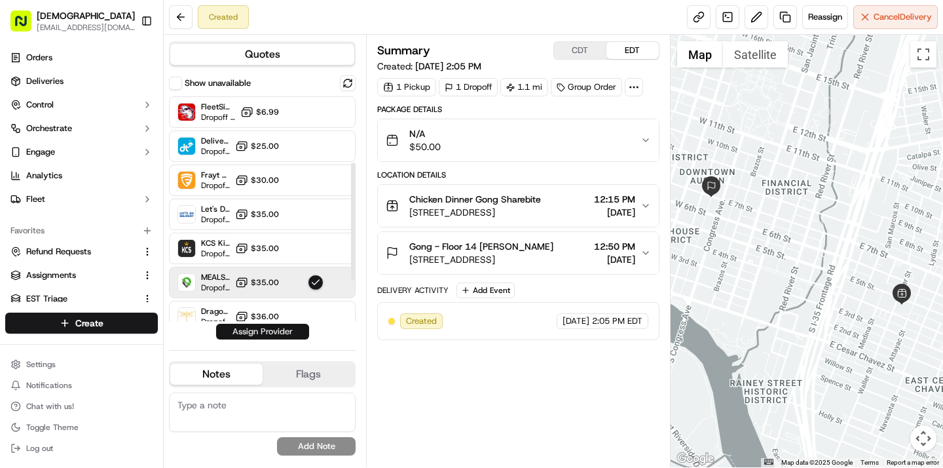
click at [247, 333] on button "Assign Provider" at bounding box center [262, 332] width 93 height 16
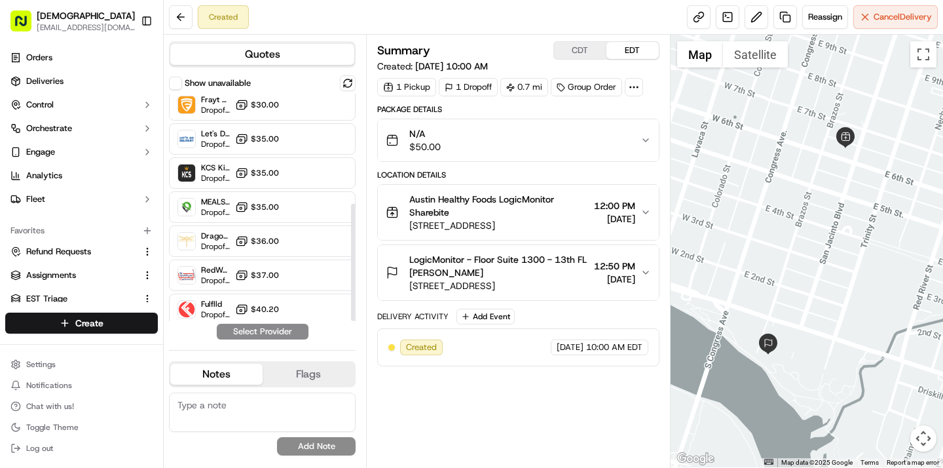
scroll to position [213, 0]
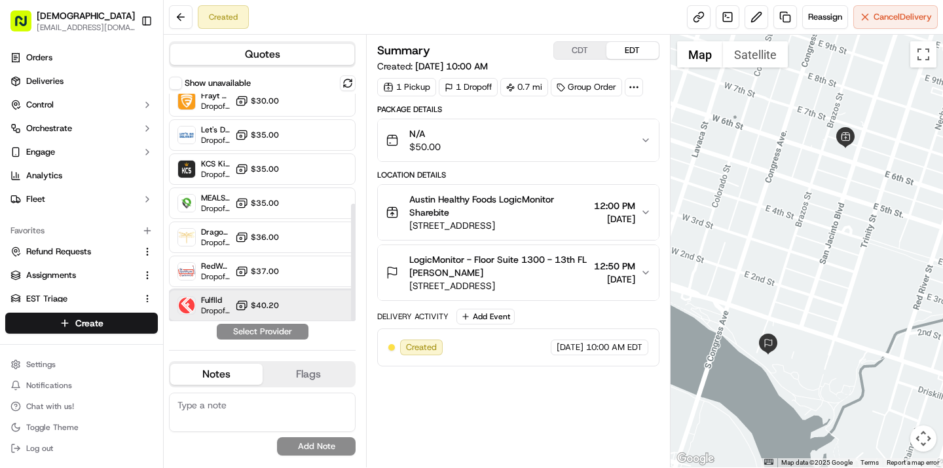
click at [282, 305] on div "Fulflld Dropoff ETA - $40.20" at bounding box center [262, 304] width 187 height 31
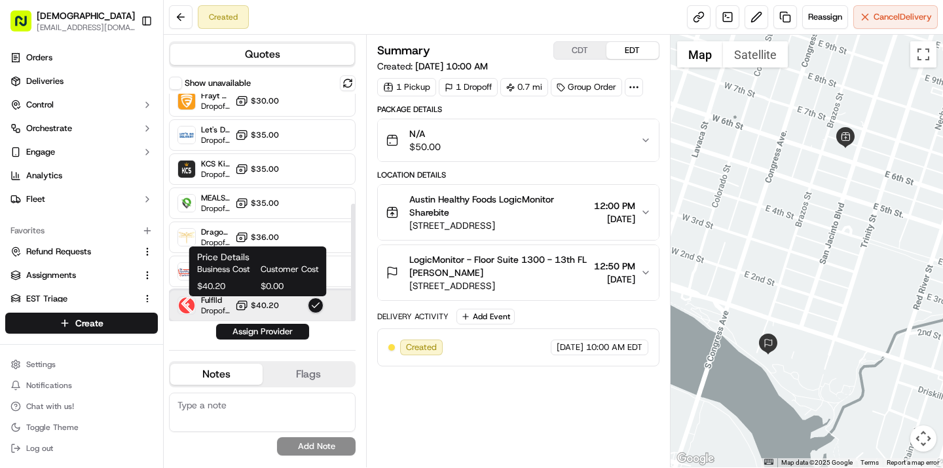
click at [280, 306] on div "Fulflld Dropoff ETA - $40.20" at bounding box center [262, 304] width 187 height 31
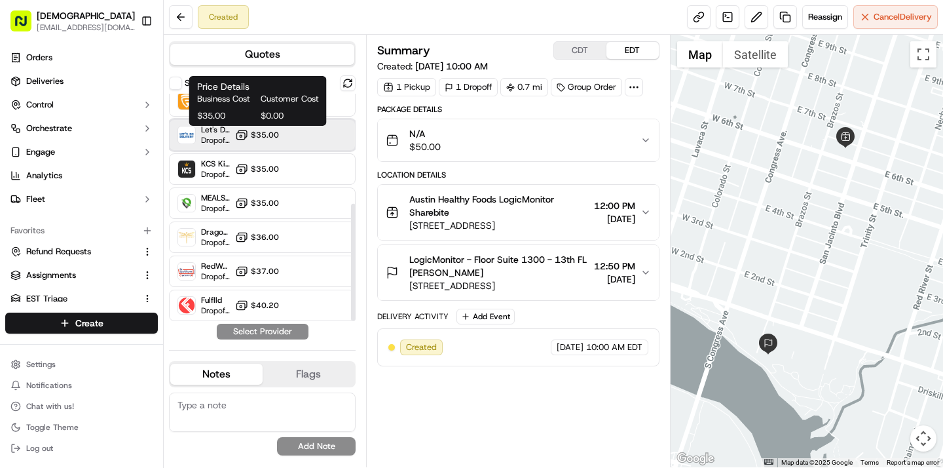
click at [289, 130] on div "Let's Do Delivery Dropoff ETA - $35.00" at bounding box center [262, 134] width 187 height 31
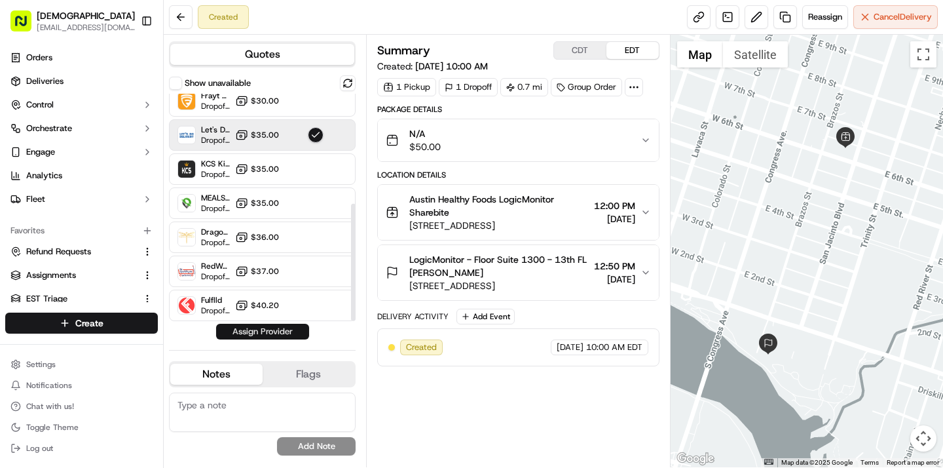
click at [267, 330] on button "Assign Provider" at bounding box center [262, 332] width 93 height 16
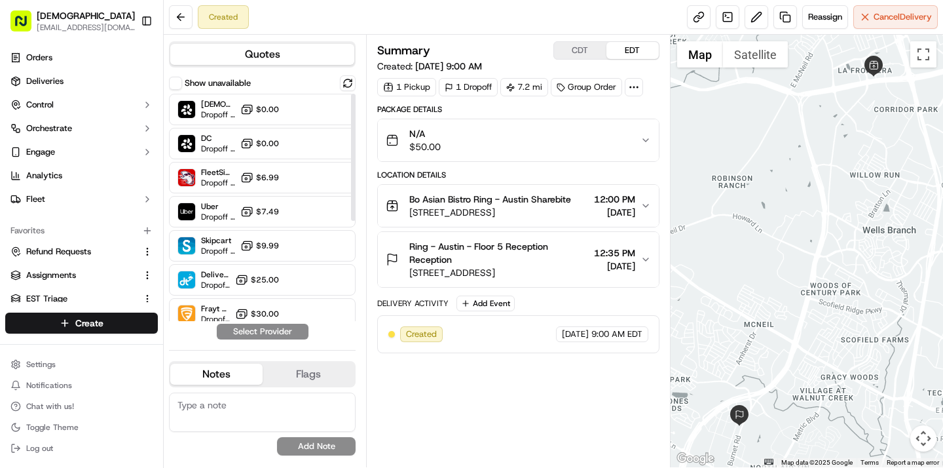
scroll to position [179, 0]
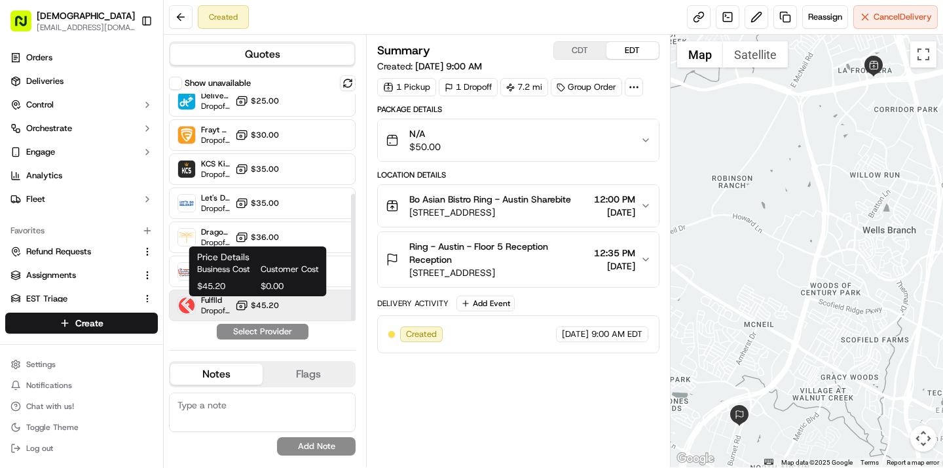
click at [243, 305] on icon at bounding box center [241, 305] width 13 height 13
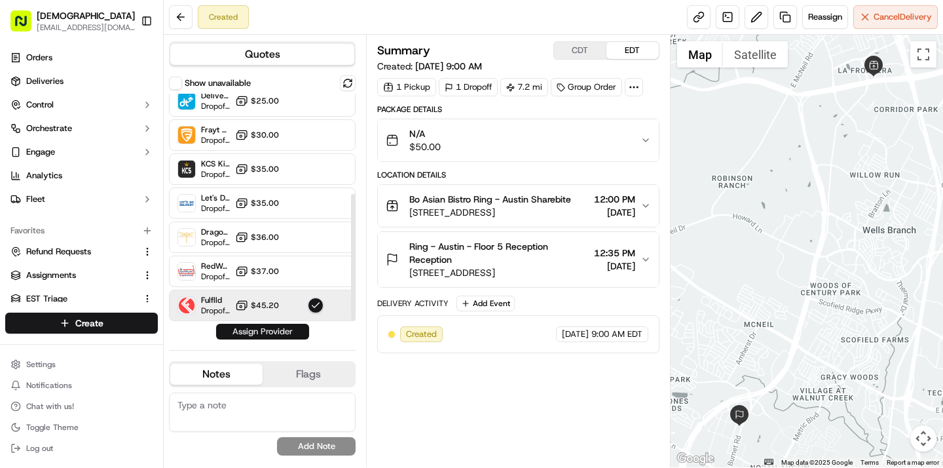
click at [271, 331] on button "Assign Provider" at bounding box center [262, 332] width 93 height 16
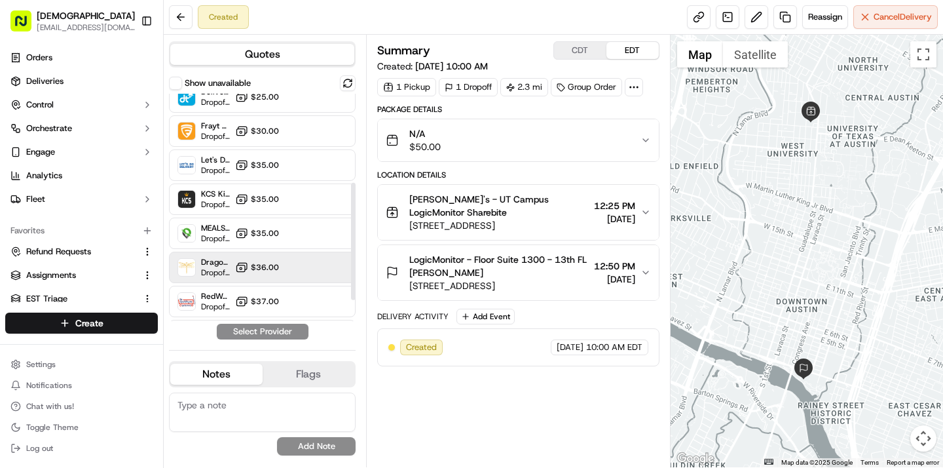
scroll to position [172, 0]
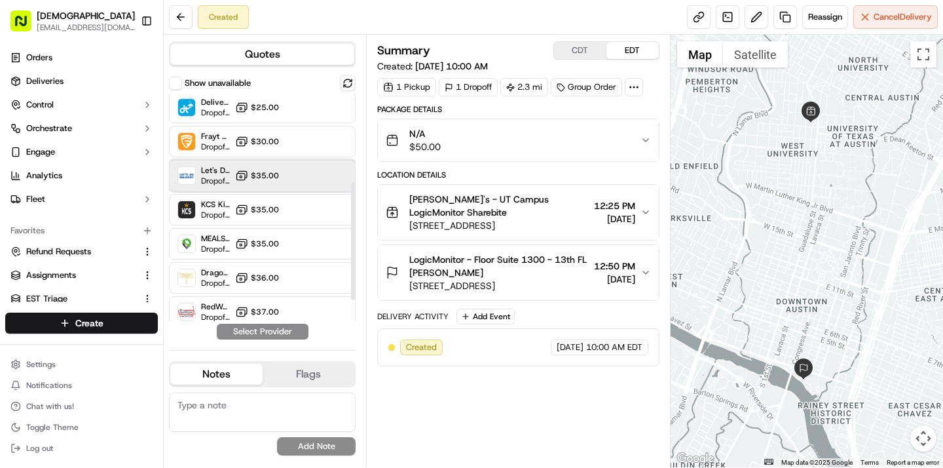
click at [335, 170] on div "Let's Do Delivery Dropoff ETA - $35.00" at bounding box center [262, 175] width 187 height 31
click at [278, 331] on button "Assign Provider" at bounding box center [262, 332] width 93 height 16
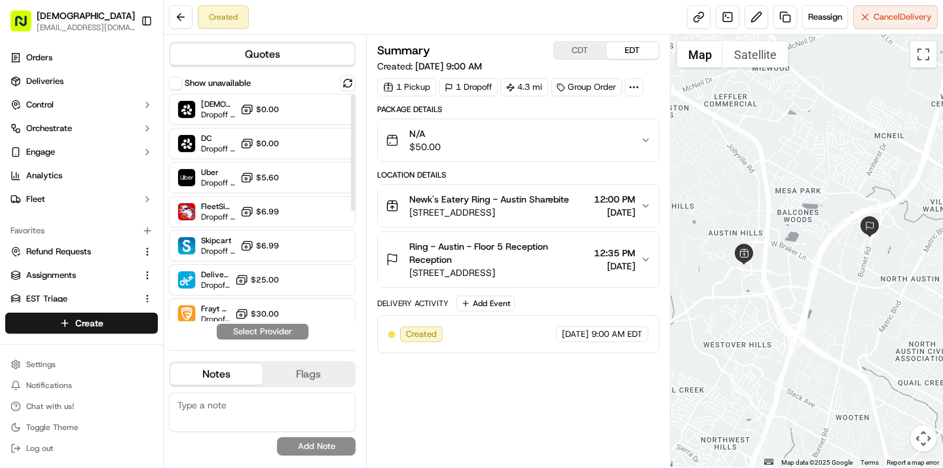
scroll to position [213, 0]
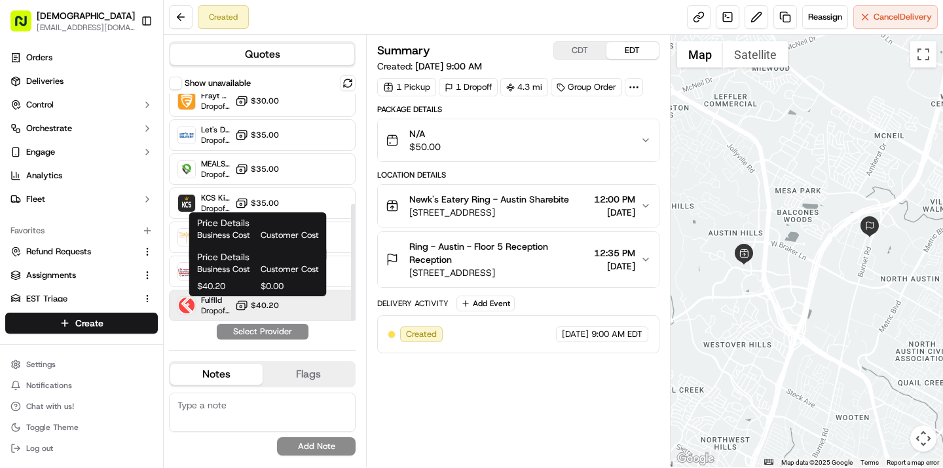
click at [252, 303] on span "$40.20" at bounding box center [265, 305] width 28 height 10
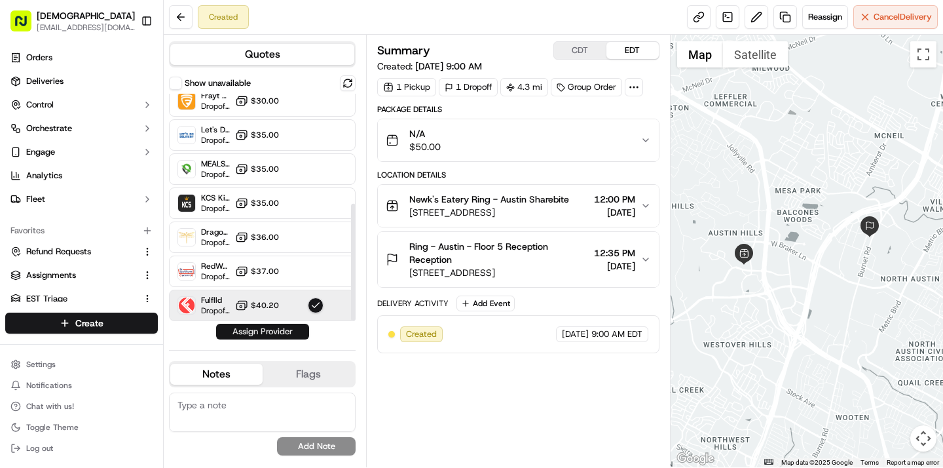
click at [267, 325] on button "Assign Provider" at bounding box center [262, 332] width 93 height 16
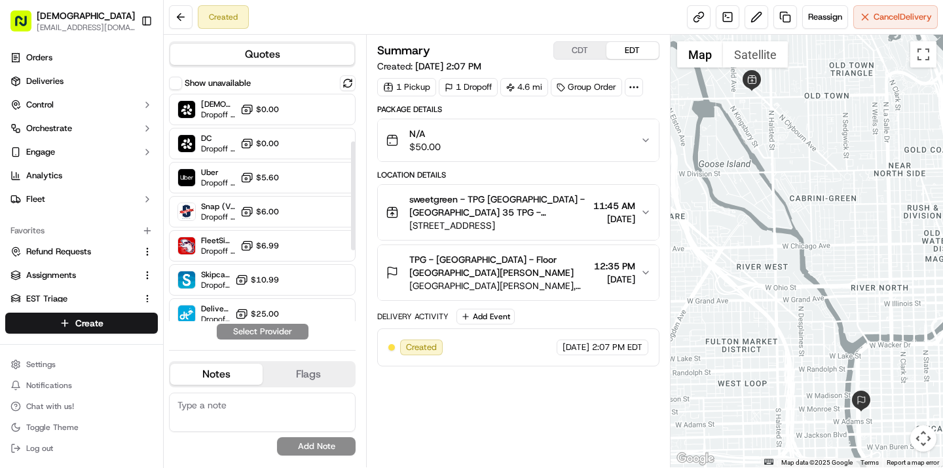
scroll to position [247, 0]
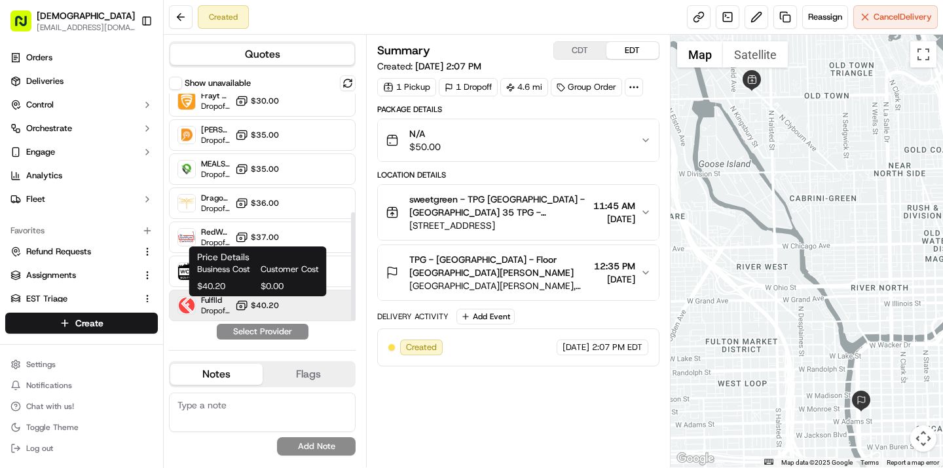
click at [260, 309] on span "$40.20" at bounding box center [265, 305] width 28 height 10
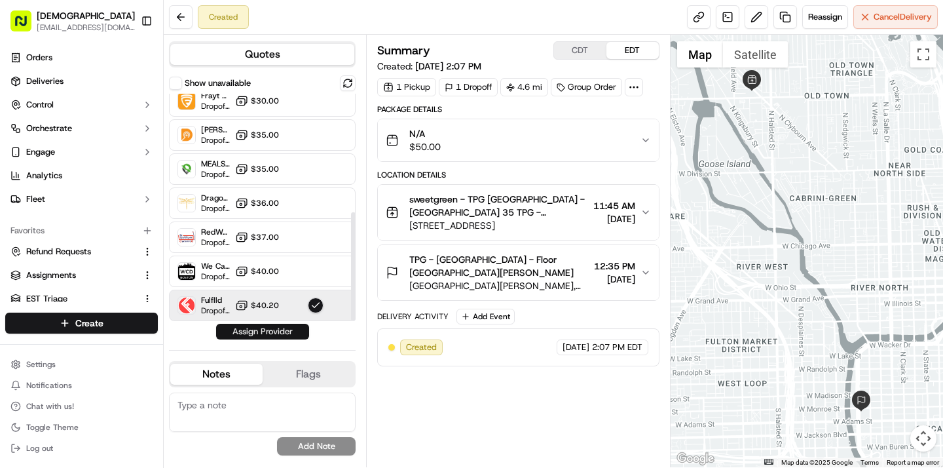
click at [260, 333] on button "Assign Provider" at bounding box center [262, 332] width 93 height 16
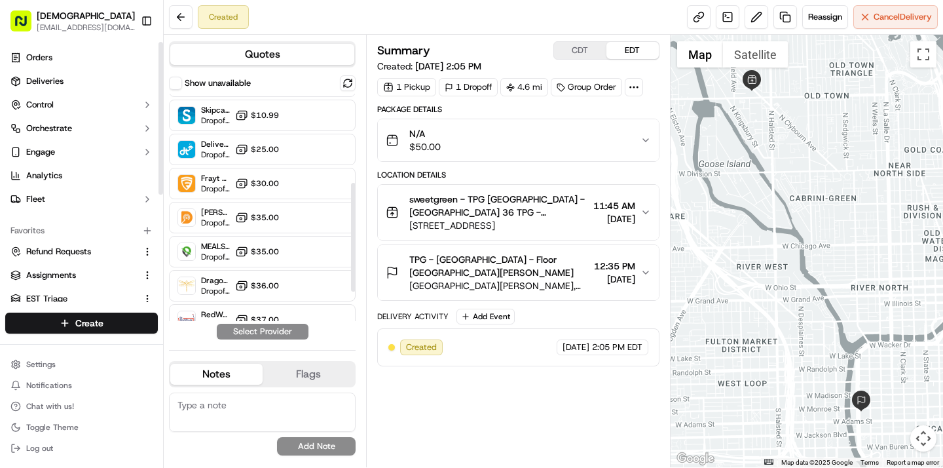
scroll to position [247, 0]
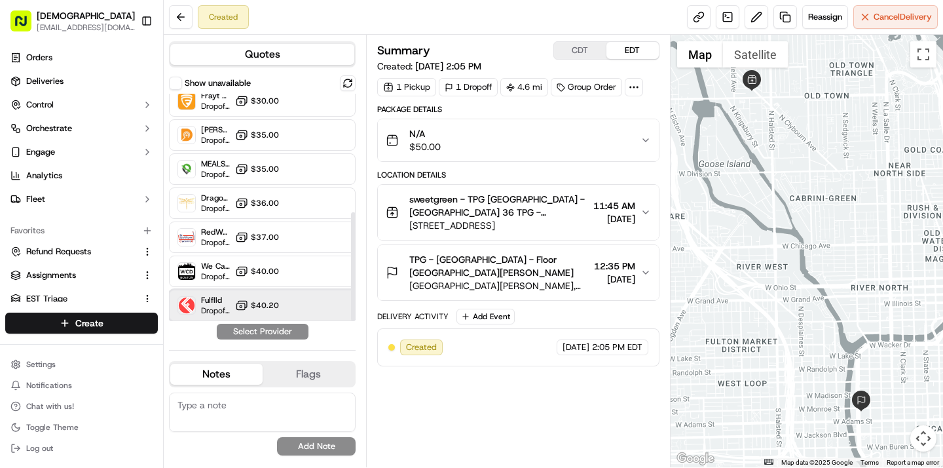
click at [225, 296] on span "Fulflld" at bounding box center [215, 300] width 29 height 10
click at [242, 330] on button "Assign Provider" at bounding box center [262, 332] width 93 height 16
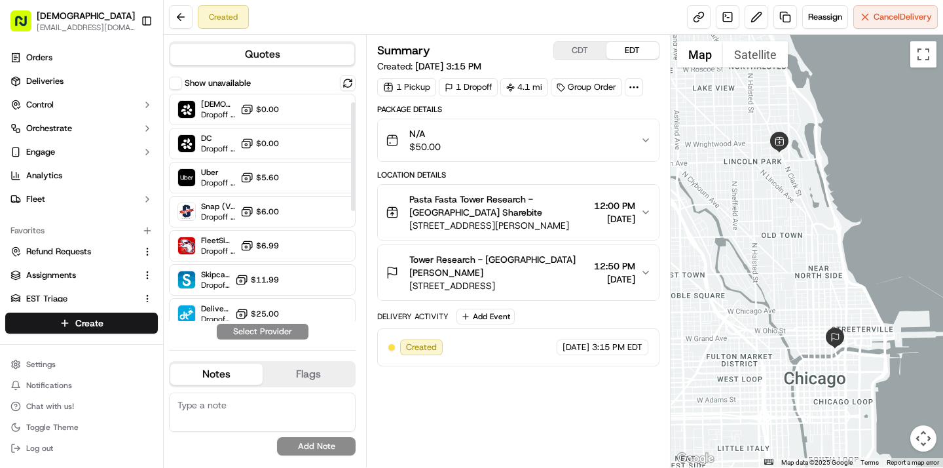
scroll to position [247, 0]
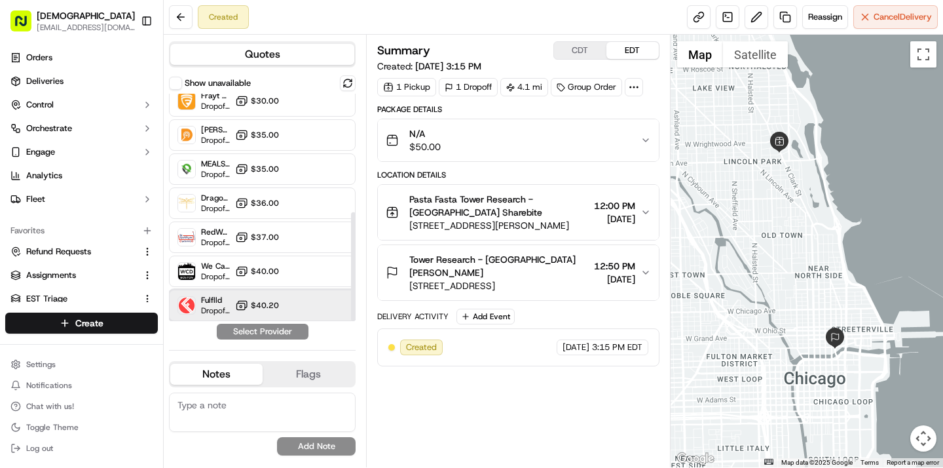
click at [225, 296] on span "Fulflld" at bounding box center [215, 300] width 29 height 10
click at [234, 329] on button "Assign Provider" at bounding box center [262, 332] width 93 height 16
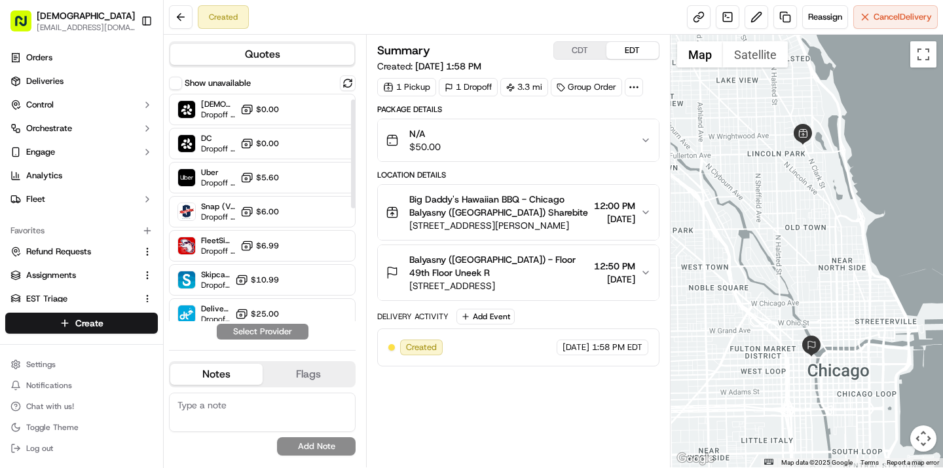
scroll to position [247, 0]
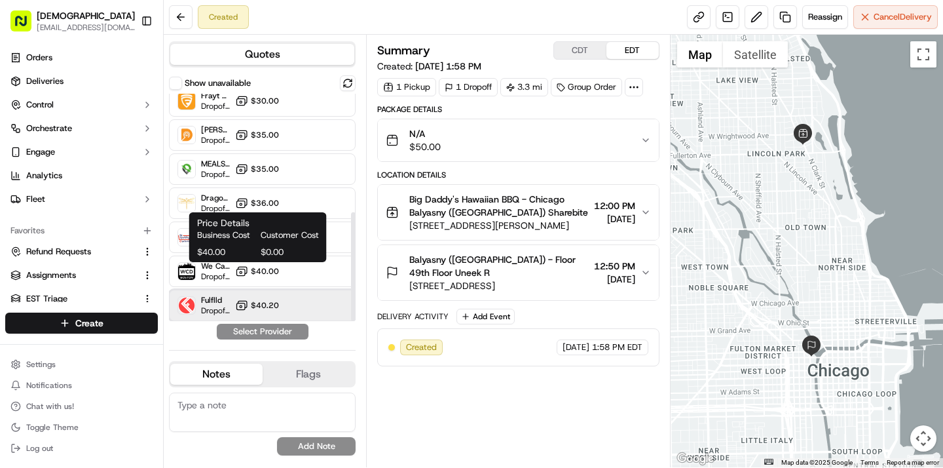
click at [232, 298] on div "Fulflld Dropoff ETA - $40.20" at bounding box center [262, 304] width 187 height 31
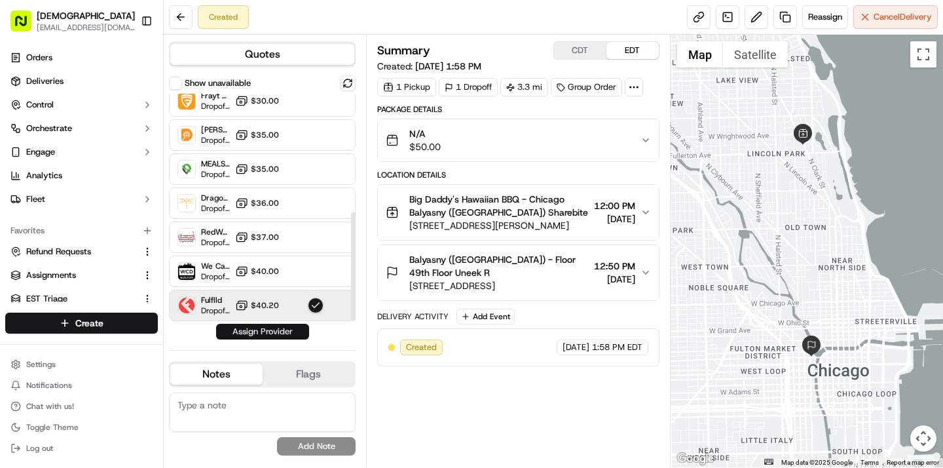
click at [261, 329] on button "Assign Provider" at bounding box center [262, 332] width 93 height 16
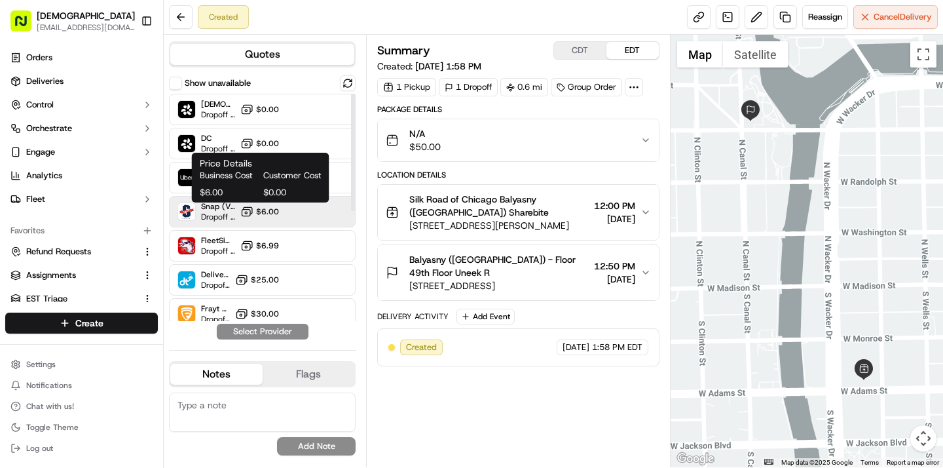
click at [276, 210] on span "$6.00" at bounding box center [267, 211] width 23 height 10
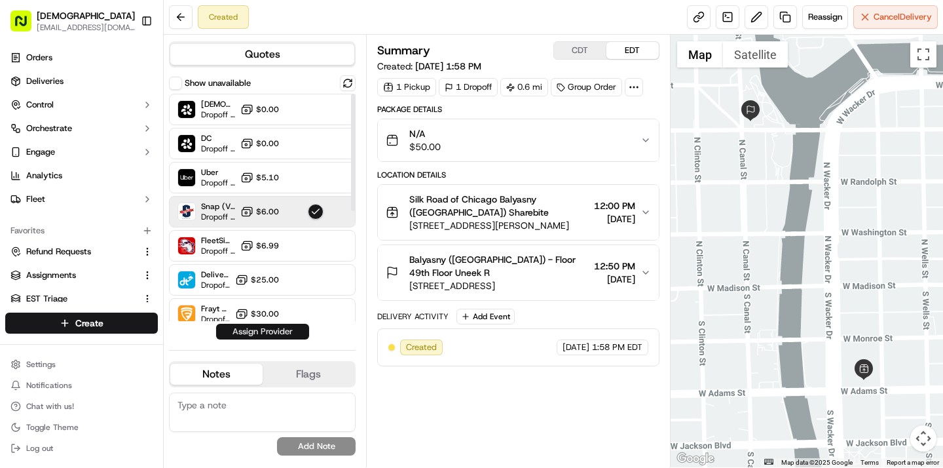
click at [276, 333] on button "Assign Provider" at bounding box center [262, 332] width 93 height 16
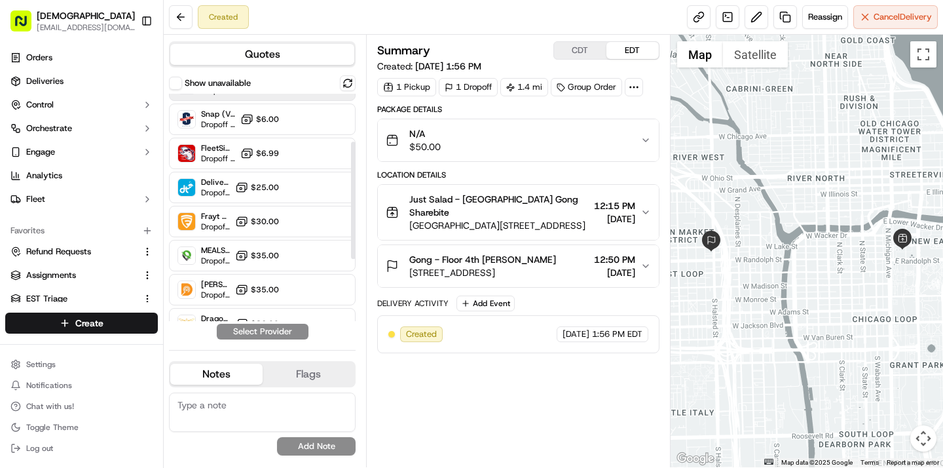
scroll to position [93, 0]
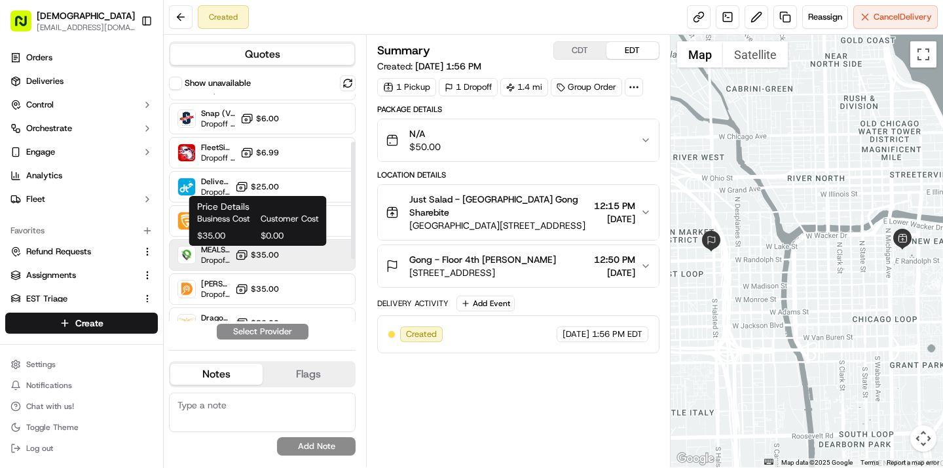
click at [247, 251] on icon at bounding box center [242, 253] width 9 height 7
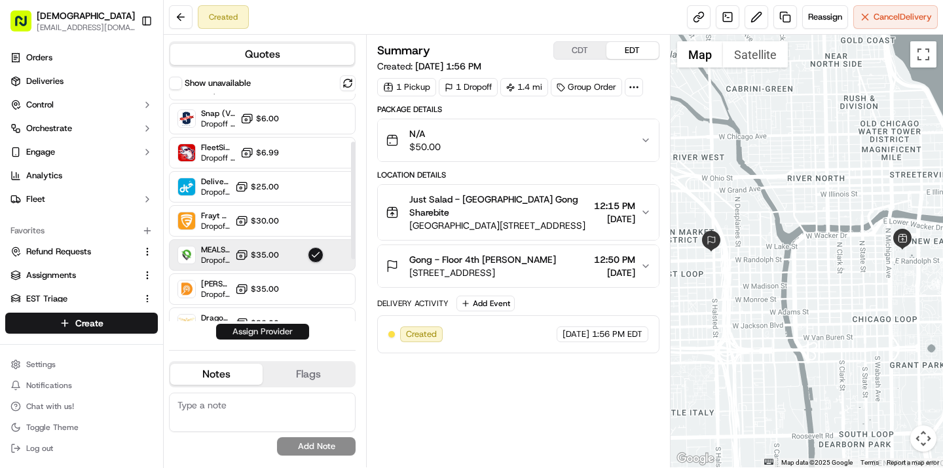
click at [251, 335] on button "Assign Provider" at bounding box center [262, 332] width 93 height 16
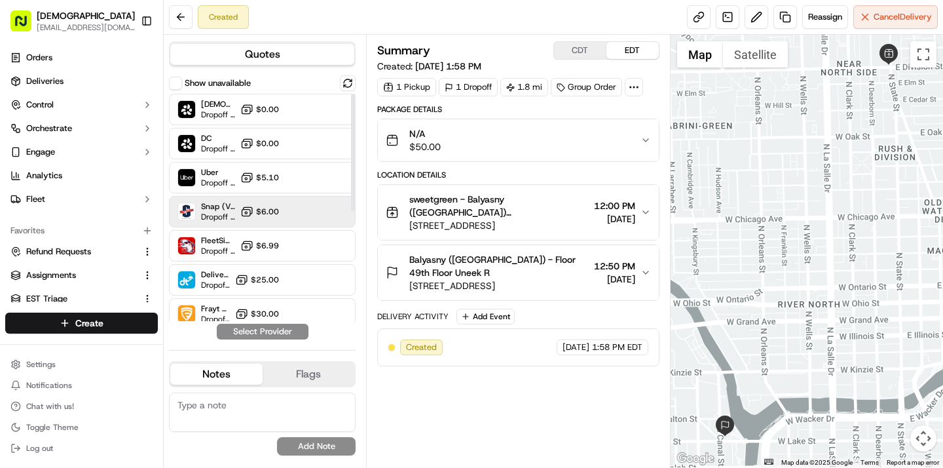
scroll to position [166, 0]
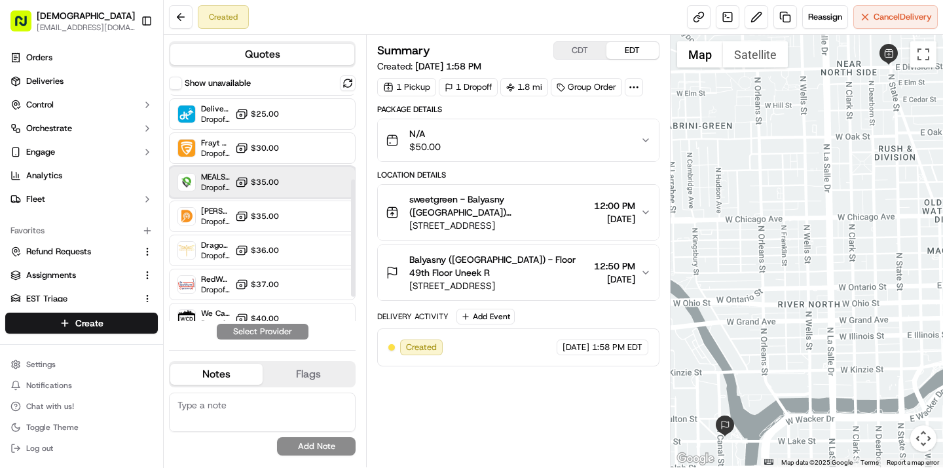
click at [339, 184] on div "MEALS NOW Dropoff ETA - $35.00" at bounding box center [262, 181] width 187 height 31
click at [295, 329] on button "Assign Provider" at bounding box center [262, 332] width 93 height 16
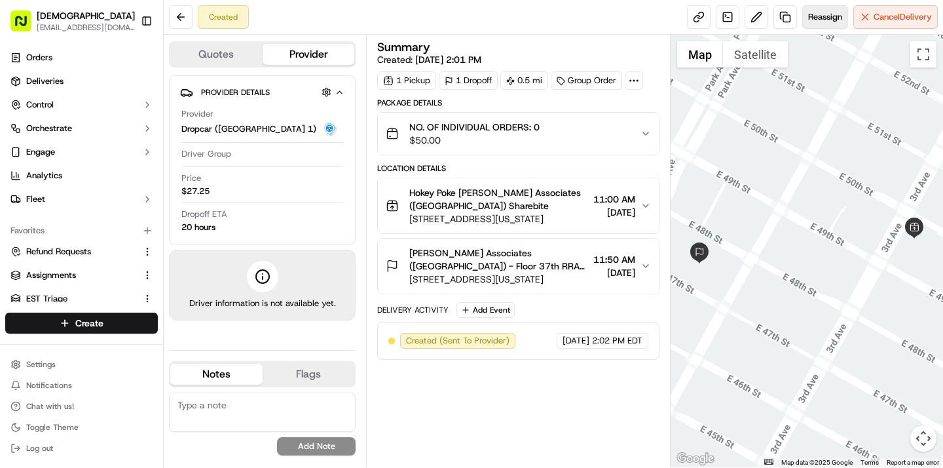
click at [811, 26] on button "Reassign" at bounding box center [825, 17] width 46 height 24
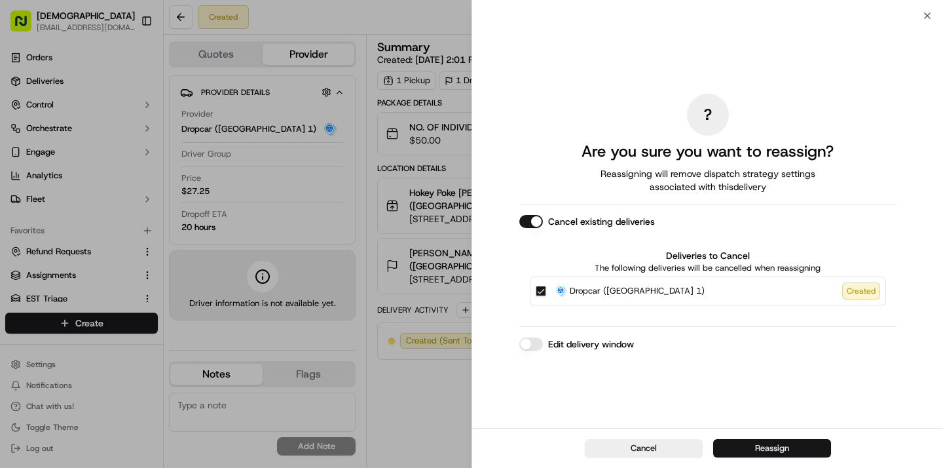
click at [758, 445] on button "Reassign" at bounding box center [772, 448] width 118 height 18
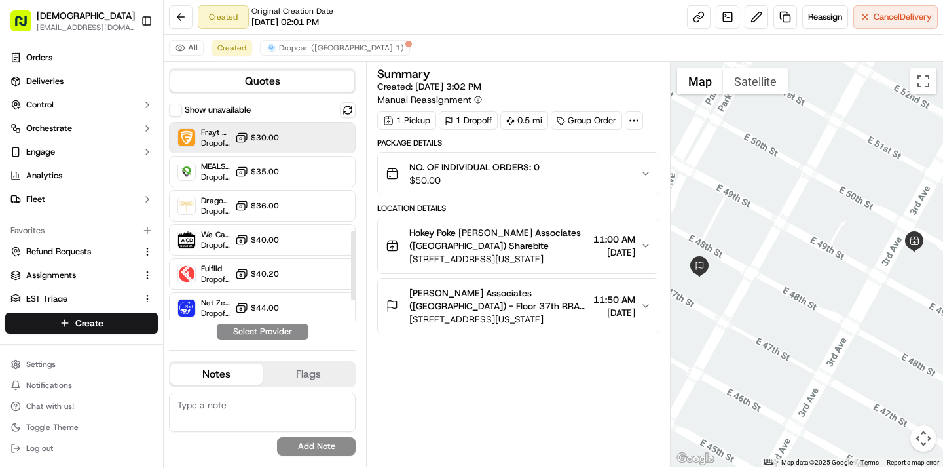
scroll to position [376, 0]
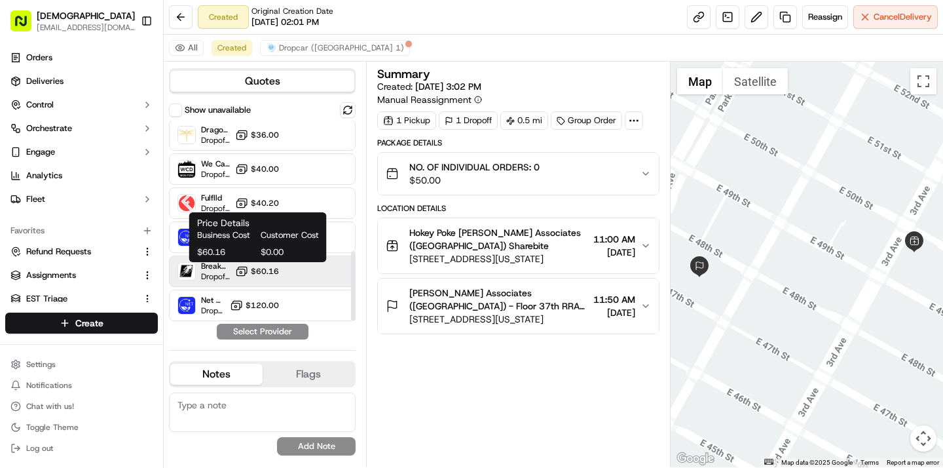
click at [265, 265] on button "$60.16" at bounding box center [257, 271] width 44 height 13
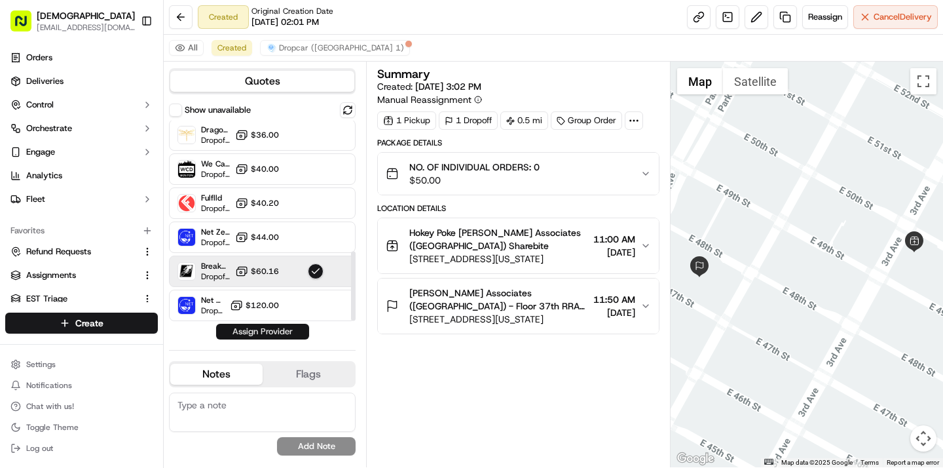
click at [256, 331] on button "Assign Provider" at bounding box center [262, 332] width 93 height 16
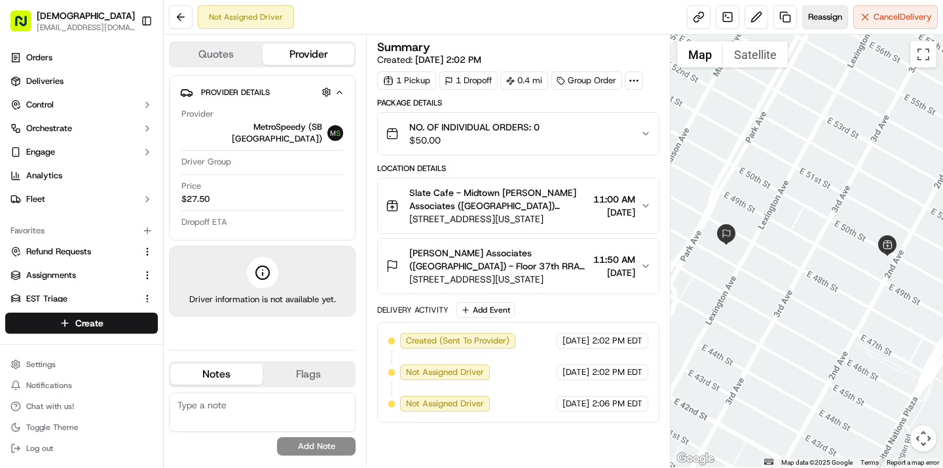
click at [819, 26] on button "Reassign" at bounding box center [825, 17] width 46 height 24
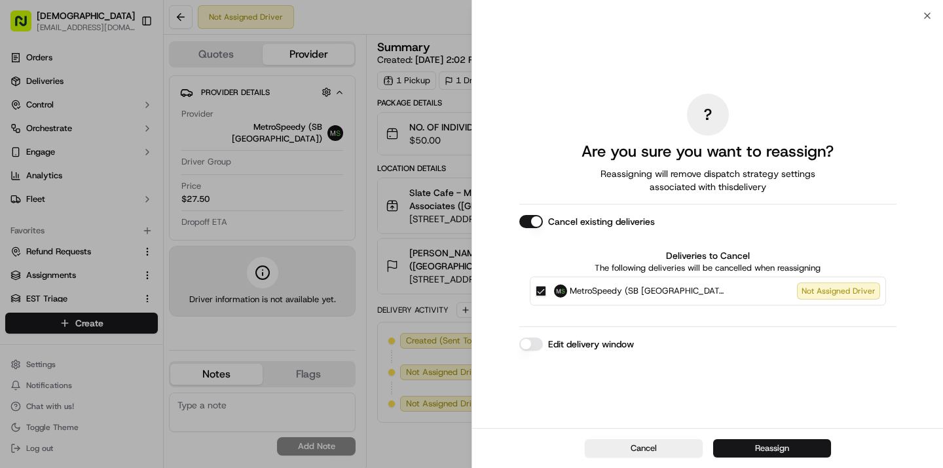
click at [769, 444] on button "Reassign" at bounding box center [772, 448] width 118 height 18
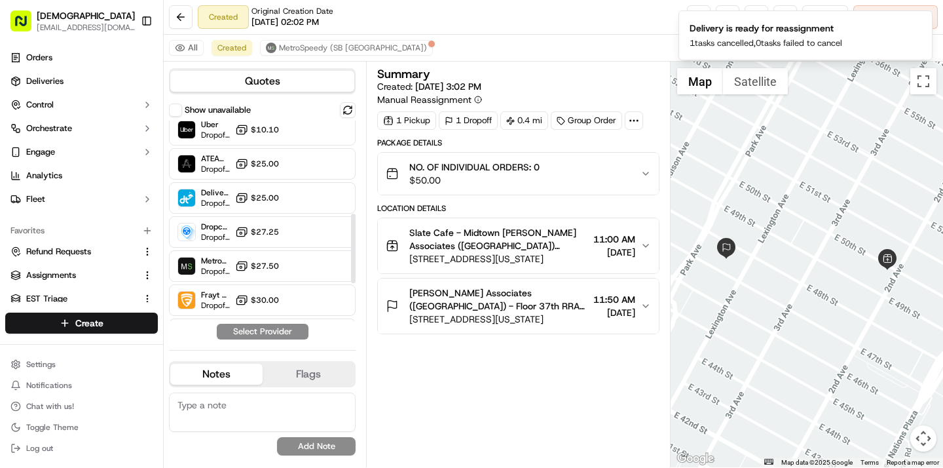
scroll to position [376, 0]
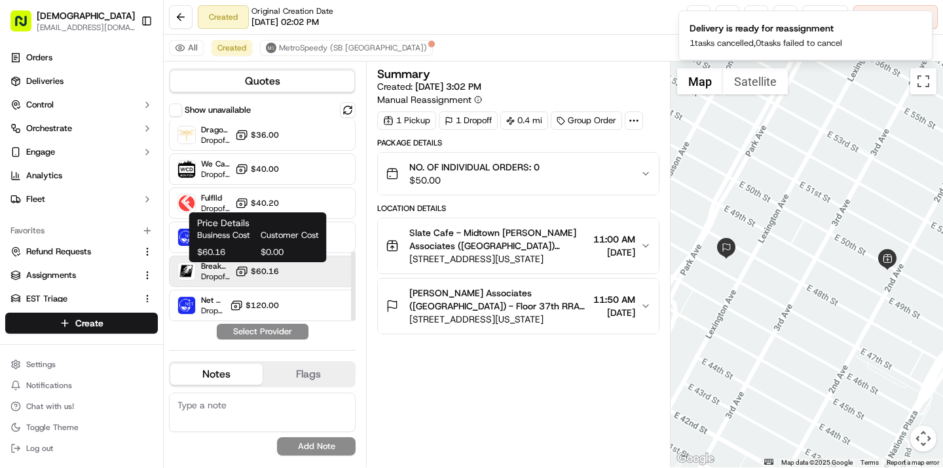
click at [253, 265] on button "$60.16" at bounding box center [257, 271] width 44 height 13
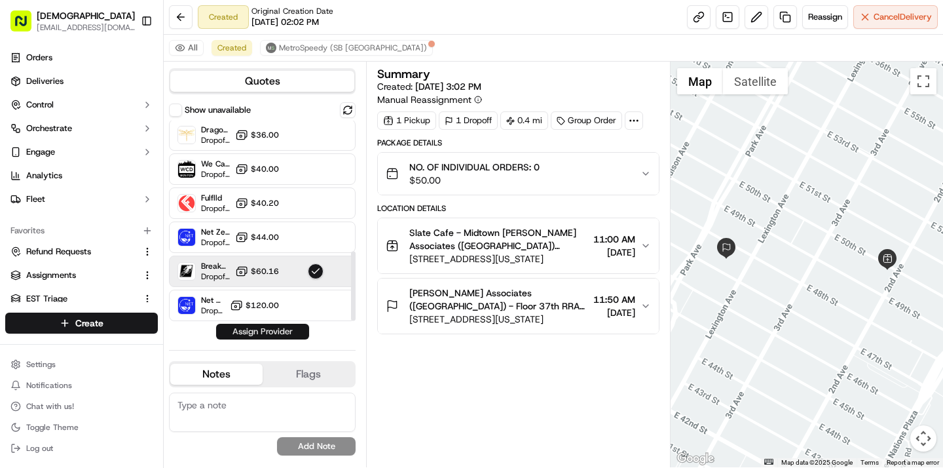
click at [251, 333] on button "Assign Provider" at bounding box center [262, 332] width 93 height 16
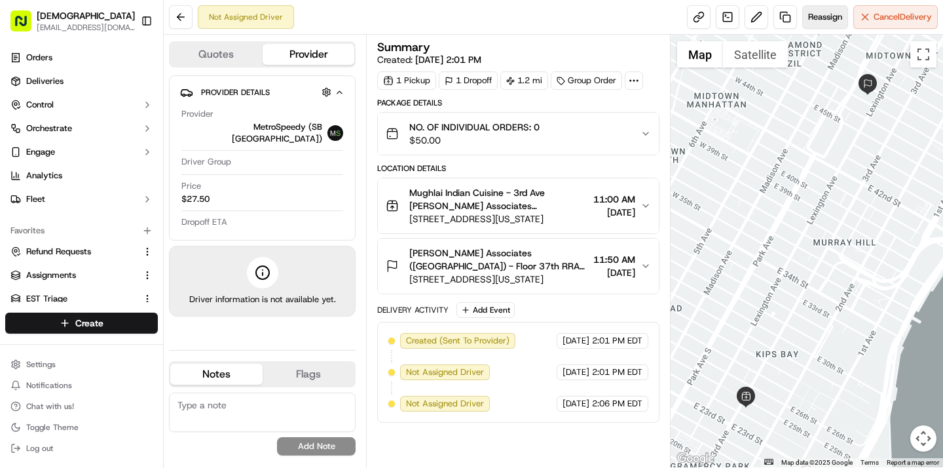
click at [823, 16] on span "Reassign" at bounding box center [825, 17] width 34 height 12
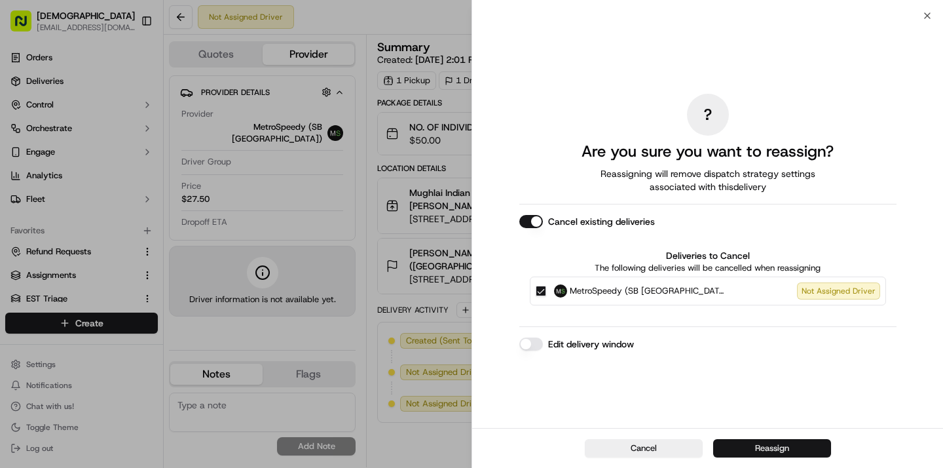
click at [790, 451] on button "Reassign" at bounding box center [772, 448] width 118 height 18
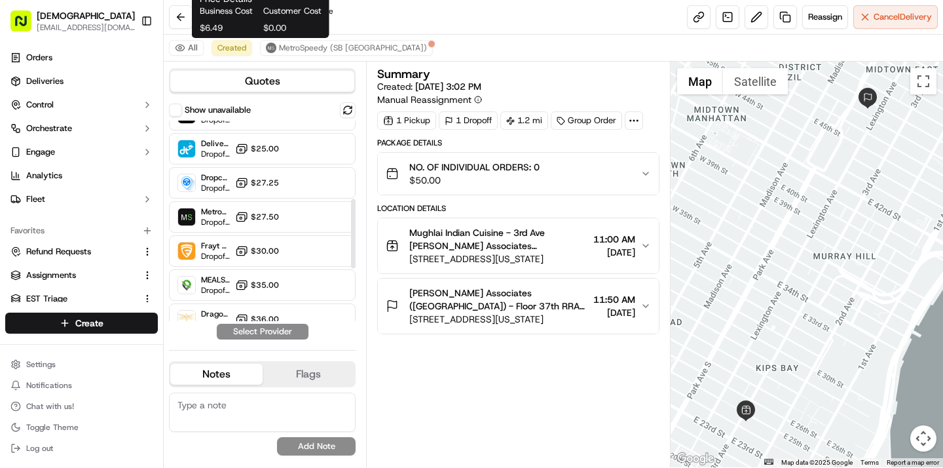
scroll to position [376, 0]
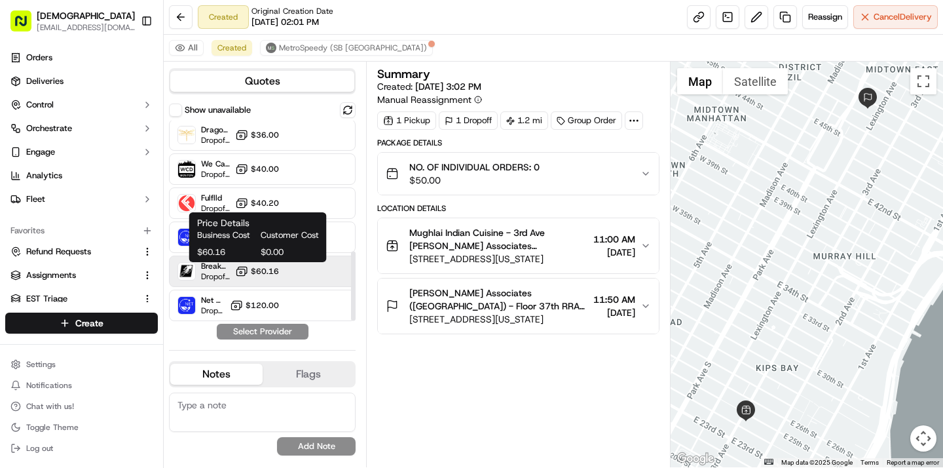
click at [242, 268] on icon at bounding box center [241, 271] width 13 height 13
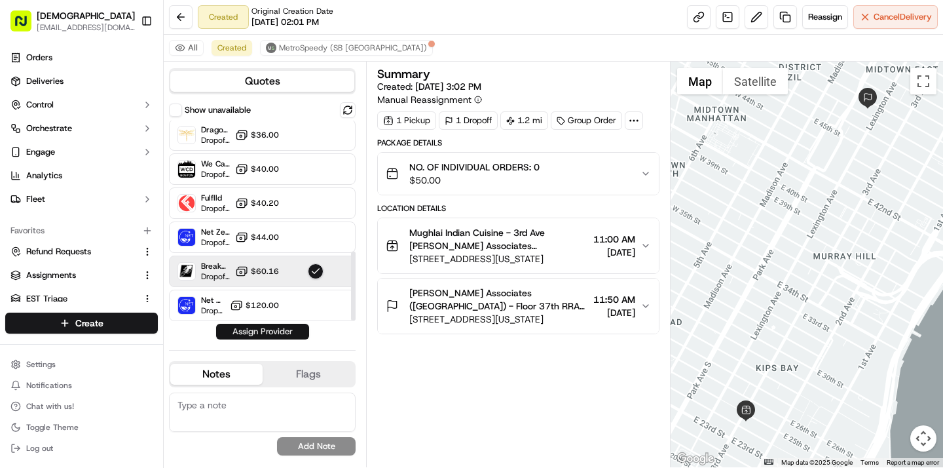
click at [255, 331] on button "Assign Provider" at bounding box center [262, 332] width 93 height 16
